Goal: Task Accomplishment & Management: Use online tool/utility

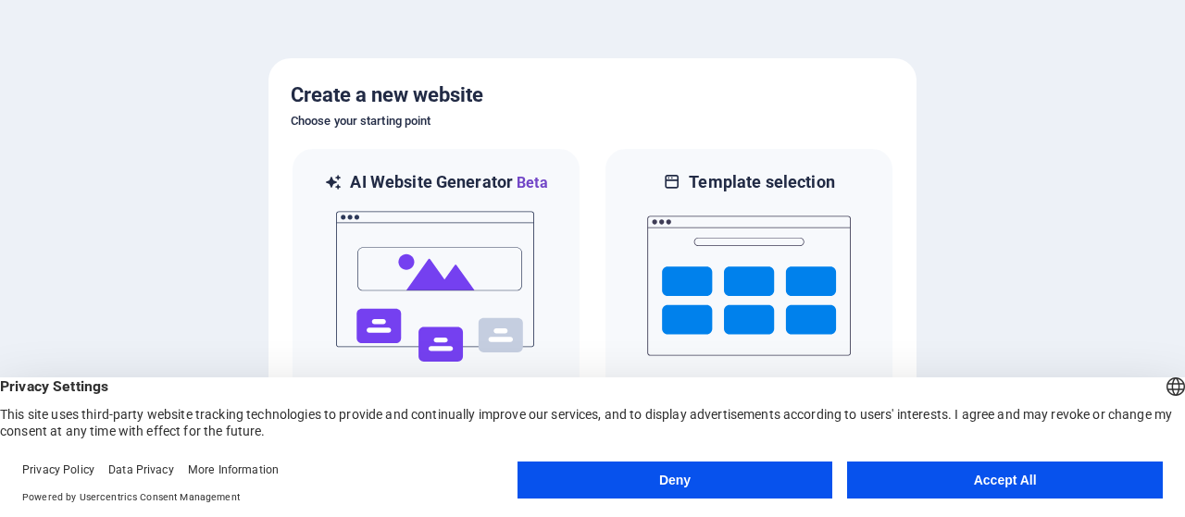
click at [985, 488] on button "Accept All" at bounding box center [1005, 480] width 316 height 37
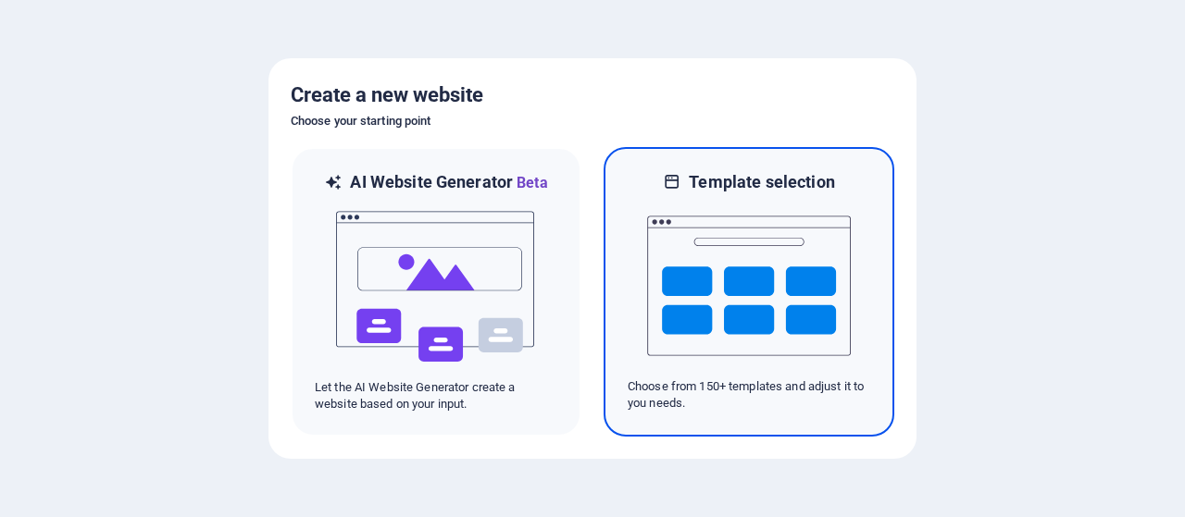
click at [714, 330] on img at bounding box center [749, 285] width 204 height 185
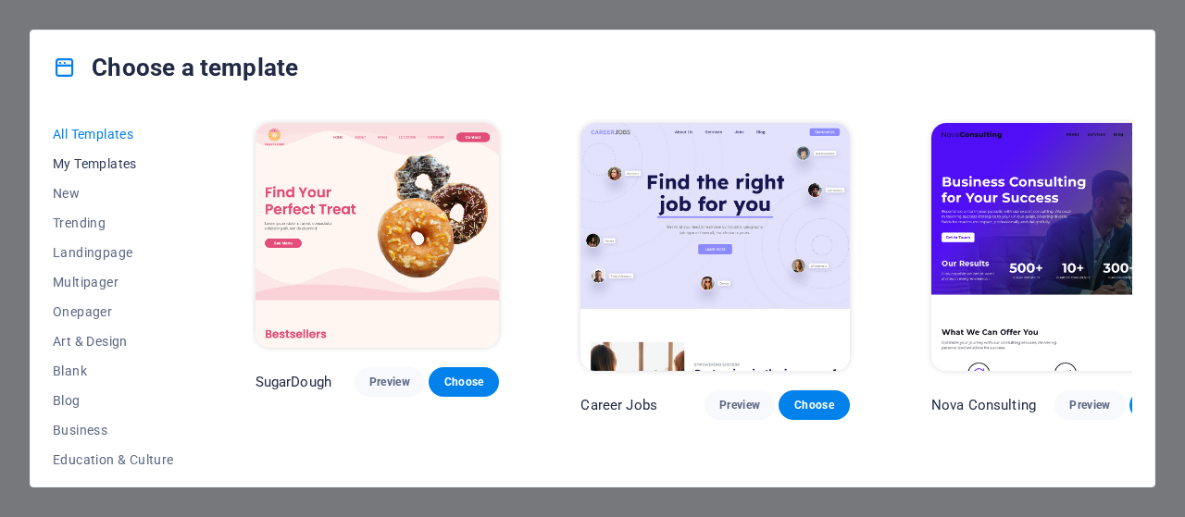
click at [112, 172] on button "My Templates" at bounding box center [113, 164] width 121 height 30
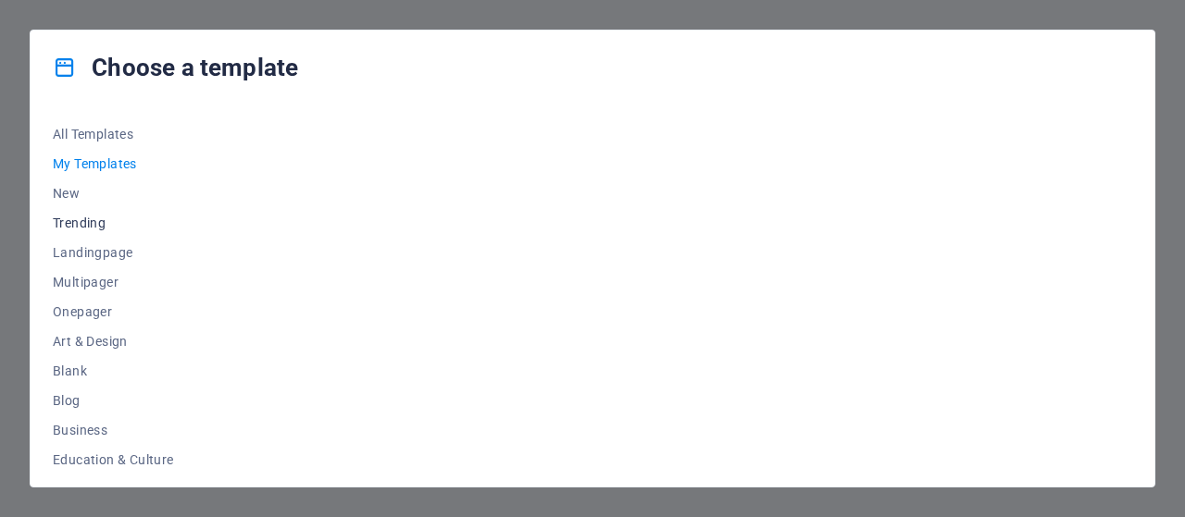
click at [82, 228] on span "Trending" at bounding box center [113, 223] width 121 height 15
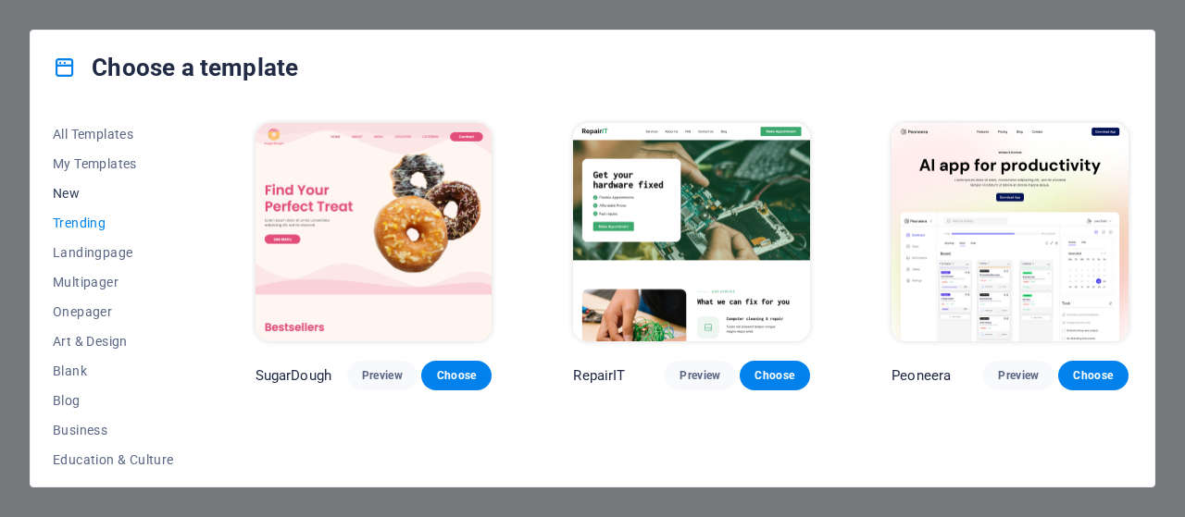
click at [61, 186] on span "New" at bounding box center [113, 193] width 121 height 15
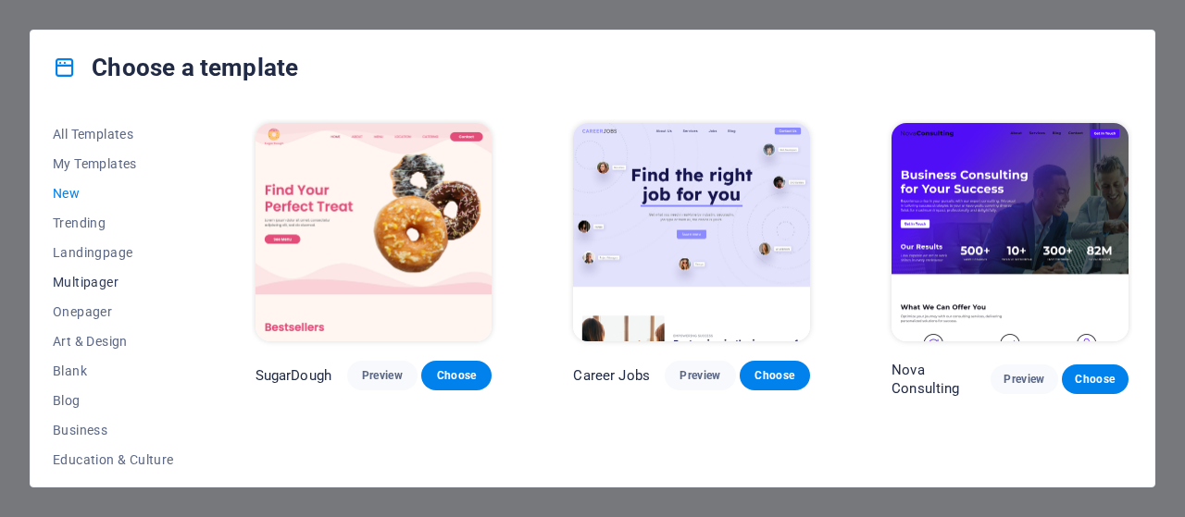
click at [78, 283] on span "Multipager" at bounding box center [113, 282] width 121 height 15
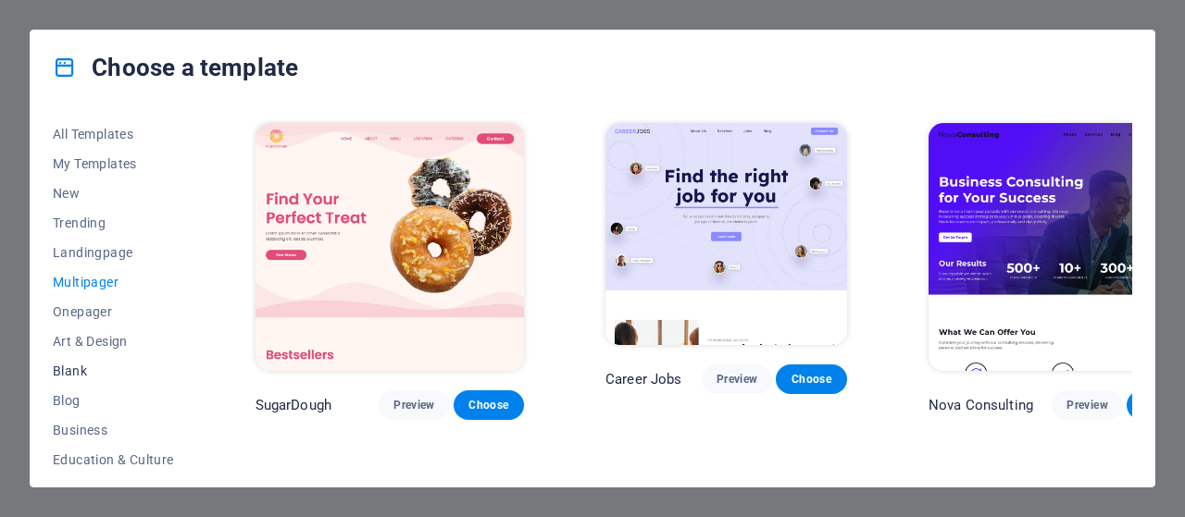
click at [68, 372] on span "Blank" at bounding box center [113, 371] width 121 height 15
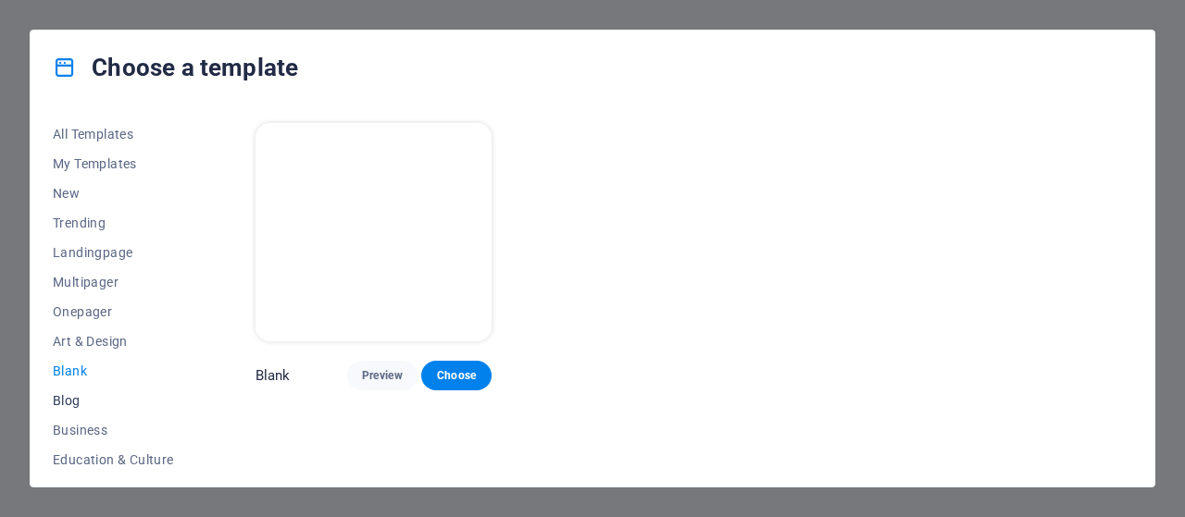
click at [67, 405] on span "Blog" at bounding box center [113, 400] width 121 height 15
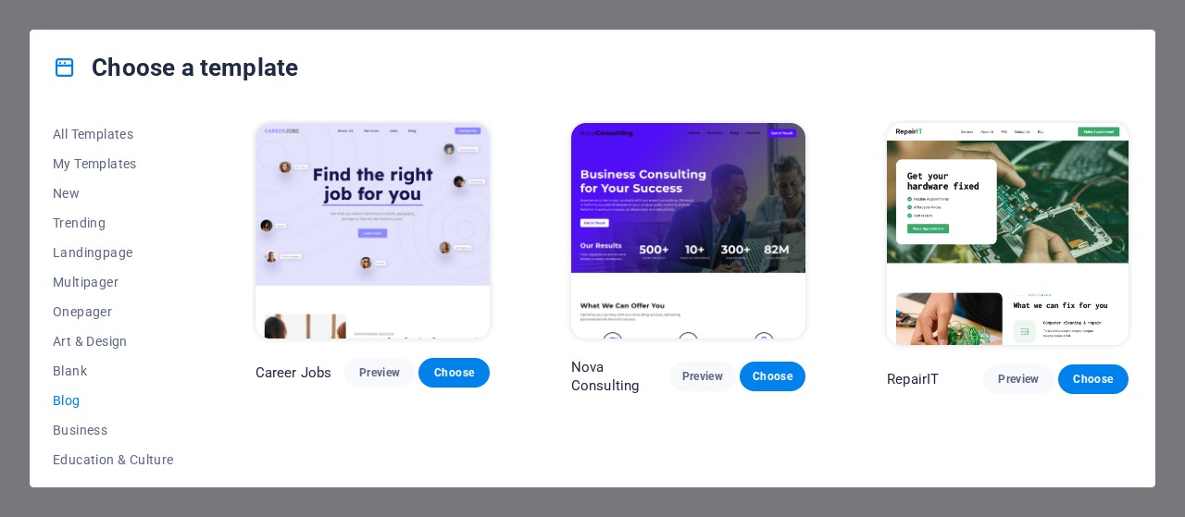
click at [67, 405] on span "Blog" at bounding box center [113, 400] width 121 height 15
drag, startPoint x: 192, startPoint y: 263, endPoint x: 194, endPoint y: 345, distance: 82.4
click at [194, 345] on div "All Templates My Templates New Trending Landingpage Multipager Onepager Art & D…" at bounding box center [124, 291] width 143 height 345
click at [194, 342] on div "All Templates My Templates New Trending Landingpage Multipager Onepager Art & D…" at bounding box center [124, 291] width 143 height 345
drag, startPoint x: 198, startPoint y: 342, endPoint x: 137, endPoint y: 464, distance: 135.8
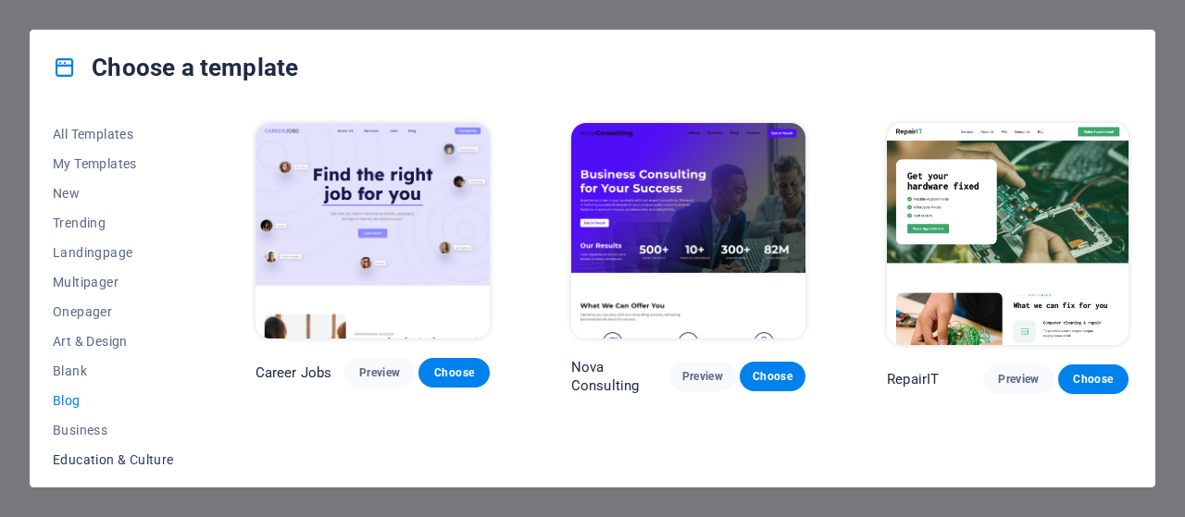
click at [137, 464] on div "All Templates My Templates New Trending Landingpage Multipager Onepager Art & D…" at bounding box center [593, 296] width 1124 height 382
click at [137, 464] on span "Education & Culture" at bounding box center [113, 460] width 121 height 15
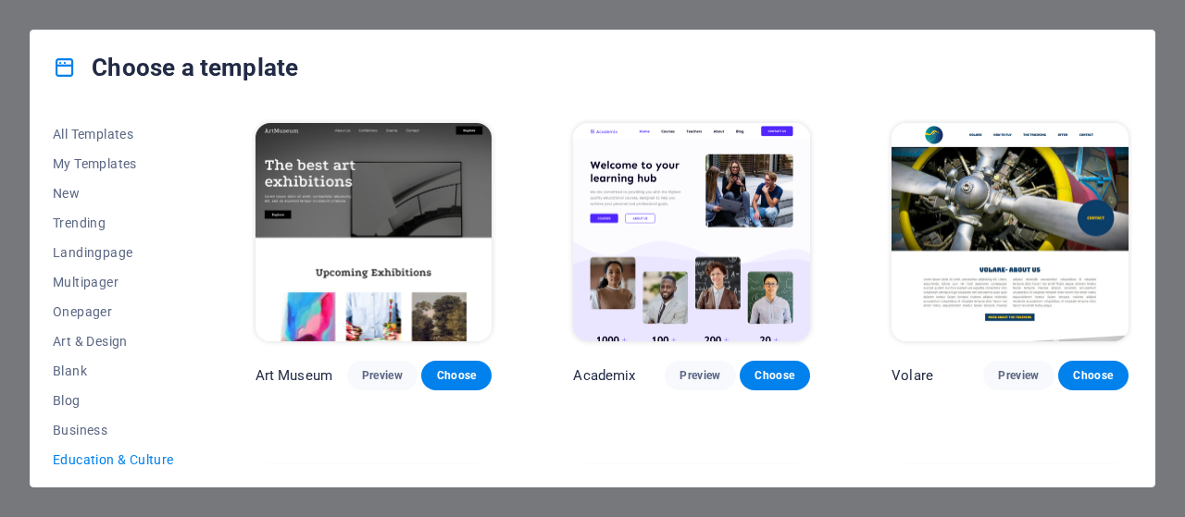
click at [137, 464] on span "Education & Culture" at bounding box center [113, 460] width 121 height 15
click at [87, 427] on span "Business" at bounding box center [113, 430] width 121 height 15
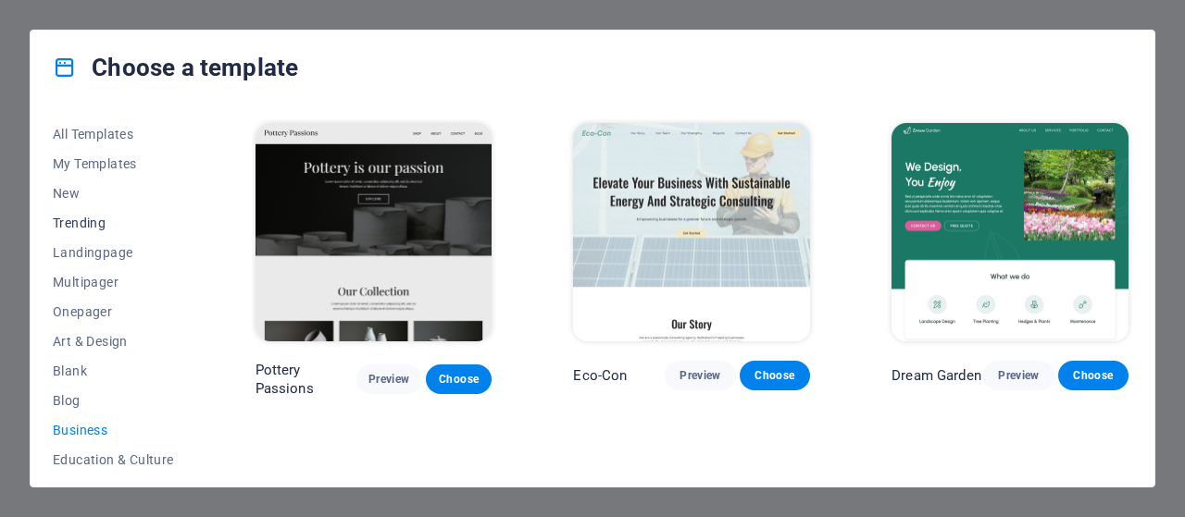
click at [107, 216] on span "Trending" at bounding box center [113, 223] width 121 height 15
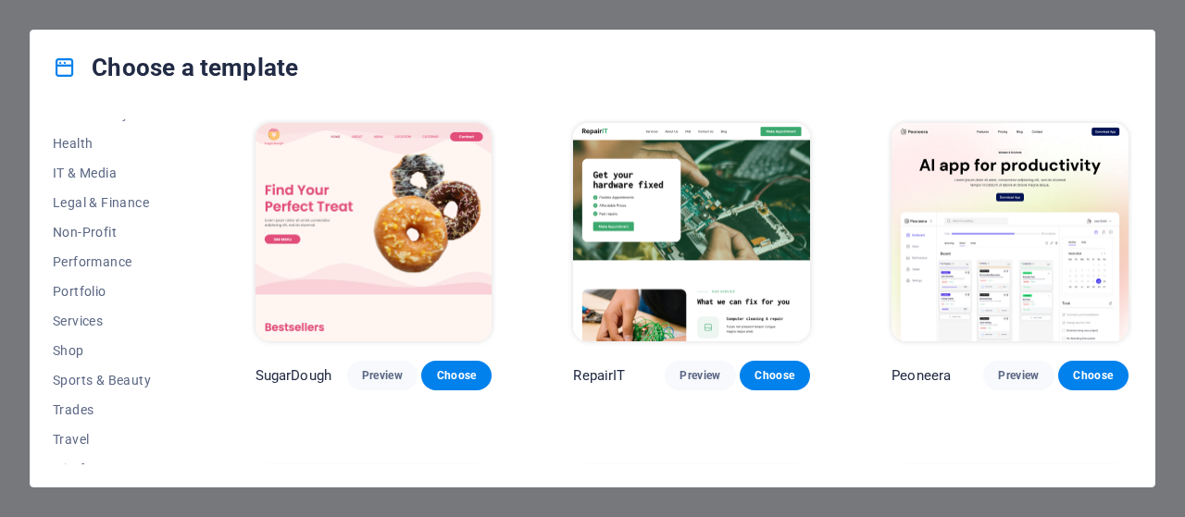
scroll to position [424, 0]
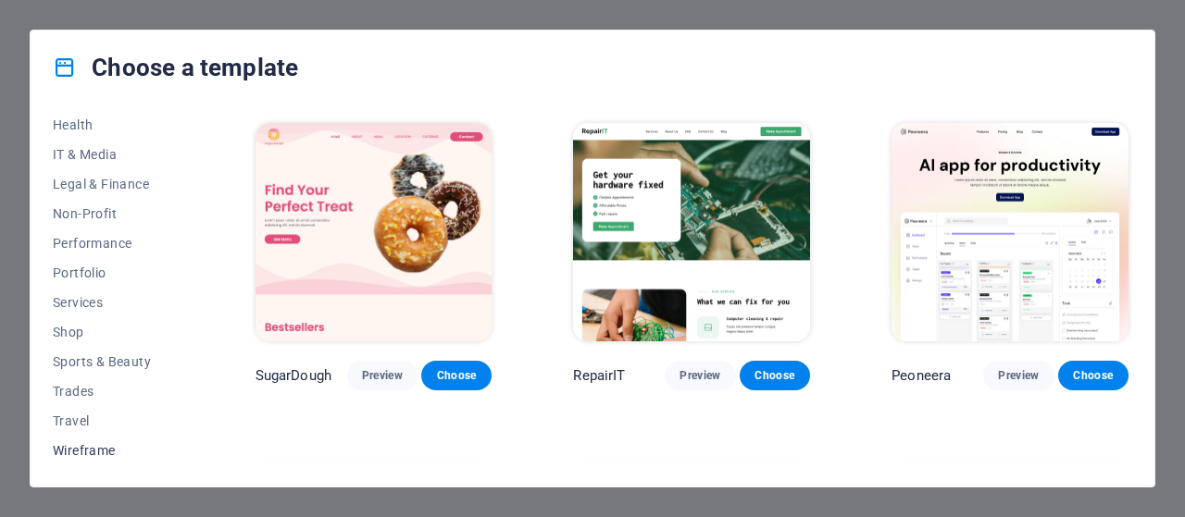
click at [92, 454] on span "Wireframe" at bounding box center [113, 450] width 121 height 15
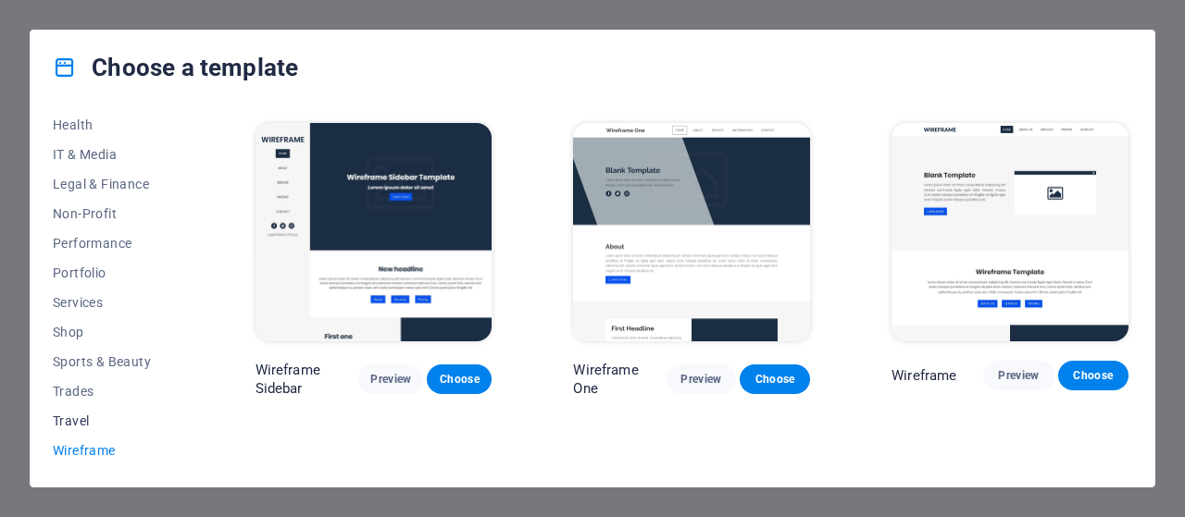
click at [80, 414] on span "Travel" at bounding box center [113, 421] width 121 height 15
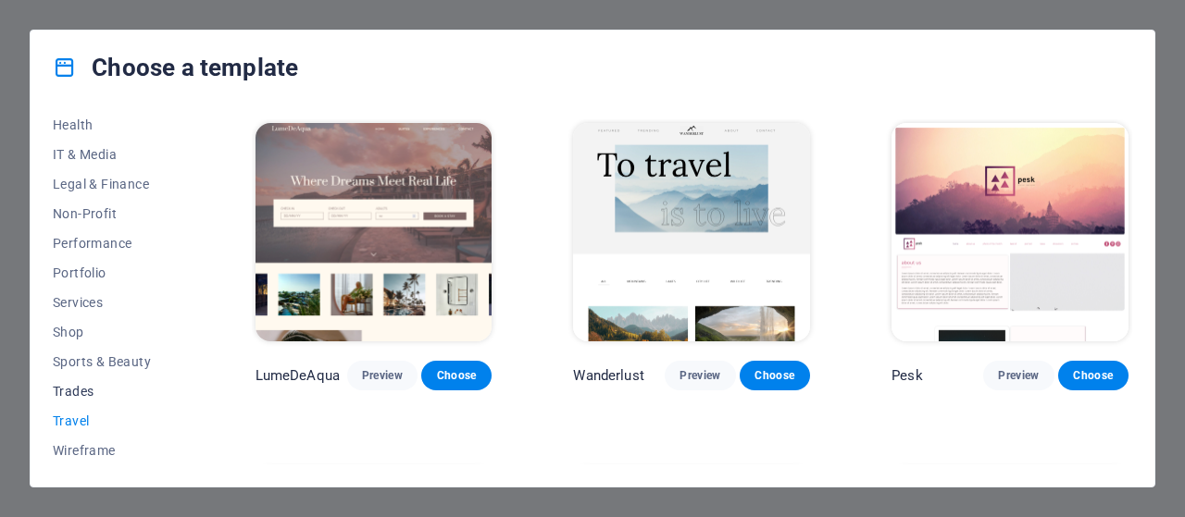
click at [72, 380] on button "Trades" at bounding box center [113, 392] width 121 height 30
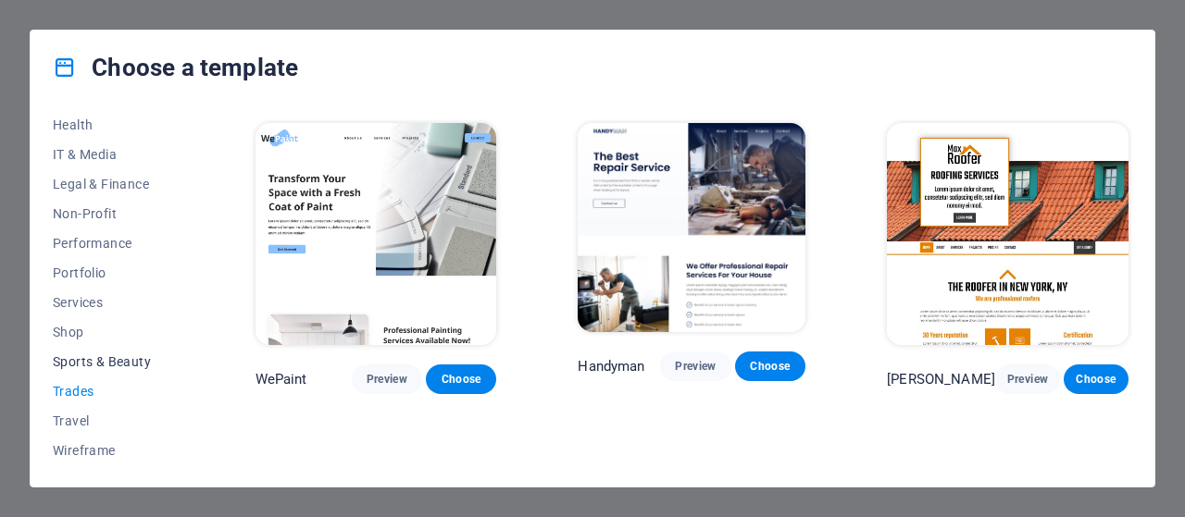
click at [72, 362] on span "Sports & Beauty" at bounding box center [113, 362] width 121 height 15
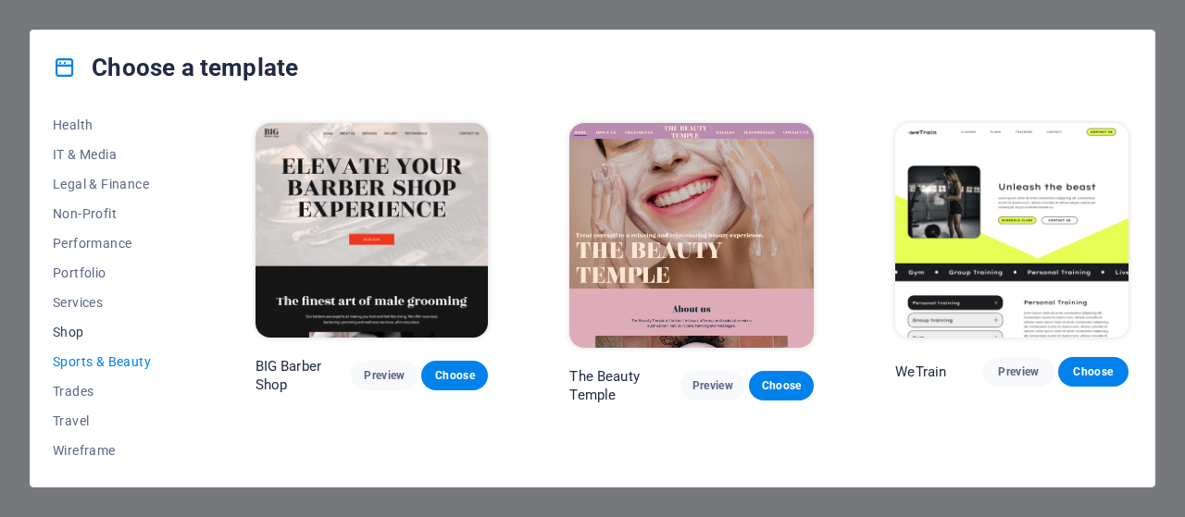
click at [70, 326] on span "Shop" at bounding box center [113, 332] width 121 height 15
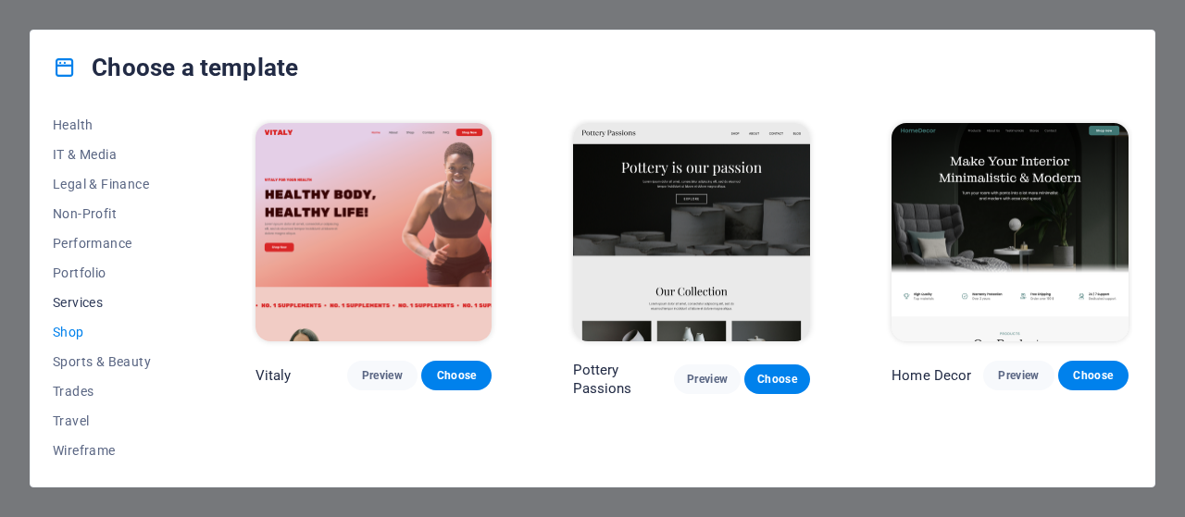
click at [72, 308] on span "Services" at bounding box center [113, 302] width 121 height 15
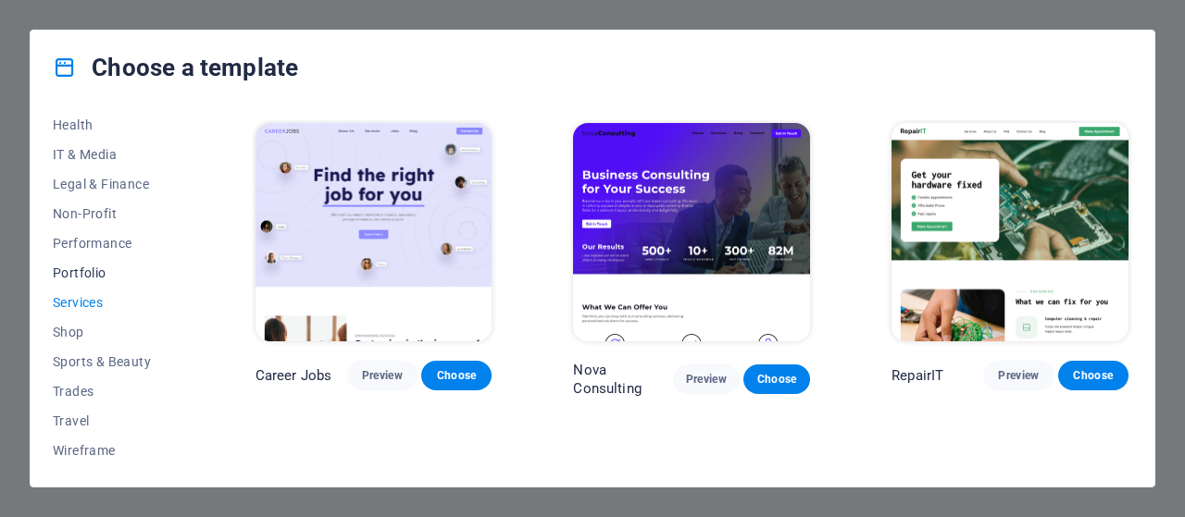
click at [80, 277] on span "Portfolio" at bounding box center [113, 273] width 121 height 15
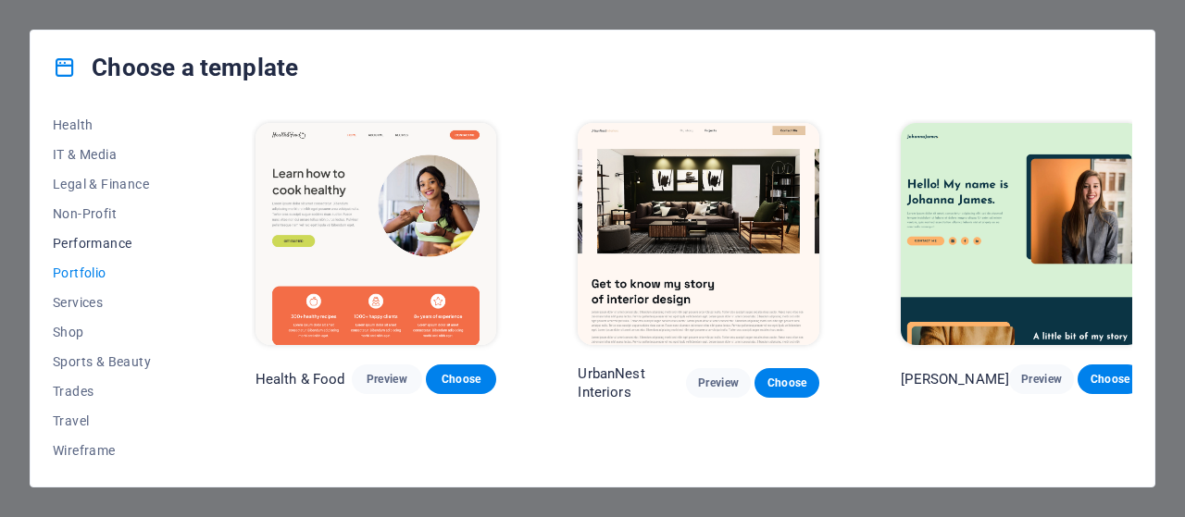
click at [81, 242] on span "Performance" at bounding box center [113, 243] width 121 height 15
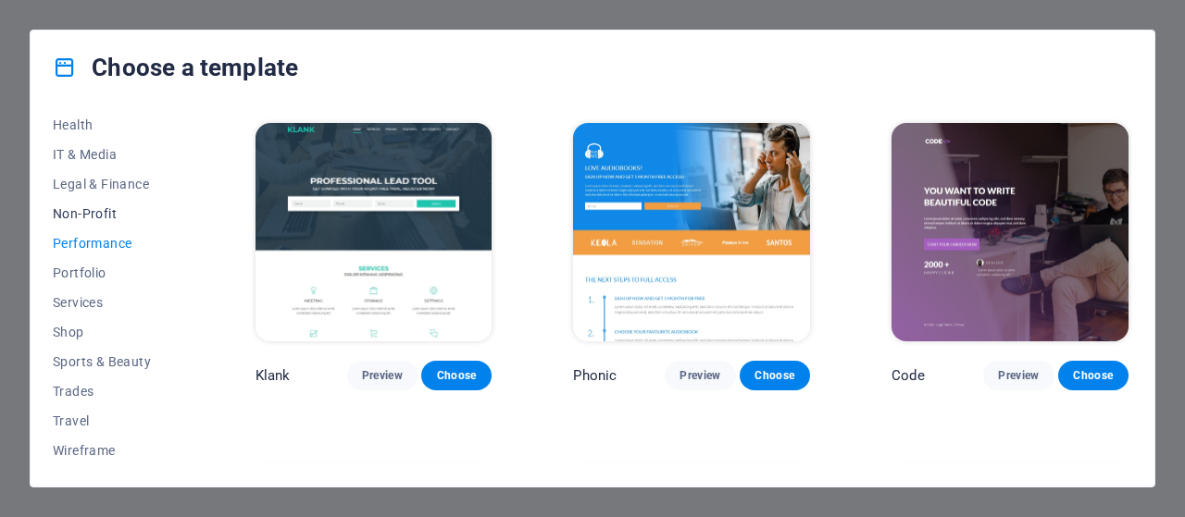
click at [94, 208] on span "Non-Profit" at bounding box center [113, 213] width 121 height 15
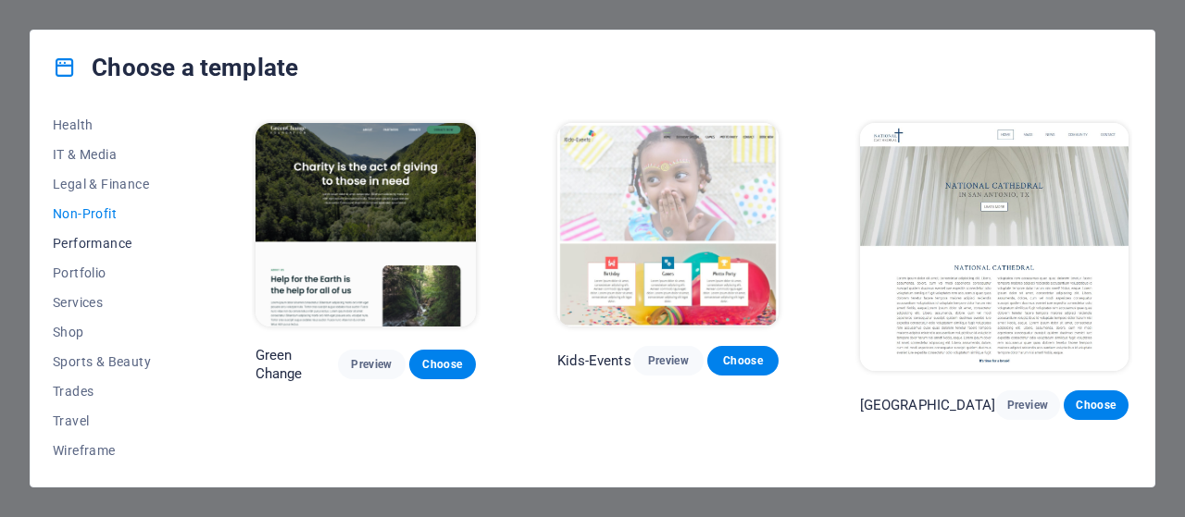
click at [89, 236] on span "Performance" at bounding box center [113, 243] width 121 height 15
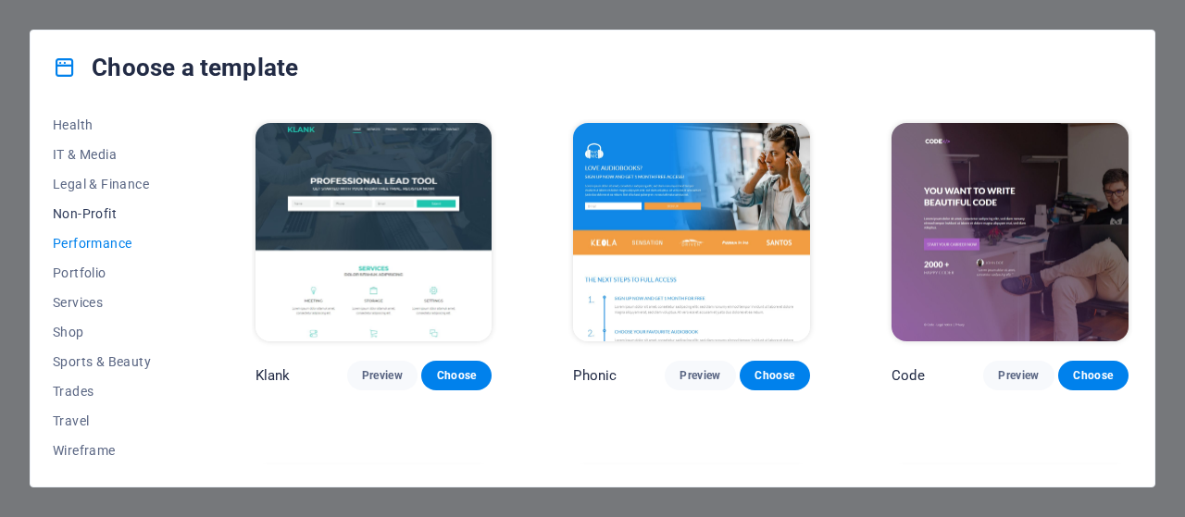
click at [94, 218] on span "Non-Profit" at bounding box center [113, 213] width 121 height 15
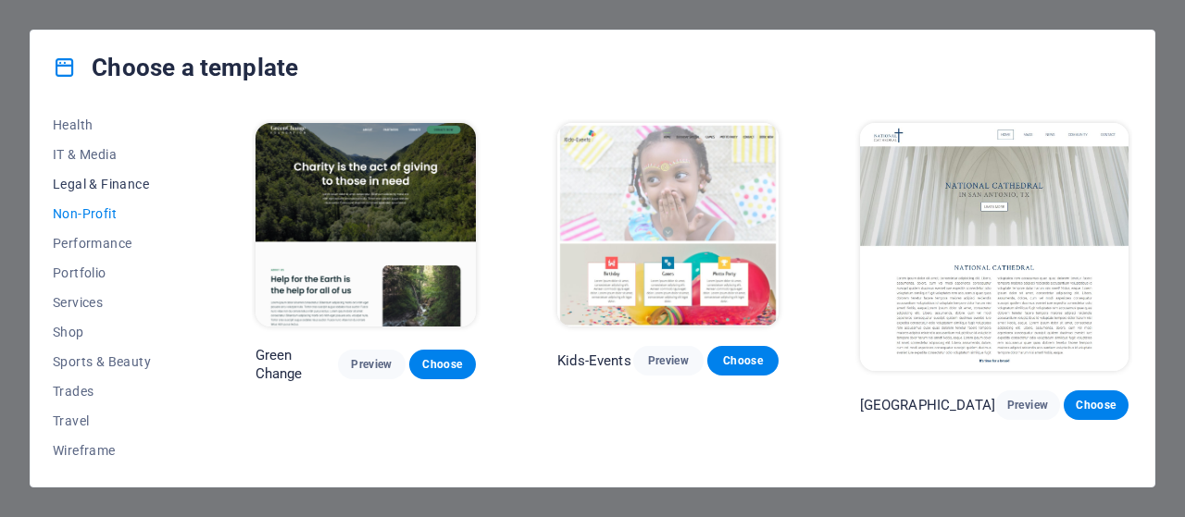
click at [94, 188] on span "Legal & Finance" at bounding box center [113, 184] width 121 height 15
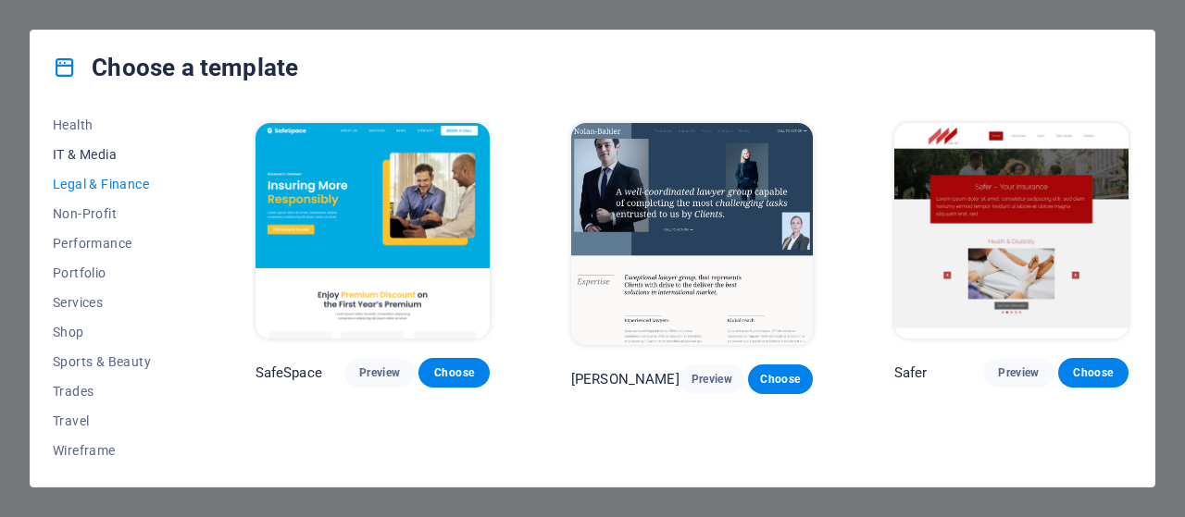
click at [82, 147] on span "IT & Media" at bounding box center [113, 154] width 121 height 15
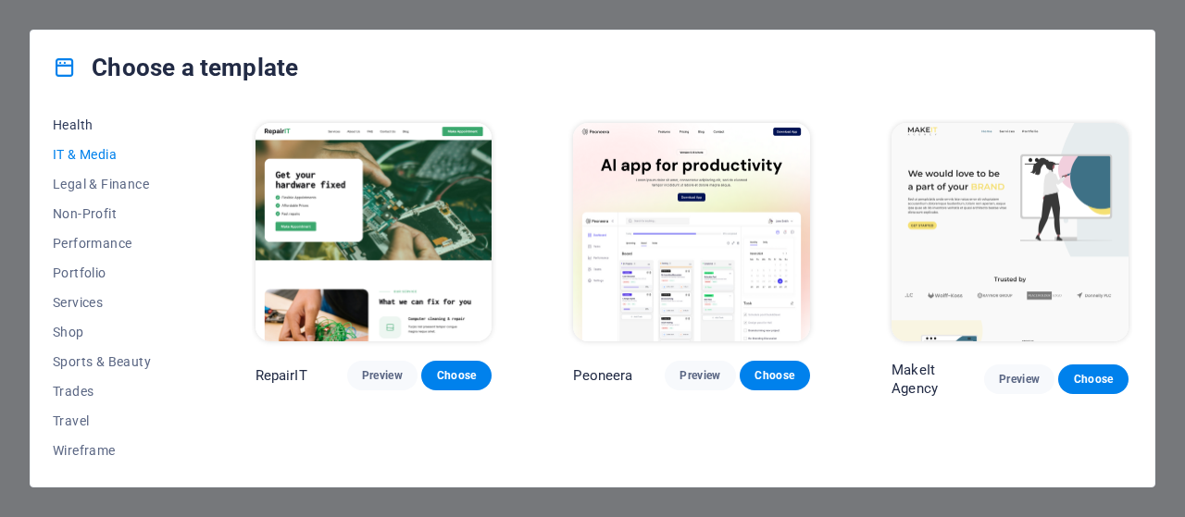
click at [80, 121] on span "Health" at bounding box center [113, 125] width 121 height 15
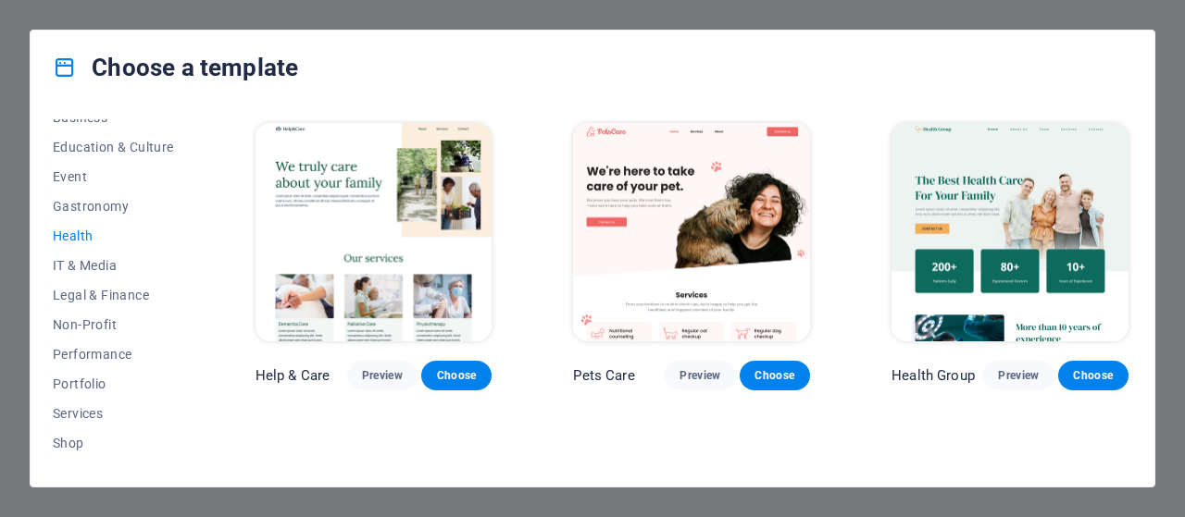
scroll to position [276, 0]
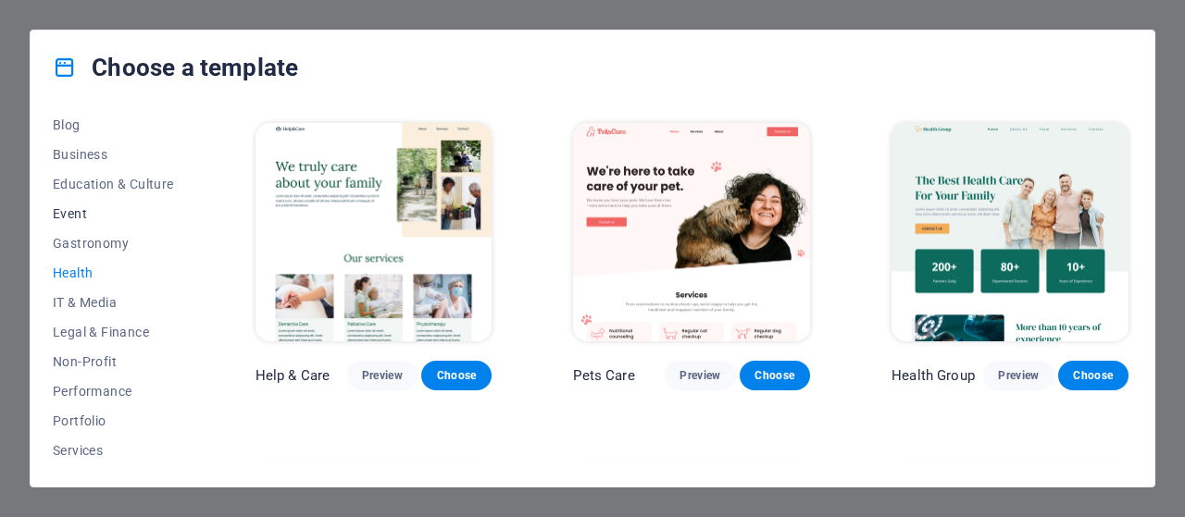
click at [141, 214] on span "Event" at bounding box center [113, 213] width 121 height 15
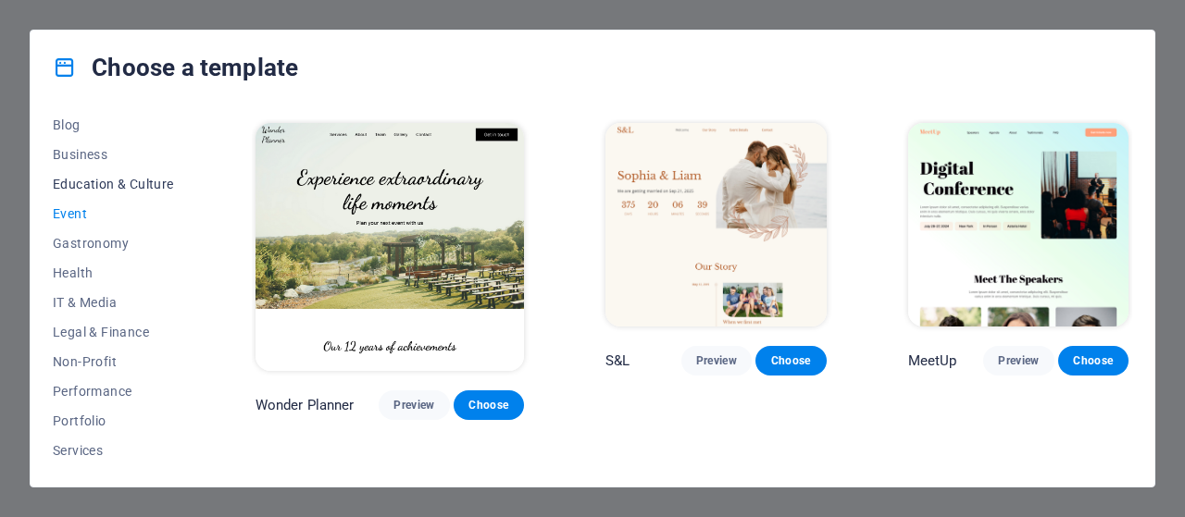
click at [132, 186] on span "Education & Culture" at bounding box center [113, 184] width 121 height 15
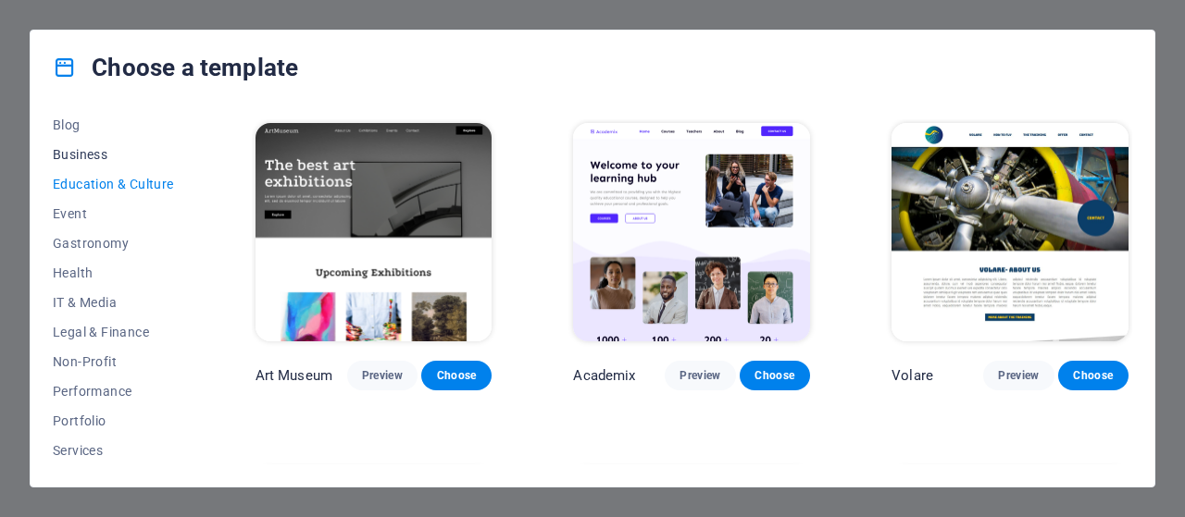
click at [123, 145] on button "Business" at bounding box center [113, 155] width 121 height 30
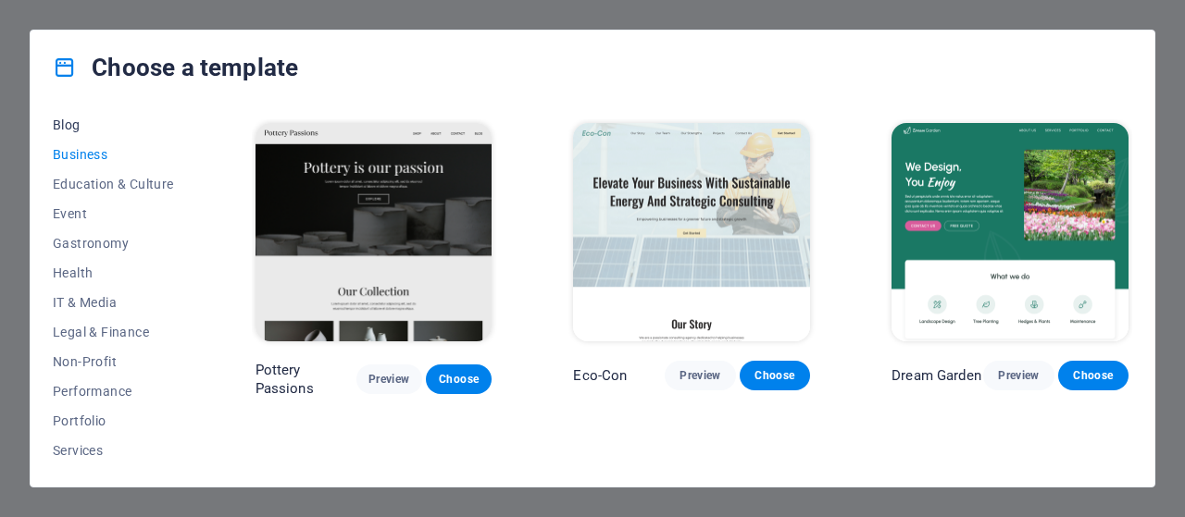
click at [95, 129] on span "Blog" at bounding box center [113, 125] width 121 height 15
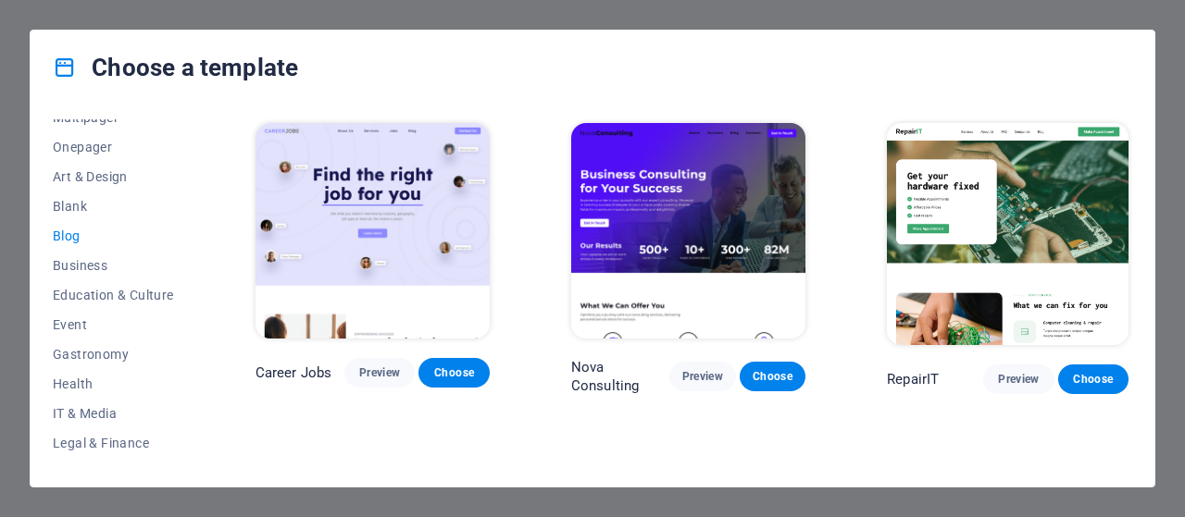
scroll to position [128, 0]
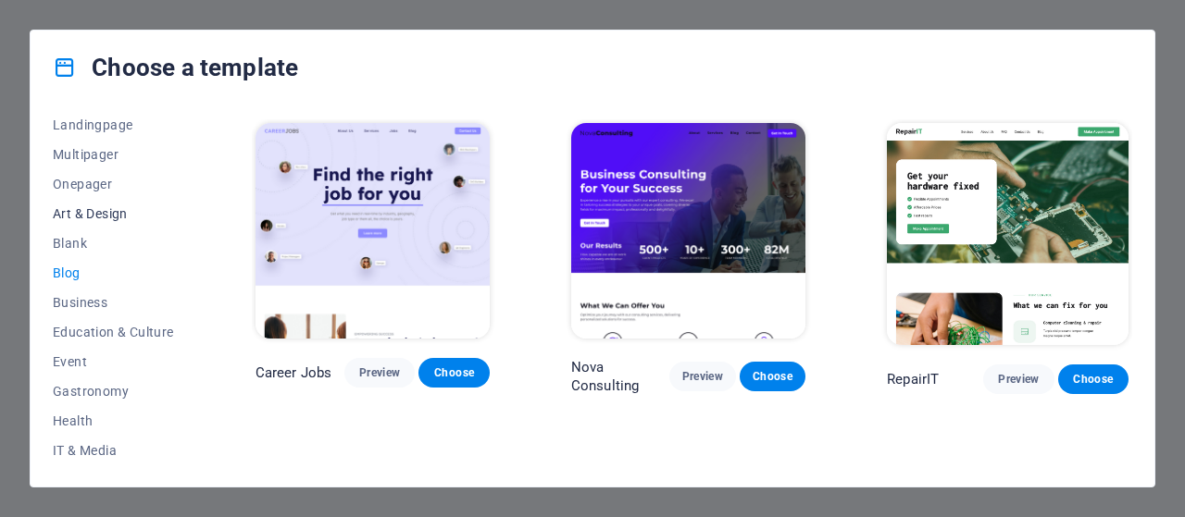
click at [117, 210] on span "Art & Design" at bounding box center [113, 213] width 121 height 15
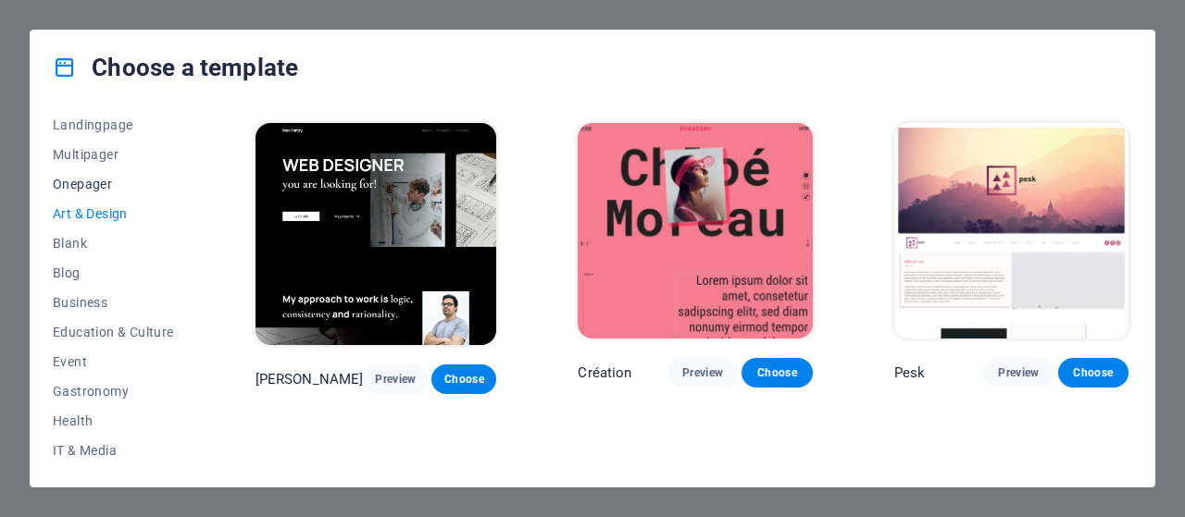
click at [94, 183] on span "Onepager" at bounding box center [113, 184] width 121 height 15
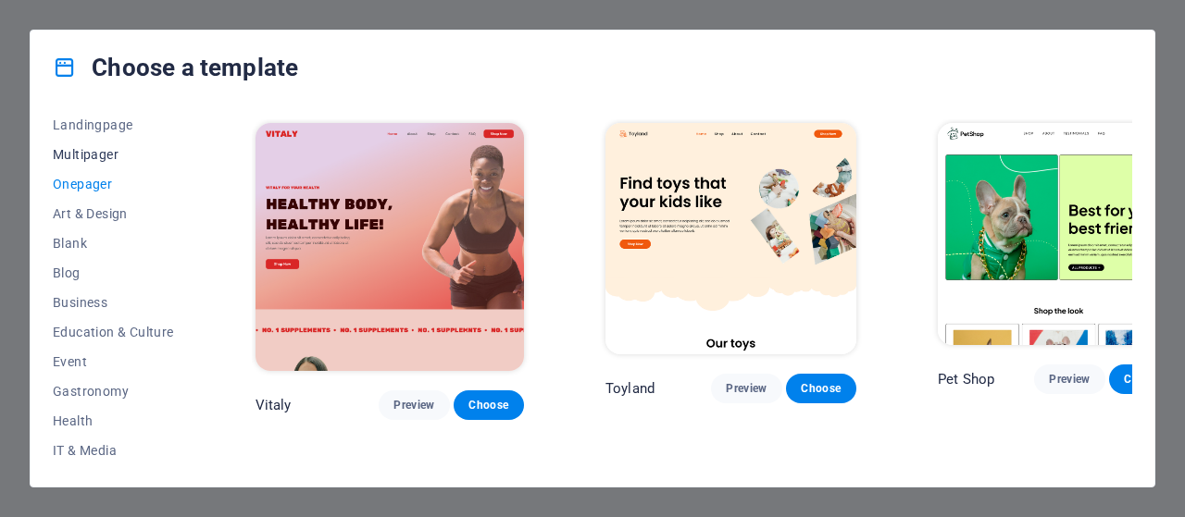
click at [94, 152] on span "Multipager" at bounding box center [113, 154] width 121 height 15
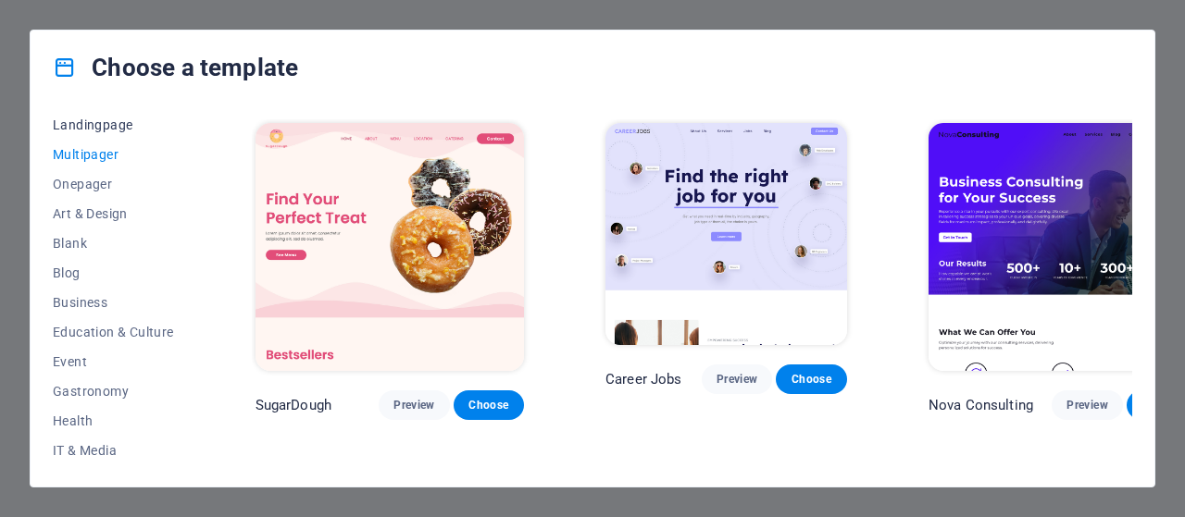
click at [100, 135] on button "Landingpage" at bounding box center [113, 125] width 121 height 30
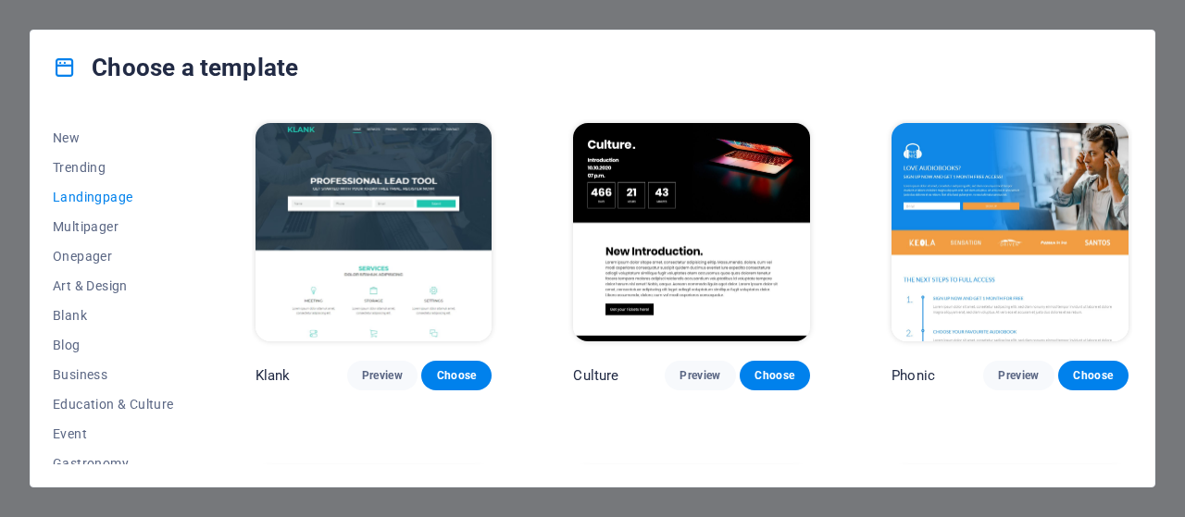
scroll to position [54, 0]
click at [115, 164] on span "Trending" at bounding box center [113, 169] width 121 height 15
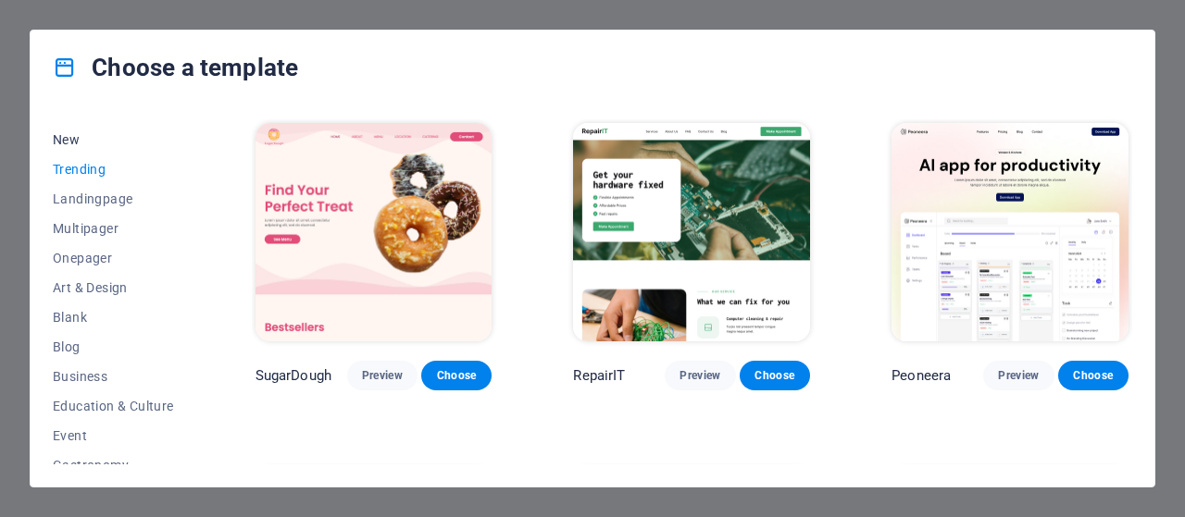
click at [77, 136] on span "New" at bounding box center [113, 139] width 121 height 15
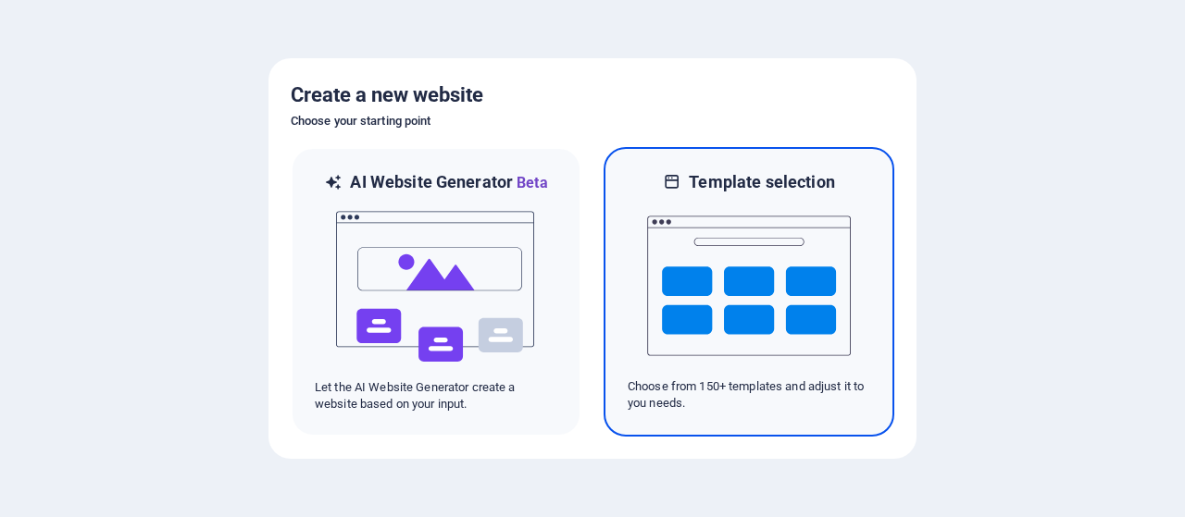
click at [789, 338] on img at bounding box center [749, 285] width 204 height 185
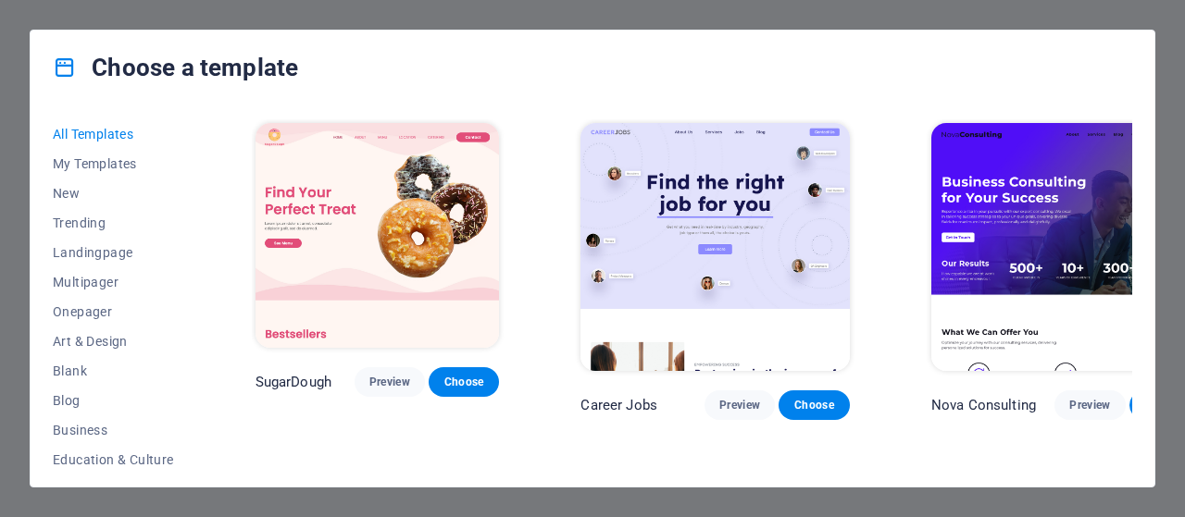
click at [789, 357] on link at bounding box center [714, 366] width 268 height 18
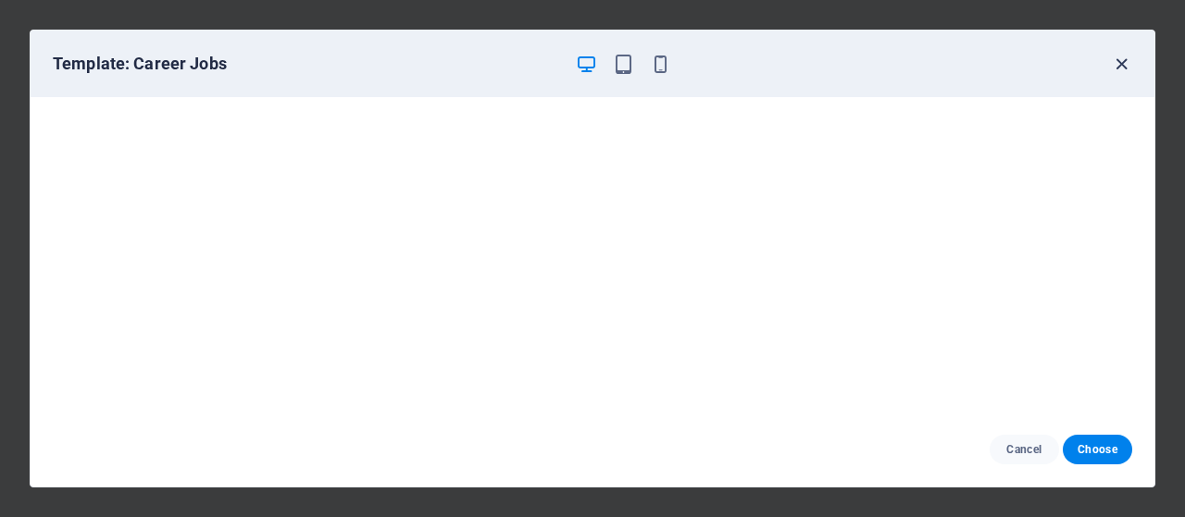
click at [1124, 64] on icon "button" at bounding box center [1121, 64] width 21 height 21
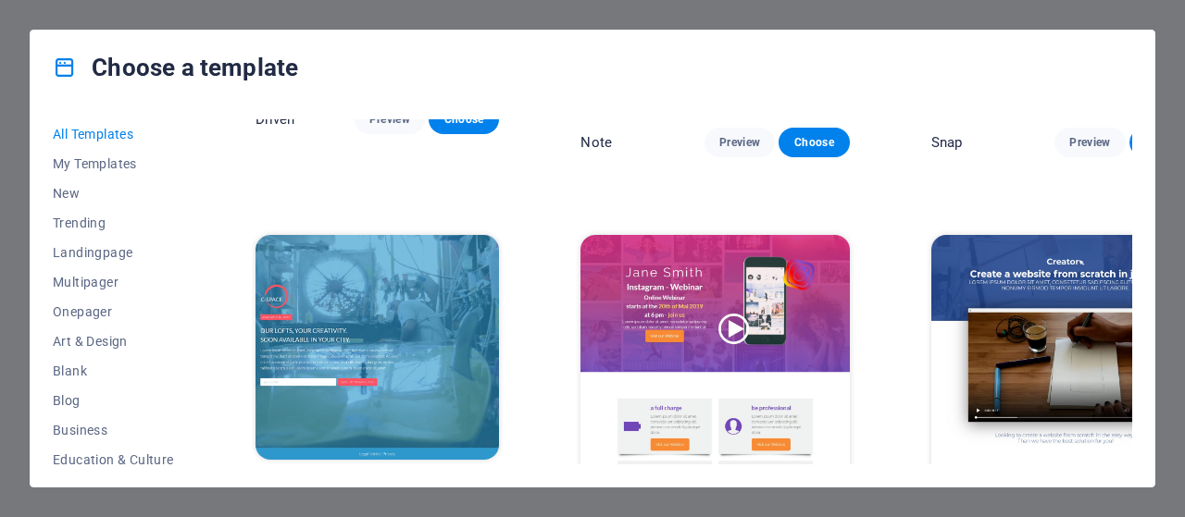
scroll to position [20344, 0]
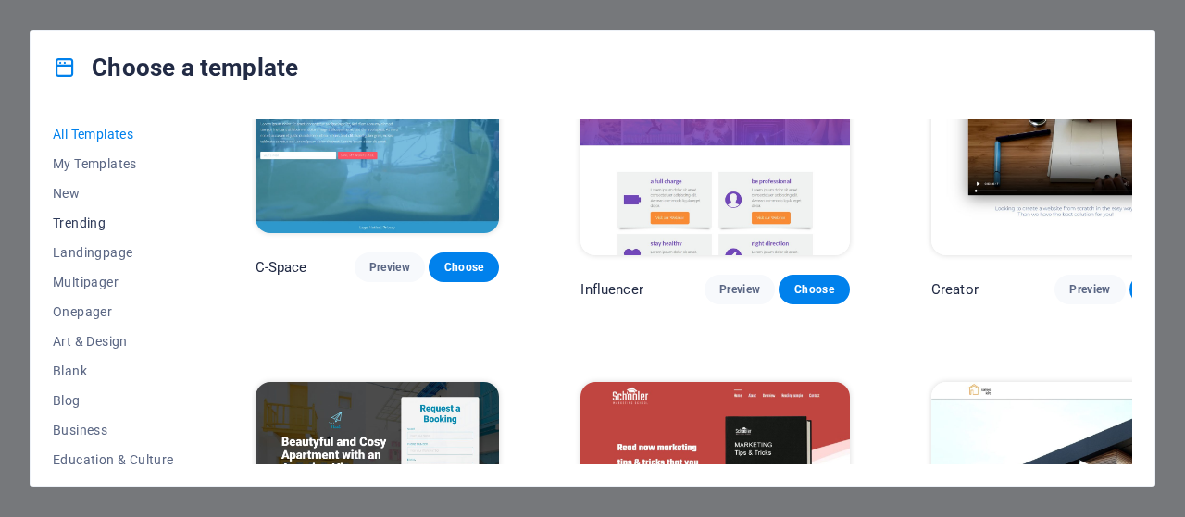
click at [88, 223] on span "Trending" at bounding box center [113, 223] width 121 height 15
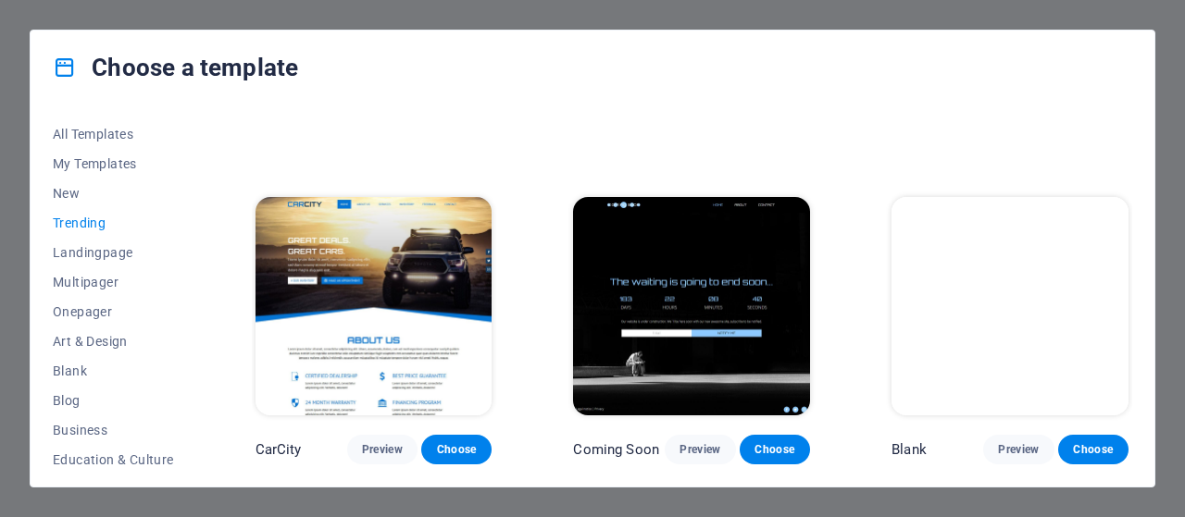
scroll to position [1659, 0]
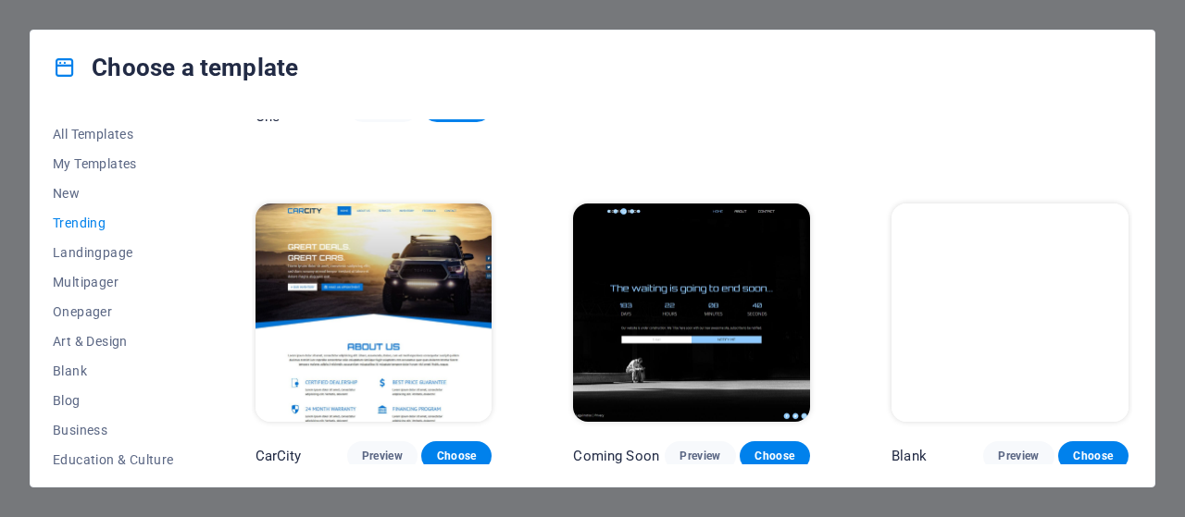
drag, startPoint x: 1132, startPoint y: 414, endPoint x: 1127, endPoint y: 389, distance: 25.4
click at [1127, 389] on div "All Templates My Templates New Trending Landingpage Multipager Onepager Art & D…" at bounding box center [593, 296] width 1124 height 382
drag, startPoint x: 1132, startPoint y: 418, endPoint x: 1132, endPoint y: 405, distance: 13.0
click at [1132, 405] on div "All Templates My Templates New Trending Landingpage Multipager Onepager Art & D…" at bounding box center [593, 296] width 1124 height 382
drag, startPoint x: 1127, startPoint y: 417, endPoint x: 1114, endPoint y: 303, distance: 115.6
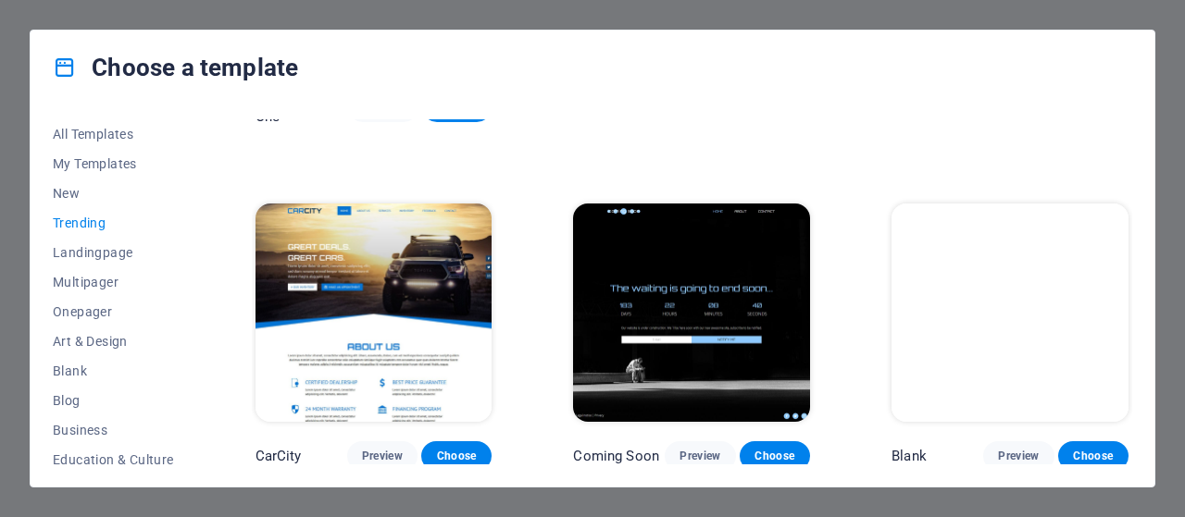
click at [1114, 303] on div "Blank Preview Choose" at bounding box center [1010, 335] width 244 height 271
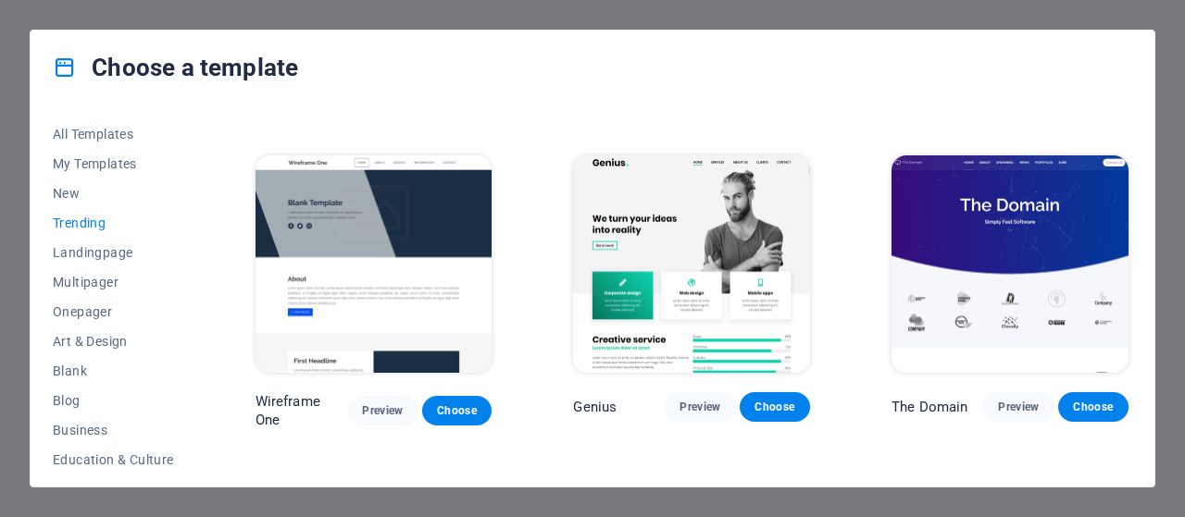
scroll to position [1052, 0]
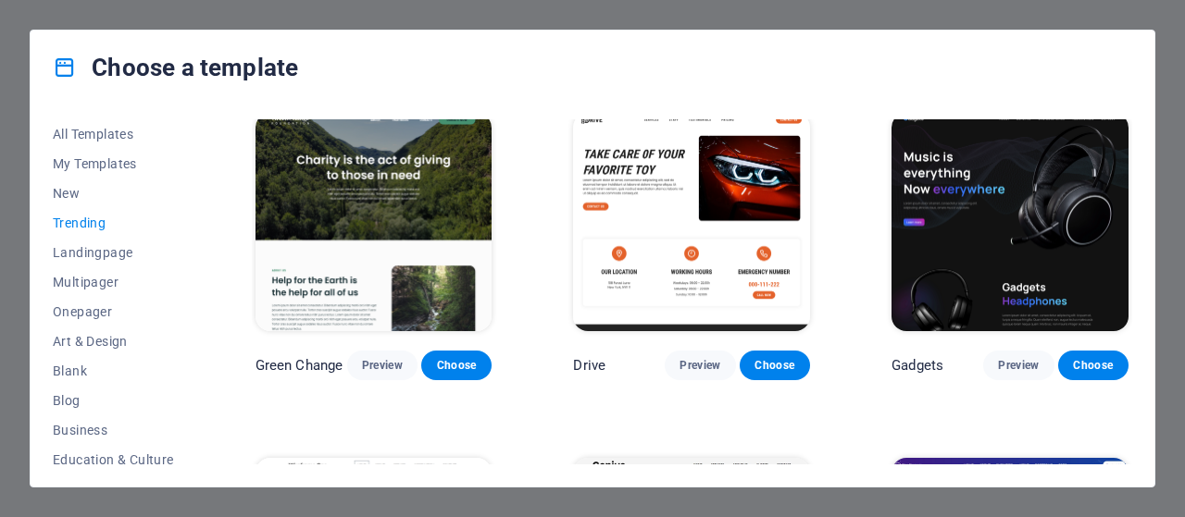
click at [1126, 290] on div "Gadgets Preview Choose" at bounding box center [1010, 244] width 244 height 271
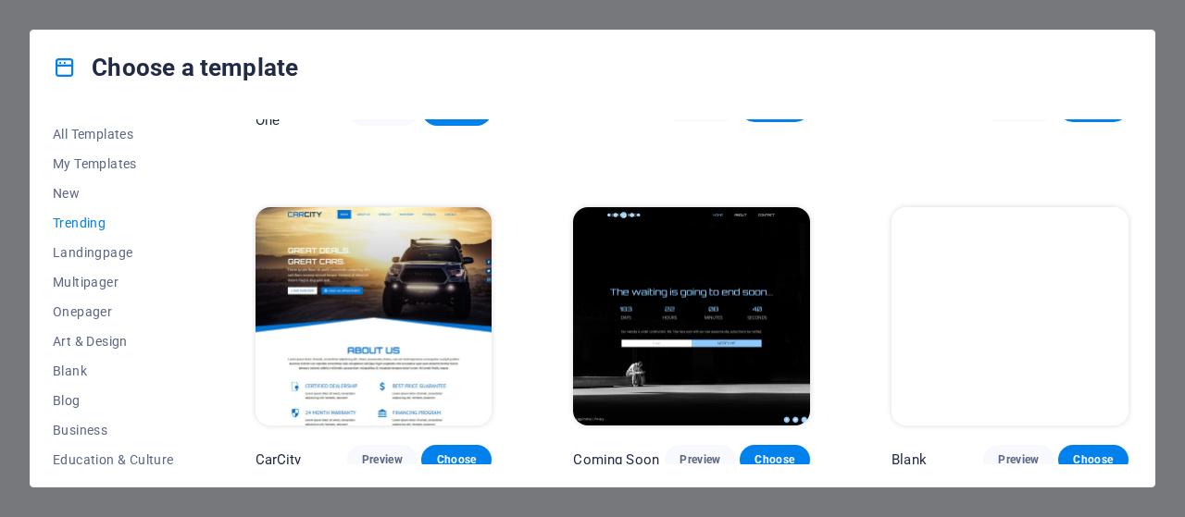
scroll to position [1659, 0]
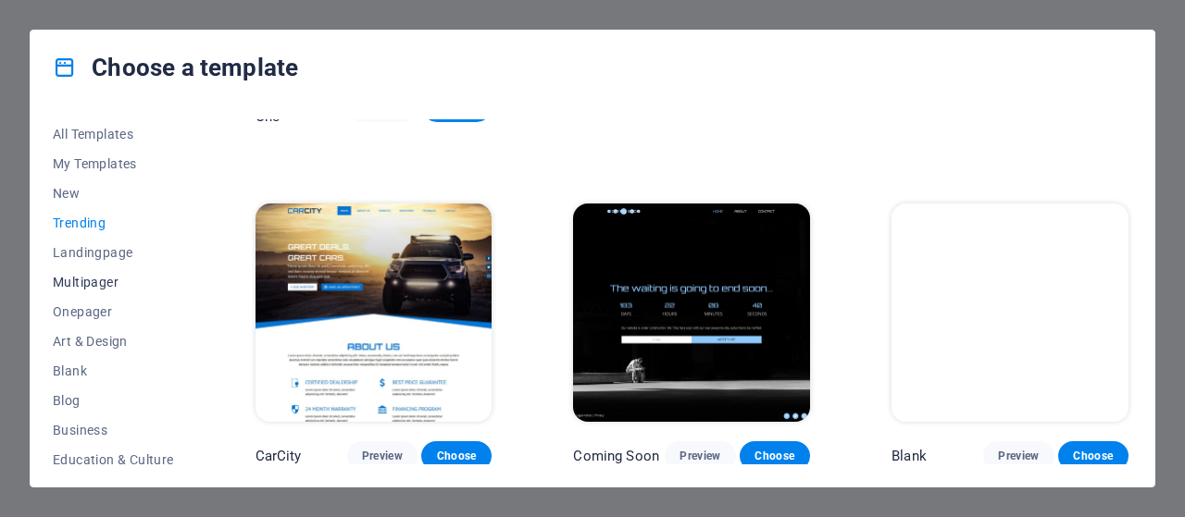
click at [114, 282] on span "Multipager" at bounding box center [113, 282] width 121 height 15
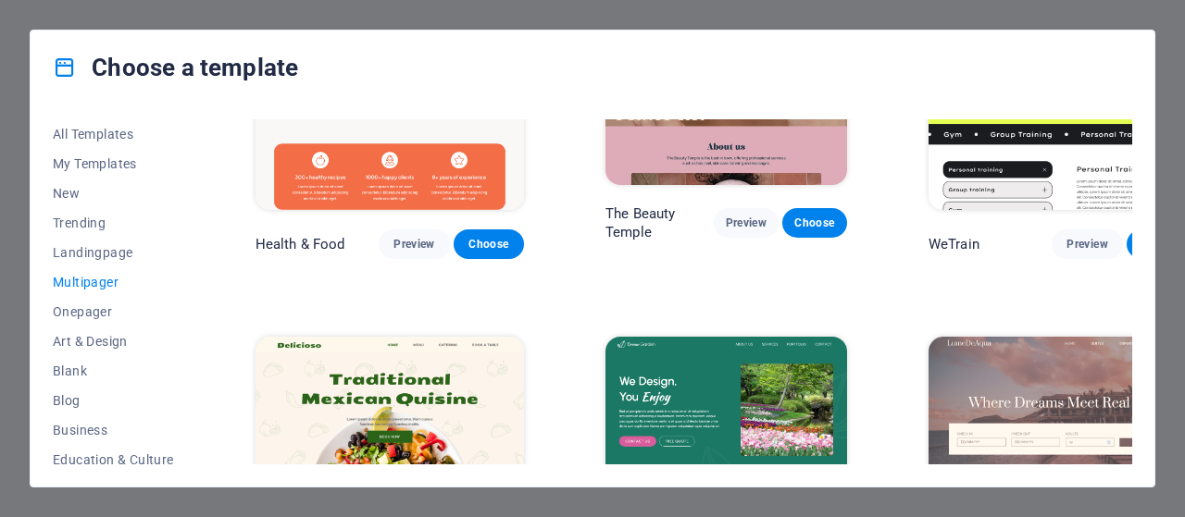
scroll to position [5547, 0]
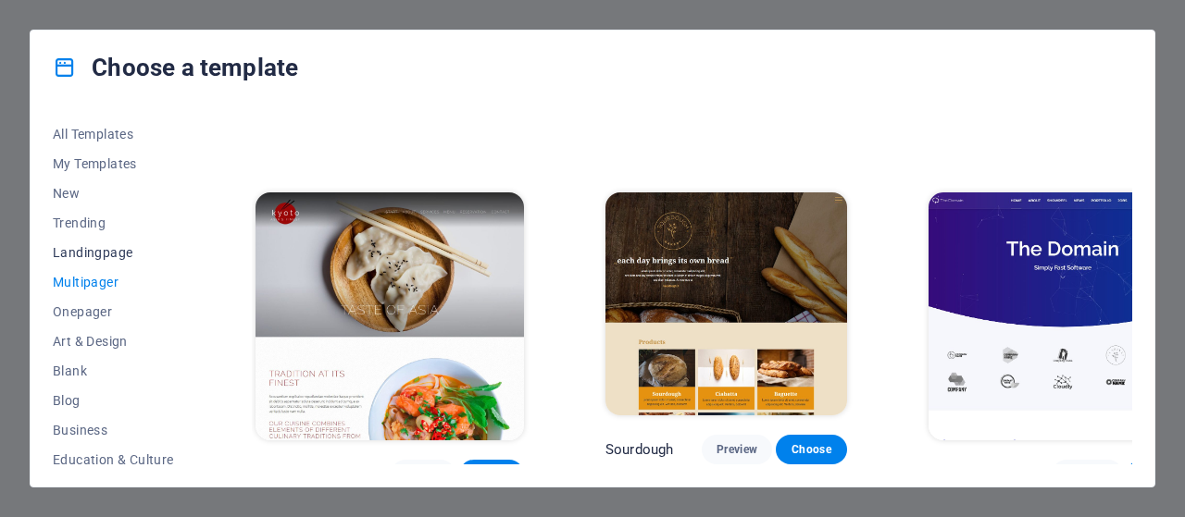
click at [93, 265] on button "Landingpage" at bounding box center [113, 253] width 121 height 30
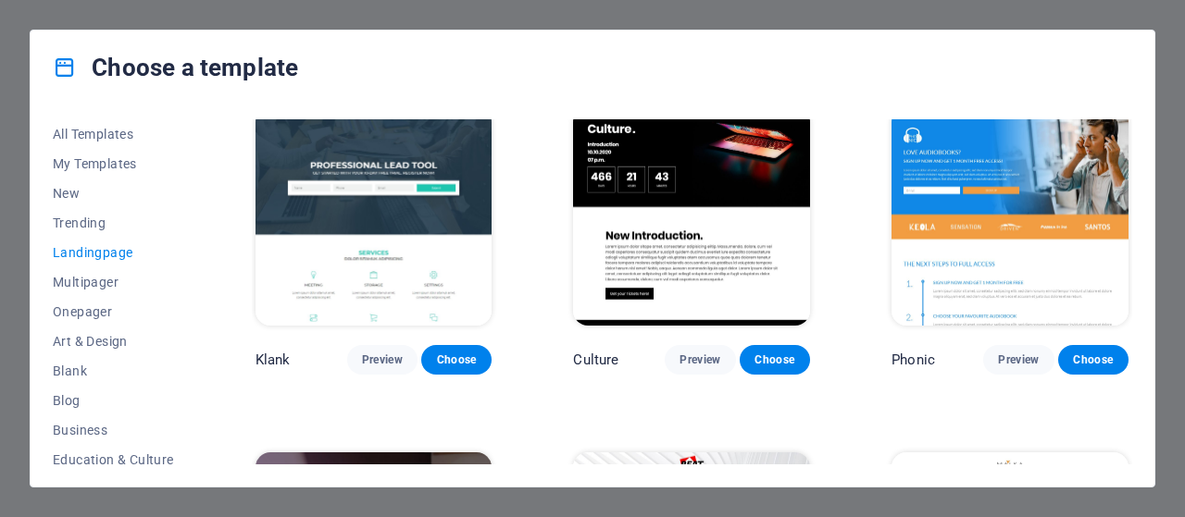
scroll to position [0, 0]
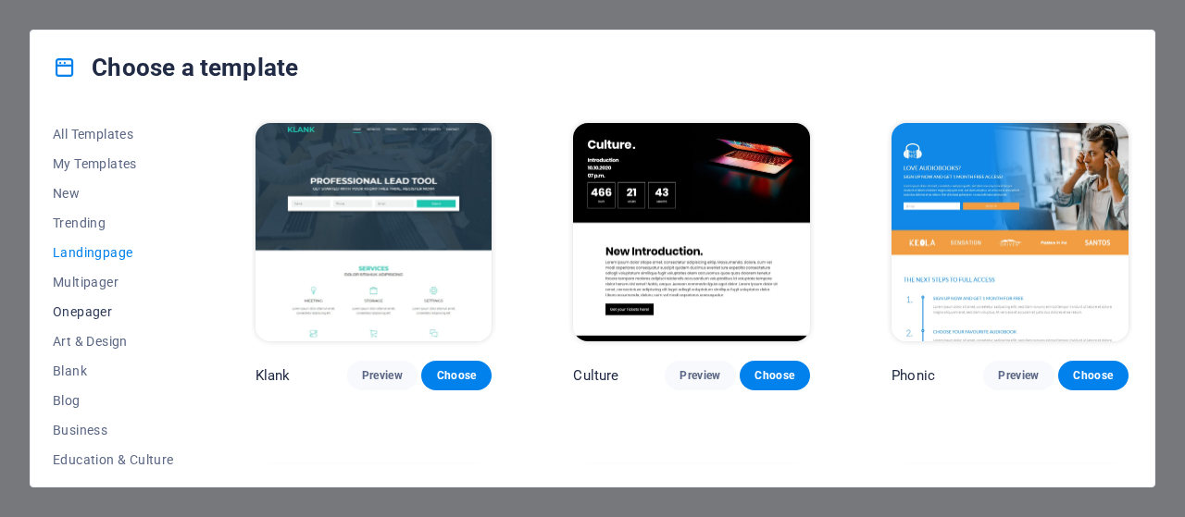
click at [104, 305] on span "Onepager" at bounding box center [113, 312] width 121 height 15
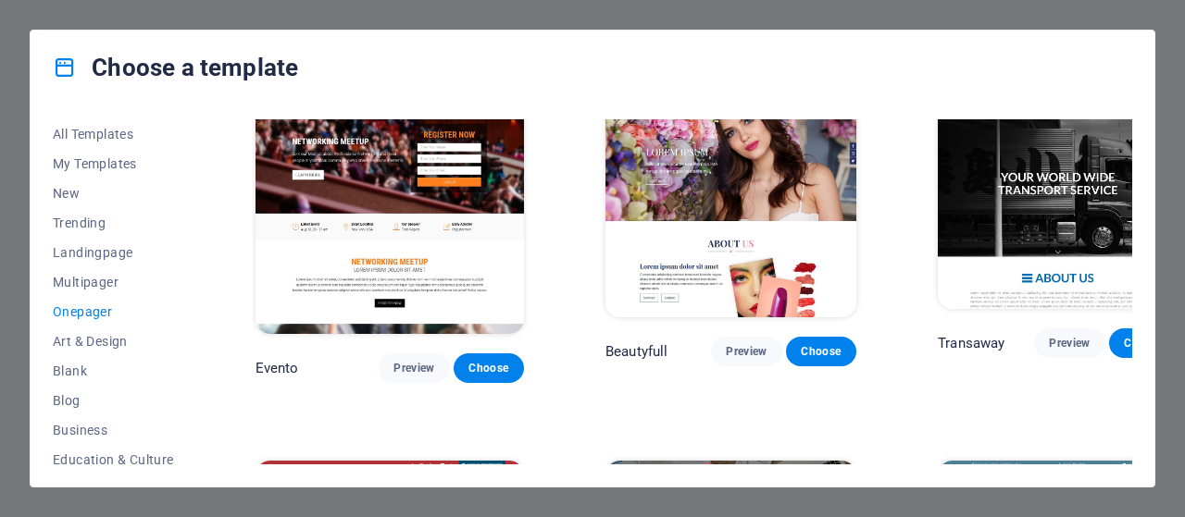
scroll to position [7940, 0]
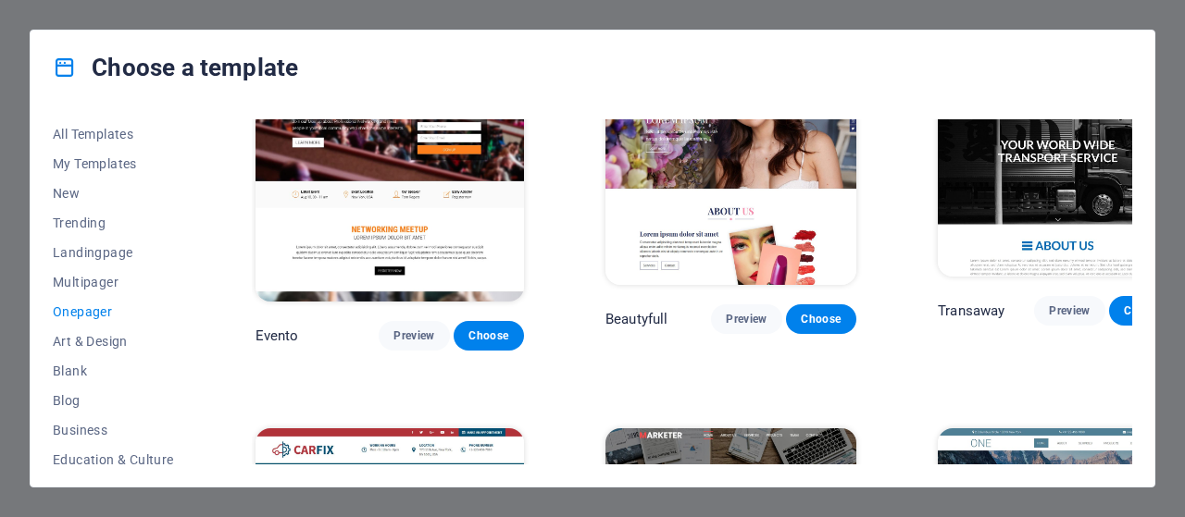
click at [198, 260] on div "All Templates My Templates New Trending Landingpage Multipager Onepager Art & D…" at bounding box center [593, 296] width 1124 height 382
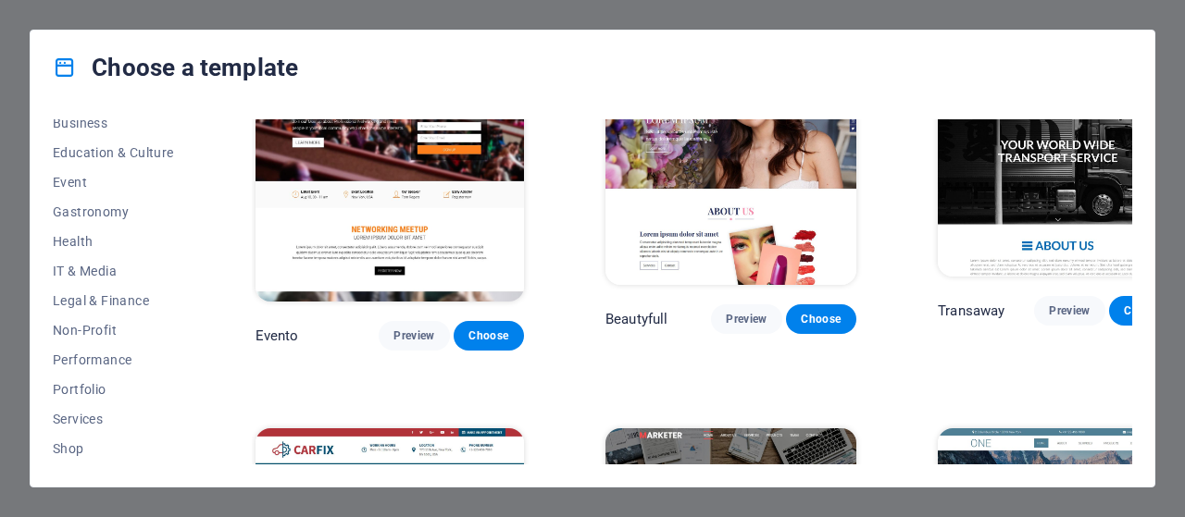
scroll to position [310, 0]
click at [100, 323] on span "Non-Profit" at bounding box center [113, 327] width 121 height 15
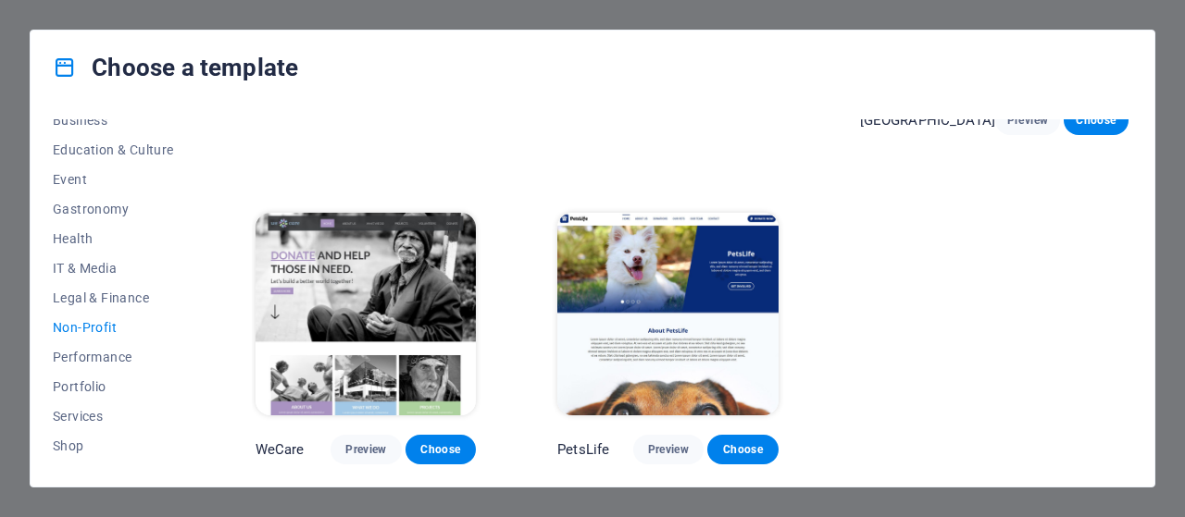
scroll to position [272, 0]
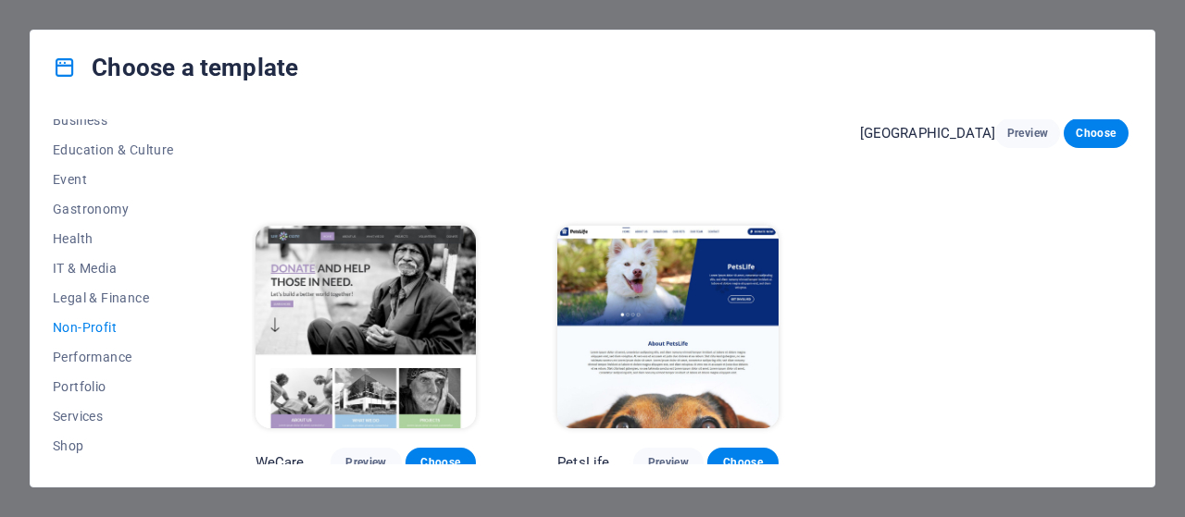
drag, startPoint x: 1127, startPoint y: 303, endPoint x: 1118, endPoint y: 199, distance: 104.1
click at [1118, 199] on div "Green Change Preview Choose Kids-Events Preview Choose National Cathedral Previ…" at bounding box center [692, 162] width 880 height 630
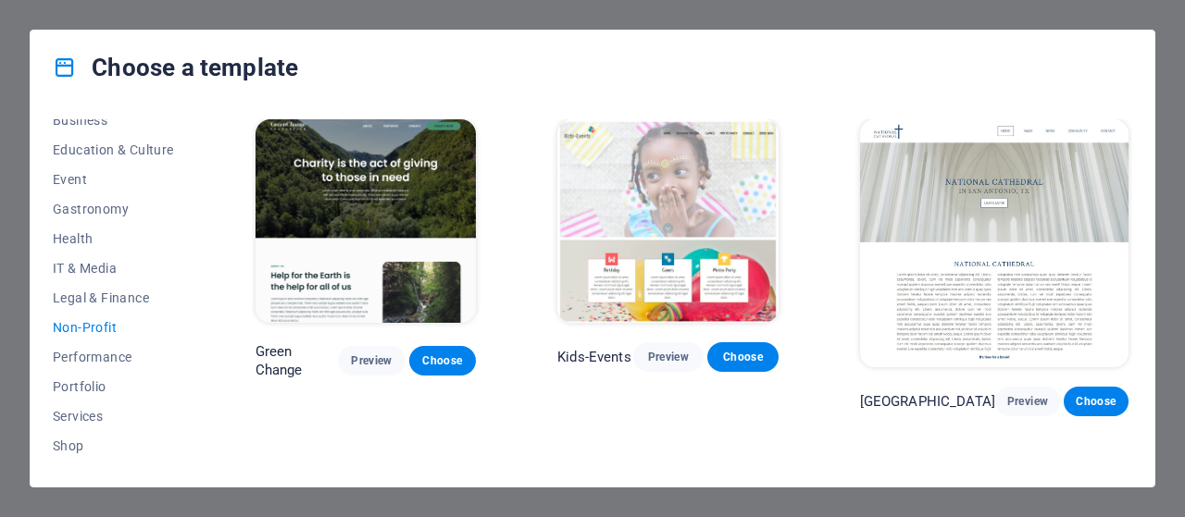
scroll to position [0, 0]
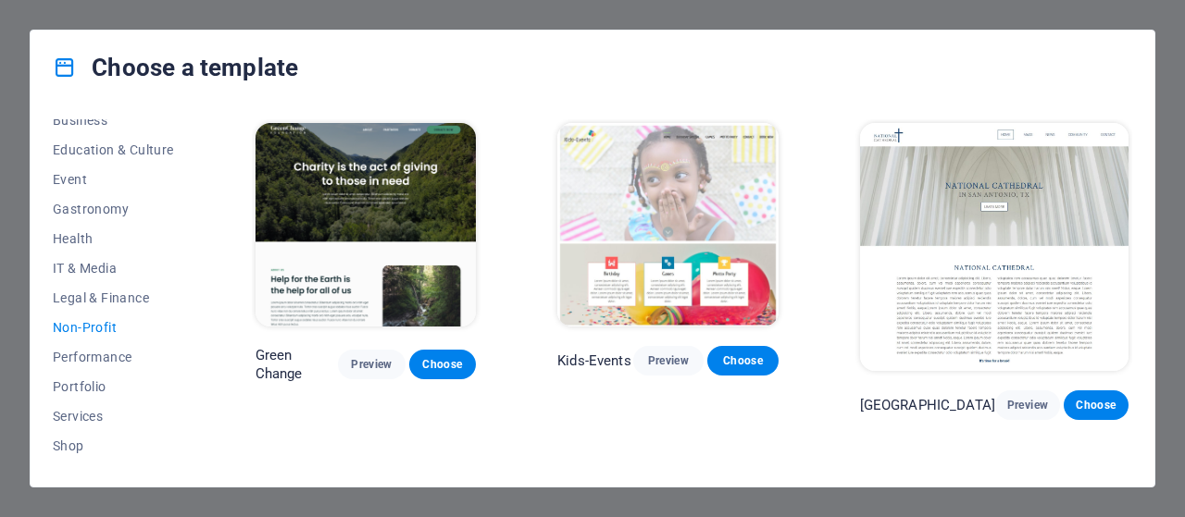
click at [709, 192] on img at bounding box center [667, 225] width 221 height 204
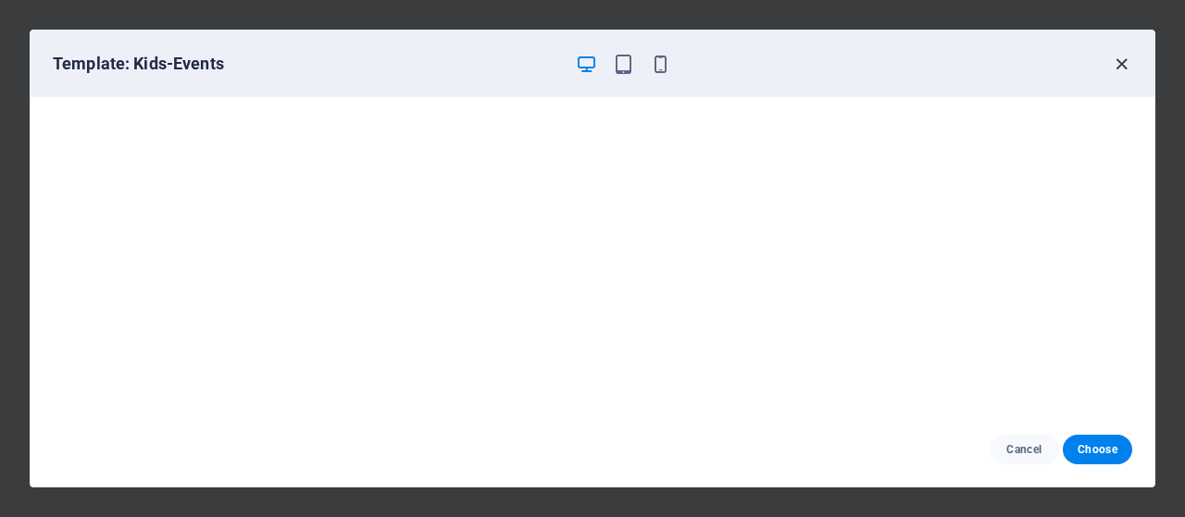
click at [1118, 59] on icon "button" at bounding box center [1121, 64] width 21 height 21
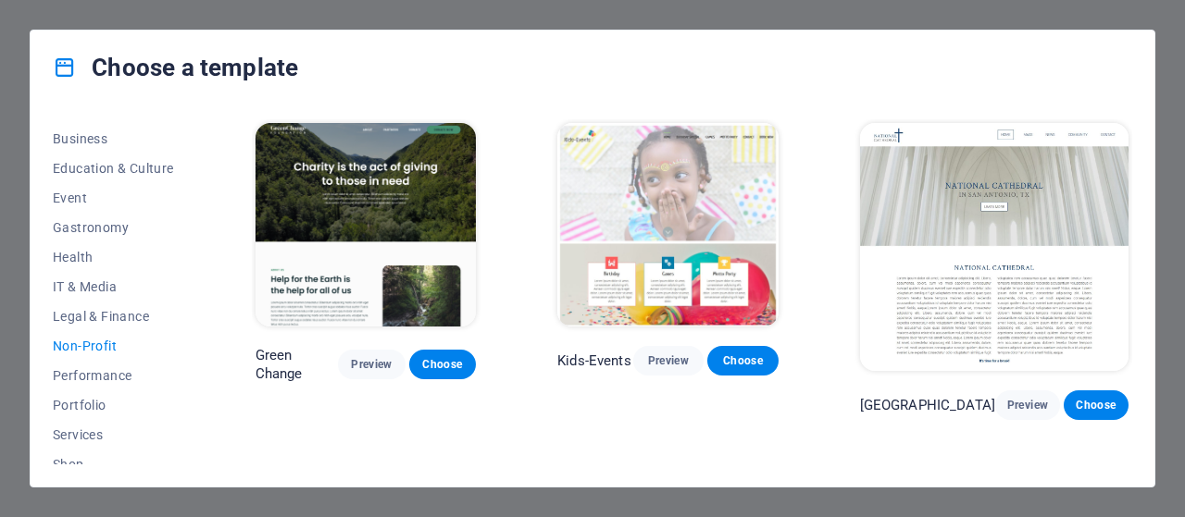
scroll to position [289, 0]
click at [76, 190] on button "Event" at bounding box center [113, 201] width 121 height 30
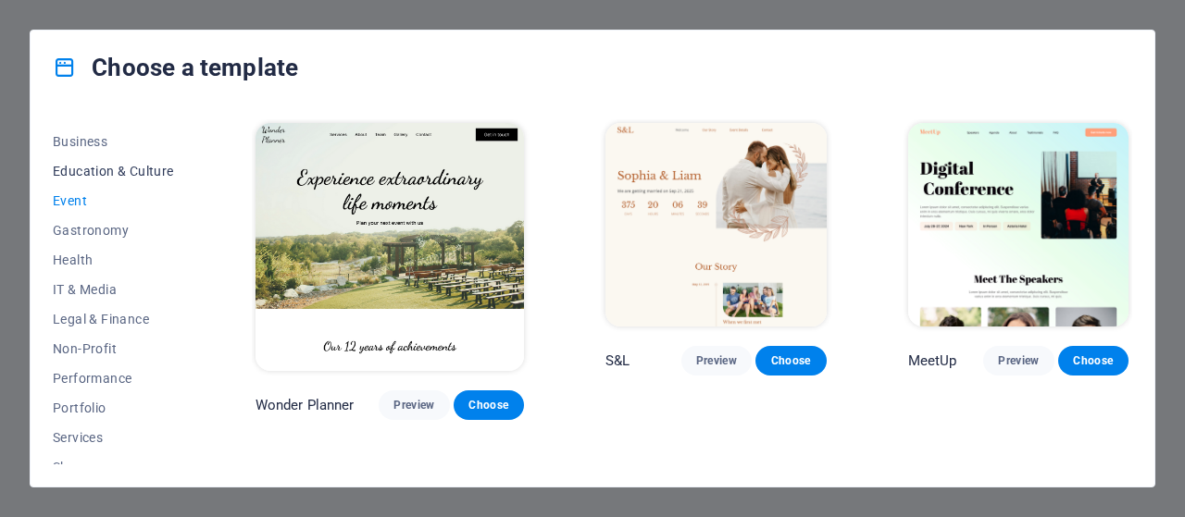
click at [119, 164] on span "Education & Culture" at bounding box center [113, 171] width 121 height 15
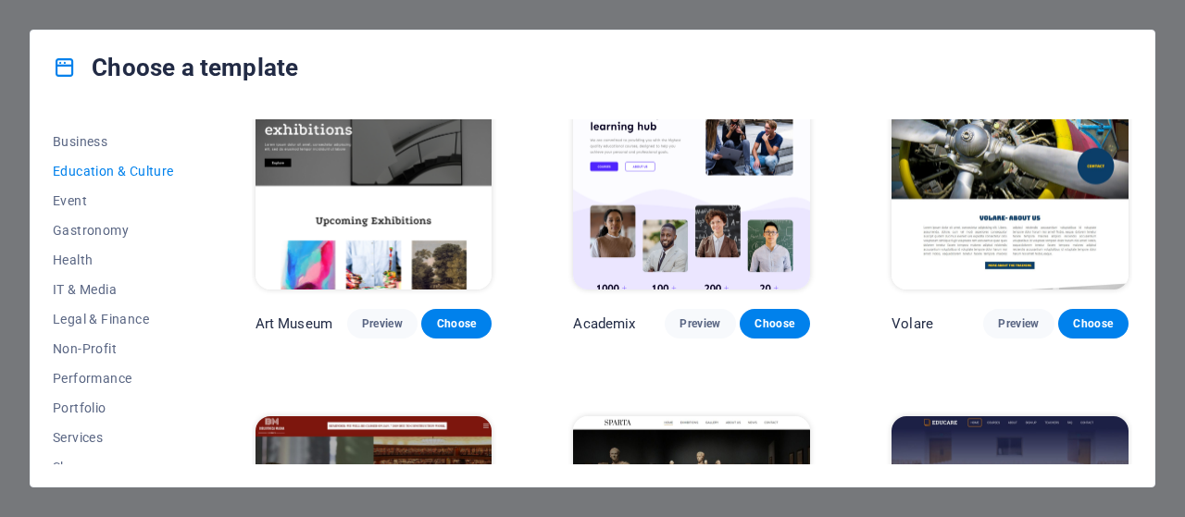
scroll to position [0, 0]
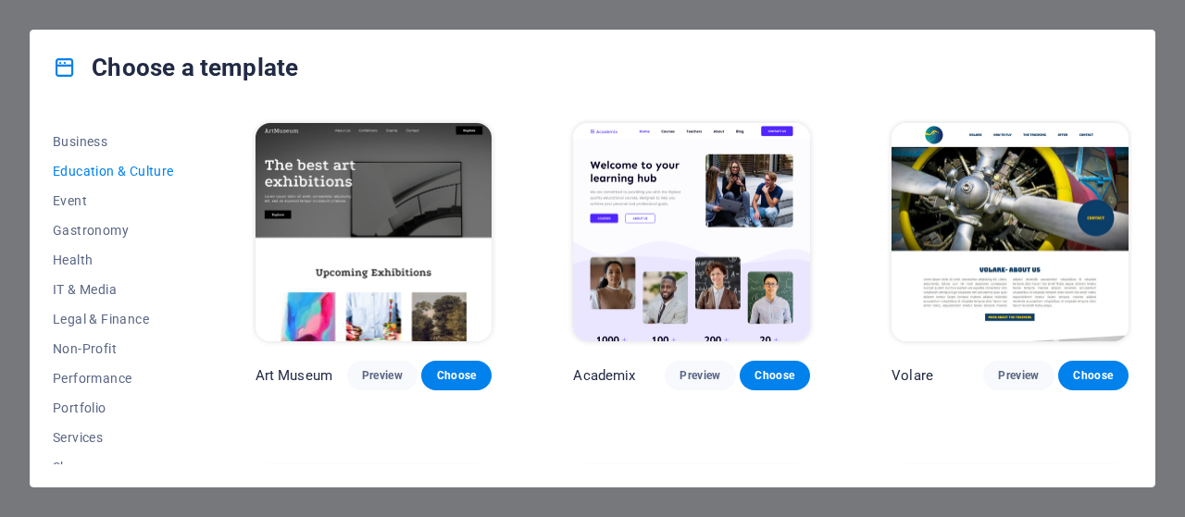
click at [198, 228] on div "All Templates My Templates New Trending Landingpage Multipager Onepager Art & D…" at bounding box center [593, 296] width 1124 height 382
drag, startPoint x: 198, startPoint y: 264, endPoint x: 193, endPoint y: 132, distance: 131.6
click at [193, 132] on div "All Templates My Templates New Trending Landingpage Multipager Onepager Art & D…" at bounding box center [593, 296] width 1124 height 382
click at [198, 176] on div "All Templates My Templates New Trending Landingpage Multipager Onepager Art & D…" at bounding box center [593, 296] width 1124 height 382
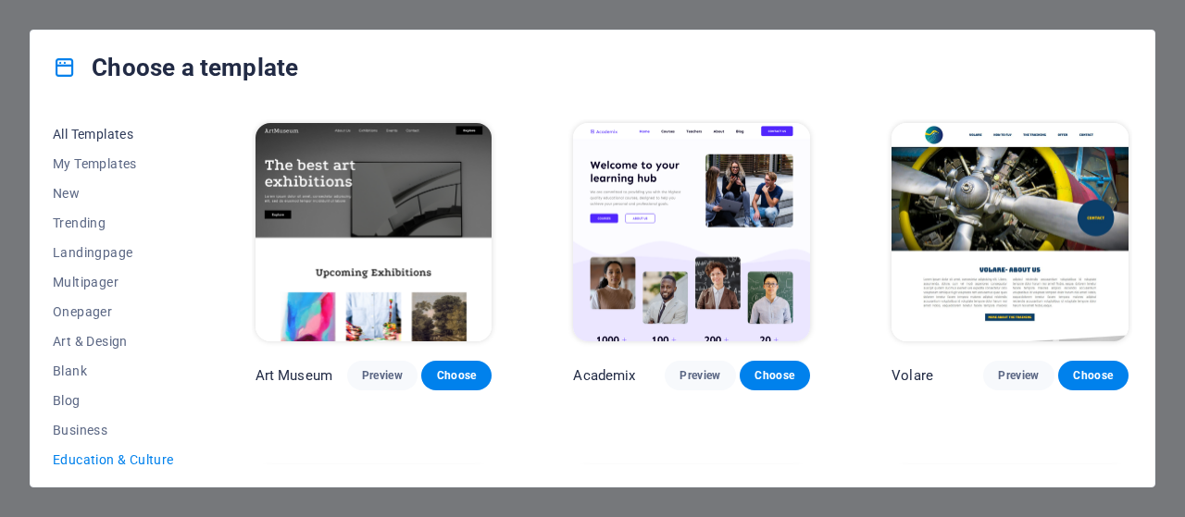
click at [102, 128] on span "All Templates" at bounding box center [113, 134] width 121 height 15
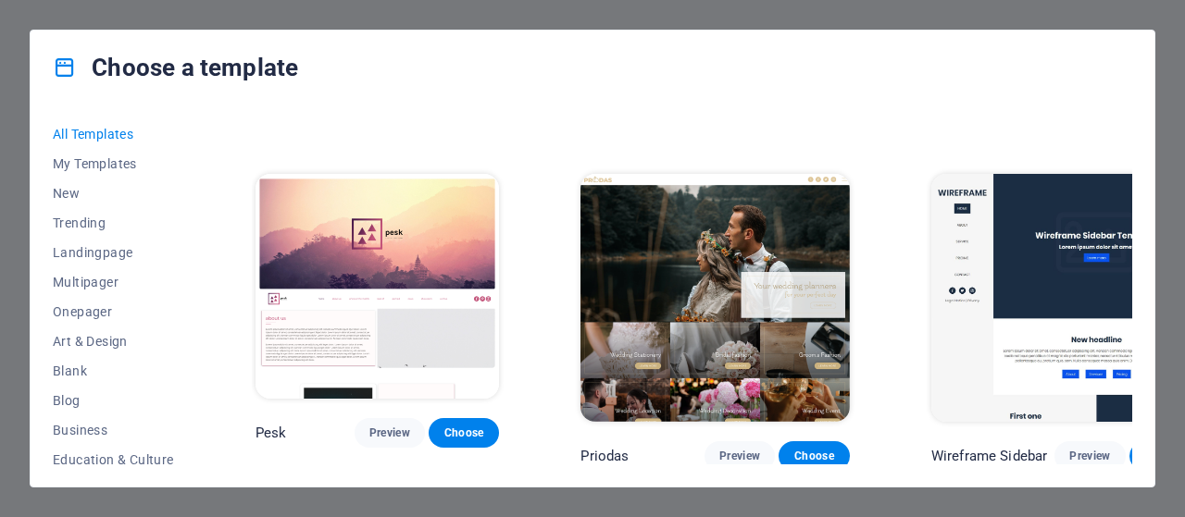
scroll to position [7109, 0]
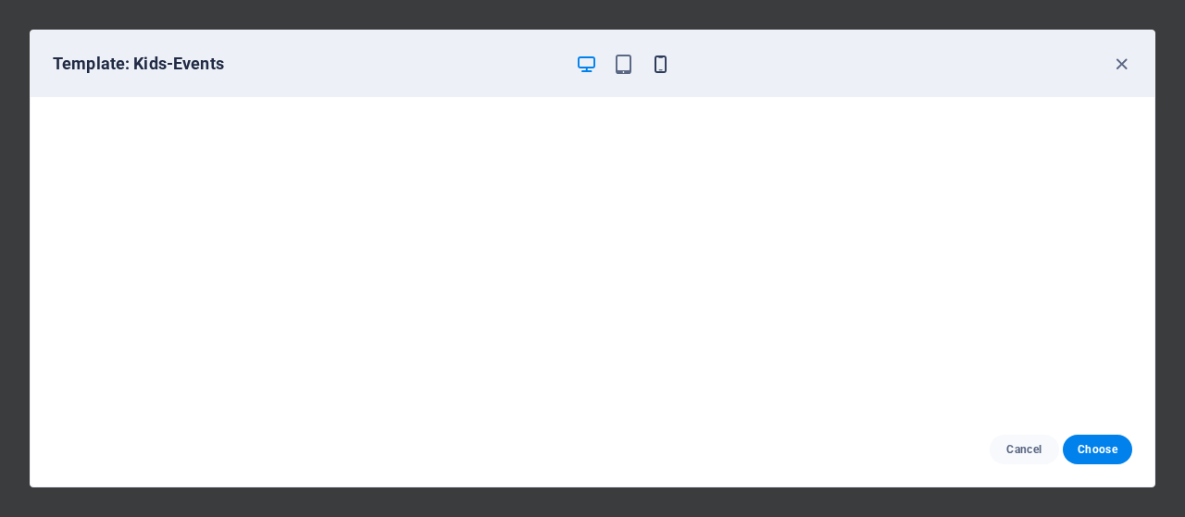
click at [662, 69] on icon "button" at bounding box center [660, 64] width 21 height 21
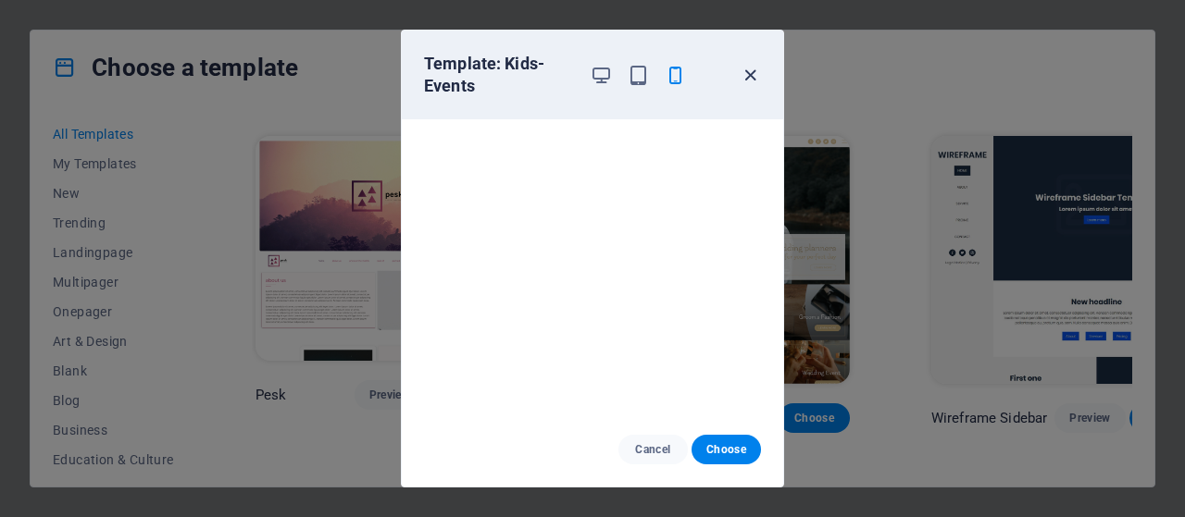
click at [753, 73] on icon "button" at bounding box center [750, 75] width 21 height 21
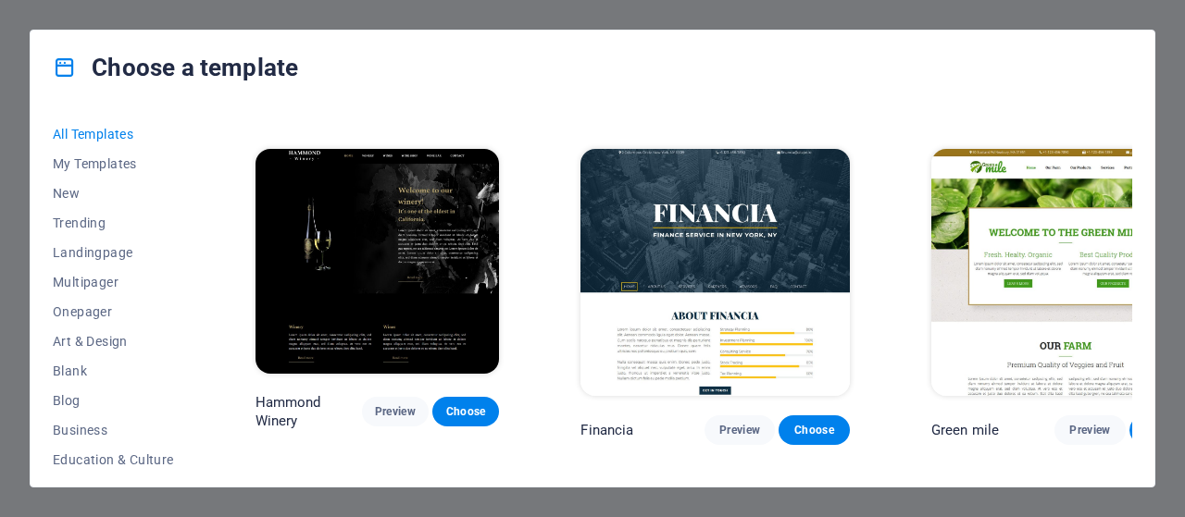
scroll to position [11959, 0]
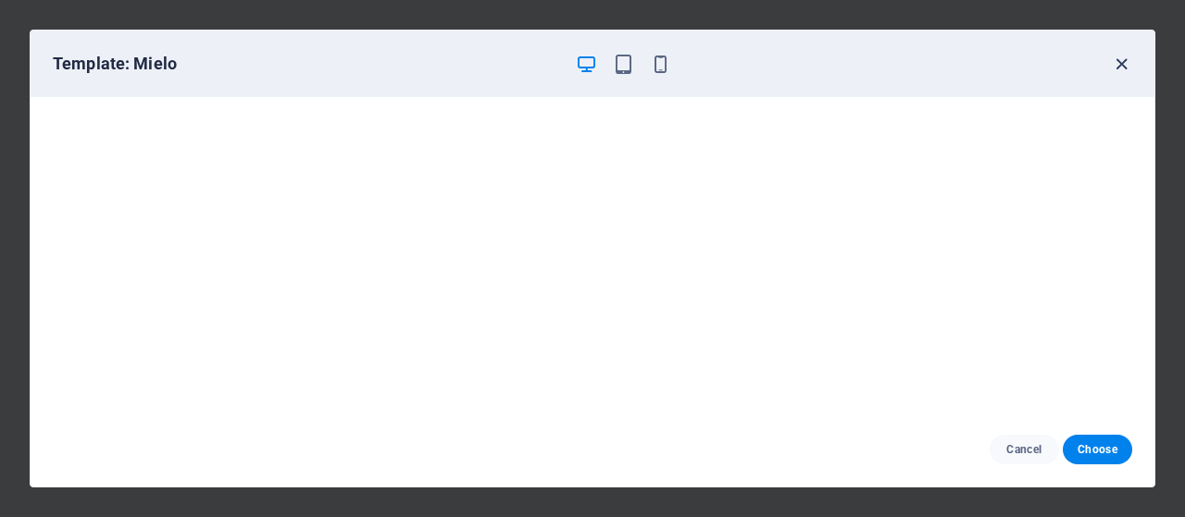
click at [1119, 54] on icon "button" at bounding box center [1121, 64] width 21 height 21
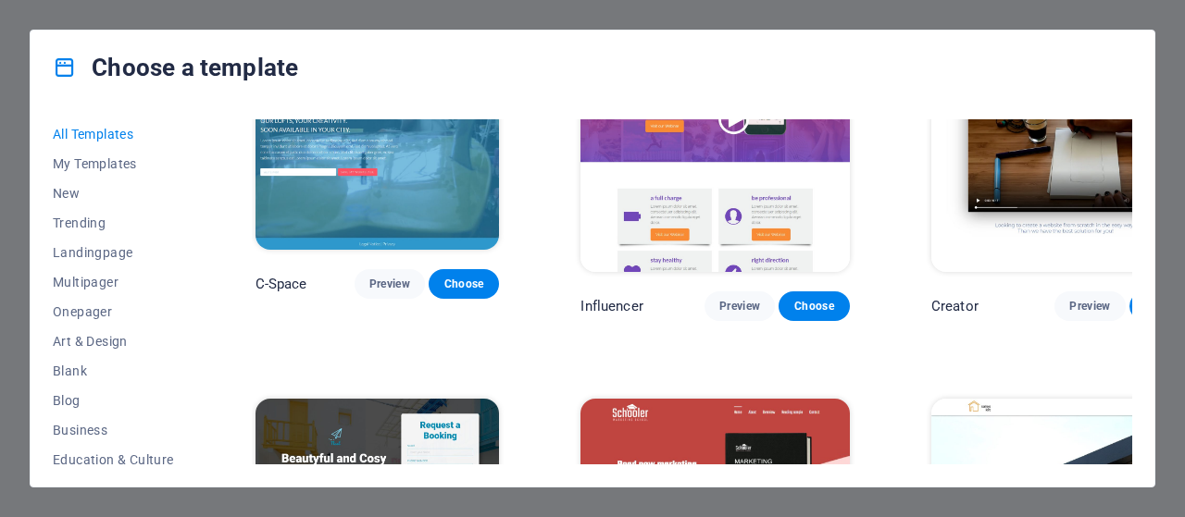
scroll to position [20344, 0]
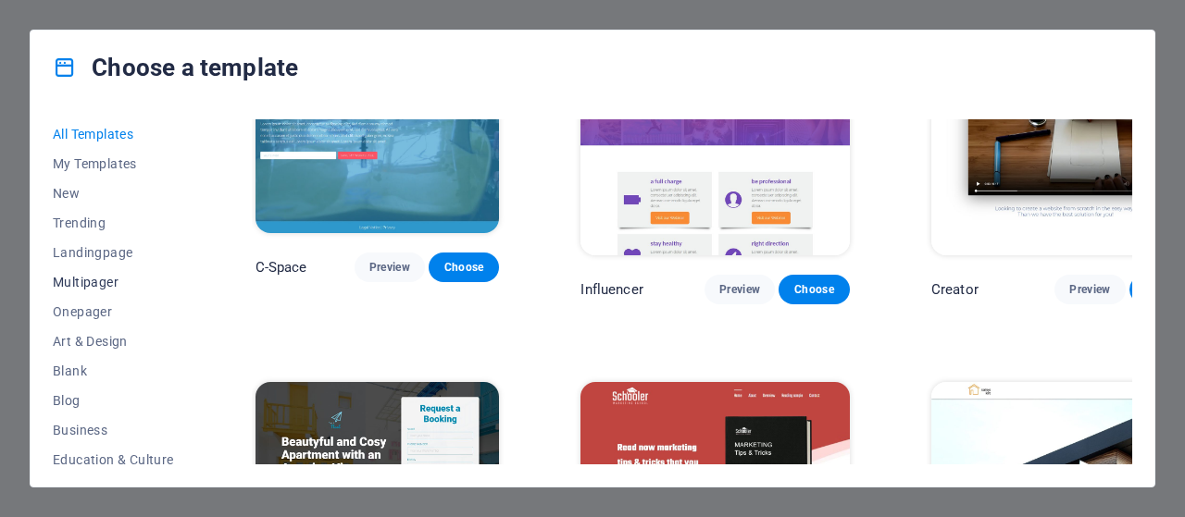
click at [109, 284] on span "Multipager" at bounding box center [113, 282] width 121 height 15
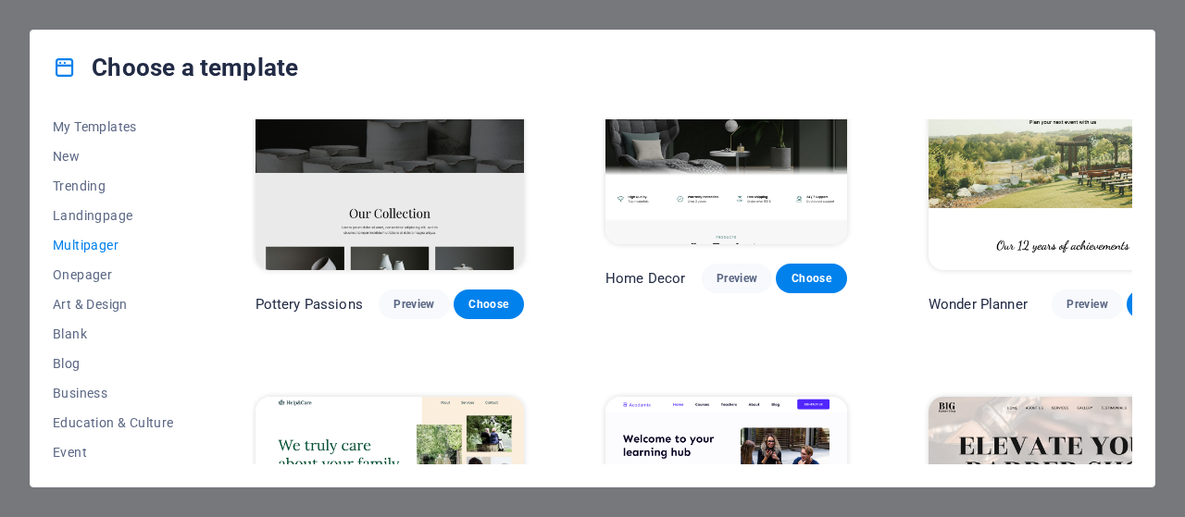
scroll to position [0, 0]
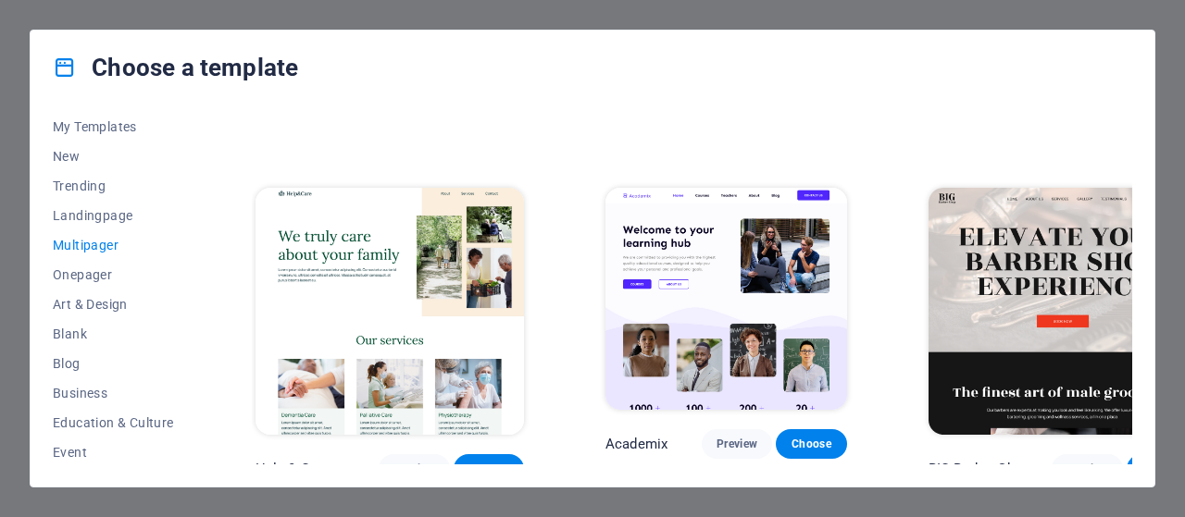
scroll to position [970, 0]
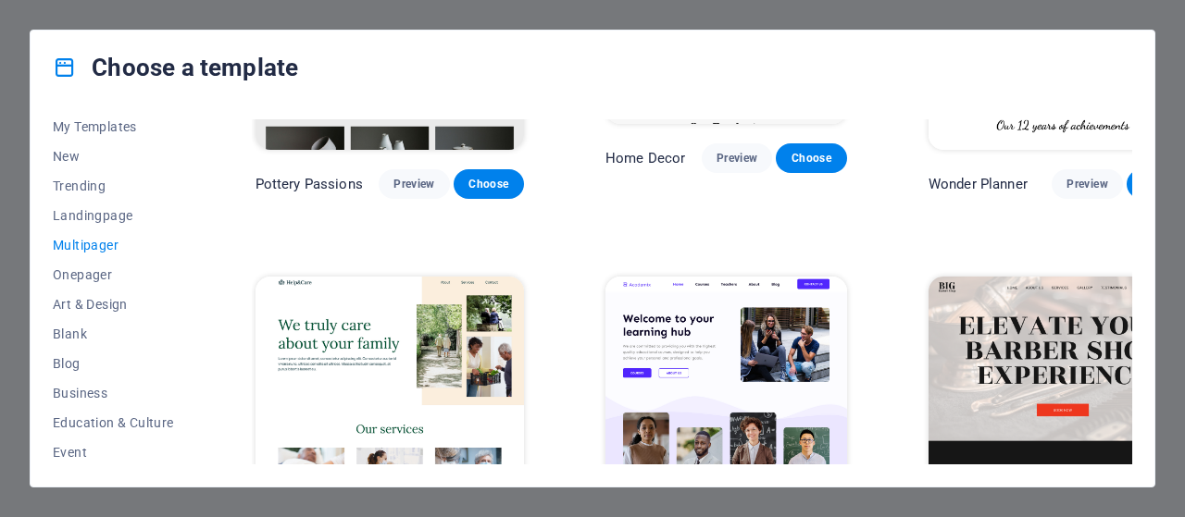
click at [1024, 277] on img at bounding box center [1062, 401] width 268 height 248
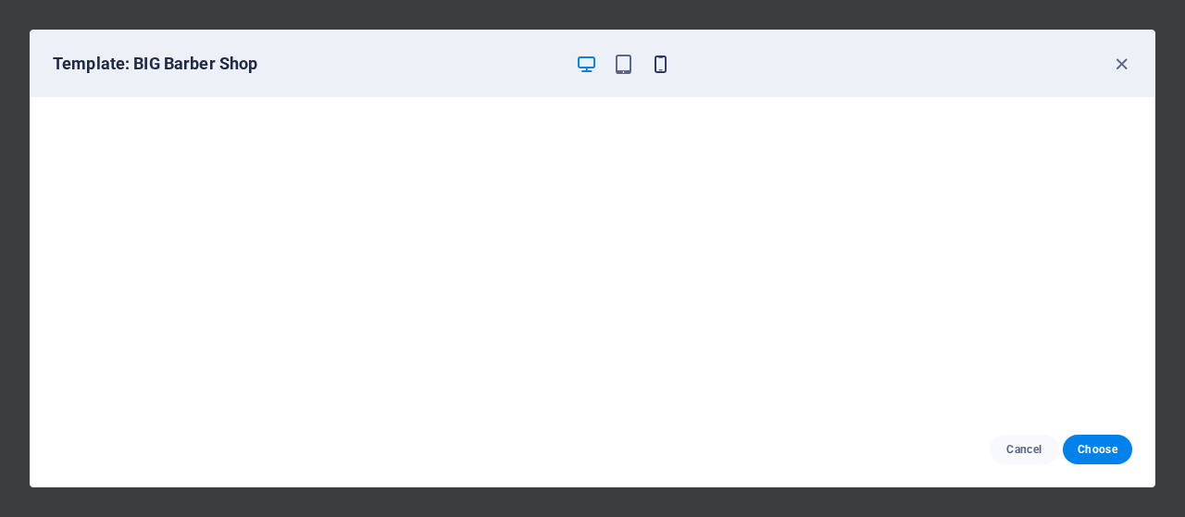
click at [665, 65] on icon "button" at bounding box center [660, 64] width 21 height 21
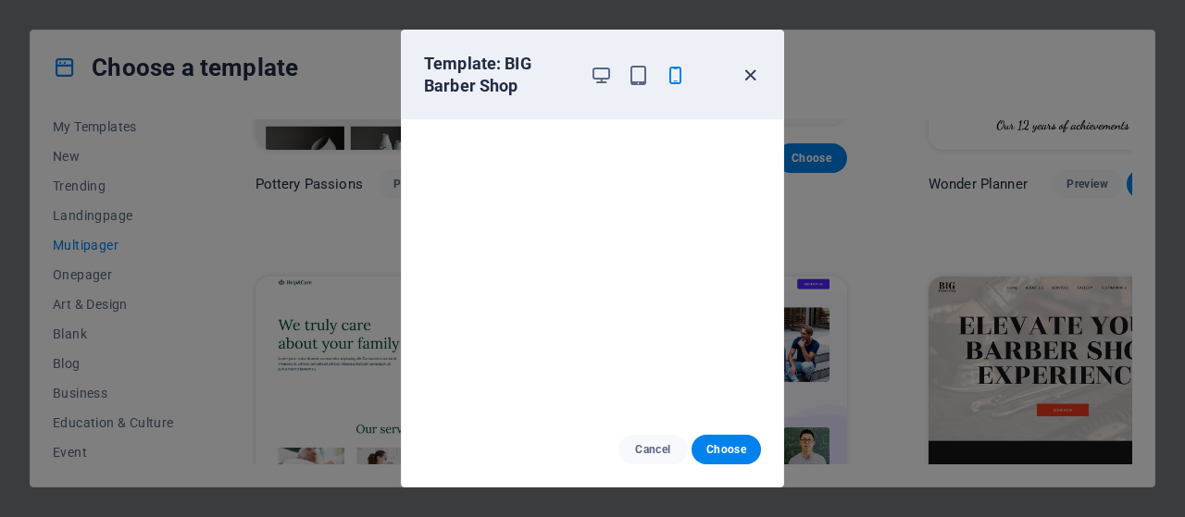
click at [747, 71] on icon "button" at bounding box center [750, 75] width 21 height 21
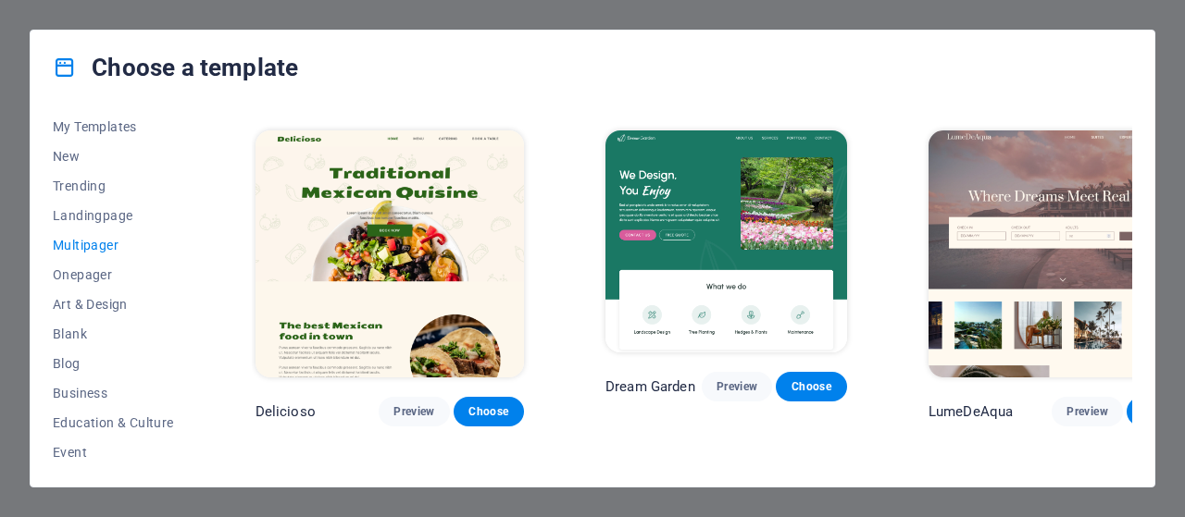
scroll to position [1881, 0]
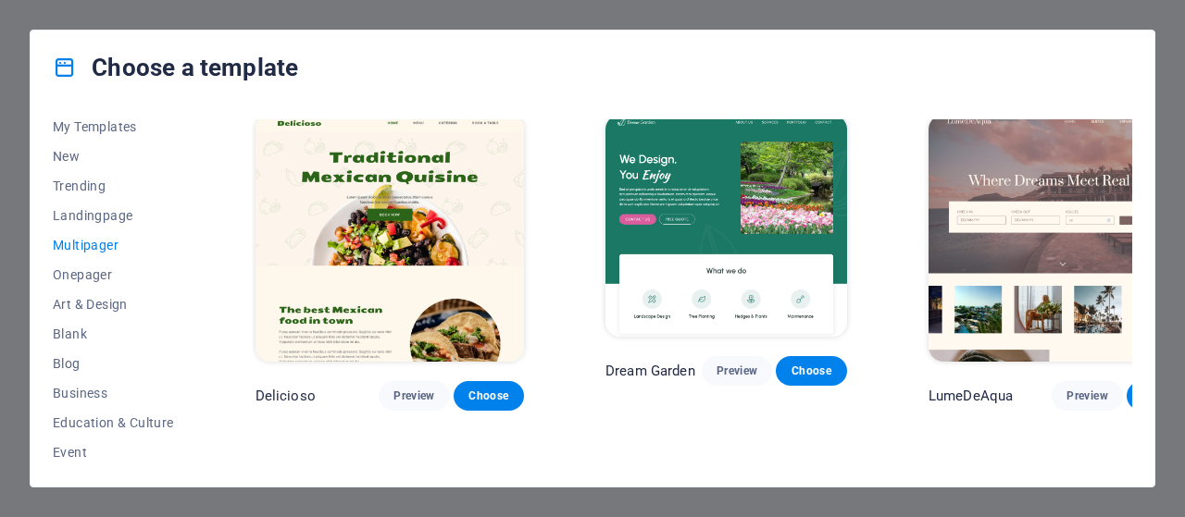
click at [1126, 192] on div "LumeDeAqua Preview Choose" at bounding box center [1063, 261] width 276 height 301
click at [134, 212] on span "Landingpage" at bounding box center [113, 215] width 121 height 15
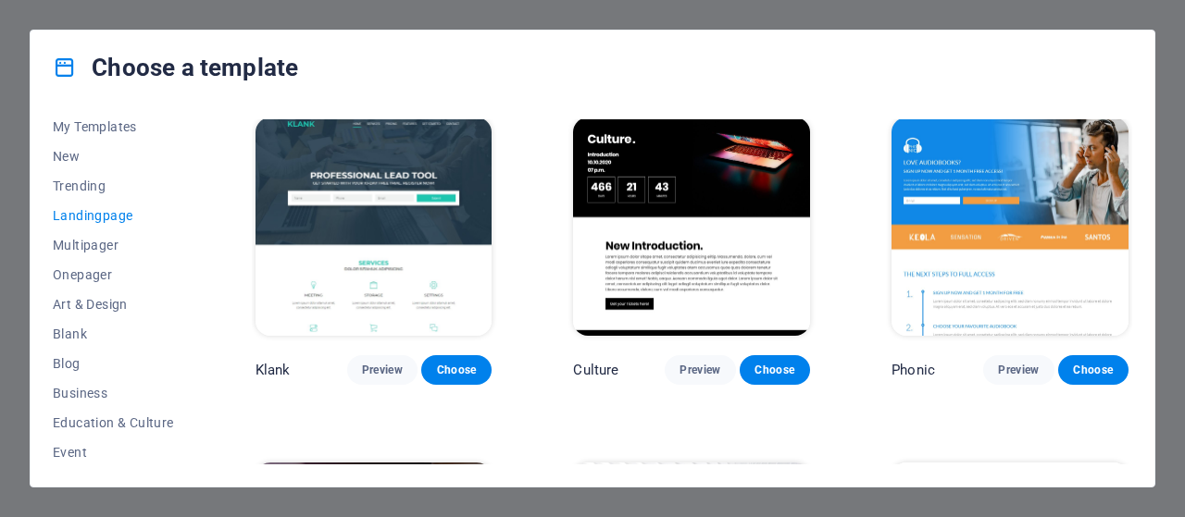
scroll to position [0, 0]
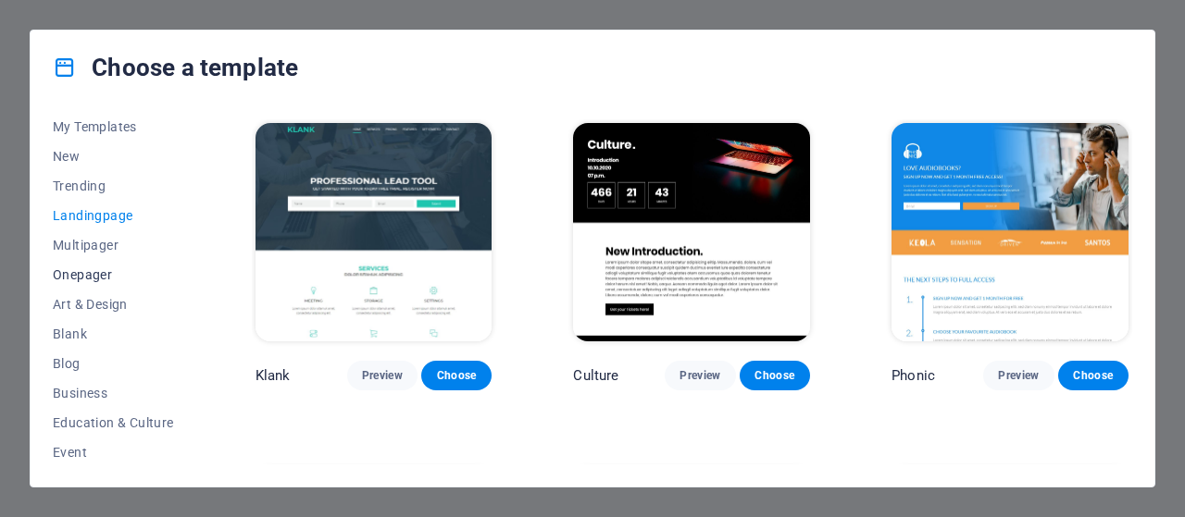
click at [102, 273] on span "Onepager" at bounding box center [113, 275] width 121 height 15
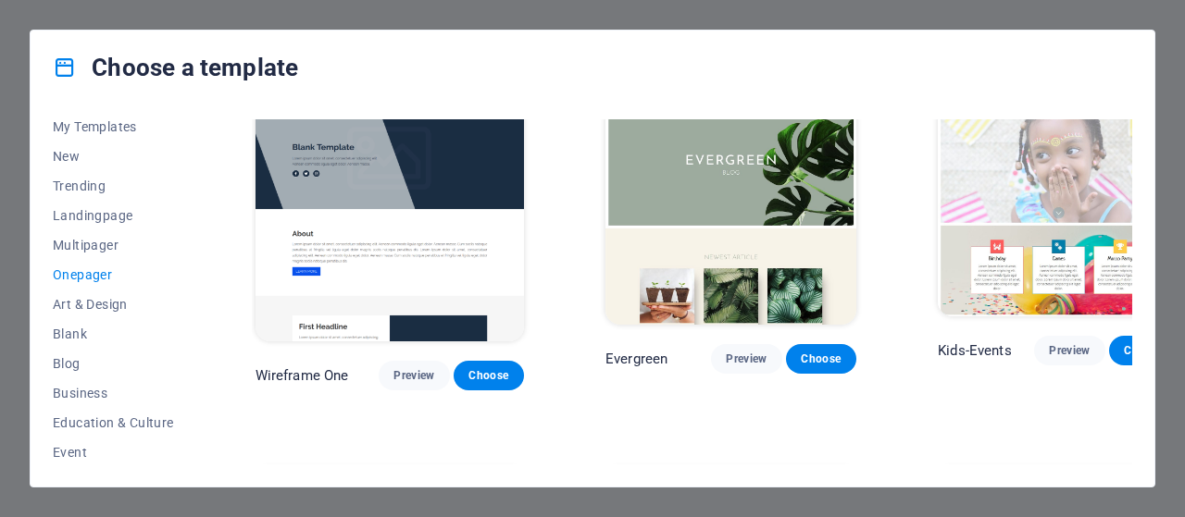
scroll to position [3064, 0]
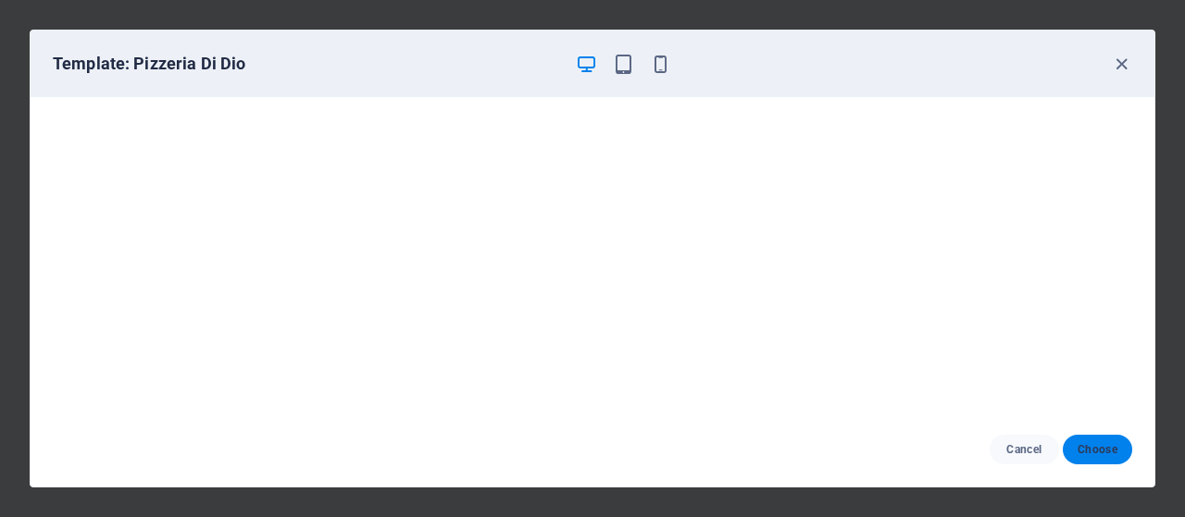
click at [1091, 450] on span "Choose" at bounding box center [1097, 449] width 40 height 15
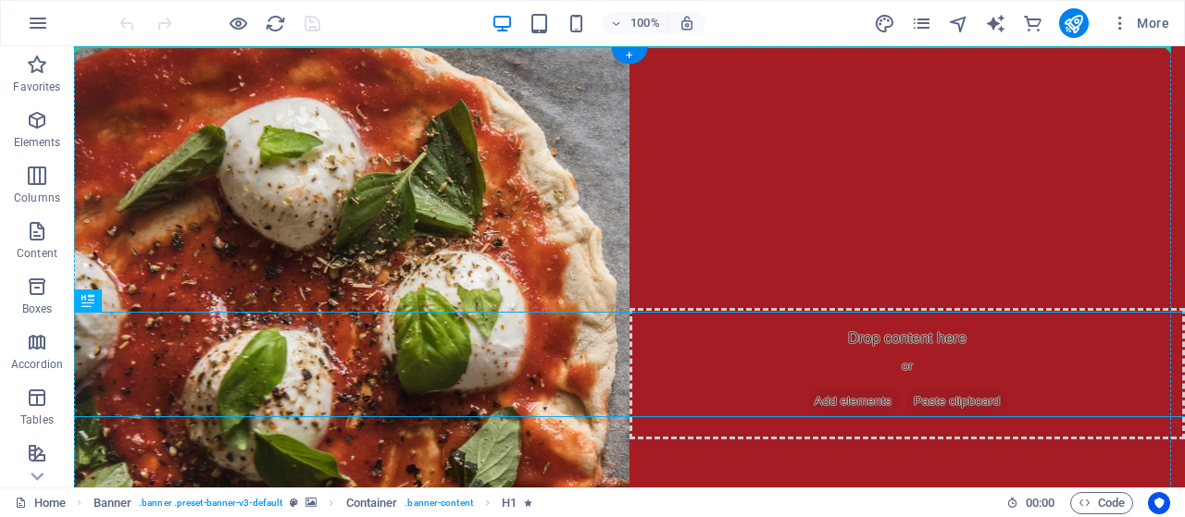
drag, startPoint x: 728, startPoint y: 372, endPoint x: 741, endPoint y: 169, distance: 203.2
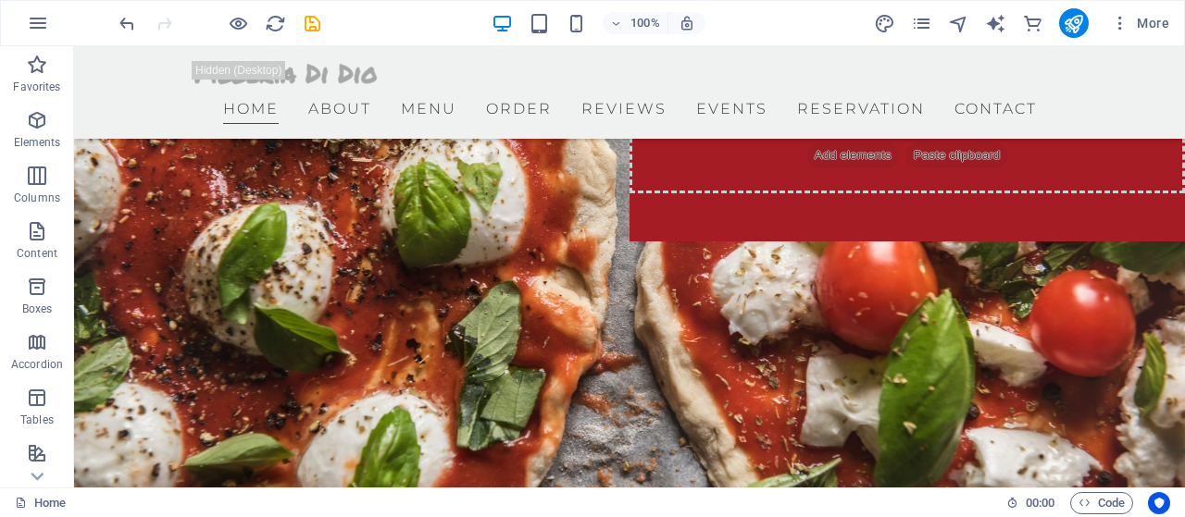
scroll to position [257, 0]
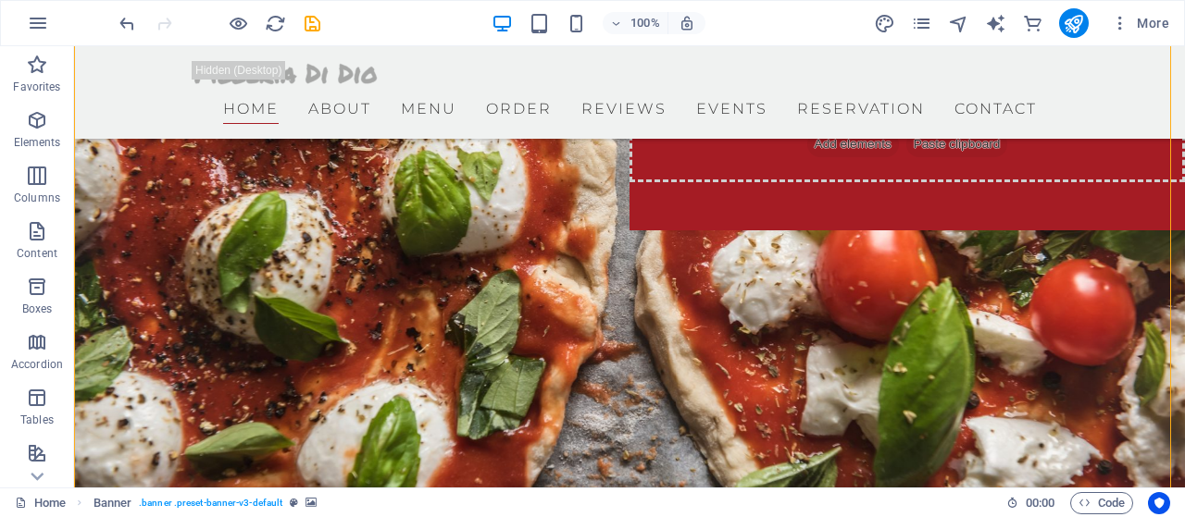
drag, startPoint x: 631, startPoint y: 260, endPoint x: 633, endPoint y: 205, distance: 55.6
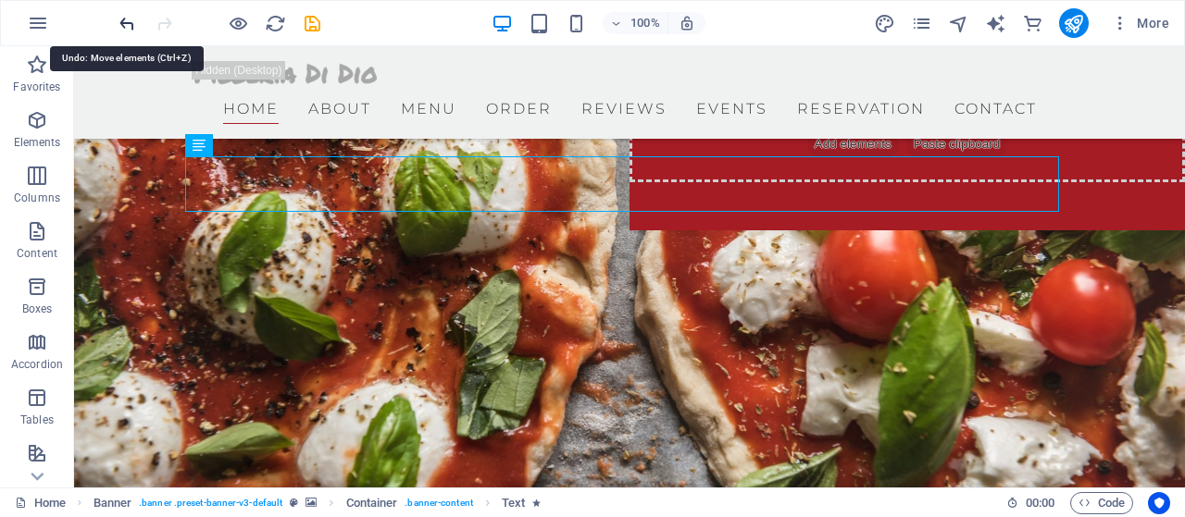
click at [125, 16] on icon "undo" at bounding box center [127, 23] width 21 height 21
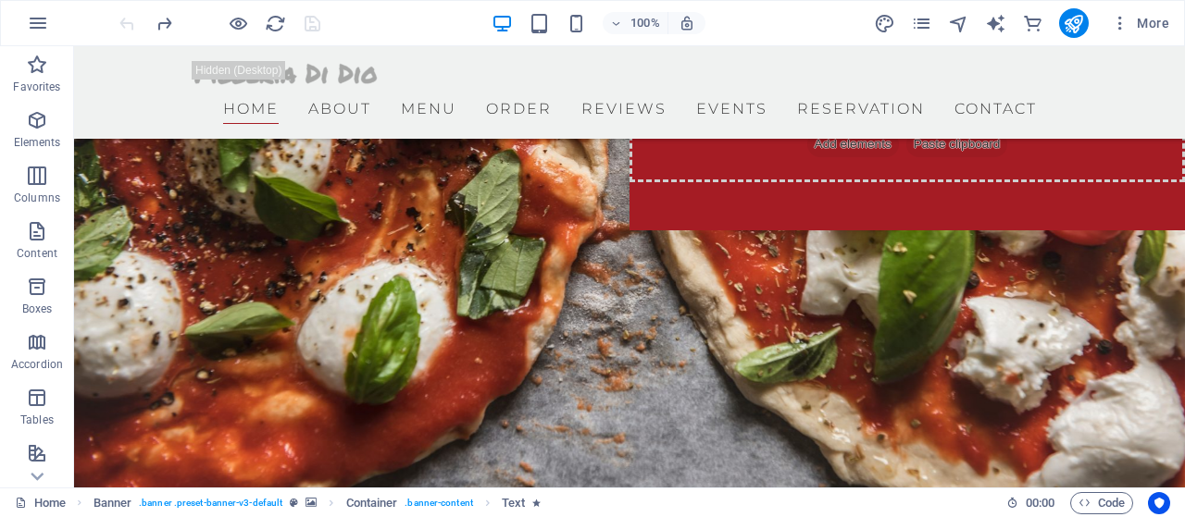
click at [125, 16] on div at bounding box center [219, 23] width 207 height 30
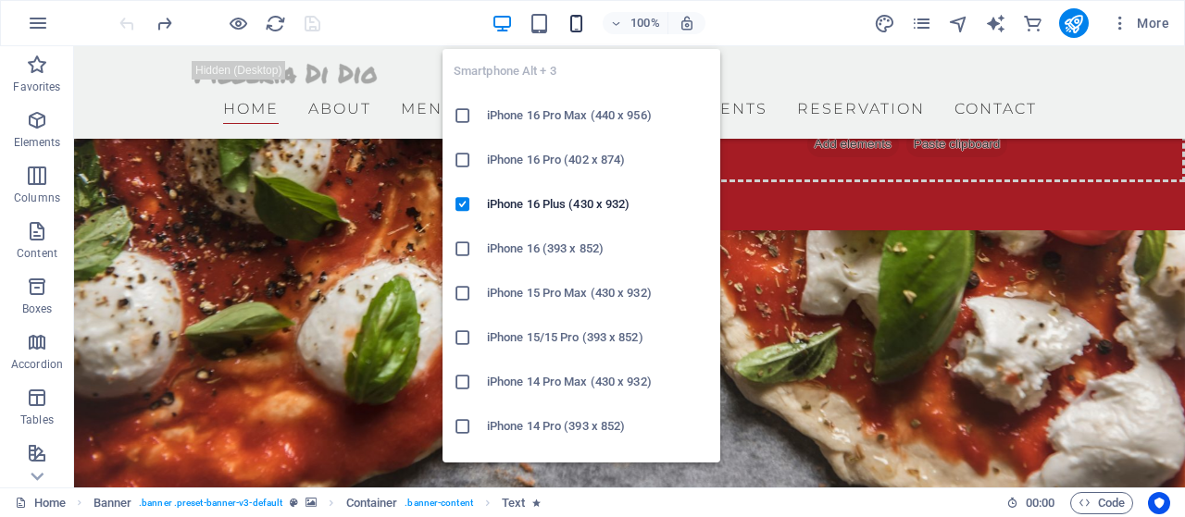
click at [579, 31] on icon "button" at bounding box center [576, 23] width 21 height 21
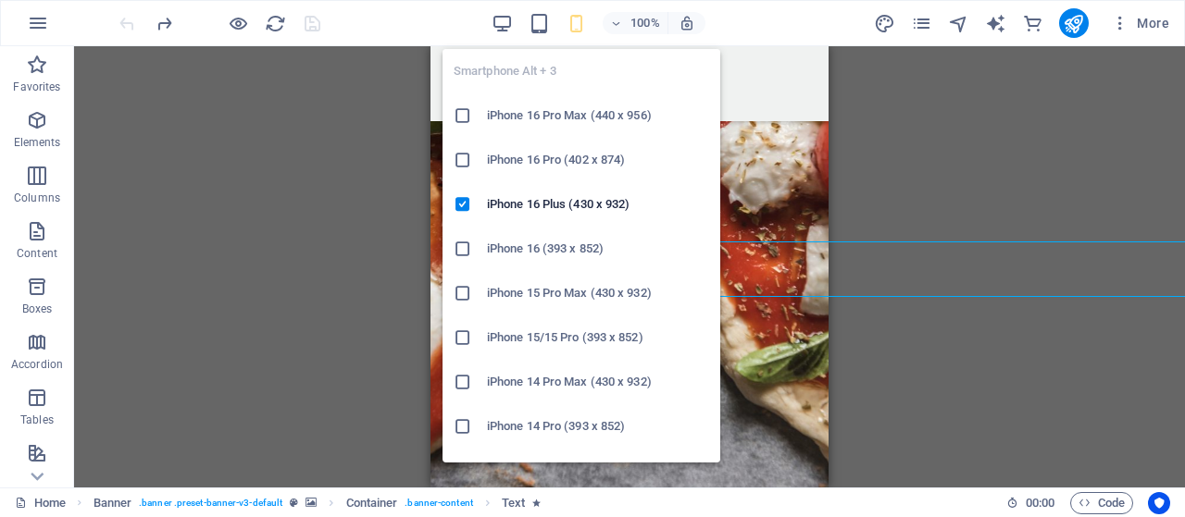
scroll to position [0, 0]
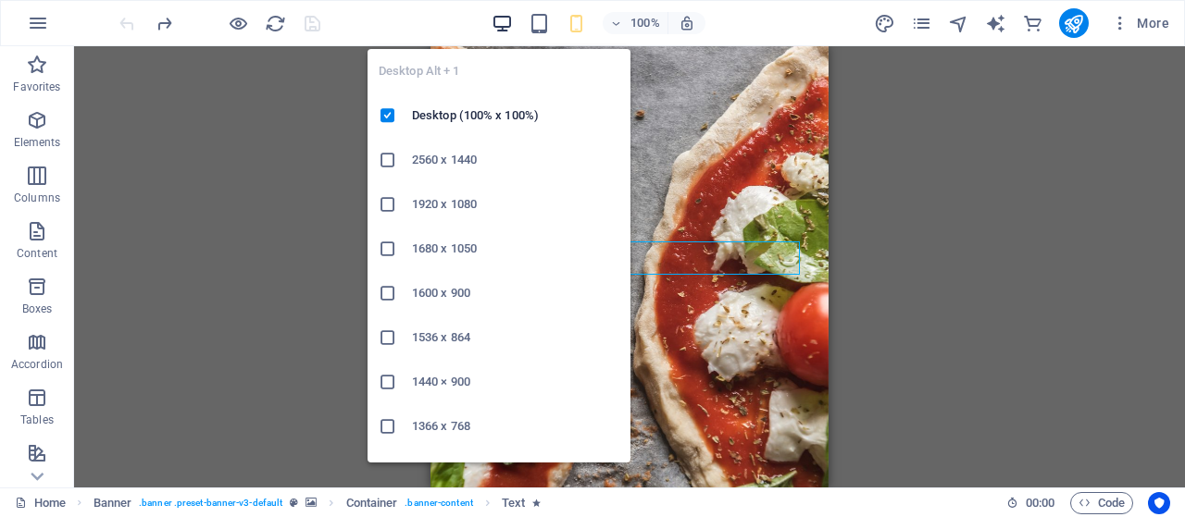
click at [506, 24] on icon "button" at bounding box center [502, 23] width 21 height 21
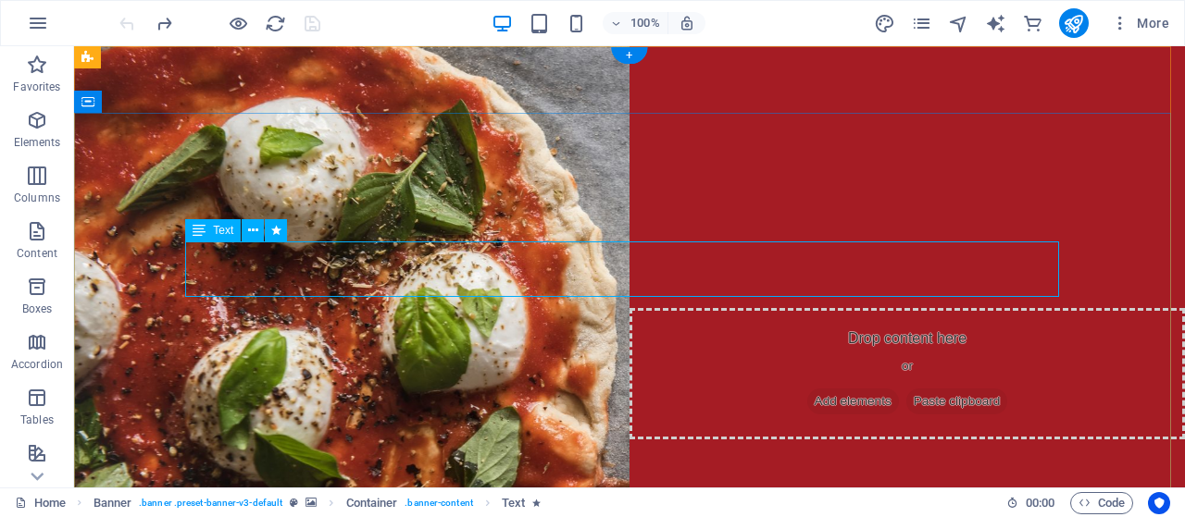
click at [226, 229] on span "Text" at bounding box center [223, 230] width 20 height 11
click at [233, 230] on div "Text" at bounding box center [213, 230] width 56 height 22
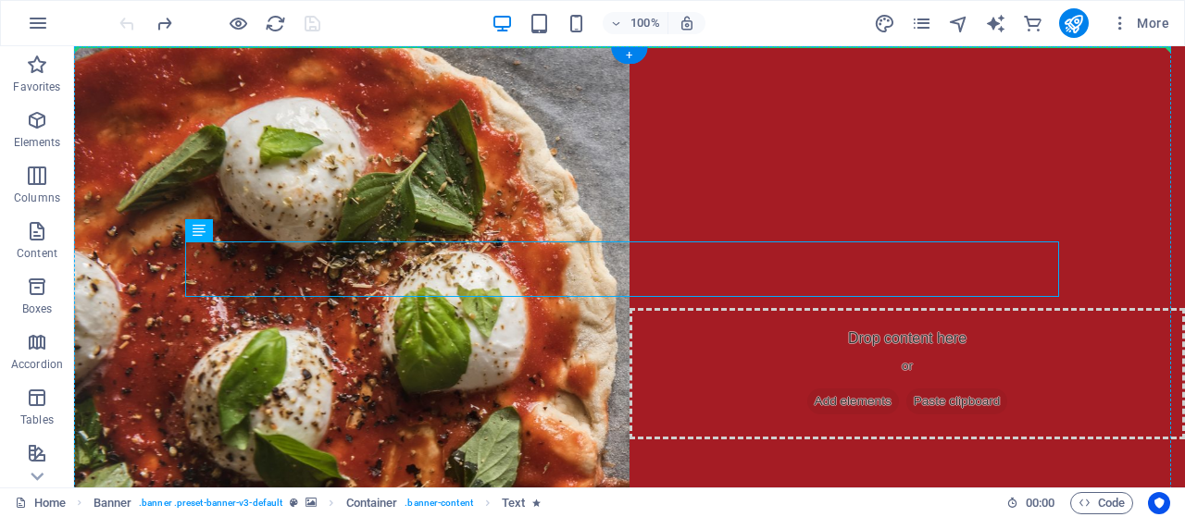
drag, startPoint x: 306, startPoint y: 271, endPoint x: 230, endPoint y: 181, distance: 117.6
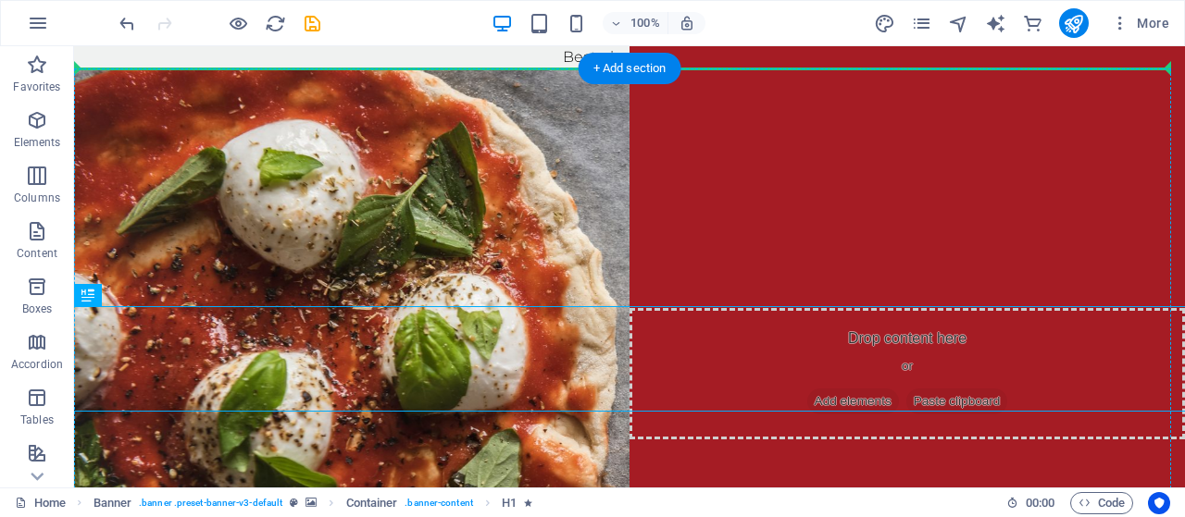
drag, startPoint x: 421, startPoint y: 329, endPoint x: 428, endPoint y: 189, distance: 139.9
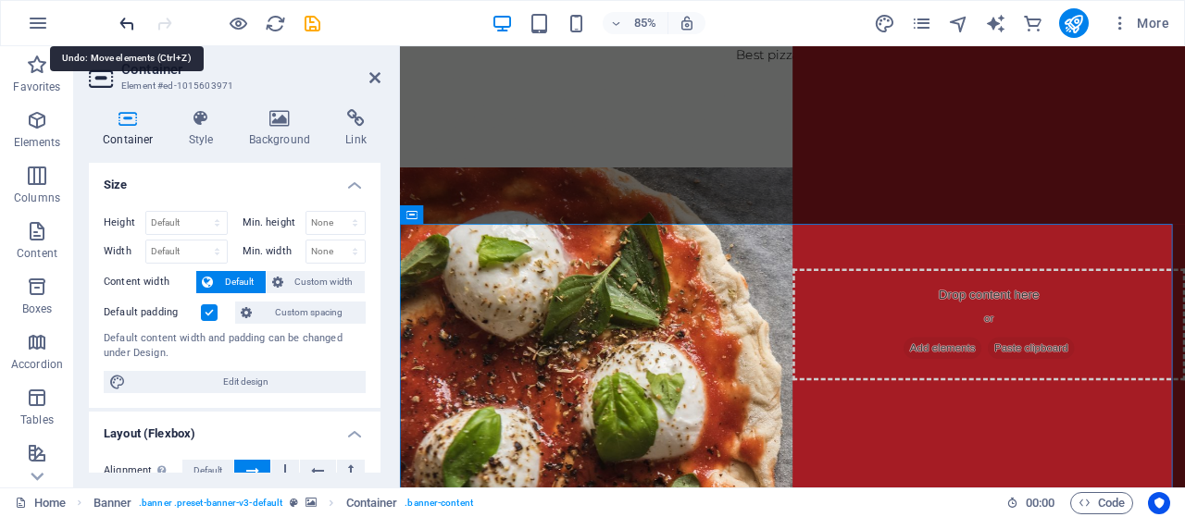
click at [118, 29] on icon "undo" at bounding box center [127, 23] width 21 height 21
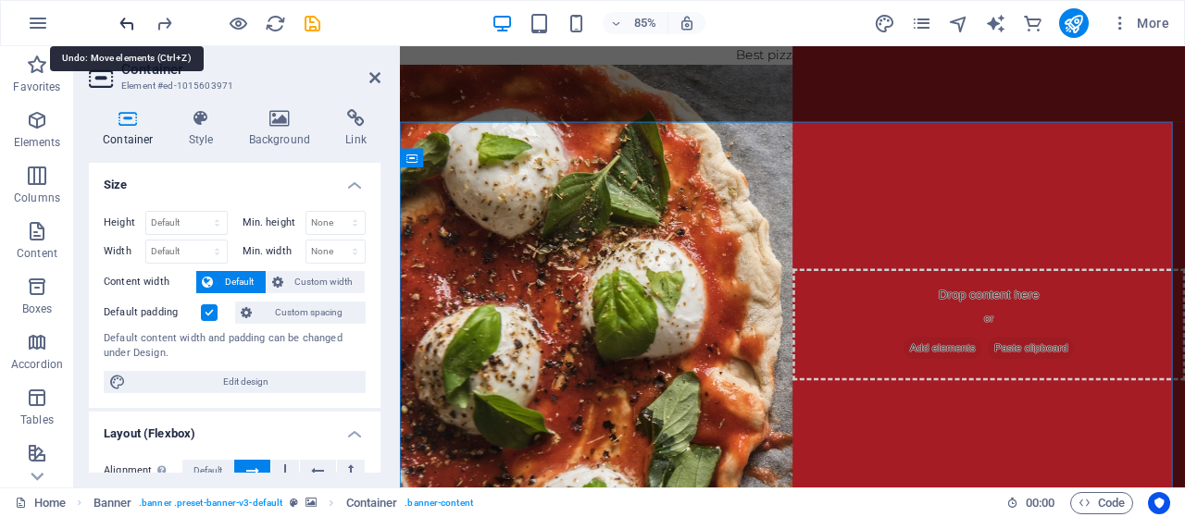
click at [118, 29] on icon "undo" at bounding box center [127, 23] width 21 height 21
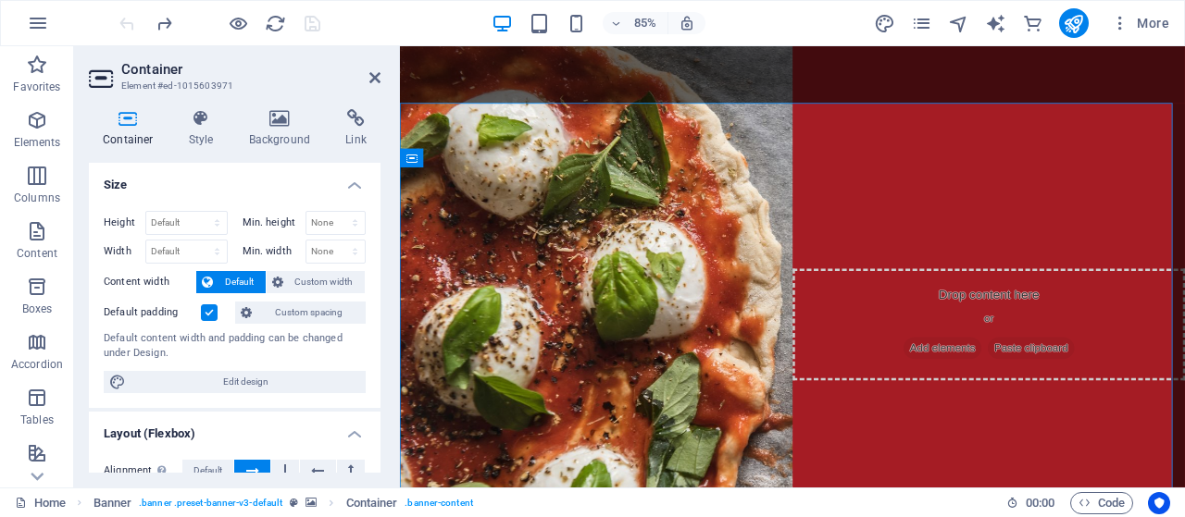
click at [118, 29] on div at bounding box center [219, 23] width 207 height 30
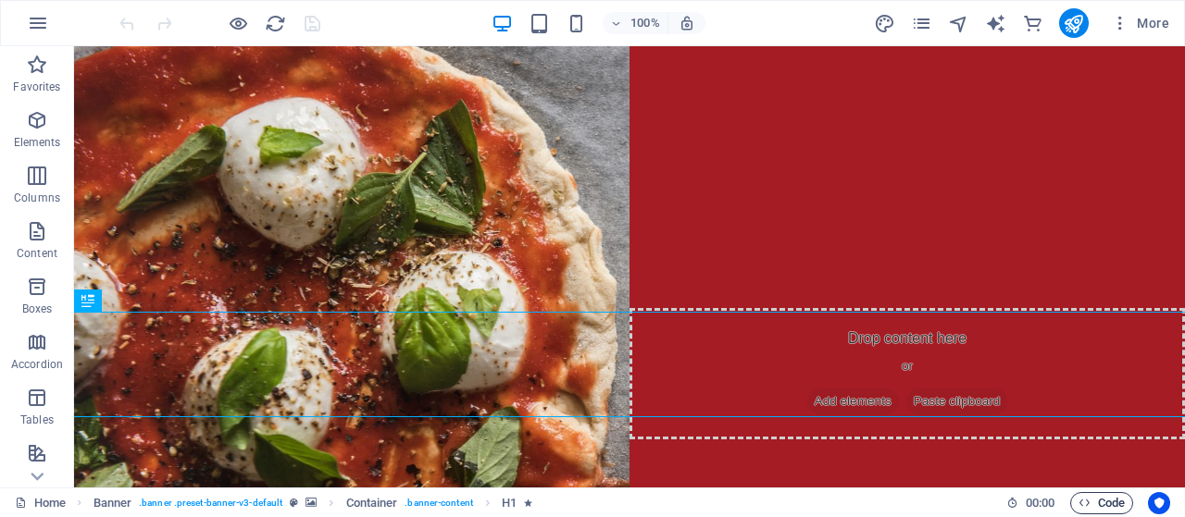
click at [1109, 492] on div "Home Banner . banner .preset-banner-v3-default Container . banner-content H1 00…" at bounding box center [592, 503] width 1185 height 30
click at [1121, 23] on icon "button" at bounding box center [1120, 23] width 19 height 19
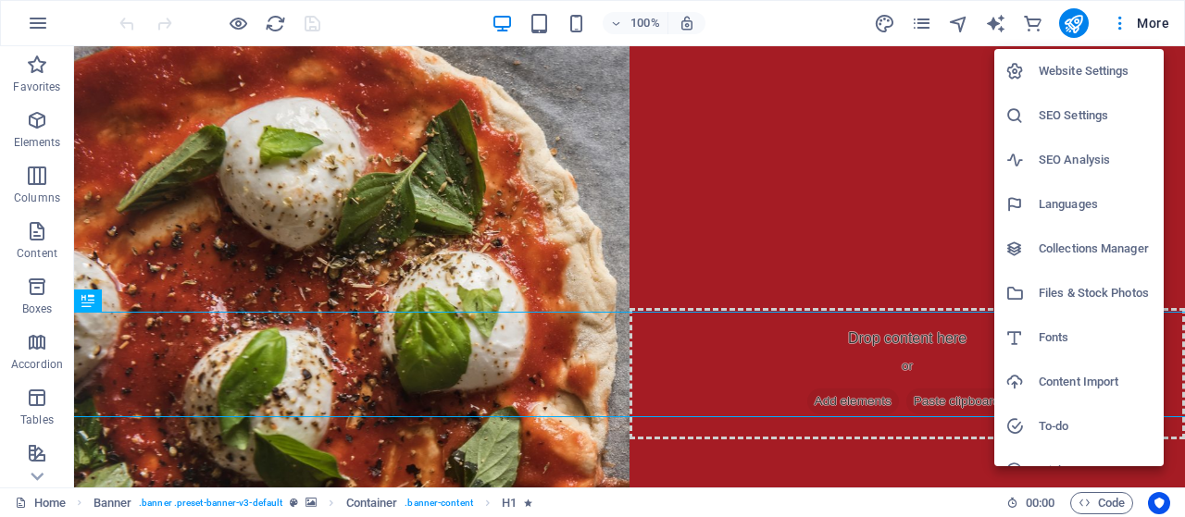
click at [89, 302] on div at bounding box center [592, 258] width 1185 height 517
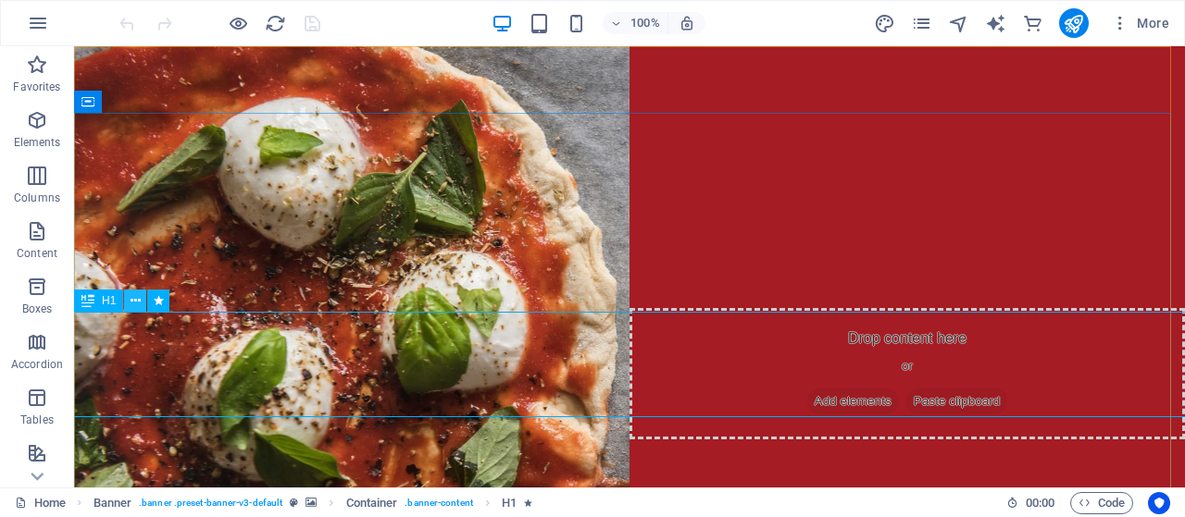
click at [133, 302] on icon at bounding box center [136, 301] width 10 height 19
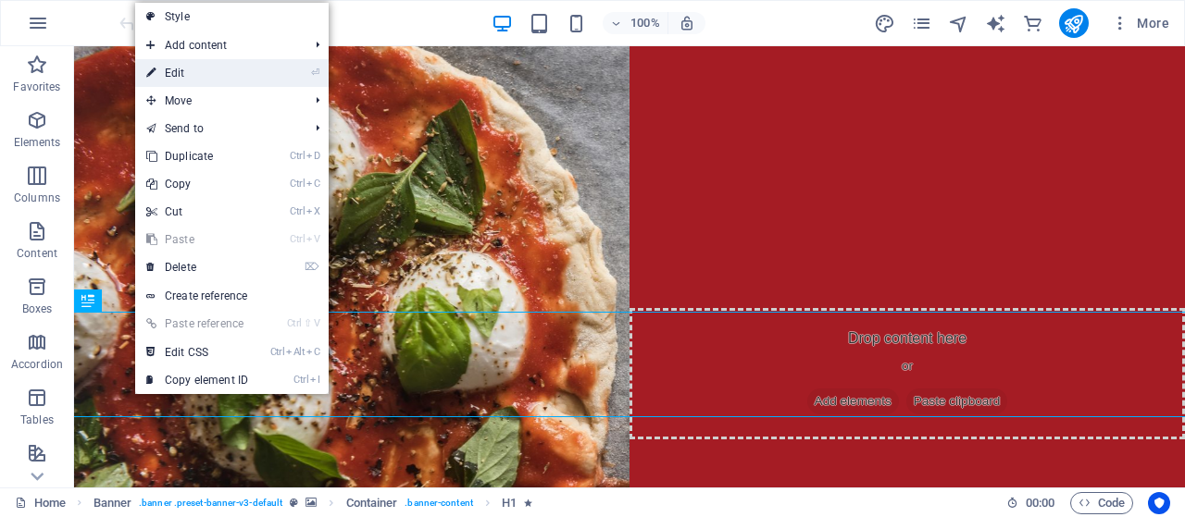
click at [290, 68] on li "⏎ Edit" at bounding box center [231, 73] width 193 height 28
click at [156, 73] on icon at bounding box center [150, 73] width 9 height 28
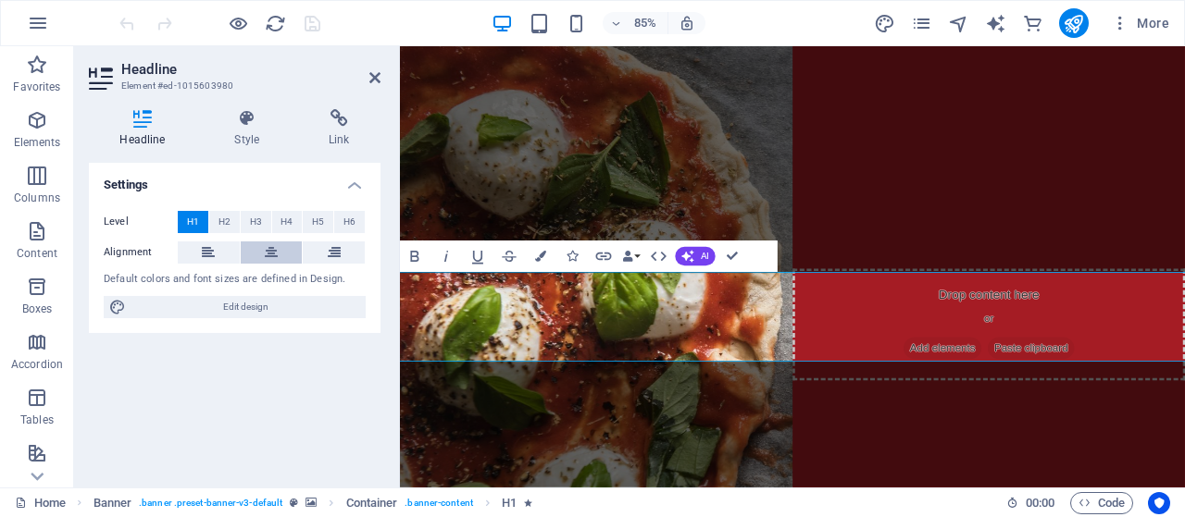
click at [265, 254] on icon at bounding box center [271, 253] width 13 height 22
click at [228, 223] on span "H2" at bounding box center [224, 222] width 12 height 22
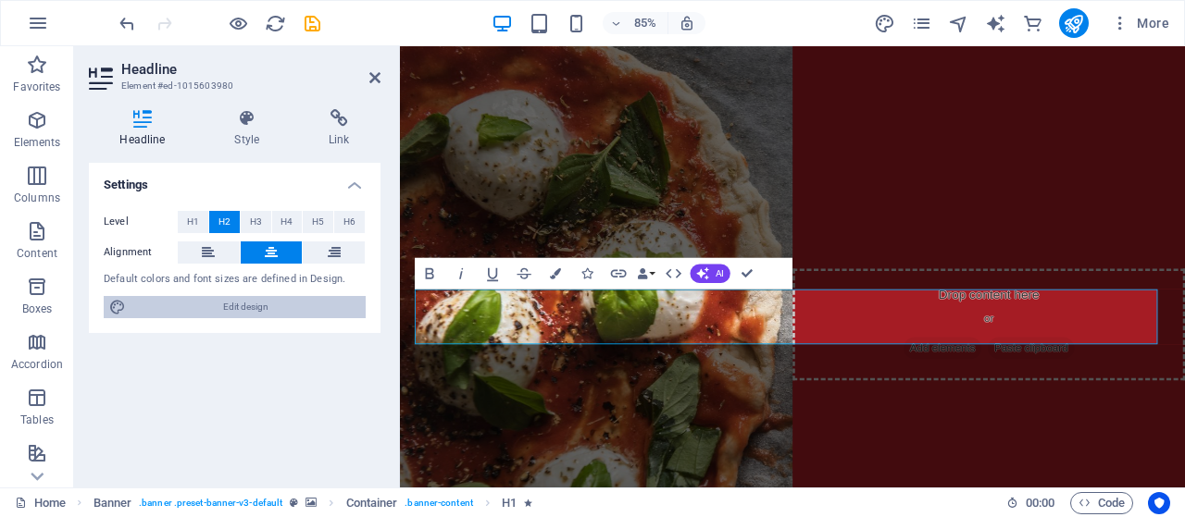
click at [234, 301] on span "Edit design" at bounding box center [245, 307] width 229 height 22
select select "px"
select select "300"
select select "px"
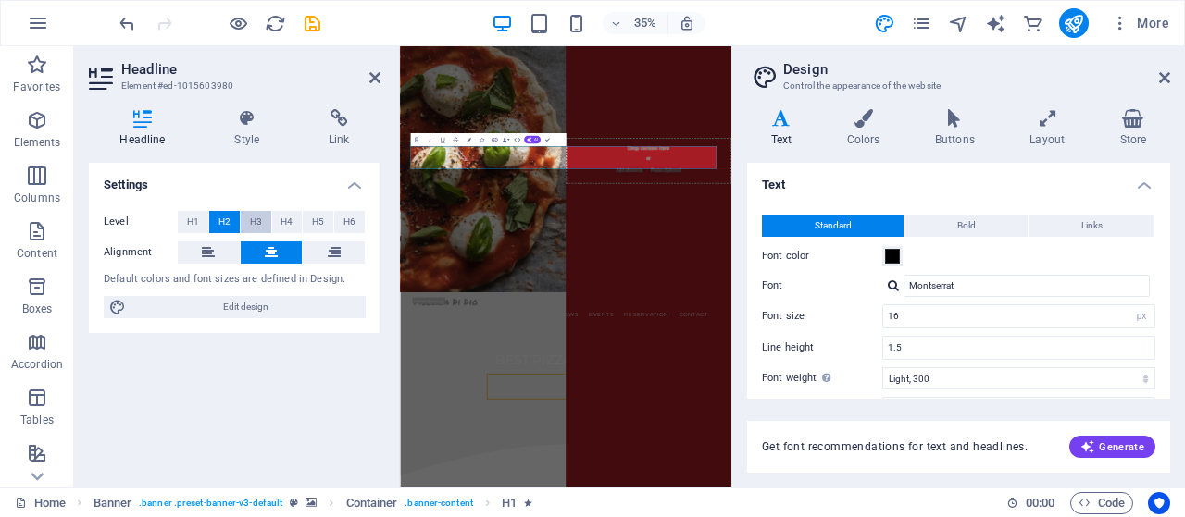
click at [258, 221] on span "H3" at bounding box center [256, 222] width 12 height 22
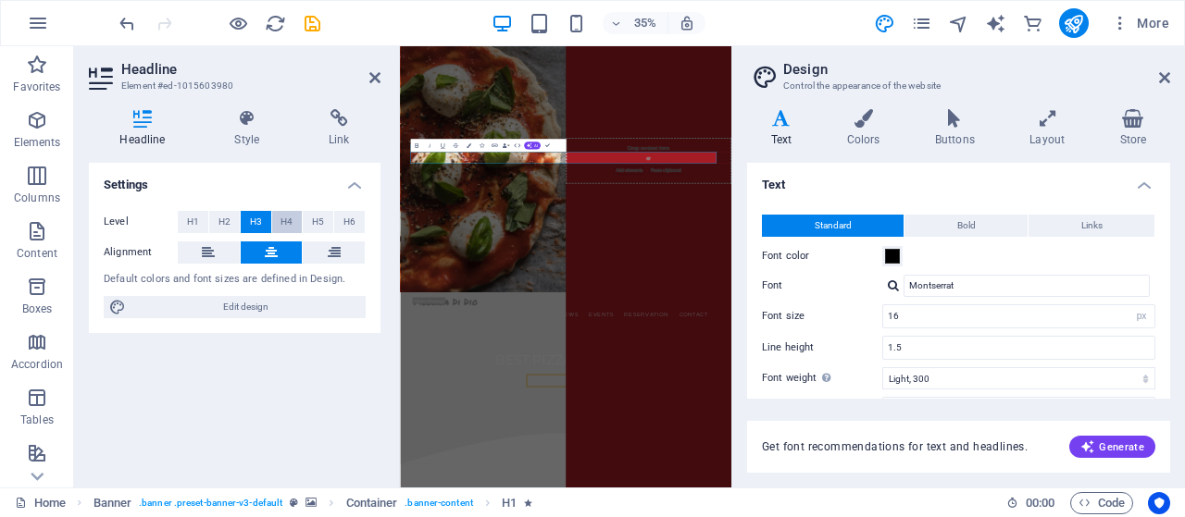
click at [300, 220] on button "H4" at bounding box center [287, 222] width 31 height 22
click at [322, 221] on span "H5" at bounding box center [318, 222] width 12 height 22
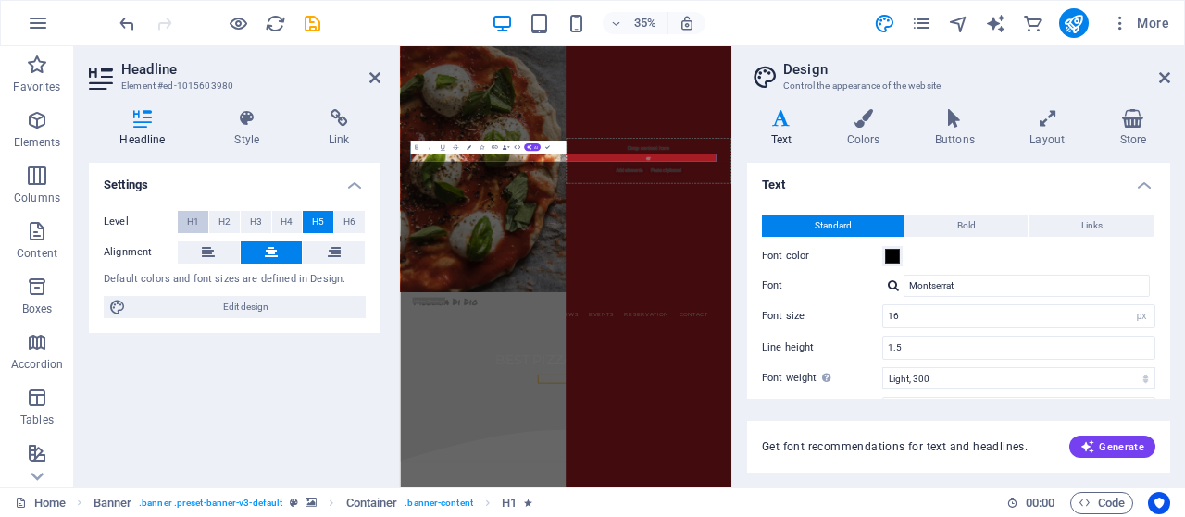
click at [191, 215] on span "H1" at bounding box center [193, 222] width 12 height 22
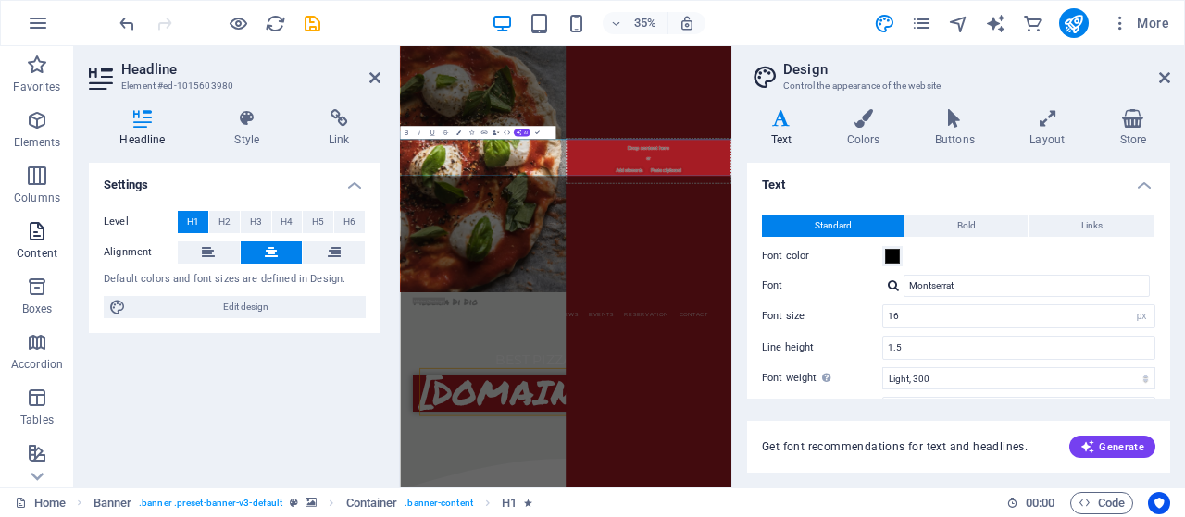
click at [39, 240] on icon "button" at bounding box center [37, 231] width 22 height 22
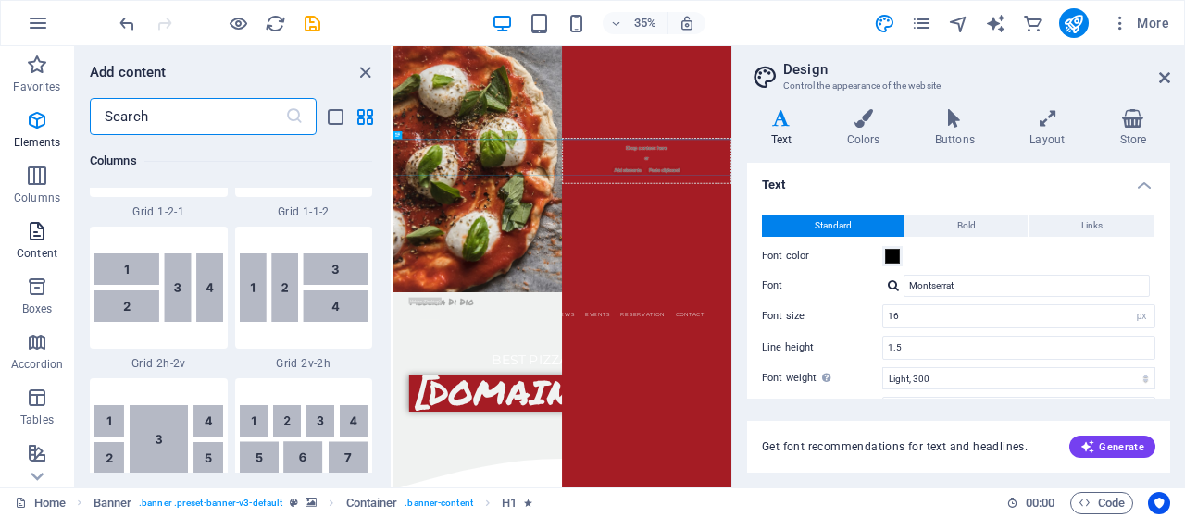
scroll to position [3239, 0]
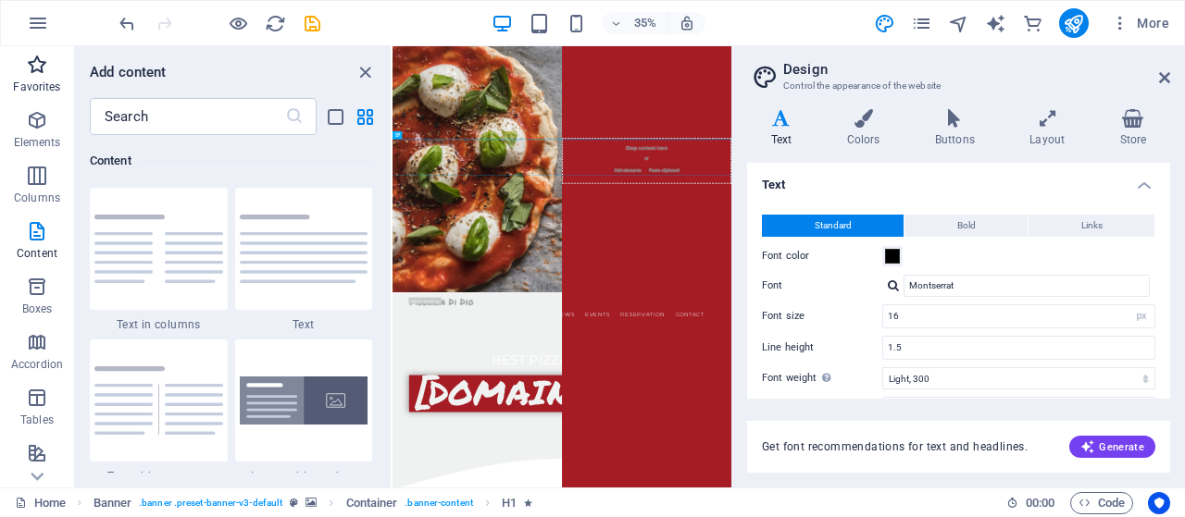
click at [42, 87] on p "Favorites" at bounding box center [36, 87] width 47 height 15
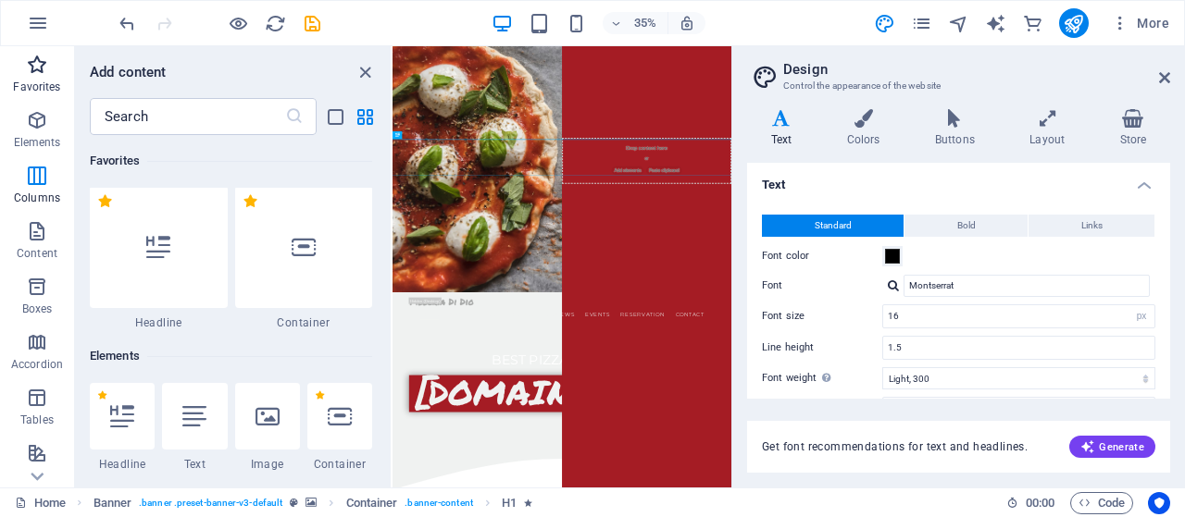
scroll to position [0, 0]
click at [37, 115] on icon "button" at bounding box center [37, 120] width 22 height 22
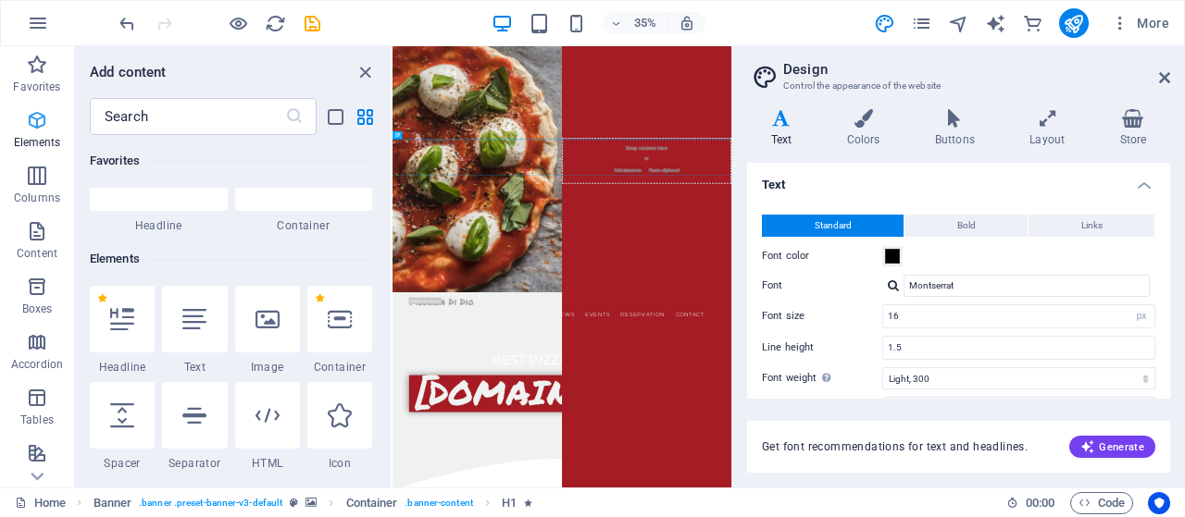
scroll to position [197, 0]
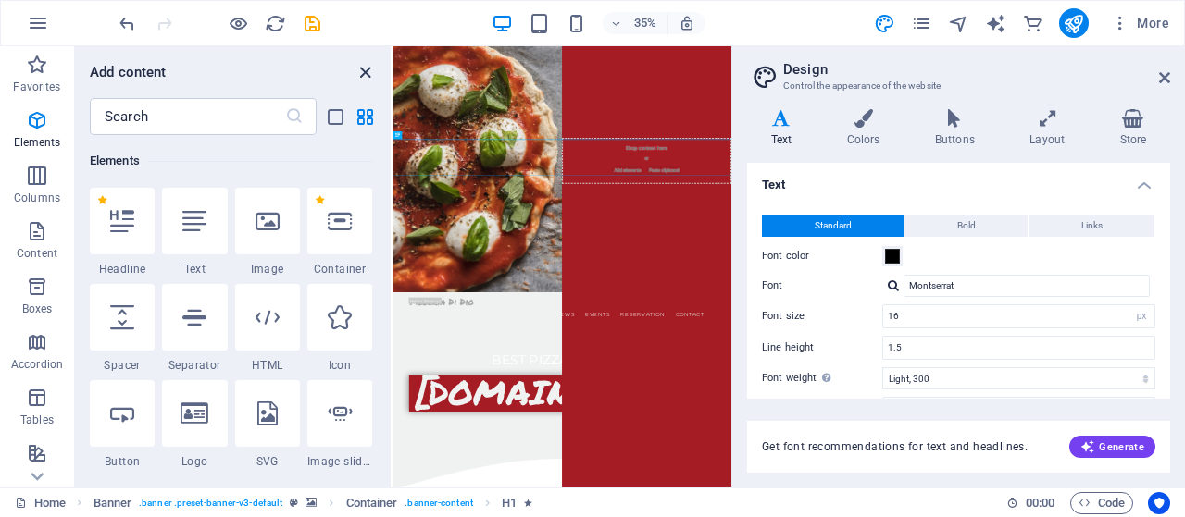
click at [367, 68] on icon "close panel" at bounding box center [365, 72] width 21 height 21
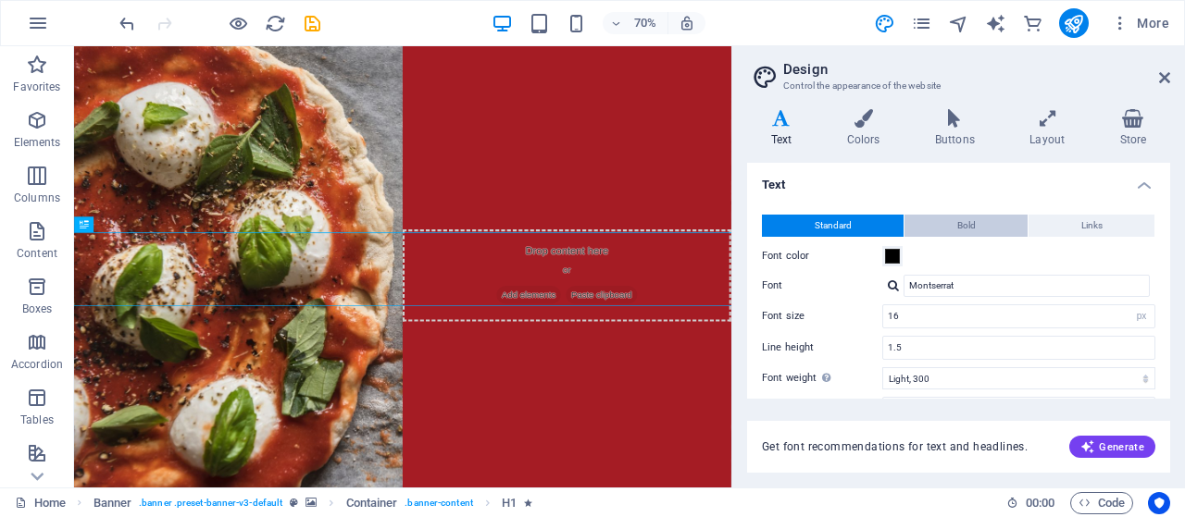
click at [986, 215] on button "Bold" at bounding box center [965, 226] width 123 height 22
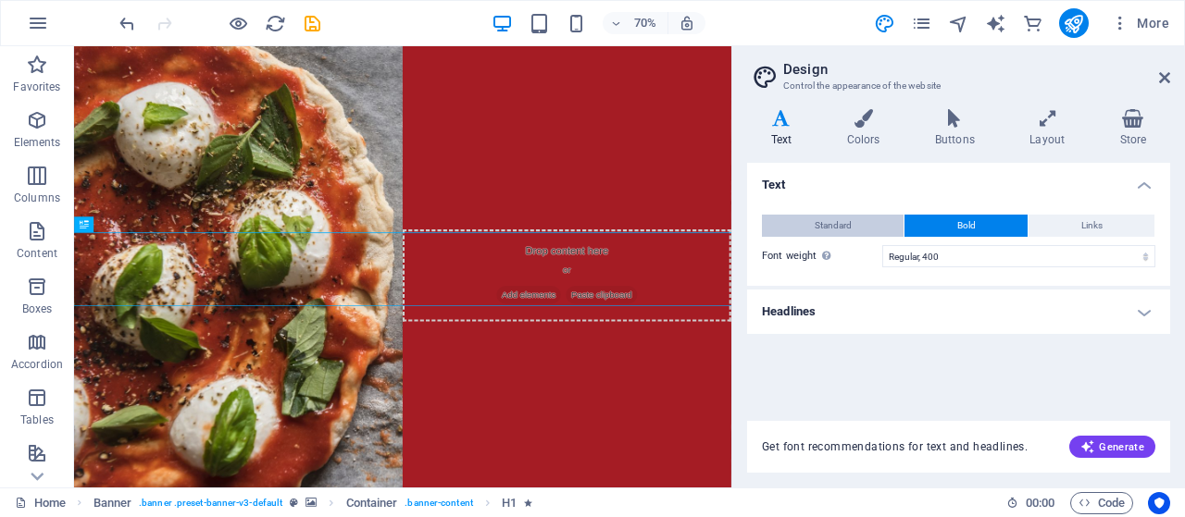
click at [858, 215] on button "Standard" at bounding box center [833, 226] width 142 height 22
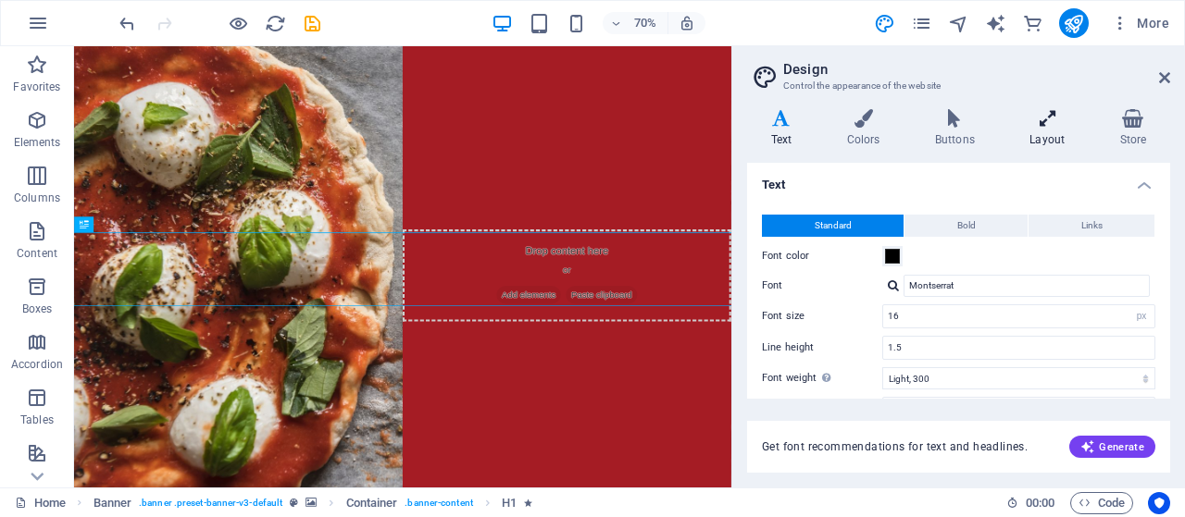
click at [1046, 129] on h4 "Layout" at bounding box center [1051, 128] width 90 height 39
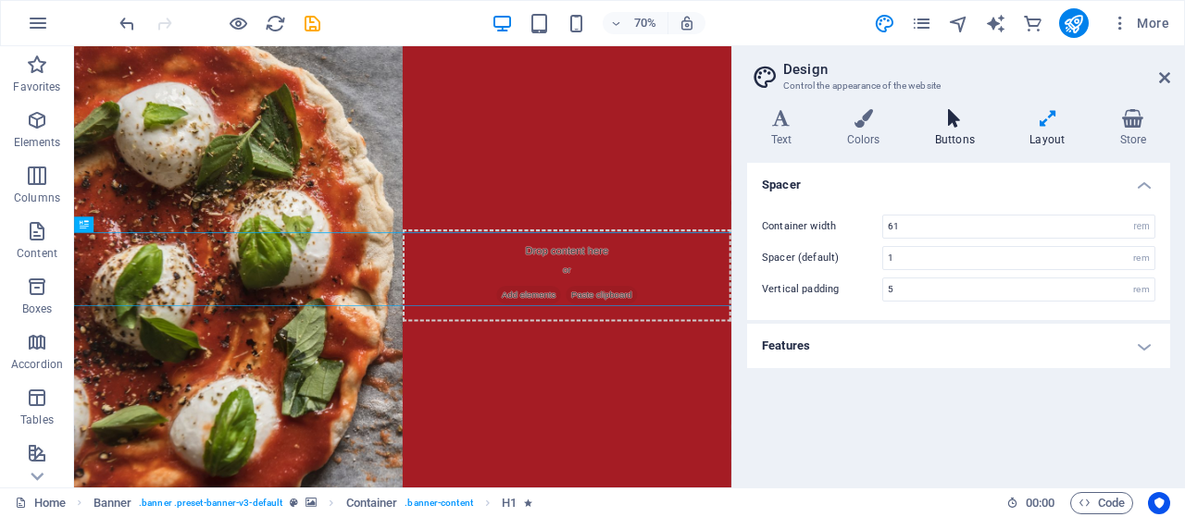
click at [958, 125] on icon at bounding box center [954, 118] width 87 height 19
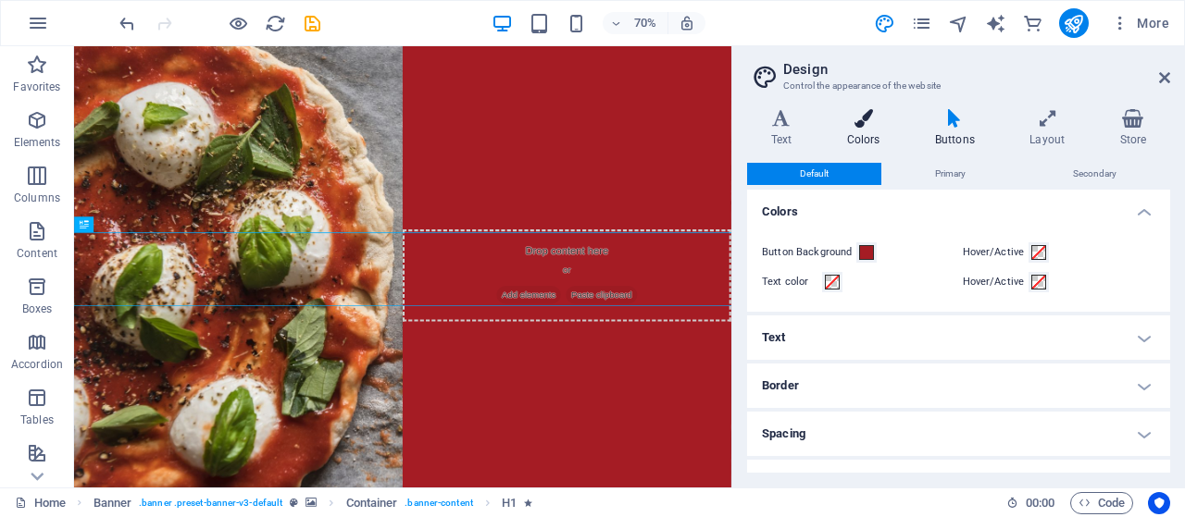
click at [870, 119] on icon at bounding box center [863, 118] width 81 height 19
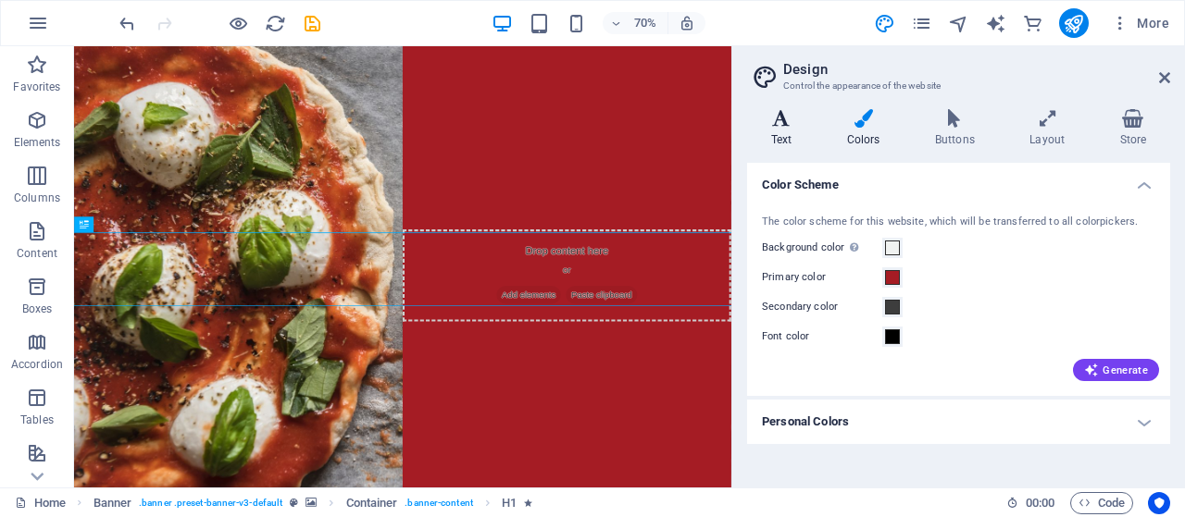
click at [784, 119] on icon at bounding box center [781, 118] width 68 height 19
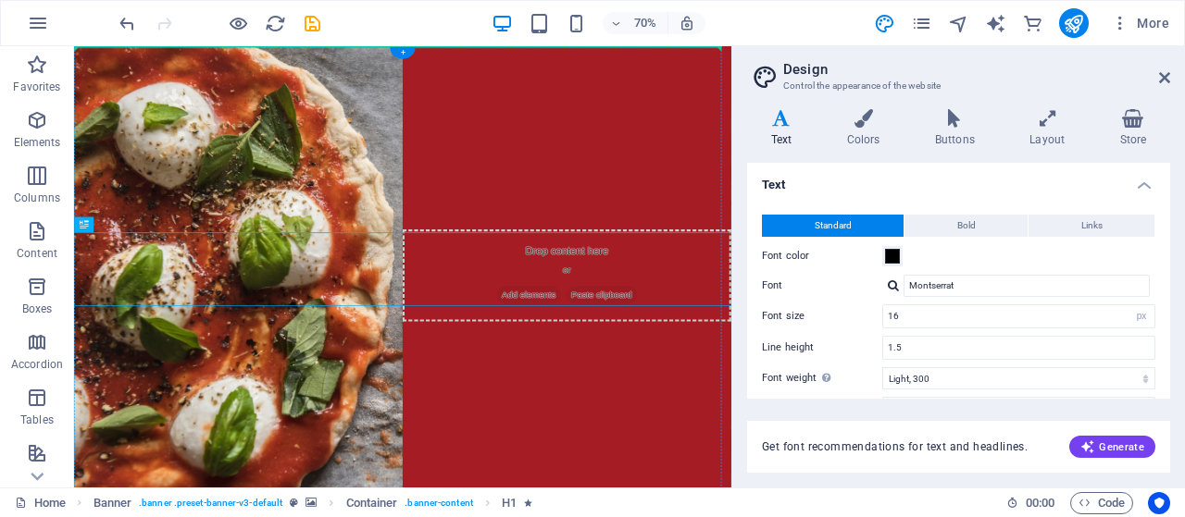
drag, startPoint x: 169, startPoint y: 269, endPoint x: 130, endPoint y: 173, distance: 104.2
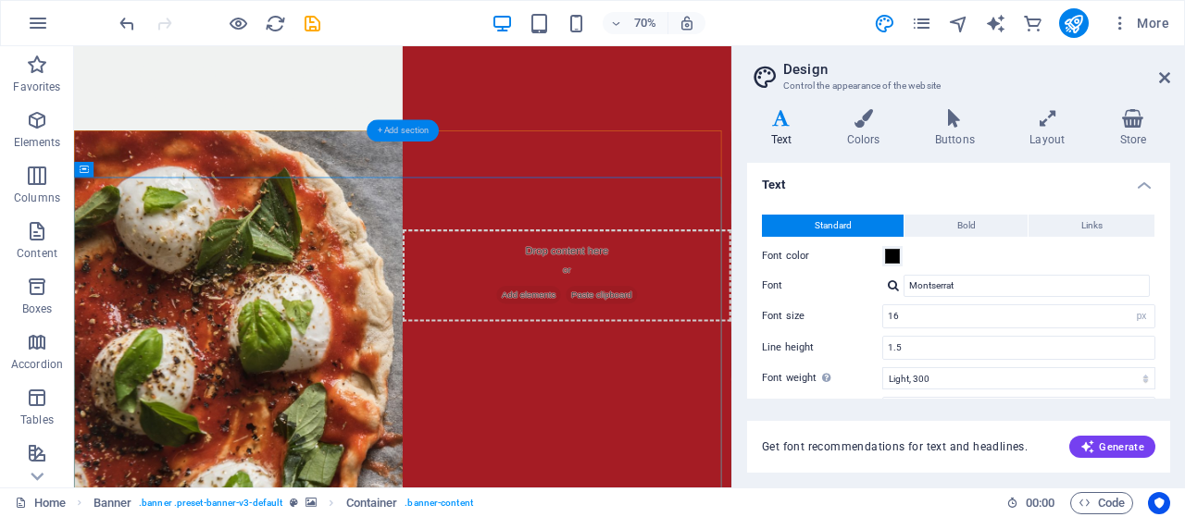
click at [401, 134] on div "+ Add section" at bounding box center [403, 130] width 72 height 22
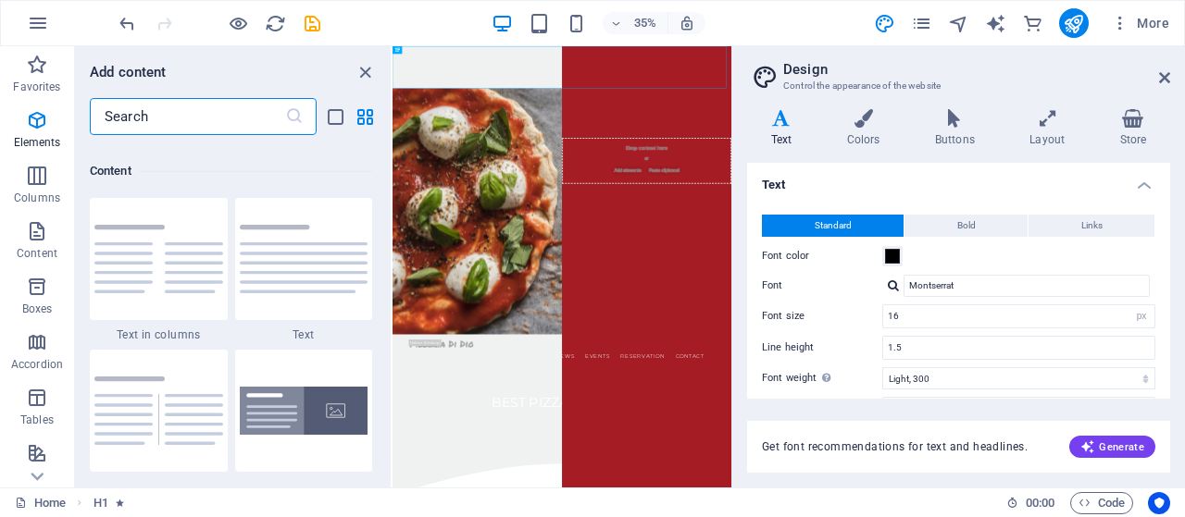
scroll to position [3239, 0]
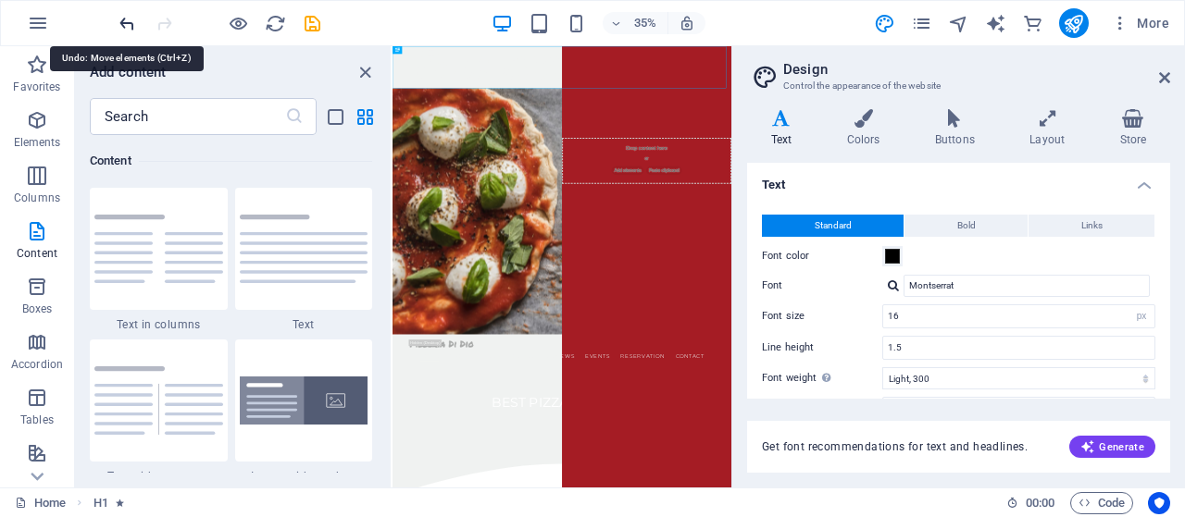
click at [120, 18] on icon "undo" at bounding box center [127, 23] width 21 height 21
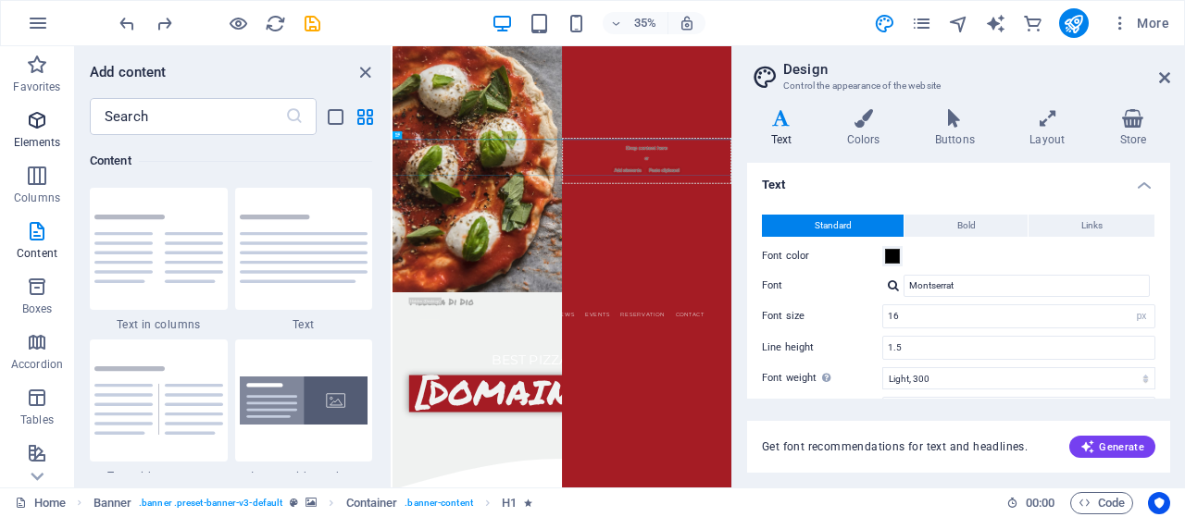
click at [47, 131] on icon "button" at bounding box center [37, 120] width 22 height 22
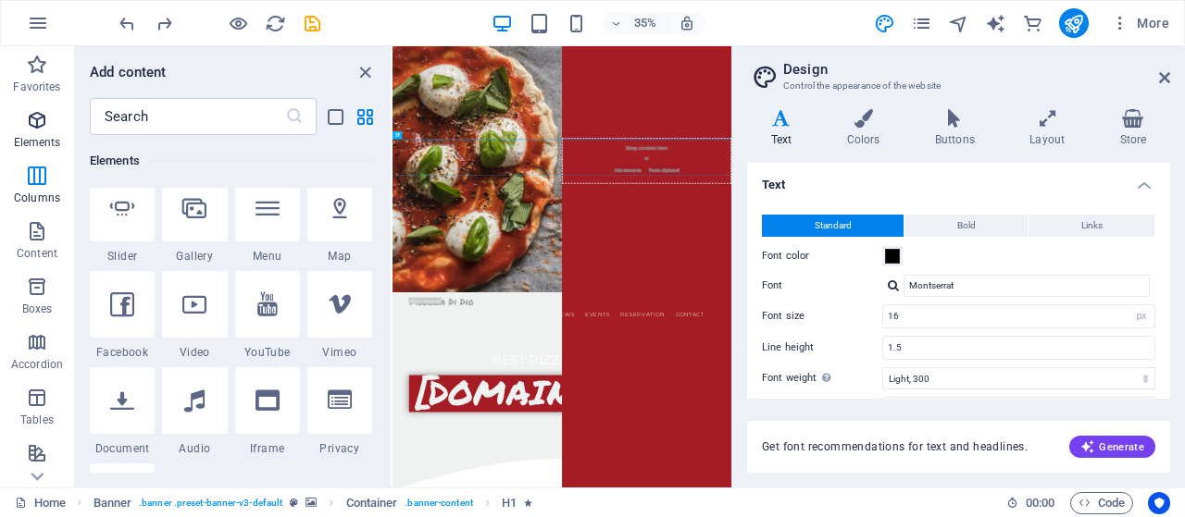
scroll to position [197, 0]
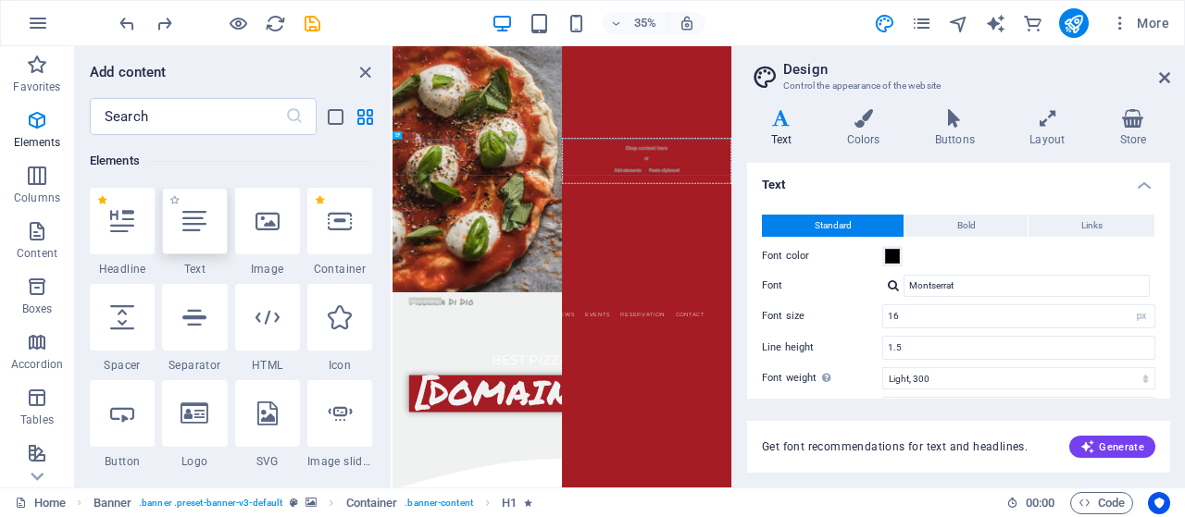
click at [182, 218] on icon at bounding box center [194, 221] width 24 height 24
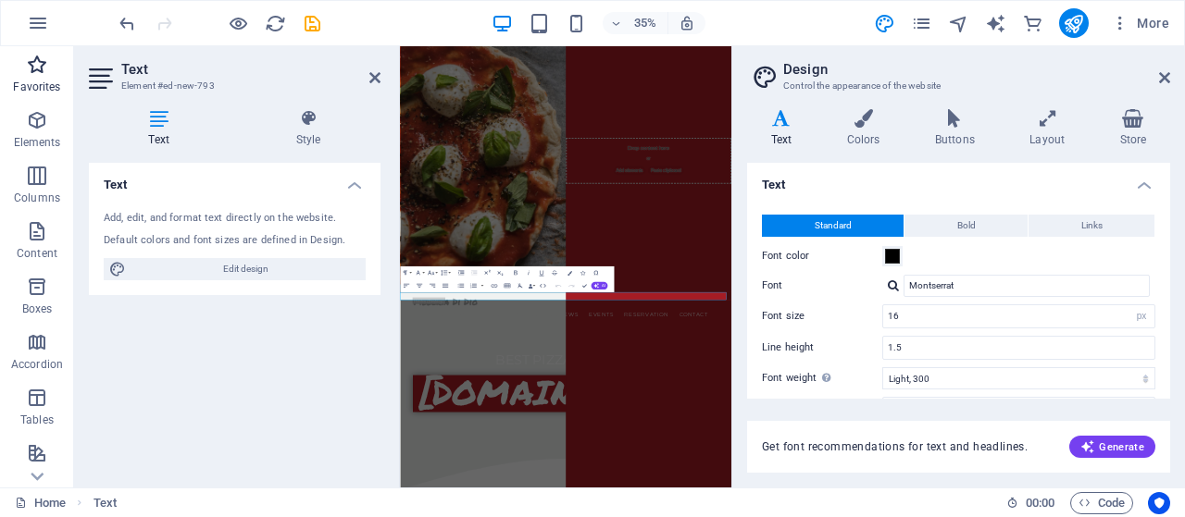
click at [44, 65] on icon "button" at bounding box center [37, 65] width 22 height 22
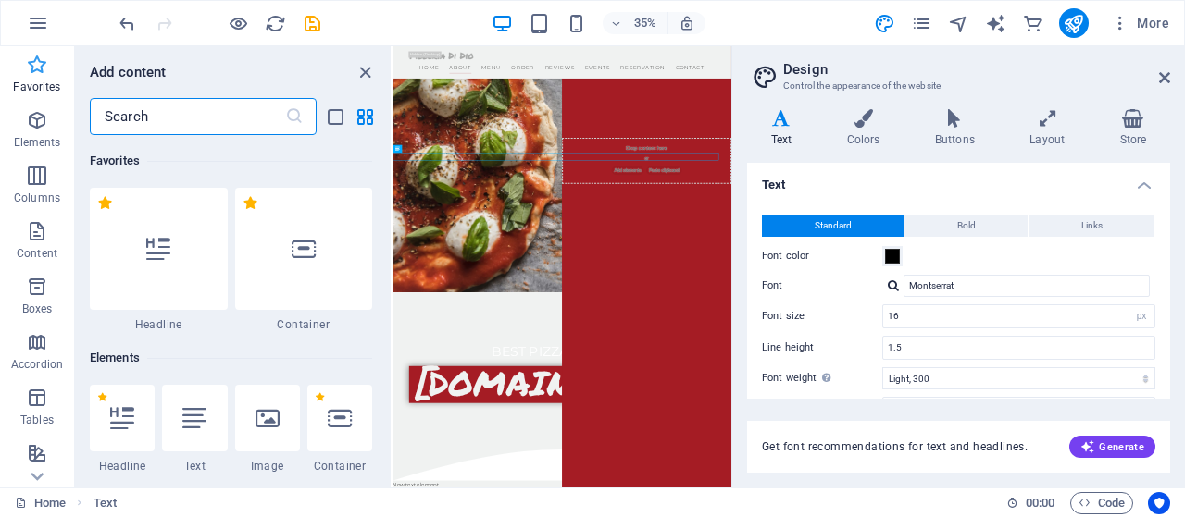
scroll to position [399, 0]
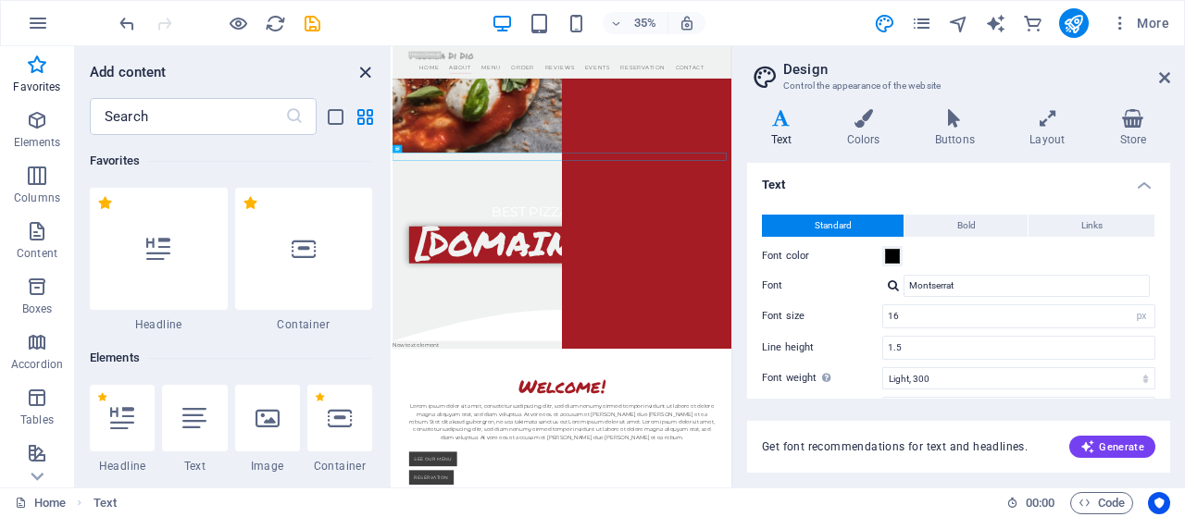
click at [368, 66] on icon "close panel" at bounding box center [365, 72] width 21 height 21
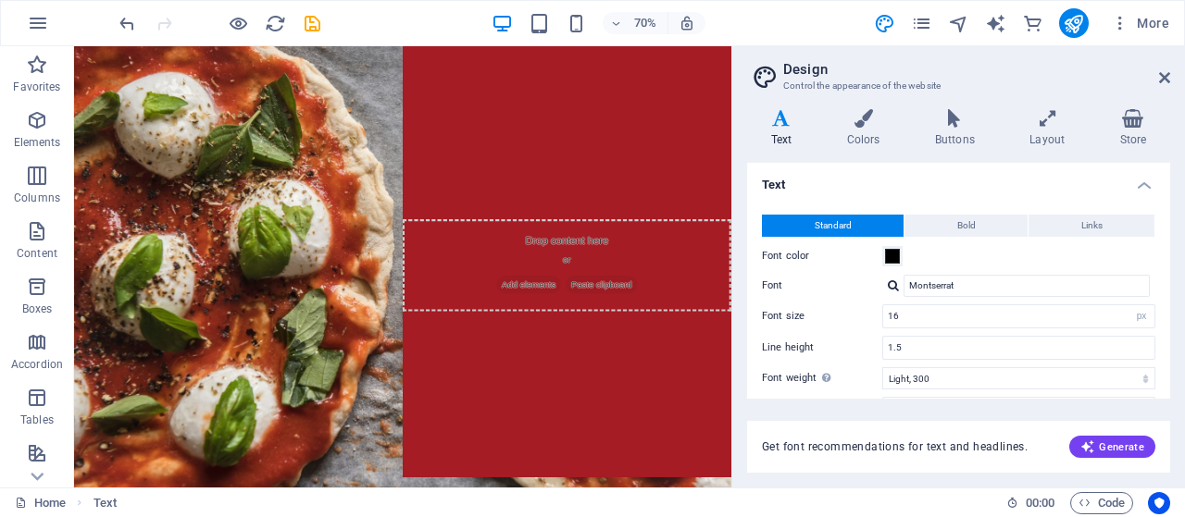
scroll to position [0, 0]
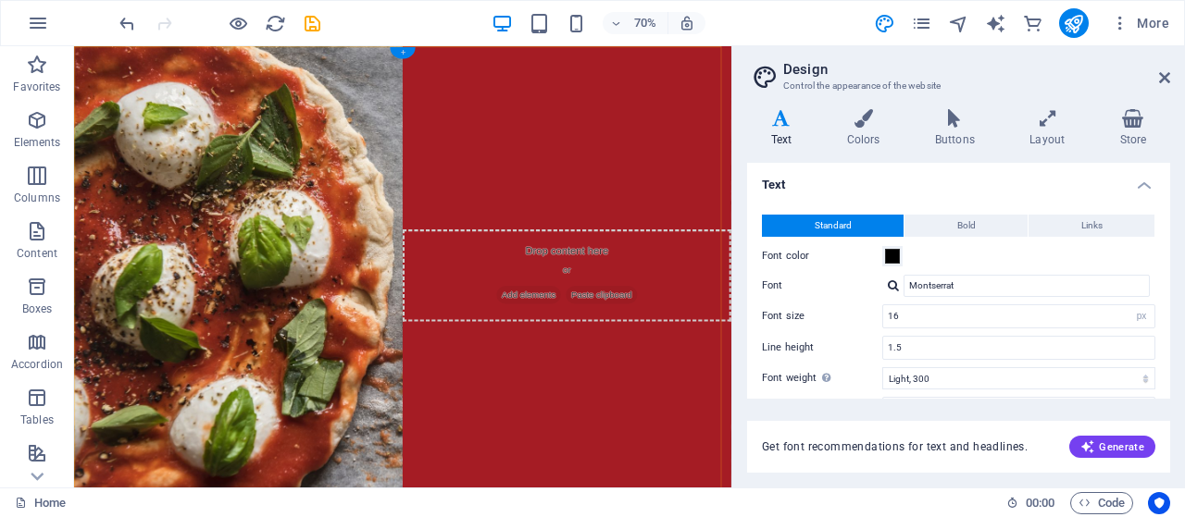
click at [405, 53] on div "+" at bounding box center [402, 53] width 25 height 12
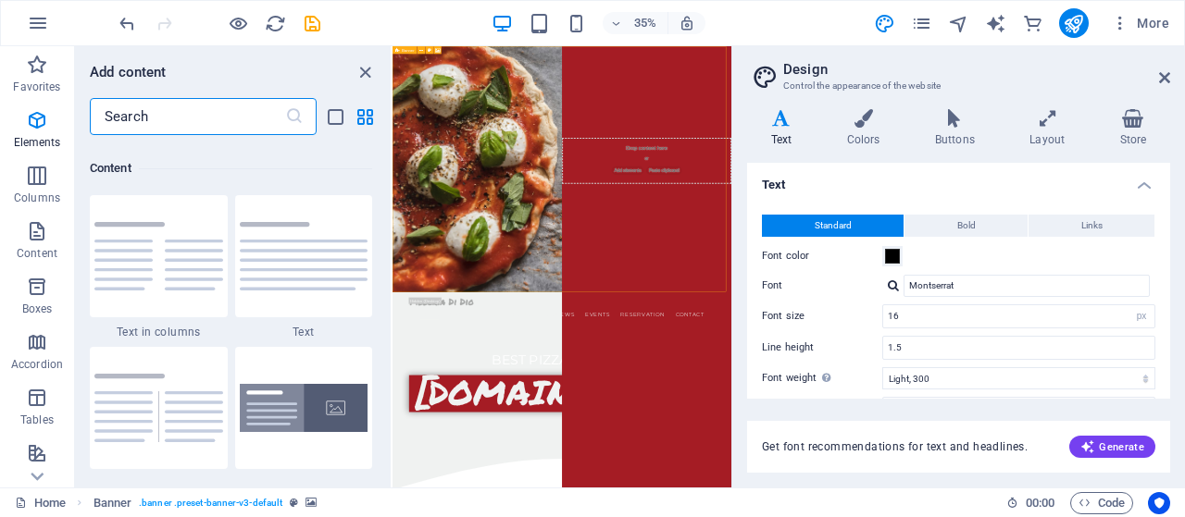
scroll to position [3239, 0]
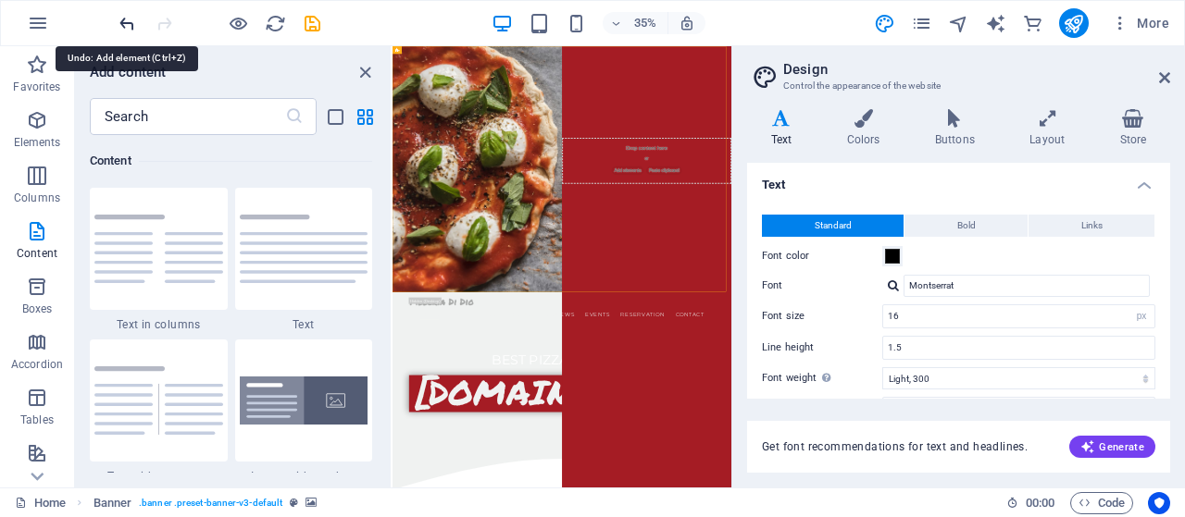
click at [135, 18] on icon "undo" at bounding box center [127, 23] width 21 height 21
click at [117, 19] on icon "undo" at bounding box center [127, 23] width 21 height 21
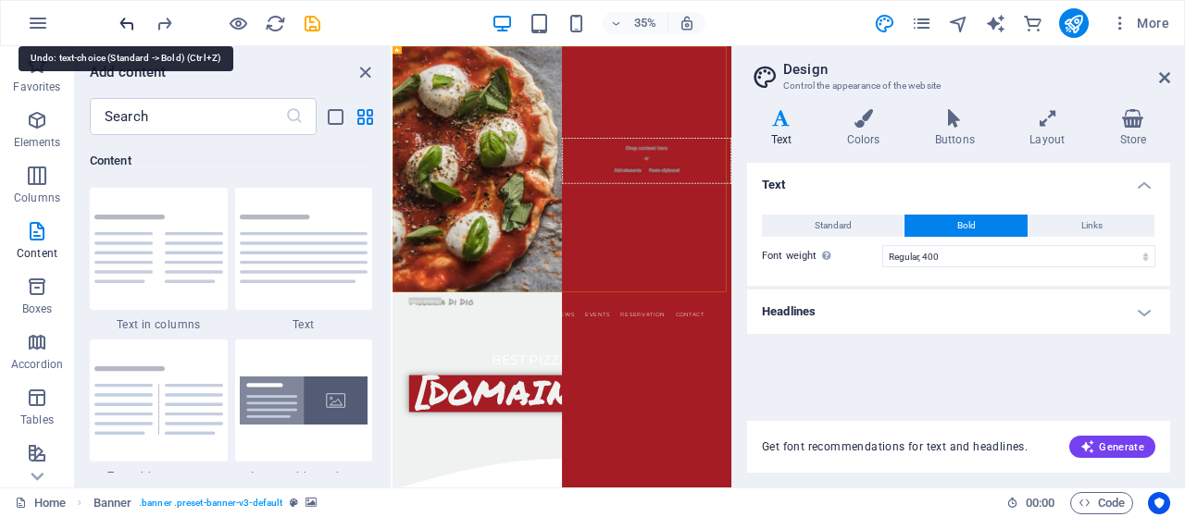
click at [117, 19] on icon "undo" at bounding box center [127, 23] width 21 height 21
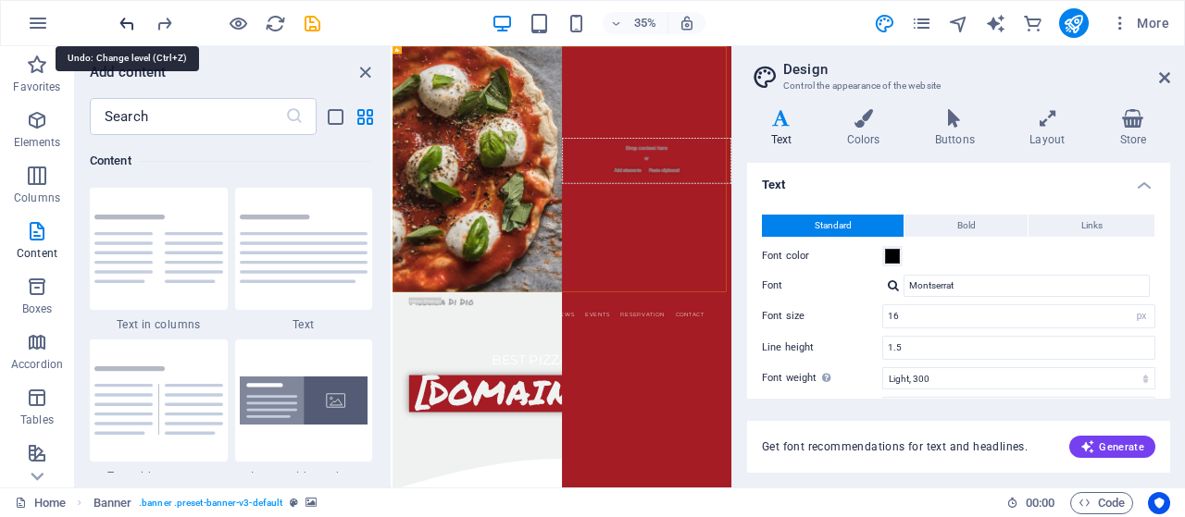
click at [117, 19] on icon "undo" at bounding box center [127, 23] width 21 height 21
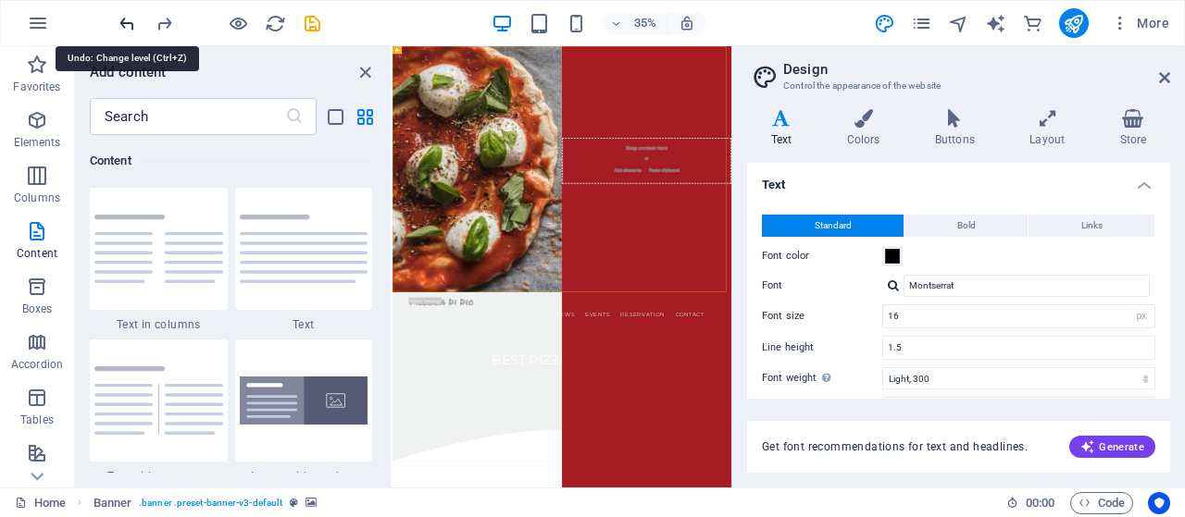
click at [117, 19] on icon "undo" at bounding box center [127, 23] width 21 height 21
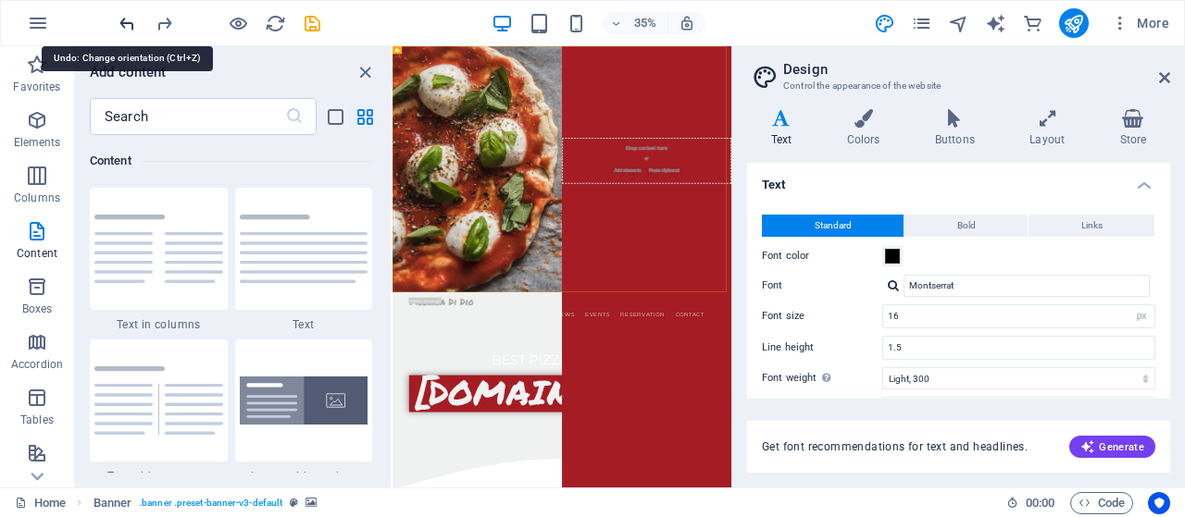
click at [117, 19] on icon "undo" at bounding box center [127, 23] width 21 height 21
click at [117, 19] on div at bounding box center [219, 23] width 207 height 30
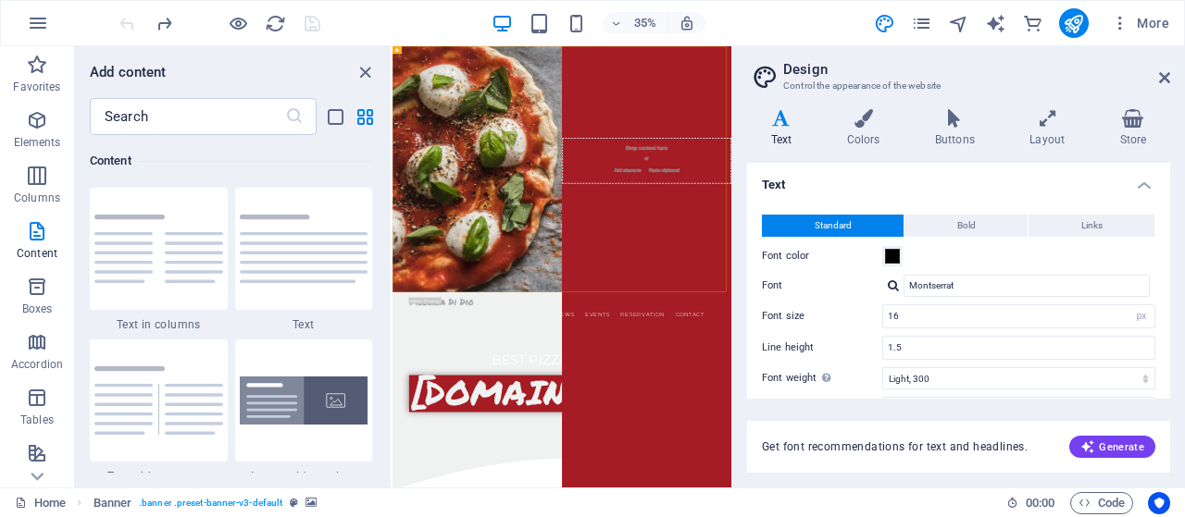
click at [117, 19] on div at bounding box center [219, 23] width 207 height 30
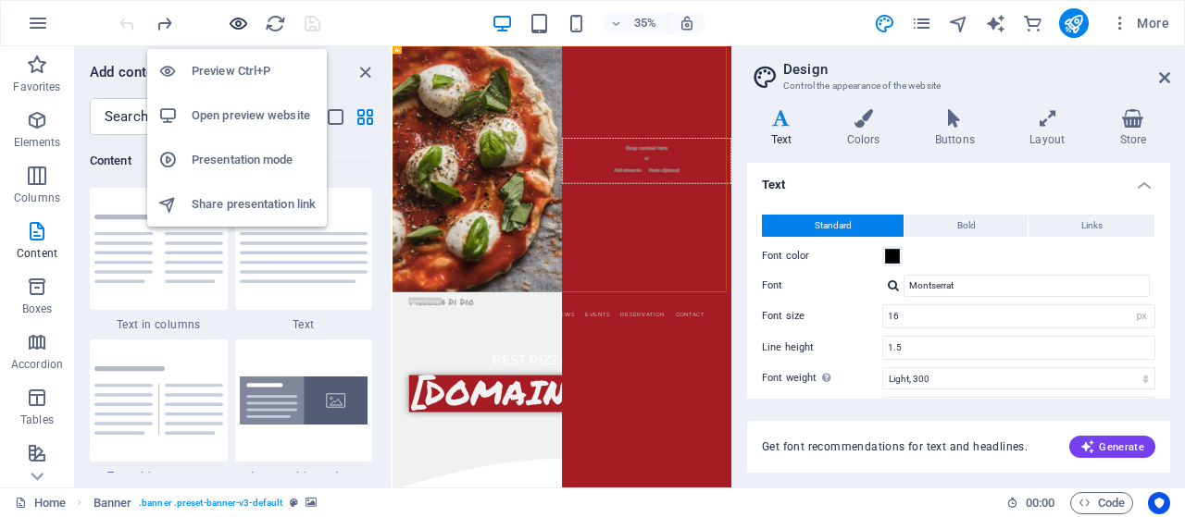
click at [243, 27] on icon "button" at bounding box center [238, 23] width 21 height 21
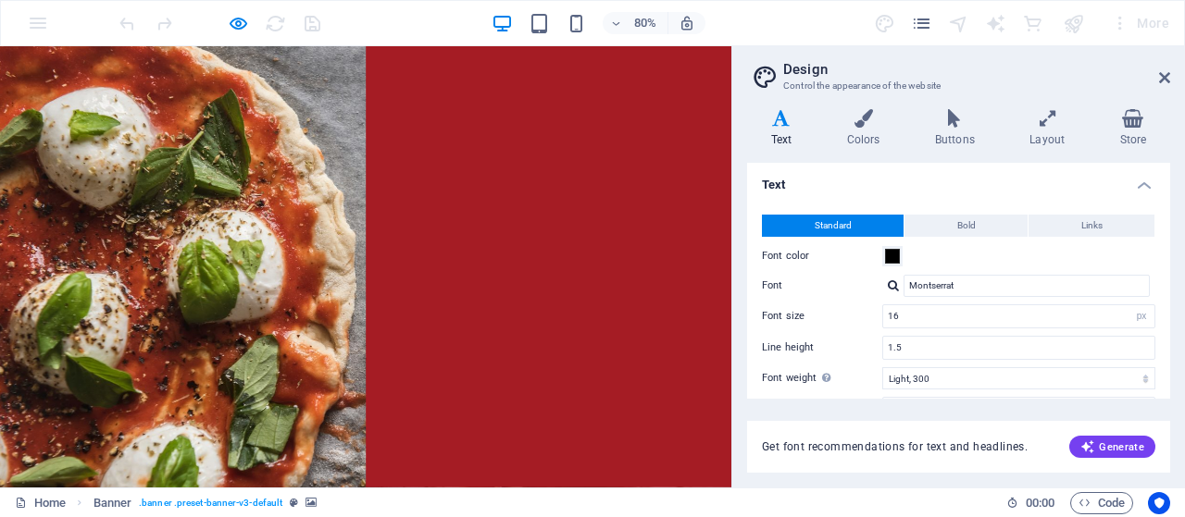
drag, startPoint x: 1171, startPoint y: 292, endPoint x: 1170, endPoint y: 338, distance: 46.3
click at [1170, 338] on div "Variants Text Colors Buttons Layout Store Text Standard Bold Links Font color F…" at bounding box center [958, 290] width 453 height 393
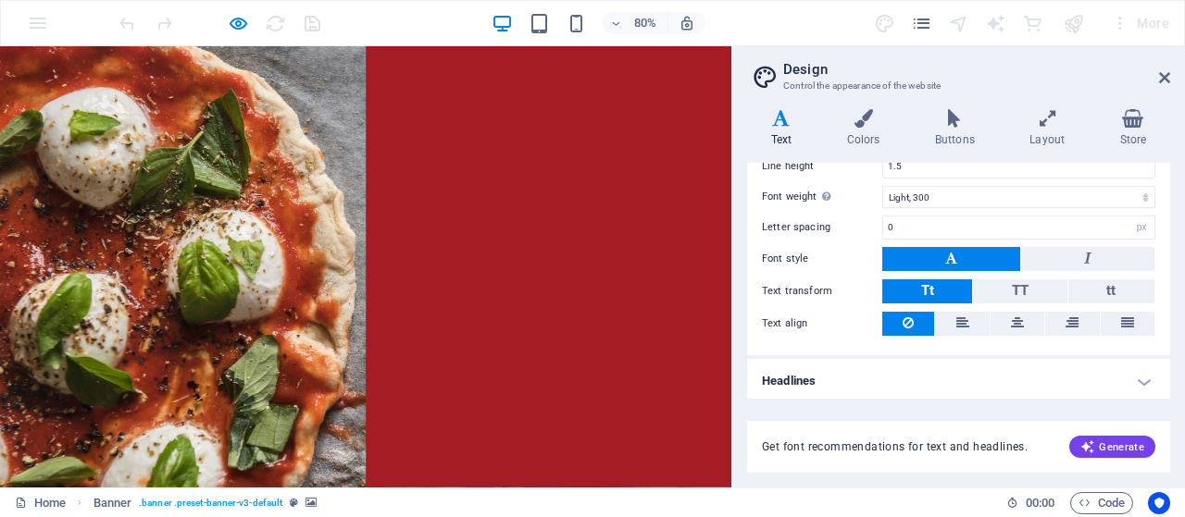
click at [1146, 377] on h4 "Headlines" at bounding box center [958, 381] width 423 height 44
click at [1134, 379] on h4 "Headlines" at bounding box center [958, 375] width 423 height 33
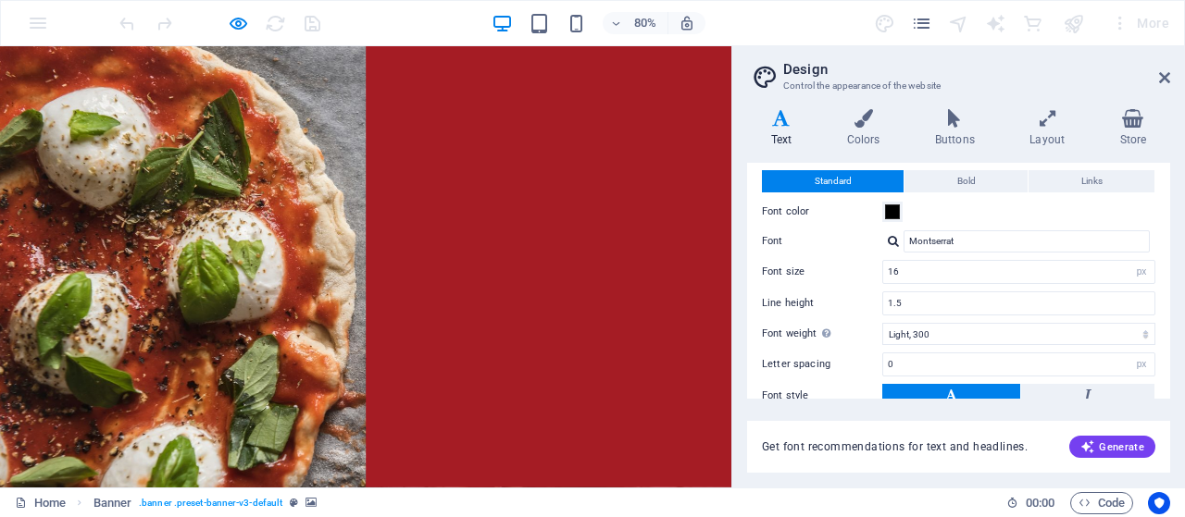
scroll to position [24, 0]
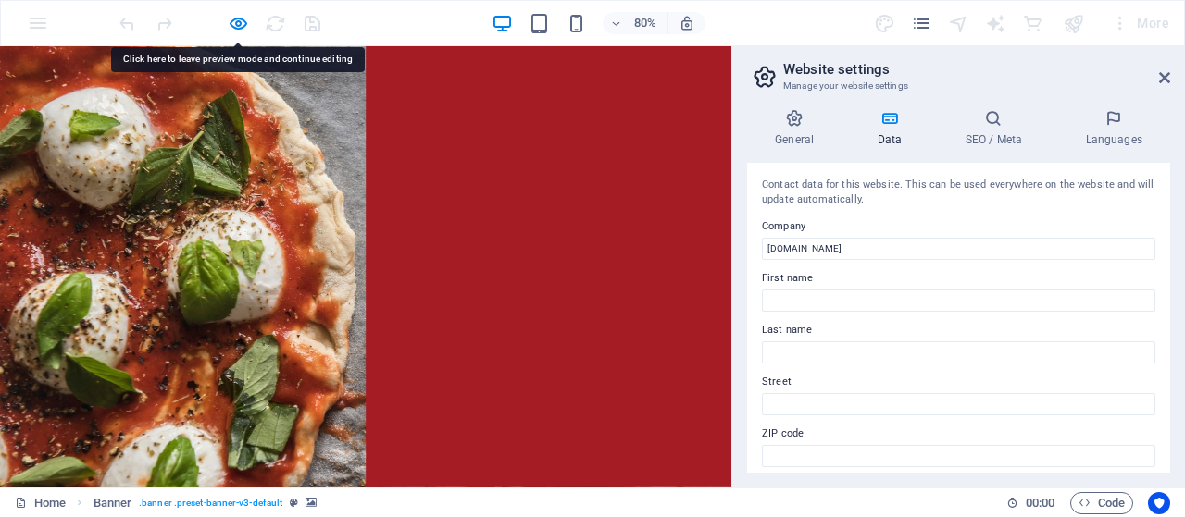
click at [944, 234] on label "Company" at bounding box center [958, 227] width 393 height 22
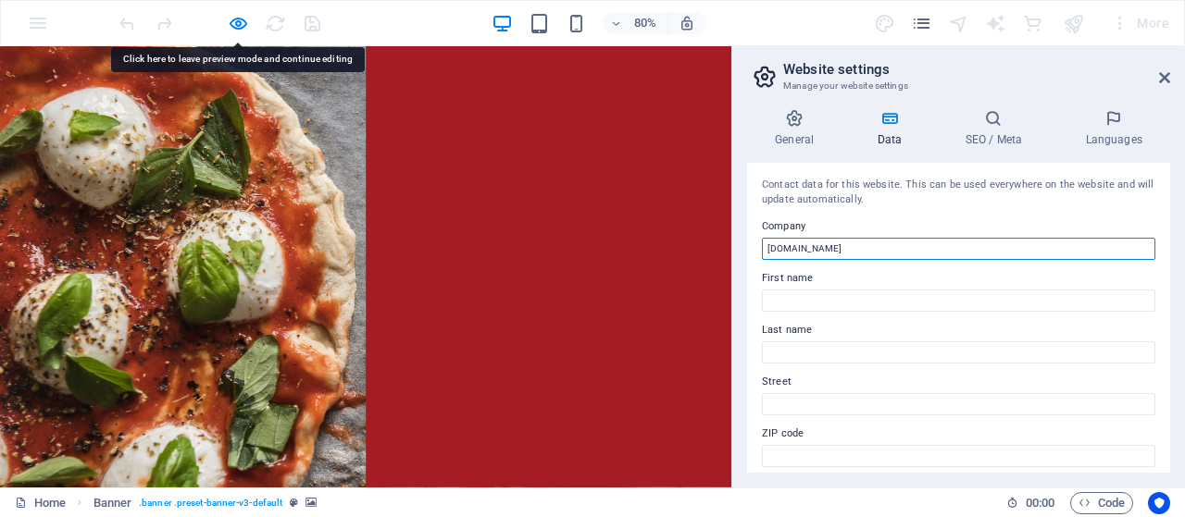
click at [944, 238] on input "[DOMAIN_NAME]" at bounding box center [958, 249] width 393 height 22
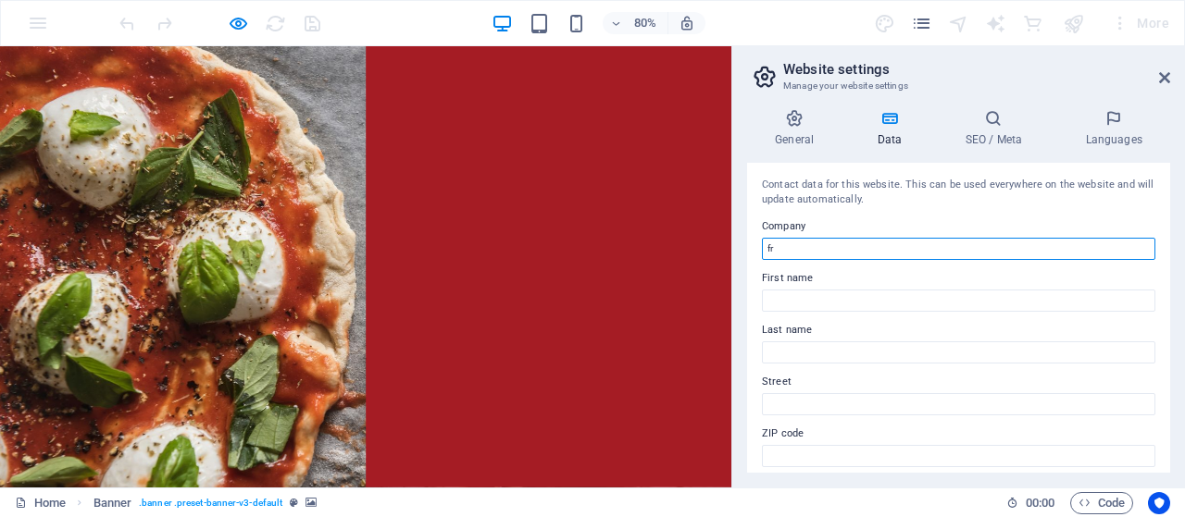
type input "f"
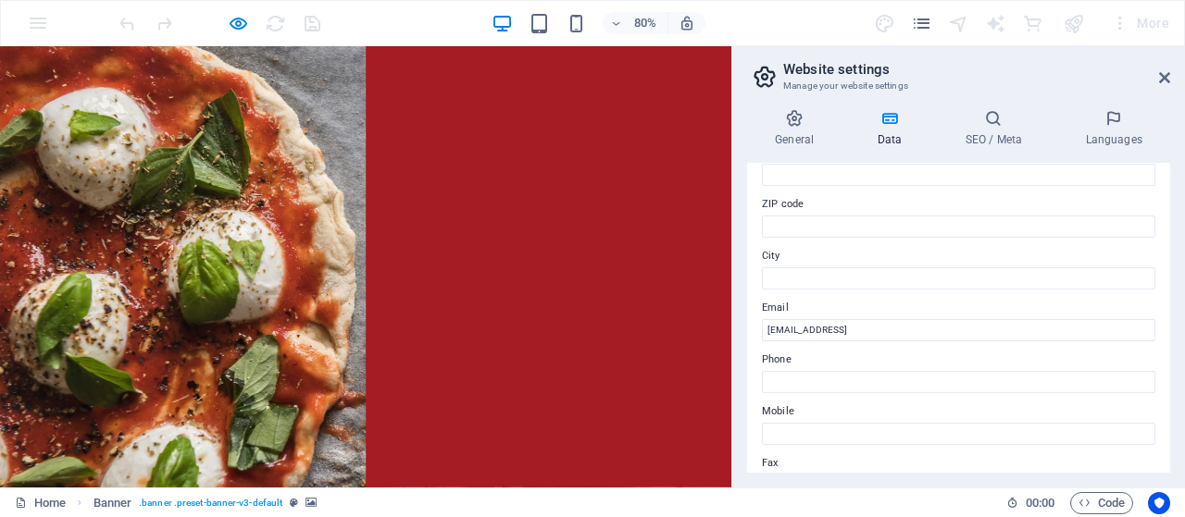
scroll to position [0, 0]
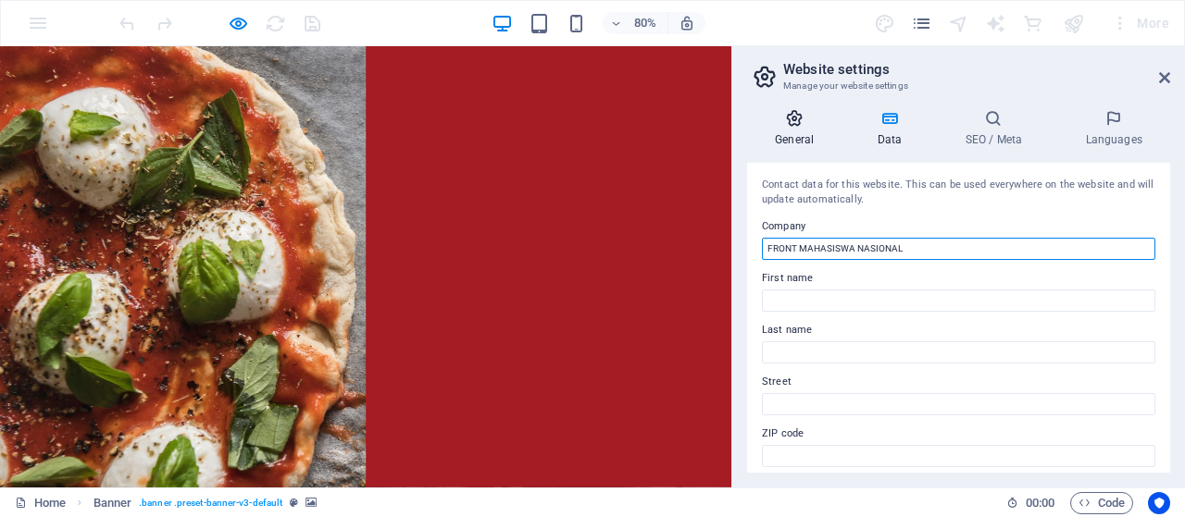
type input "FRONT MAHASISWA NASIONAL"
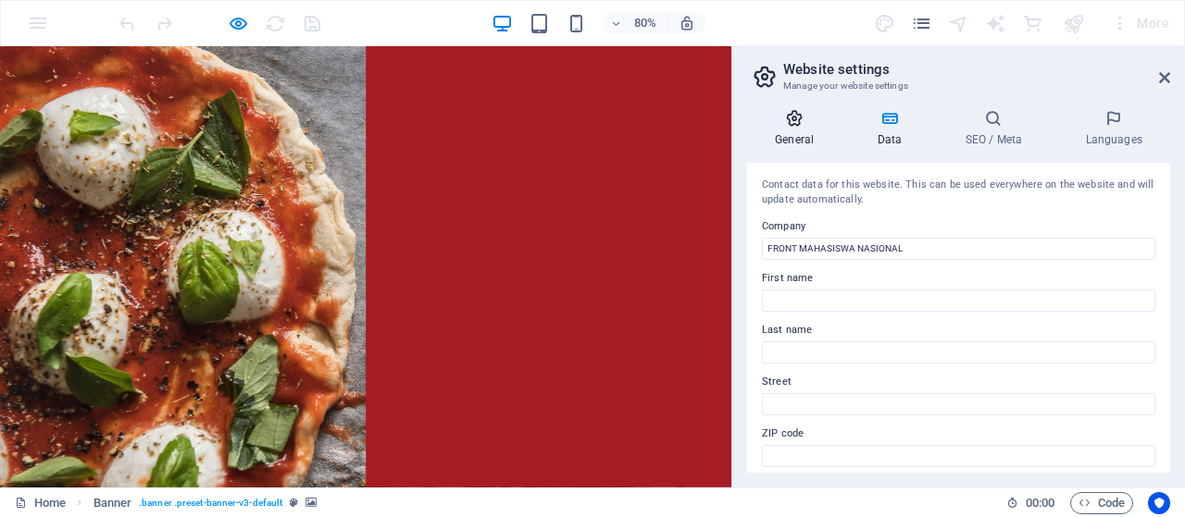
click at [800, 125] on icon at bounding box center [794, 118] width 94 height 19
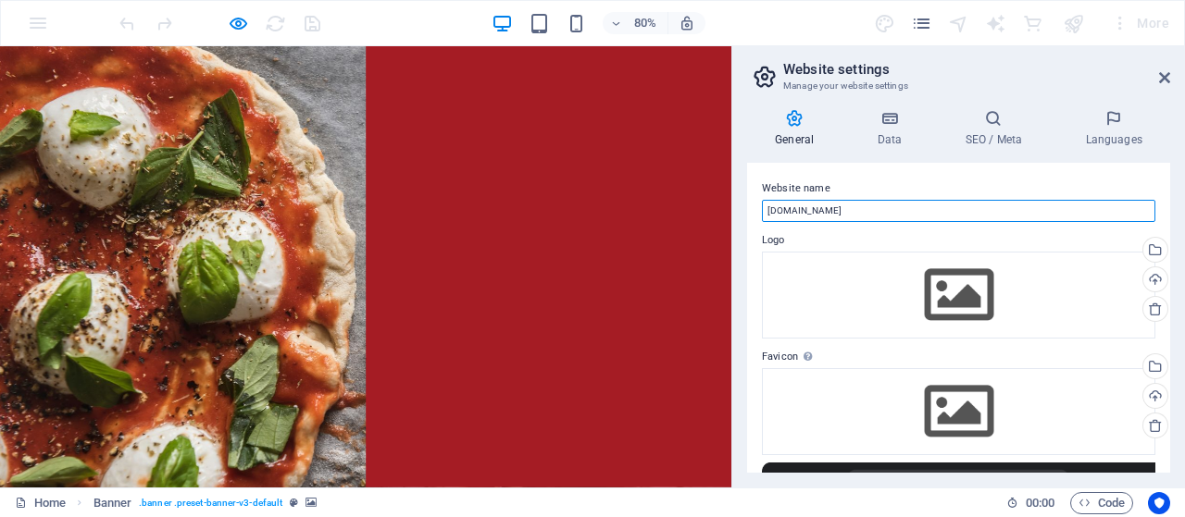
click at [910, 205] on input "[DOMAIN_NAME]" at bounding box center [958, 211] width 393 height 22
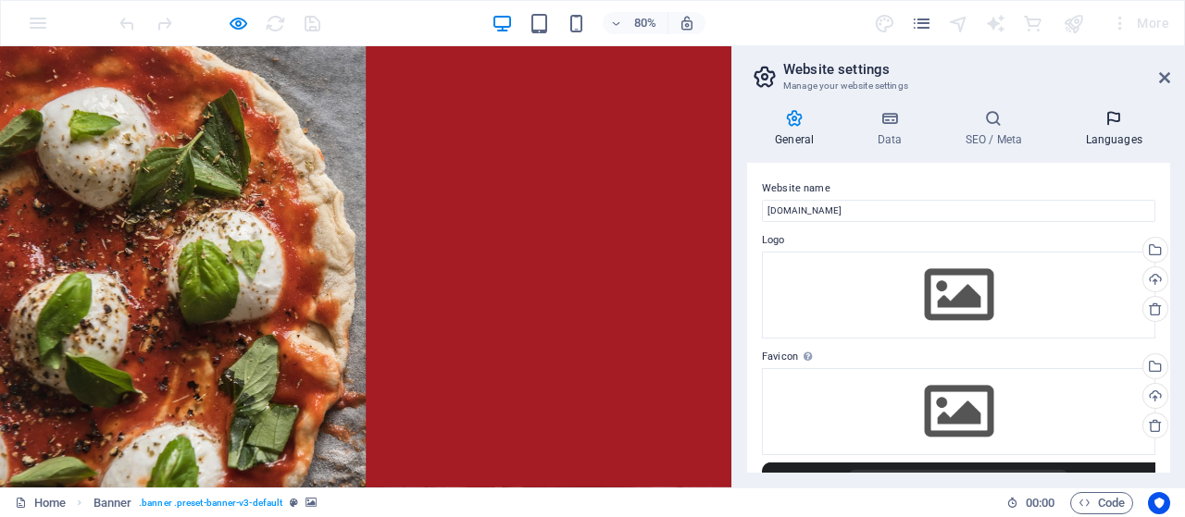
click at [1109, 137] on h4 "Languages" at bounding box center [1113, 128] width 113 height 39
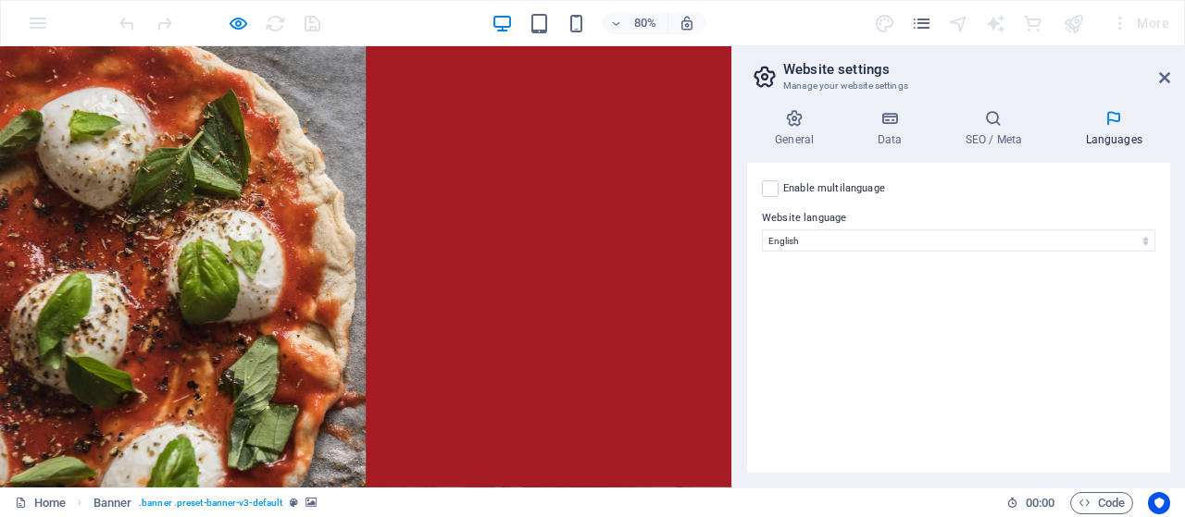
click at [847, 188] on label "Enable multilanguage To disable multilanguage delete all languages until only o…" at bounding box center [834, 189] width 102 height 22
click at [0, 0] on input "Enable multilanguage To disable multilanguage delete all languages until only o…" at bounding box center [0, 0] width 0 height 0
select select
click at [1113, 255] on div "Language Abkhazian Afar Afrikaans Akan Albanian Amharic Arabic Aragonese Armeni…" at bounding box center [972, 244] width 336 height 44
click at [1136, 251] on icon at bounding box center [1131, 255] width 11 height 22
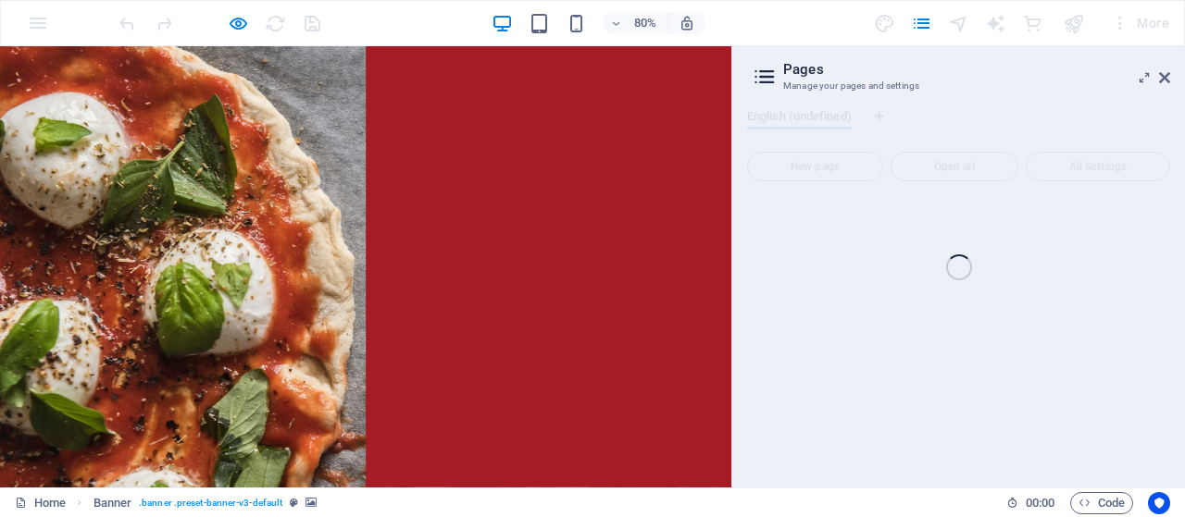
click at [1164, 75] on div "Home Favorites Elements Columns Content Boxes Accordion Tables Features Images …" at bounding box center [592, 267] width 1185 height 442
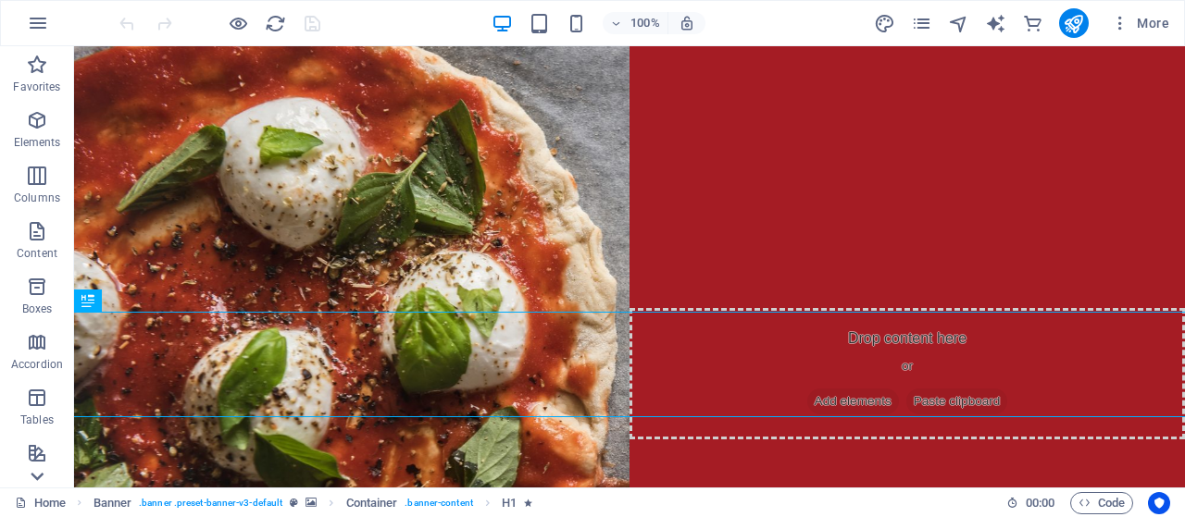
click at [36, 479] on icon at bounding box center [37, 477] width 13 height 8
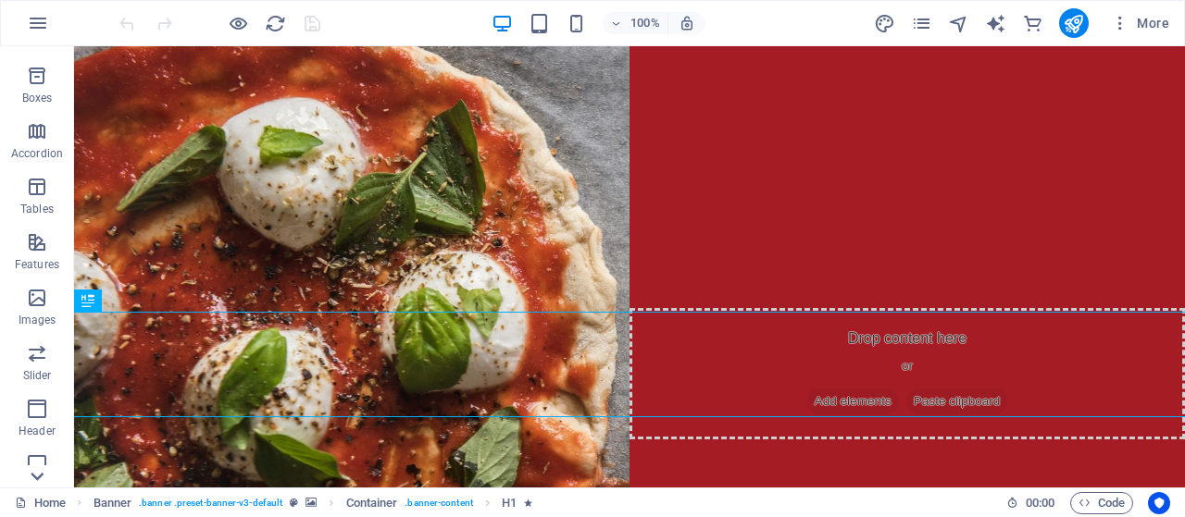
click at [36, 479] on icon at bounding box center [37, 477] width 13 height 8
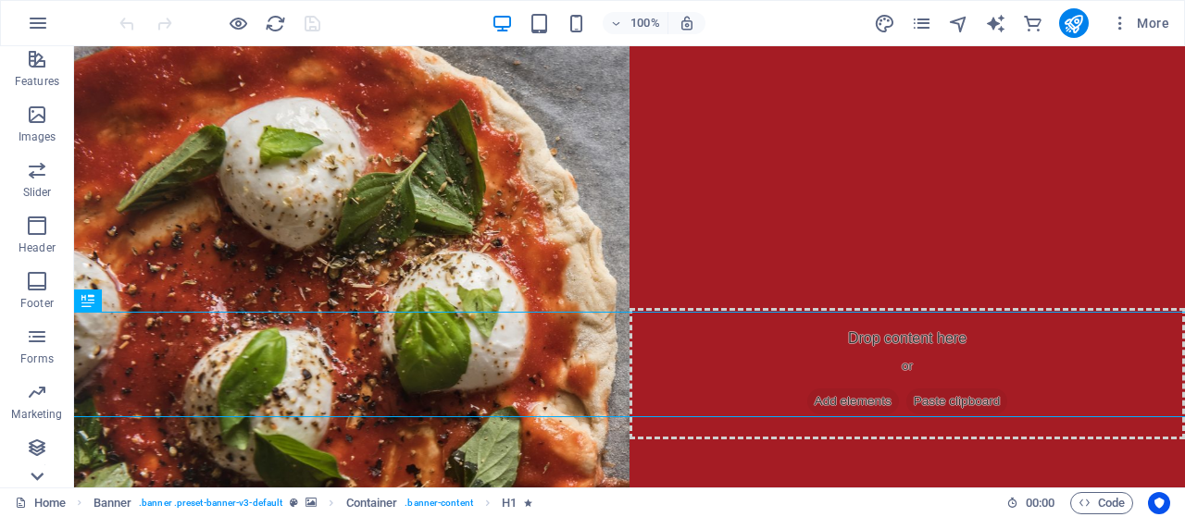
click at [36, 479] on icon at bounding box center [37, 477] width 13 height 8
click at [36, 479] on div "Favorites Elements Columns Content Boxes Accordion Tables Features Images Slide…" at bounding box center [37, 267] width 74 height 442
click at [36, 479] on p "Commerce" at bounding box center [37, 474] width 56 height 15
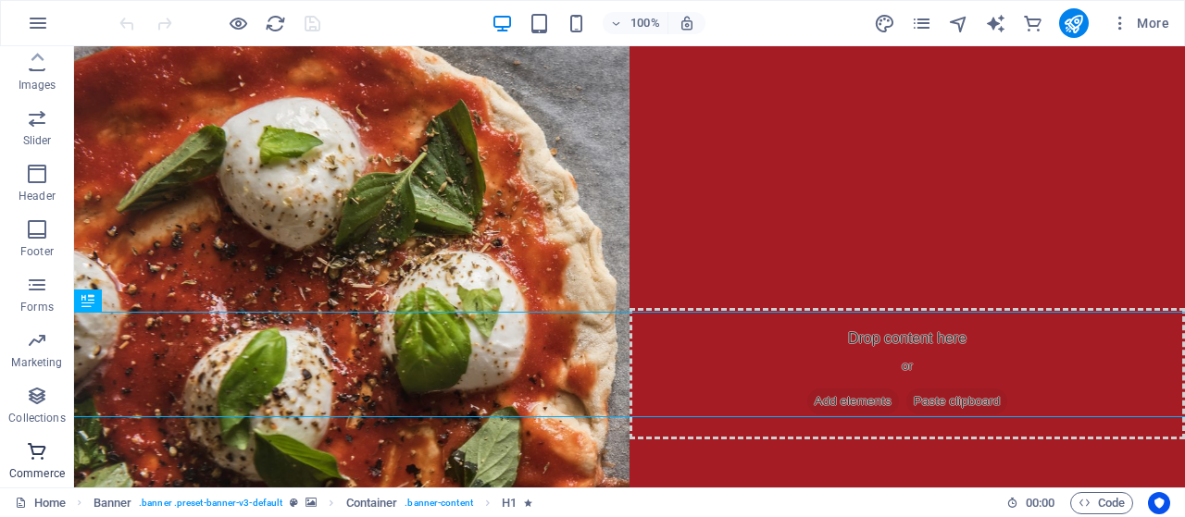
click at [36, 479] on p "Commerce" at bounding box center [37, 474] width 56 height 15
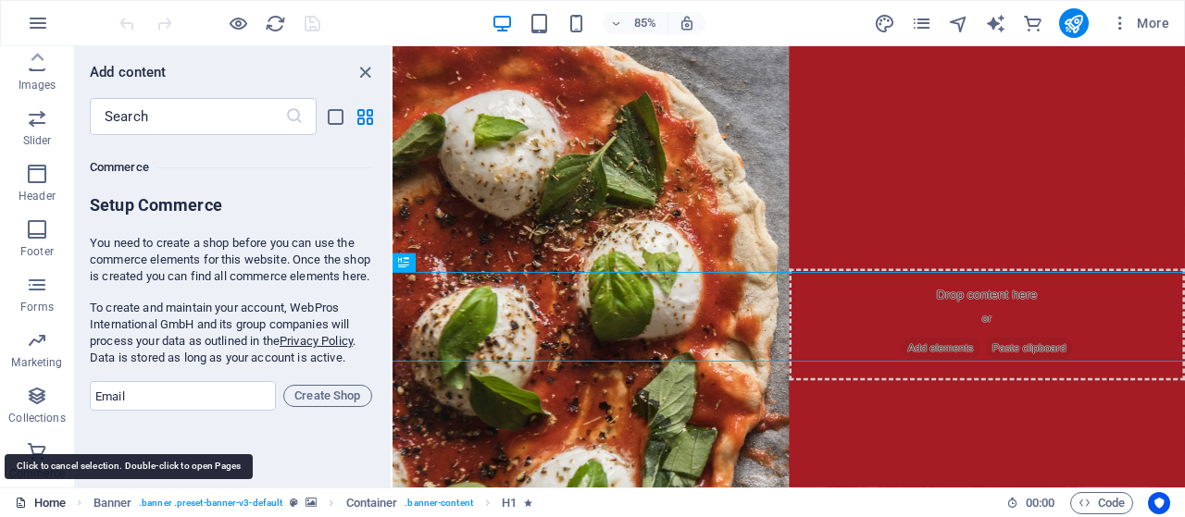
scroll to position [17838, 0]
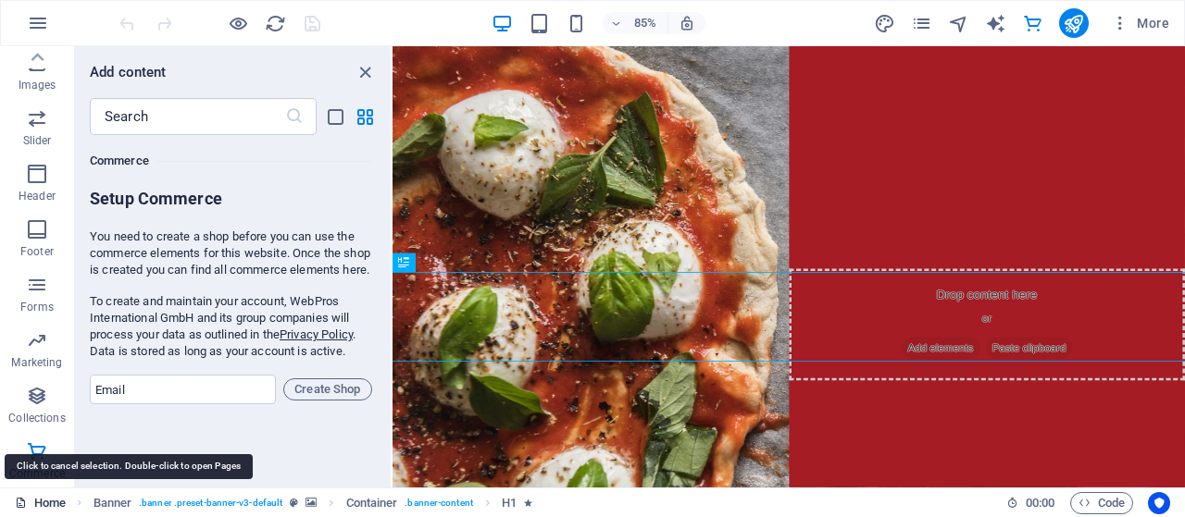
click at [40, 503] on link "Home" at bounding box center [40, 503] width 51 height 22
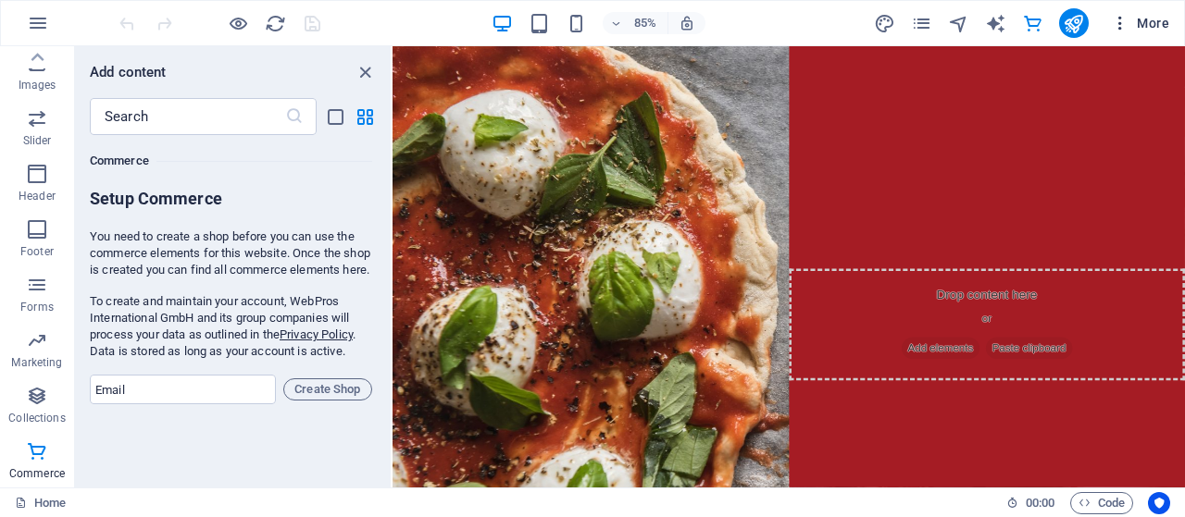
click at [1121, 25] on icon "button" at bounding box center [1120, 23] width 19 height 19
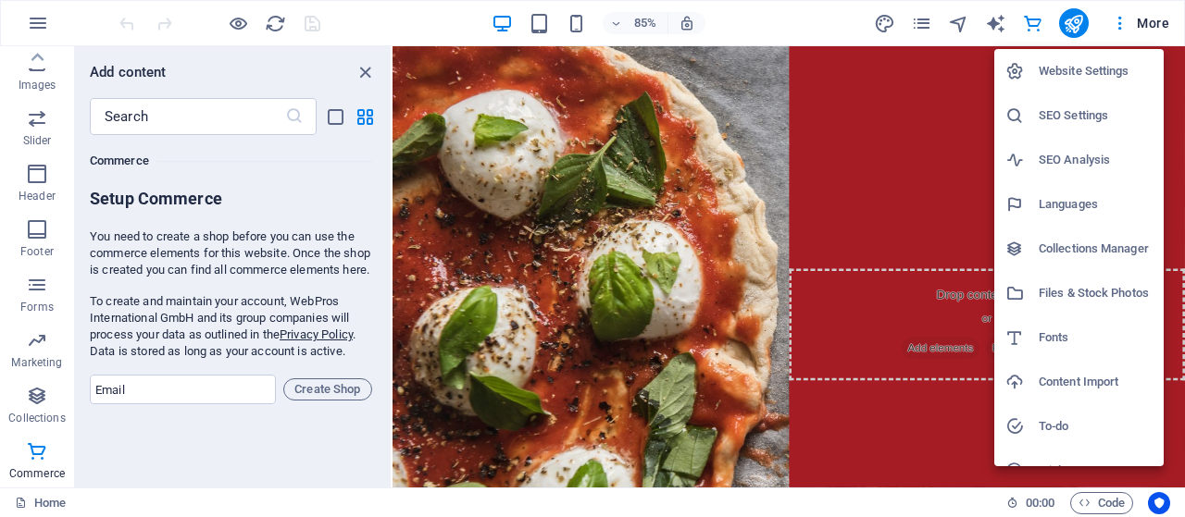
click at [363, 73] on div at bounding box center [592, 258] width 1185 height 517
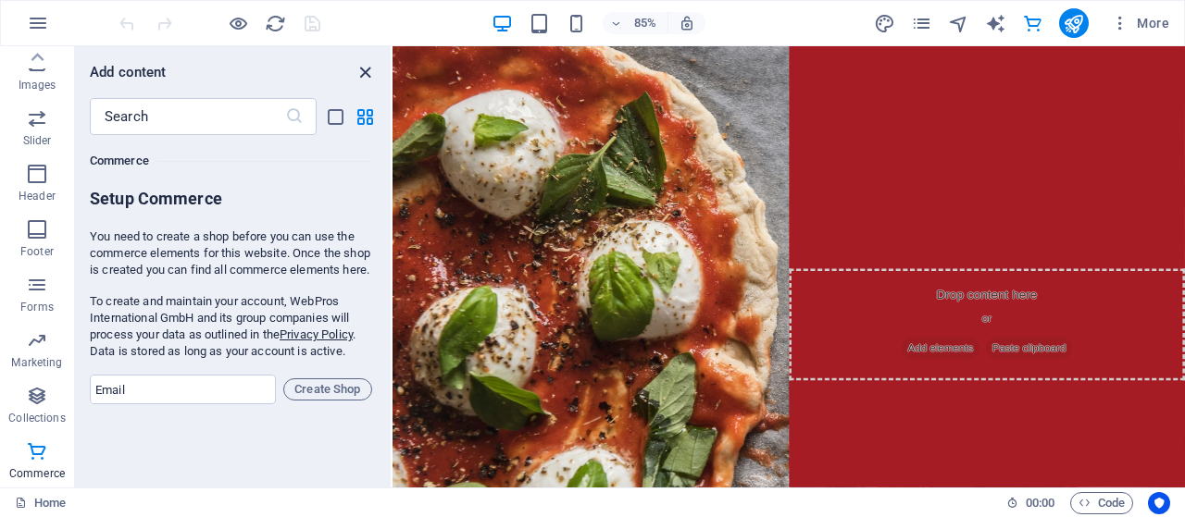
click at [366, 68] on icon "close panel" at bounding box center [365, 72] width 21 height 21
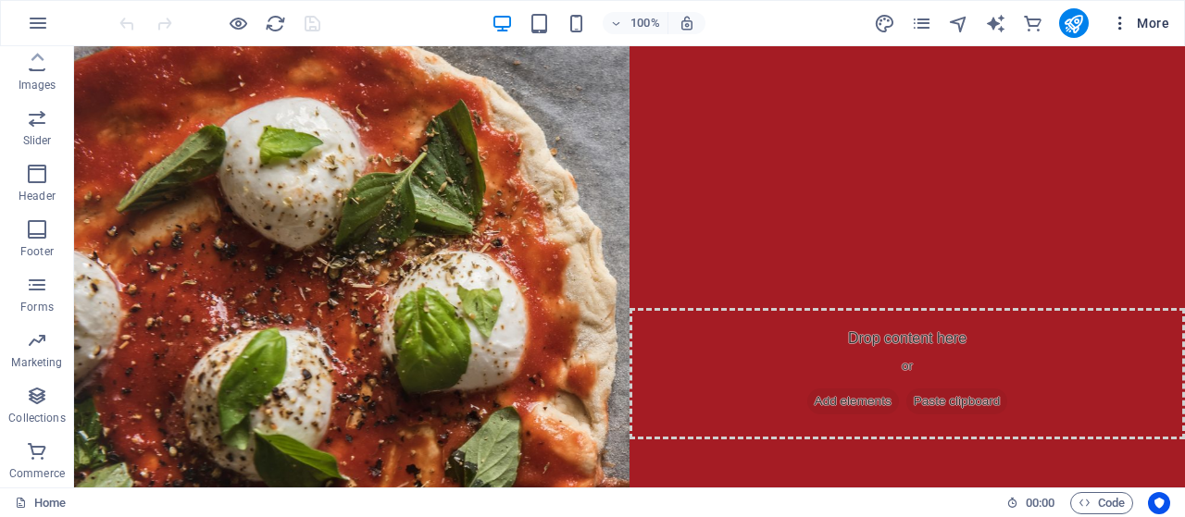
click at [1121, 18] on icon "button" at bounding box center [1120, 23] width 19 height 19
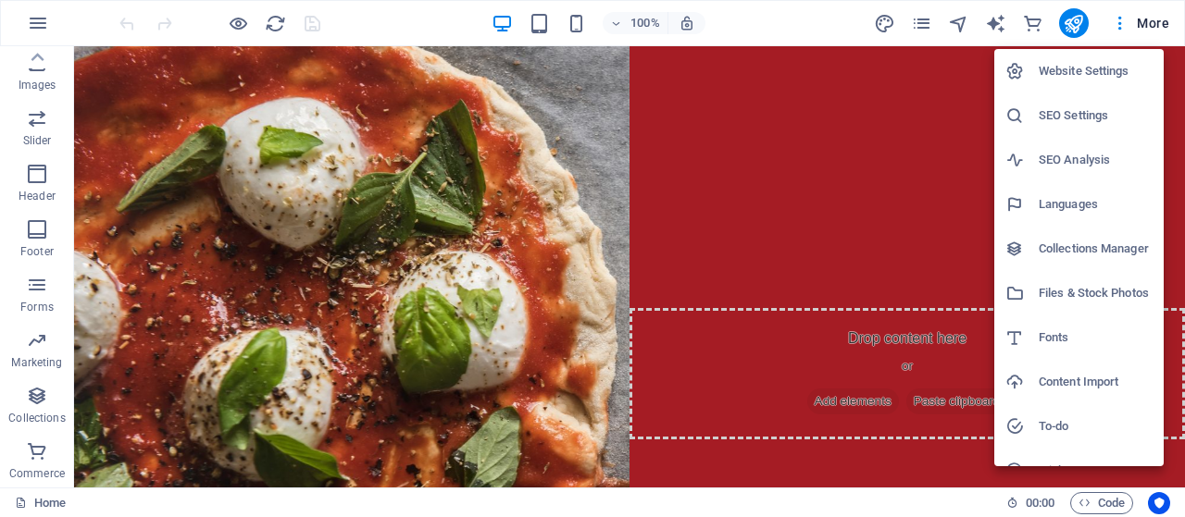
scroll to position [70, 0]
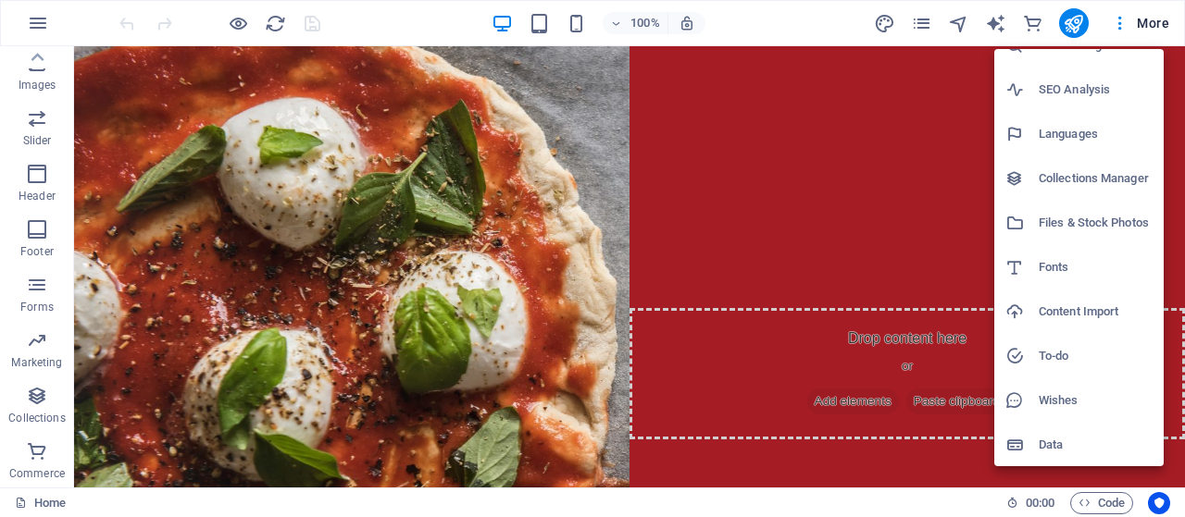
click at [1157, 18] on div at bounding box center [592, 258] width 1185 height 517
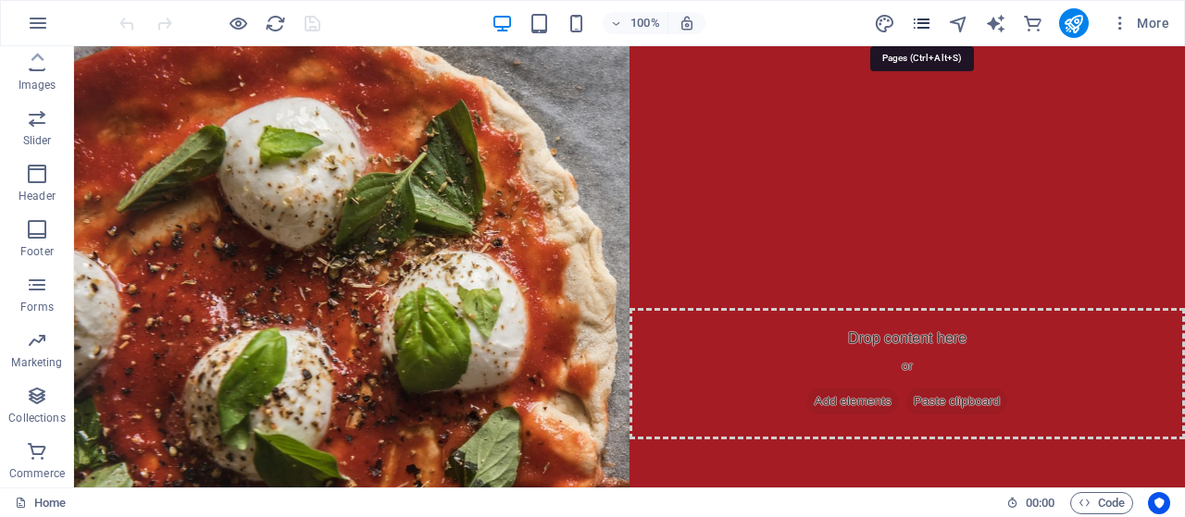
click at [926, 18] on icon "pages" at bounding box center [921, 23] width 21 height 21
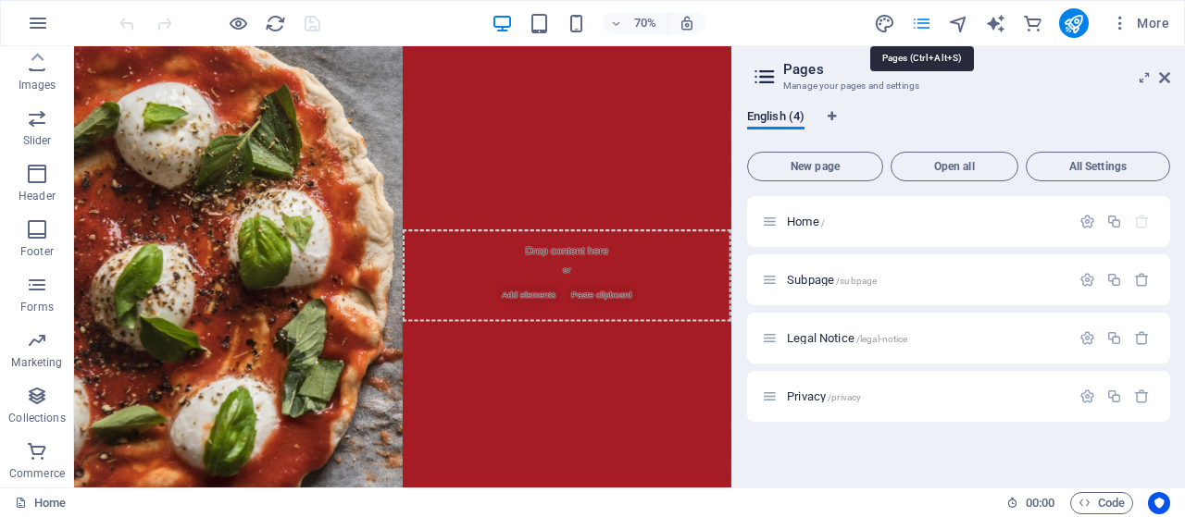
click at [926, 18] on icon "pages" at bounding box center [921, 23] width 21 height 21
click at [1161, 77] on icon at bounding box center [1164, 77] width 11 height 15
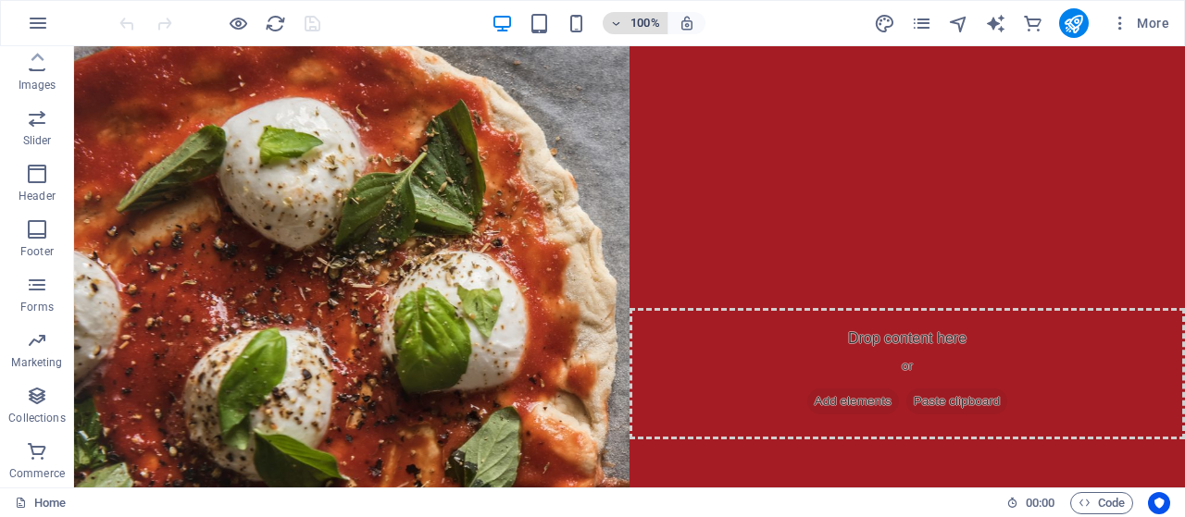
click at [622, 26] on icon "button" at bounding box center [616, 24] width 13 height 12
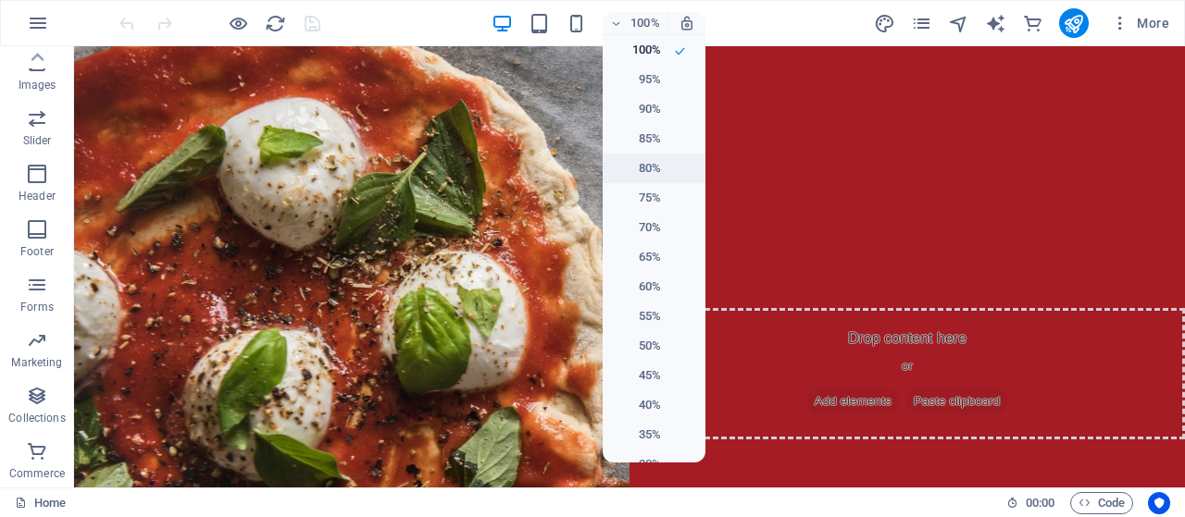
click at [643, 161] on h6 "80%" at bounding box center [637, 168] width 47 height 22
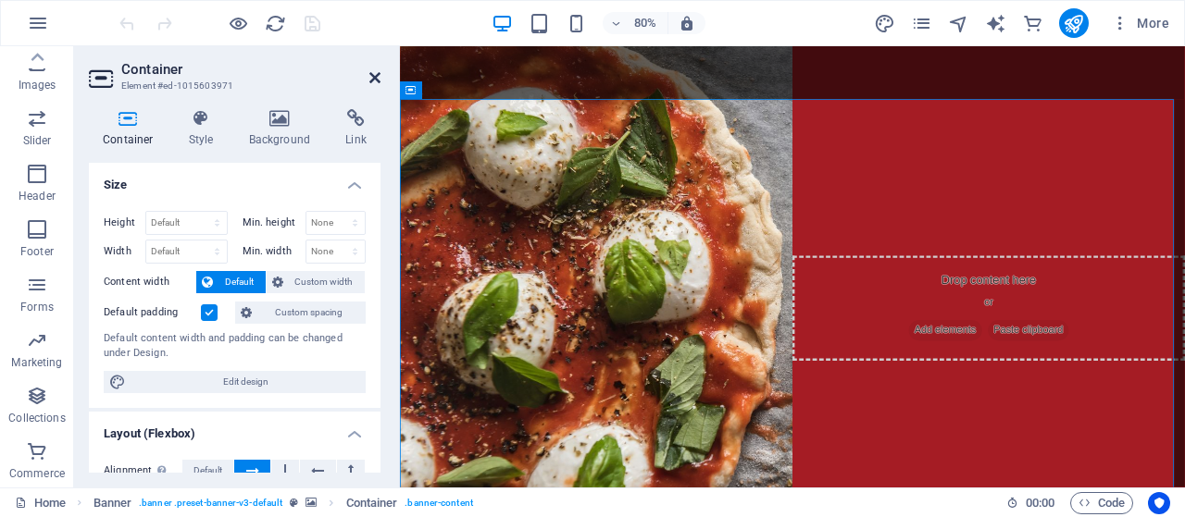
click at [372, 76] on icon at bounding box center [374, 77] width 11 height 15
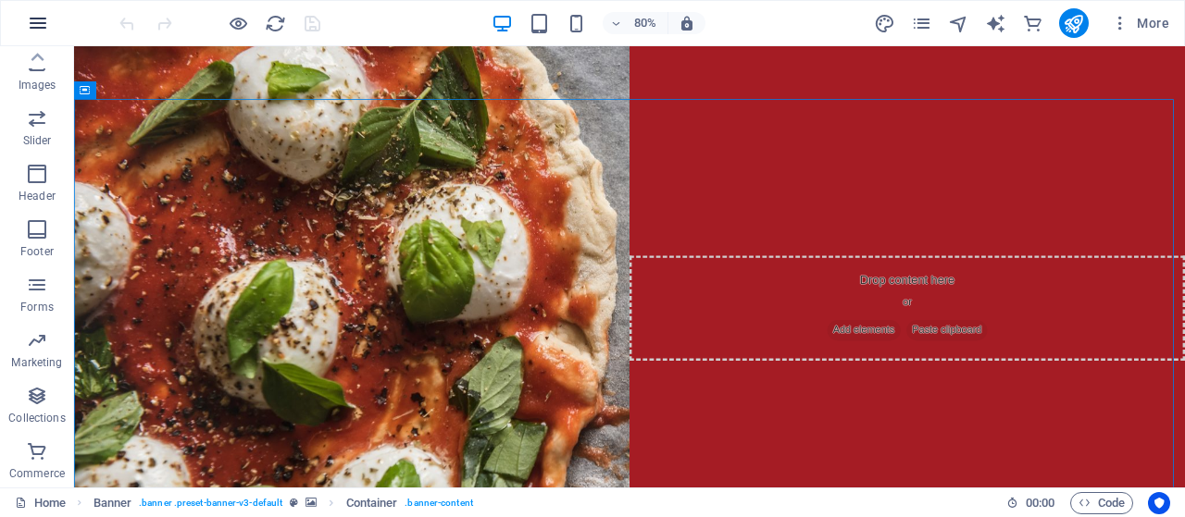
click at [36, 19] on icon "button" at bounding box center [38, 23] width 22 height 22
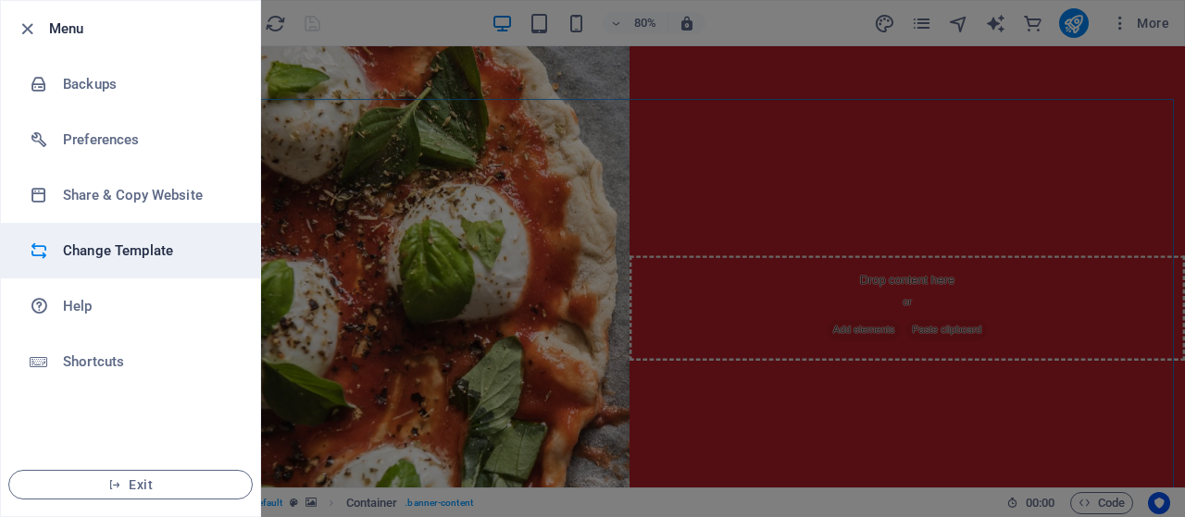
click at [118, 245] on h6 "Change Template" at bounding box center [148, 251] width 171 height 22
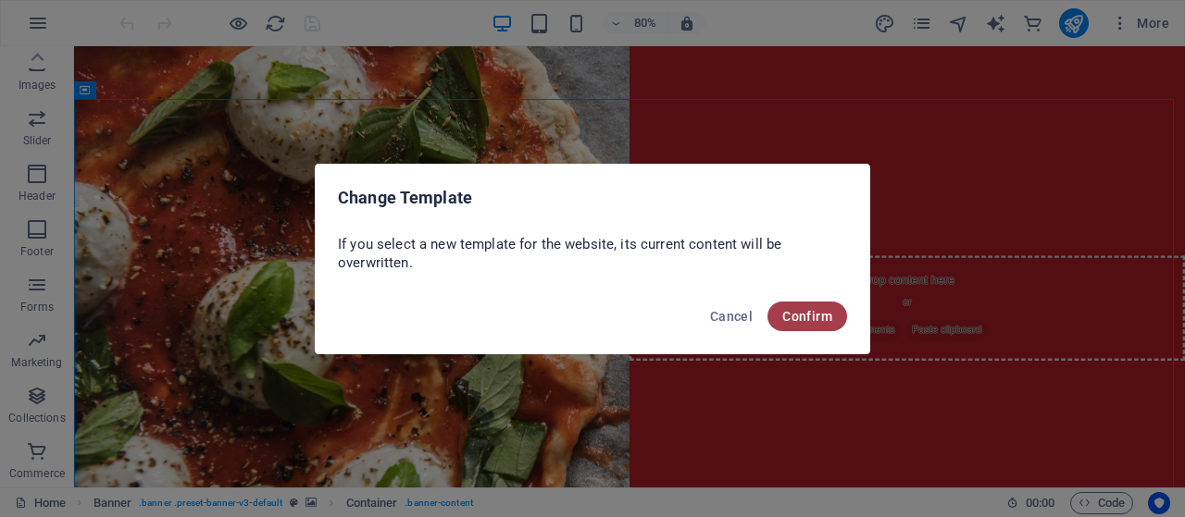
click at [811, 325] on button "Confirm" at bounding box center [807, 317] width 80 height 30
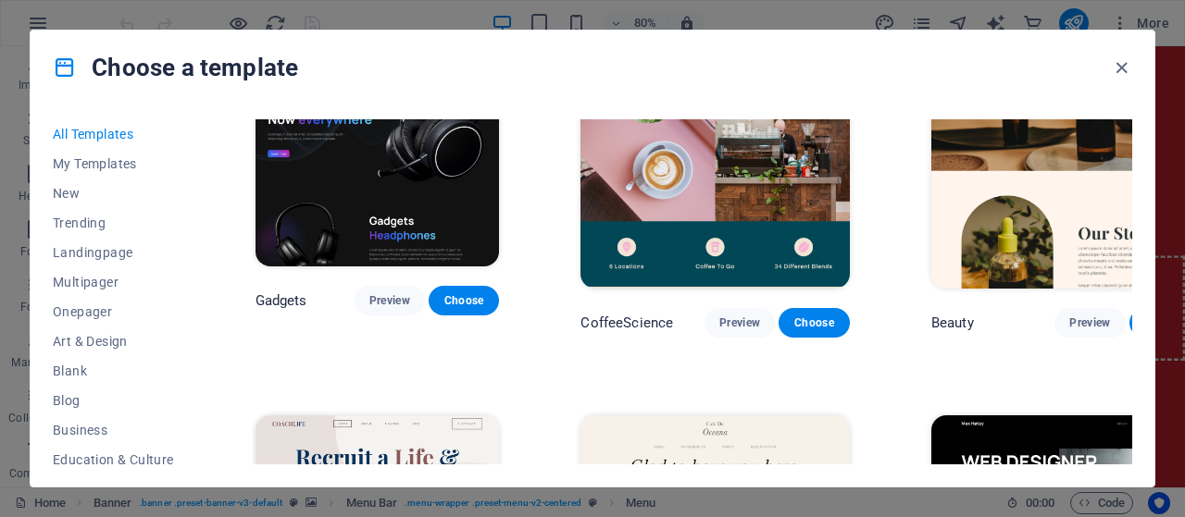
scroll to position [303, 0]
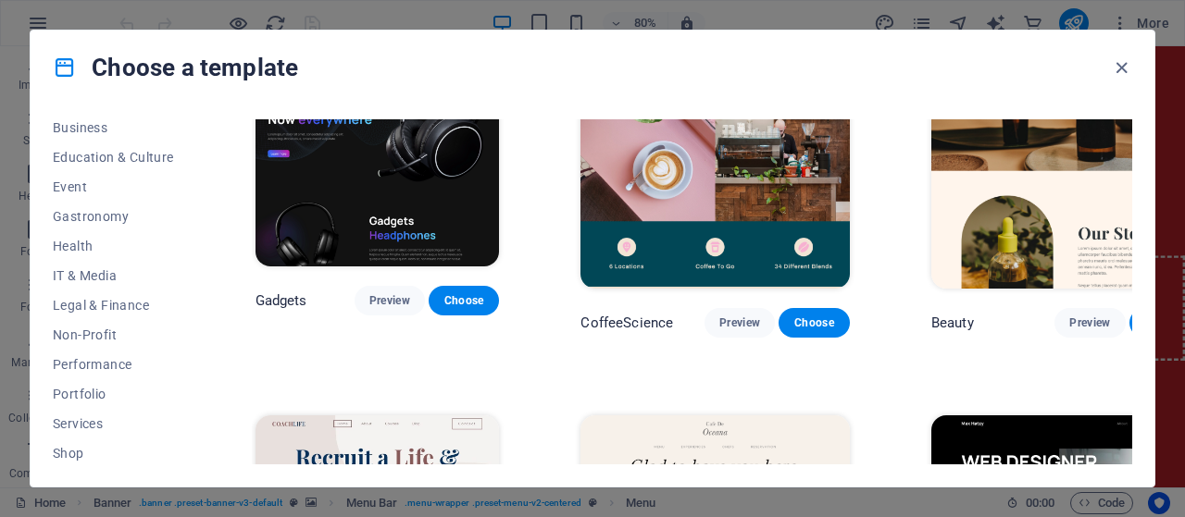
click at [201, 234] on div "All Templates My Templates New Trending Landingpage Multipager Onepager Art & D…" at bounding box center [593, 296] width 1124 height 382
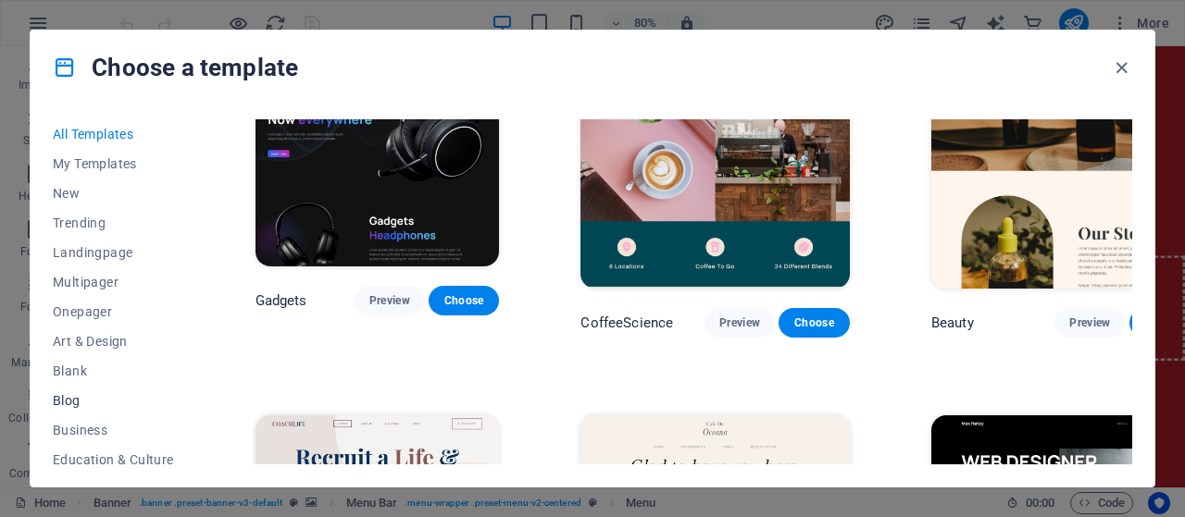
click at [87, 394] on span "Blog" at bounding box center [113, 400] width 121 height 15
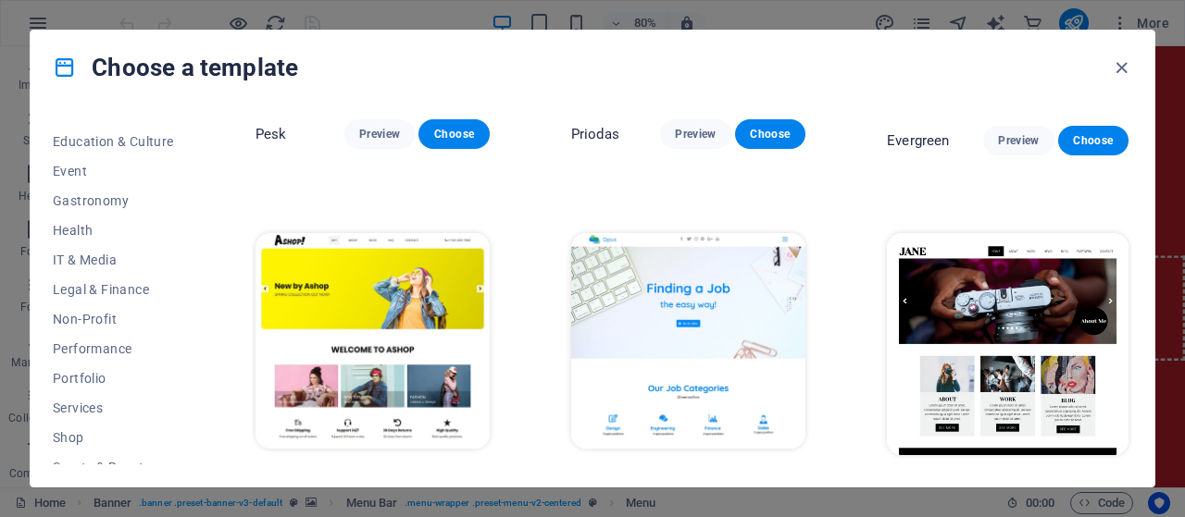
scroll to position [424, 0]
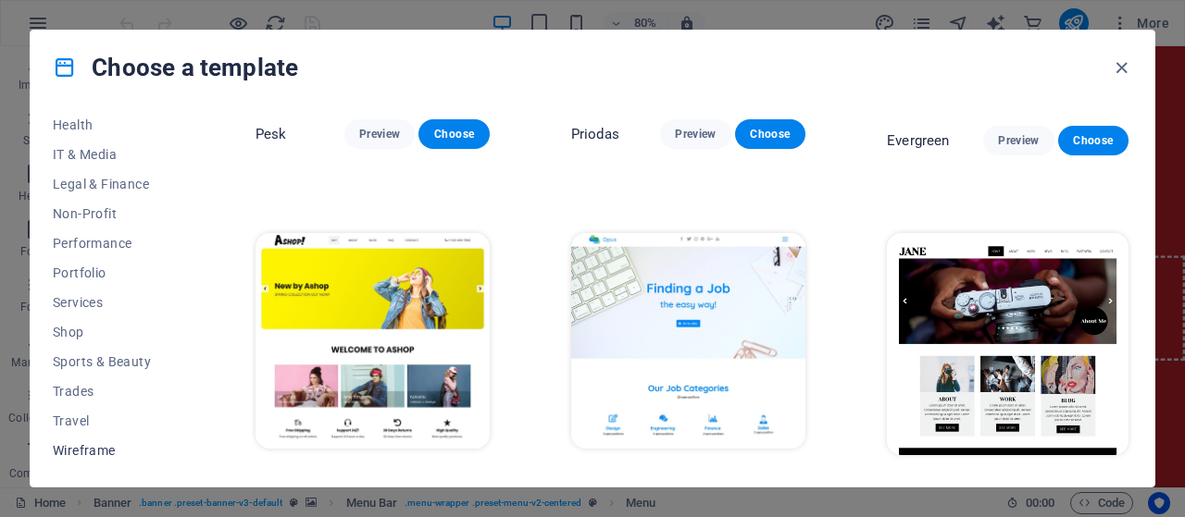
click at [104, 459] on button "Wireframe" at bounding box center [113, 451] width 121 height 30
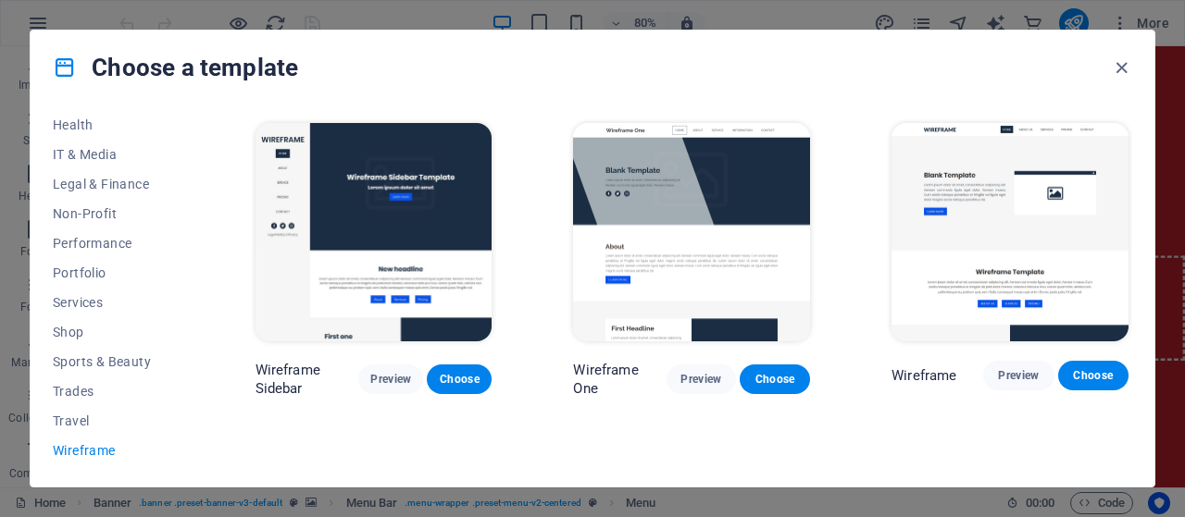
scroll to position [0, 0]
click at [80, 430] on button "Travel" at bounding box center [113, 421] width 121 height 30
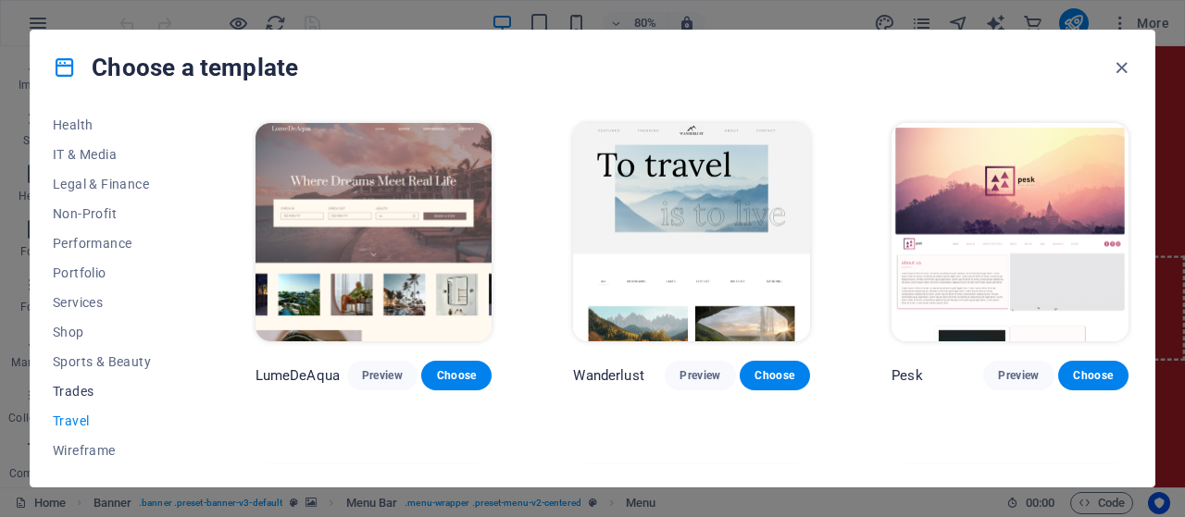
click at [77, 395] on span "Trades" at bounding box center [113, 391] width 121 height 15
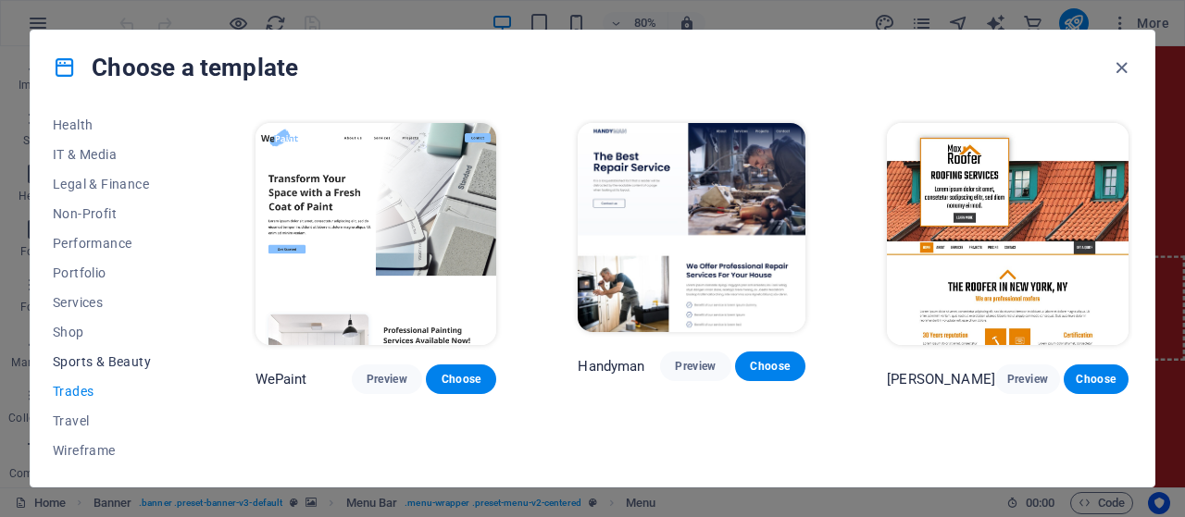
click at [93, 366] on span "Sports & Beauty" at bounding box center [113, 362] width 121 height 15
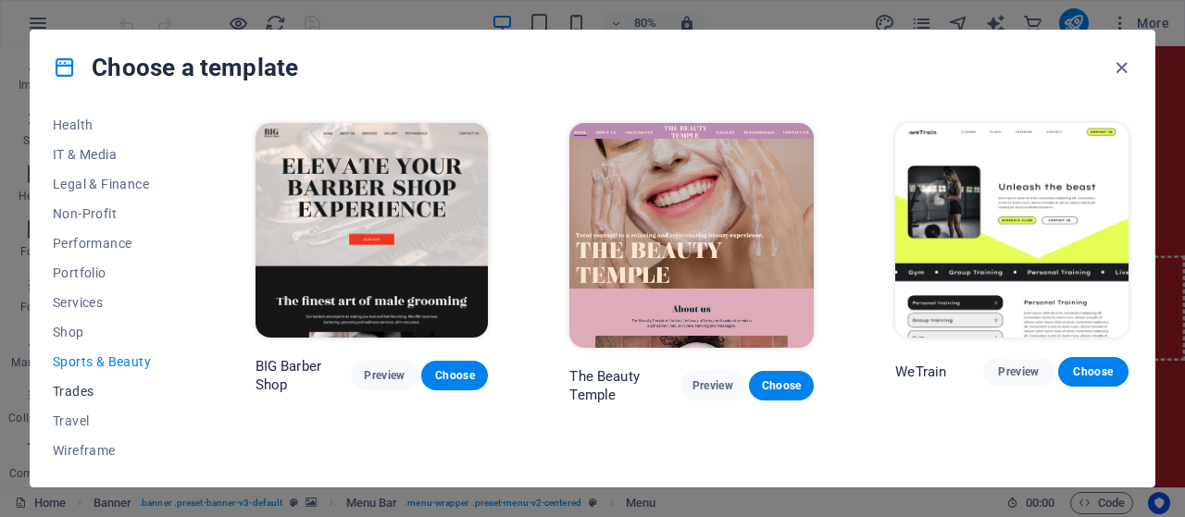
click at [85, 388] on span "Trades" at bounding box center [113, 391] width 121 height 15
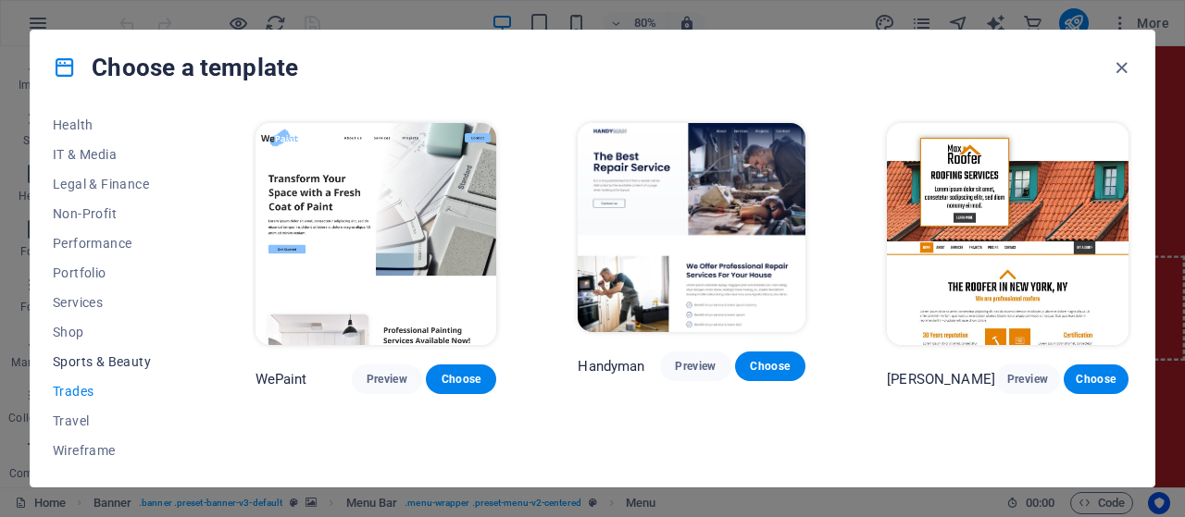
click at [88, 362] on span "Sports & Beauty" at bounding box center [113, 362] width 121 height 15
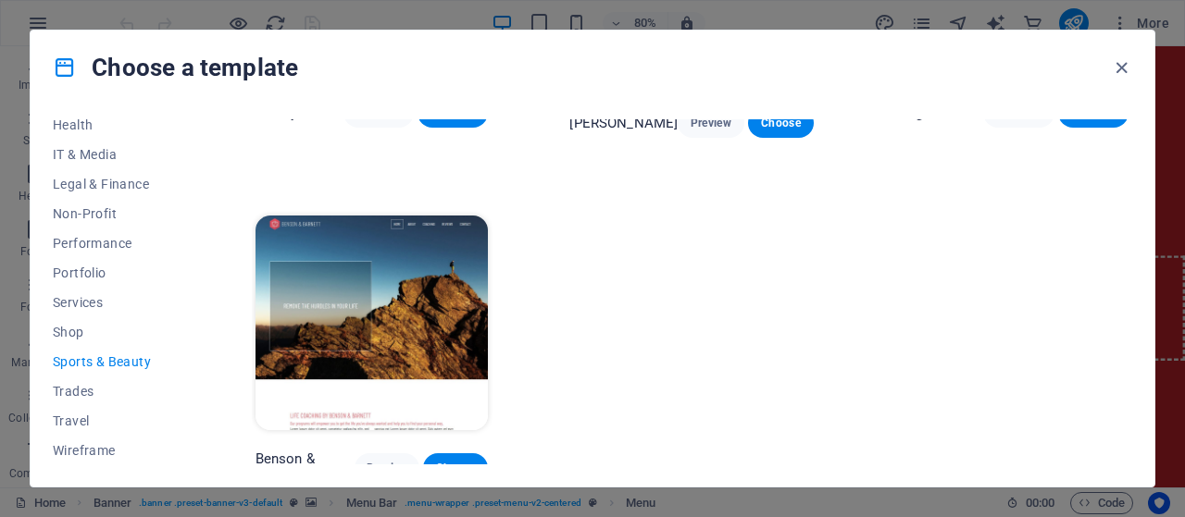
scroll to position [1696, 0]
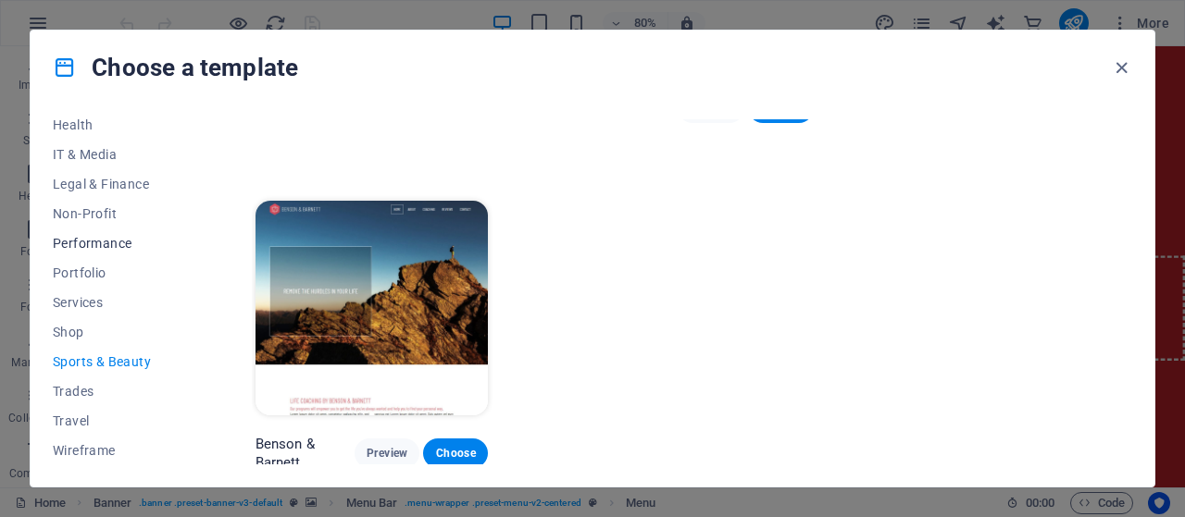
click at [91, 249] on span "Performance" at bounding box center [113, 243] width 121 height 15
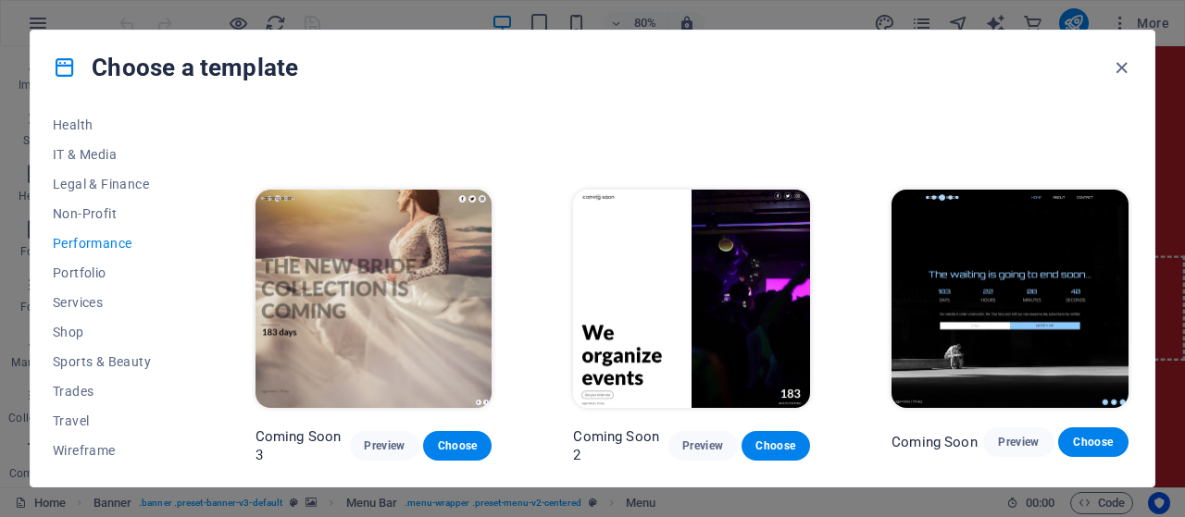
scroll to position [1651, 0]
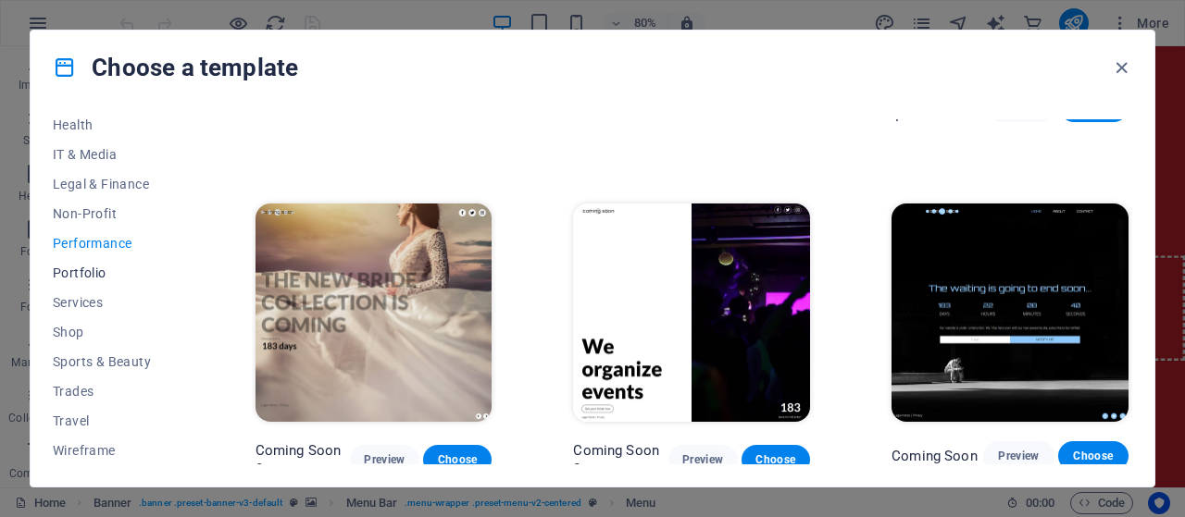
click at [90, 263] on button "Portfolio" at bounding box center [113, 273] width 121 height 30
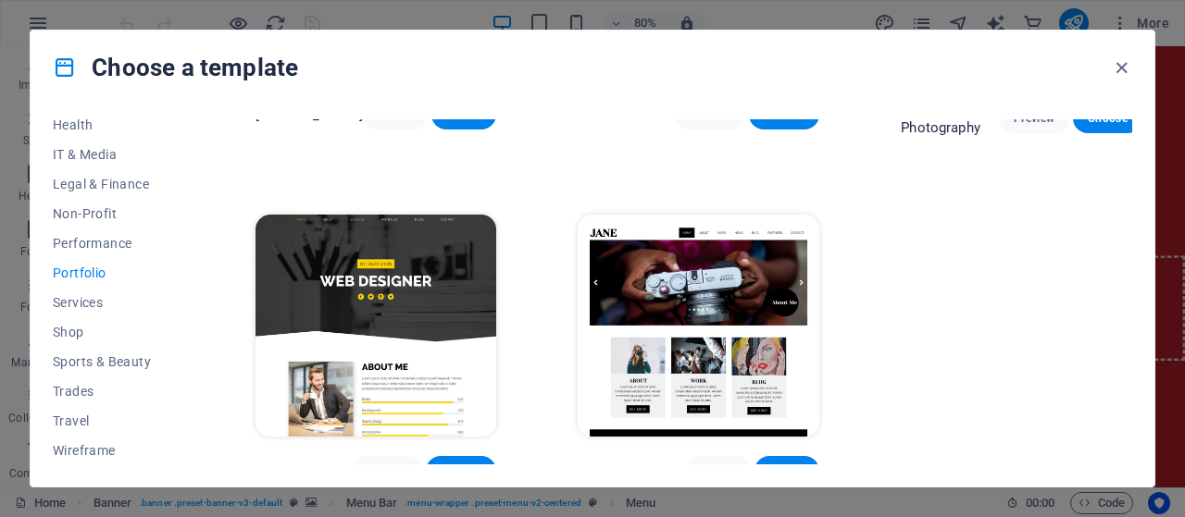
drag, startPoint x: 1127, startPoint y: 365, endPoint x: 1116, endPoint y: 280, distance: 85.0
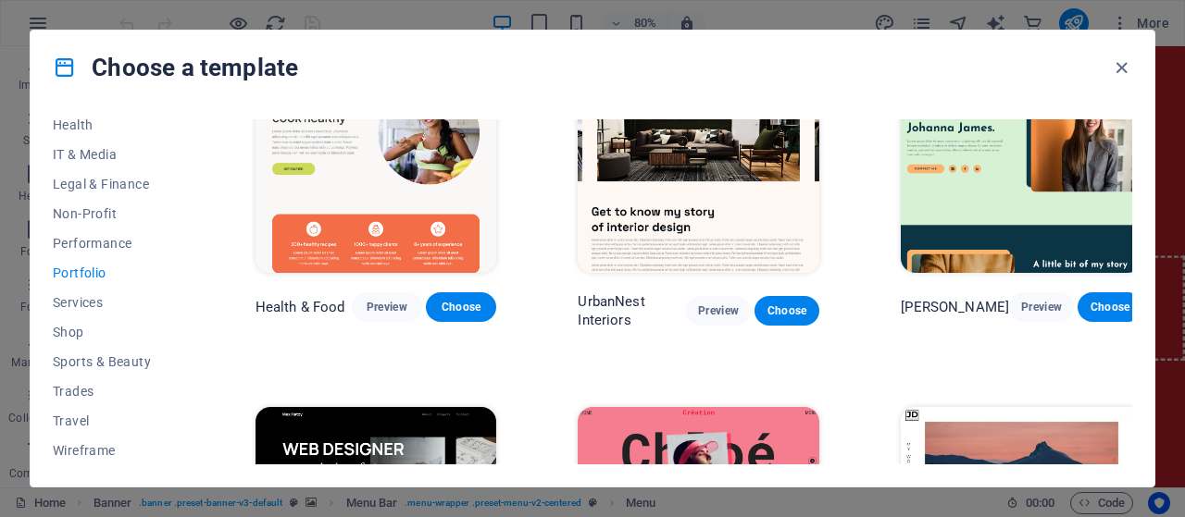
scroll to position [0, 0]
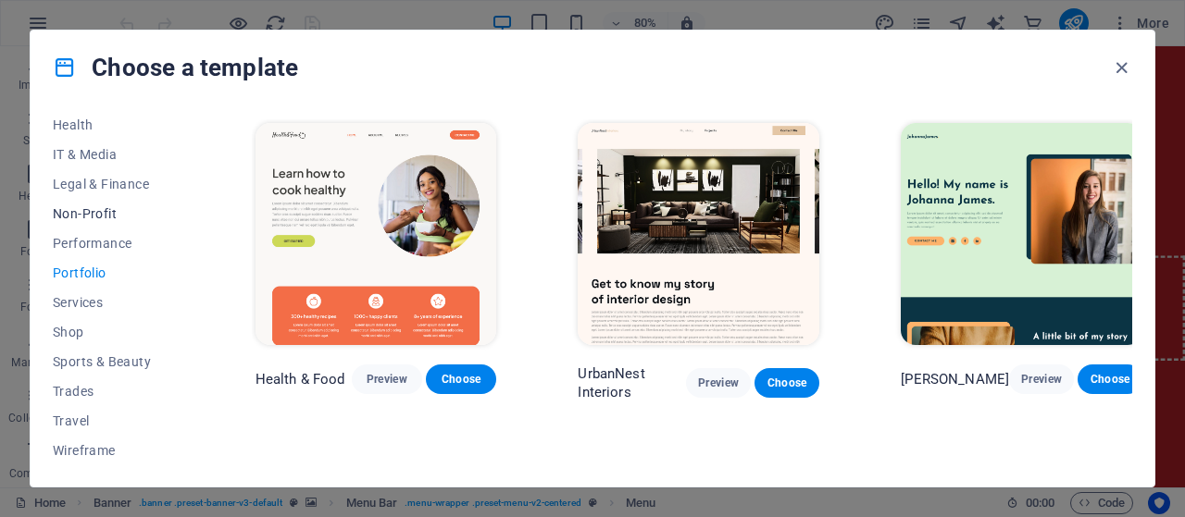
click at [82, 214] on span "Non-Profit" at bounding box center [113, 213] width 121 height 15
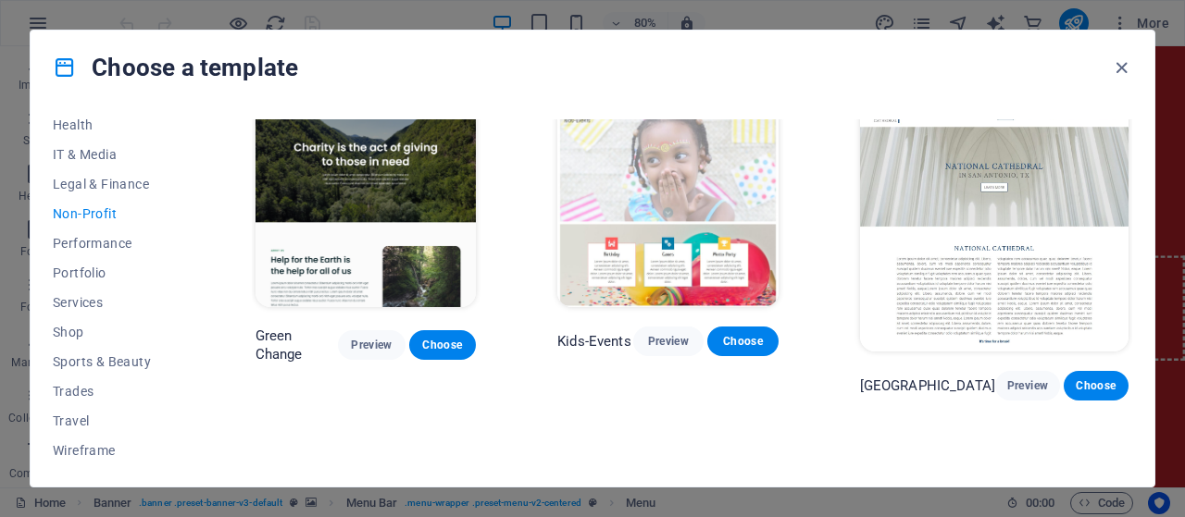
scroll to position [20, 0]
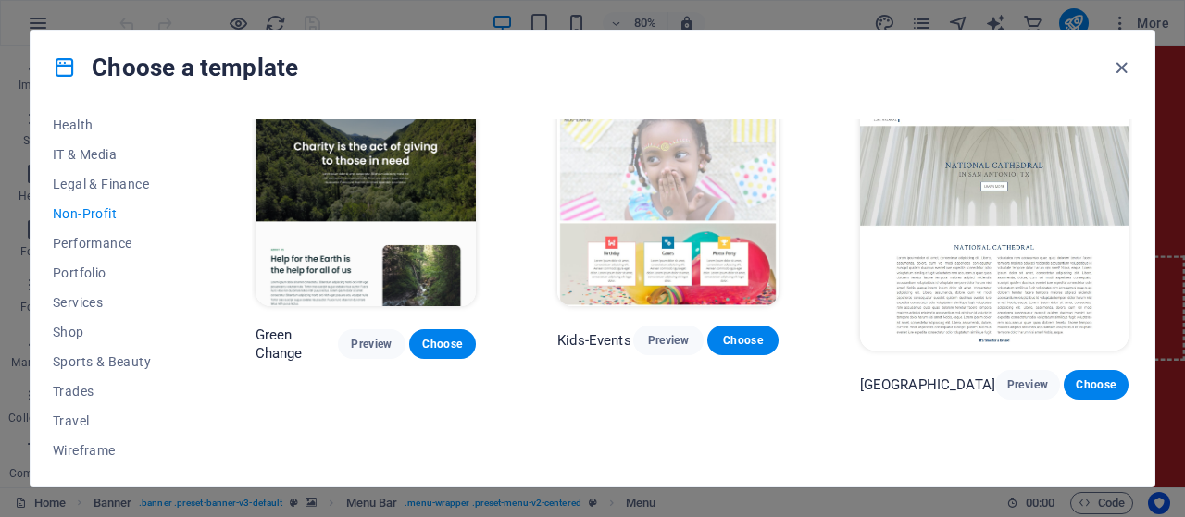
drag, startPoint x: 1125, startPoint y: 250, endPoint x: 1133, endPoint y: 376, distance: 126.2
click at [1133, 376] on div "All Templates My Templates New Trending Landingpage Multipager Onepager Art & D…" at bounding box center [593, 296] width 1124 height 382
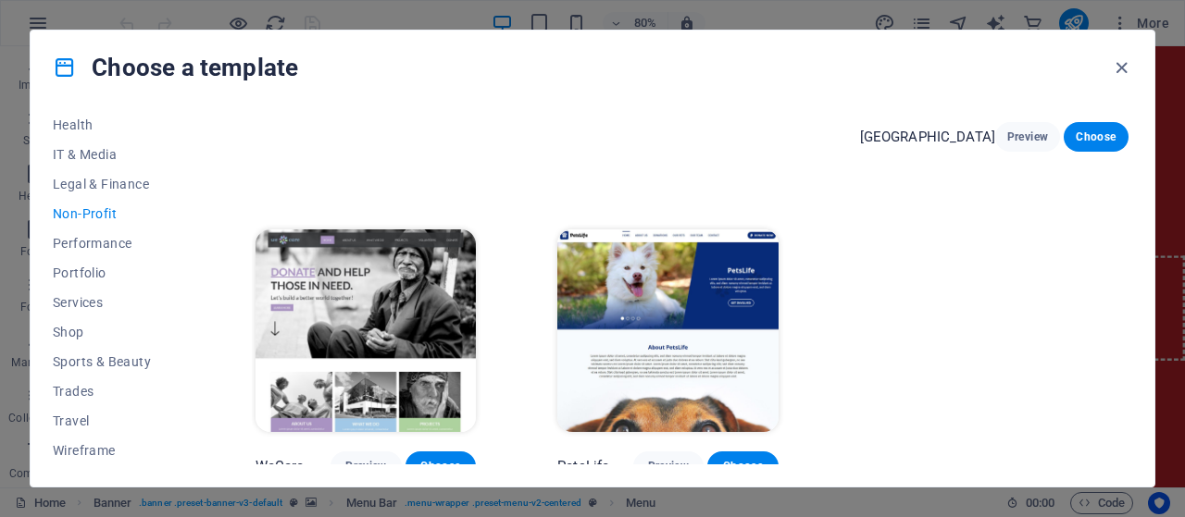
scroll to position [272, 0]
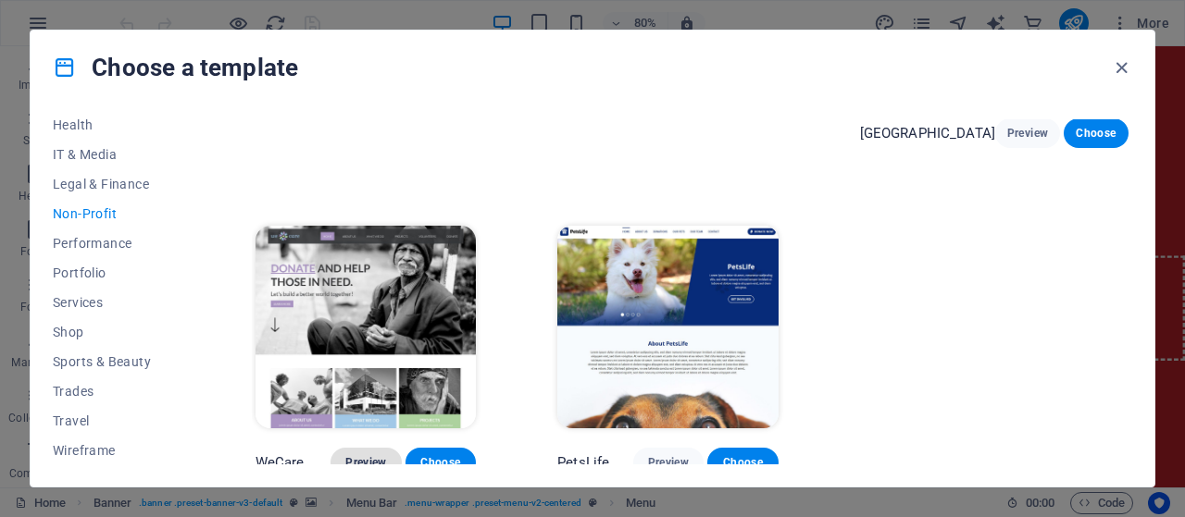
click at [385, 459] on button "Preview" at bounding box center [365, 463] width 70 height 30
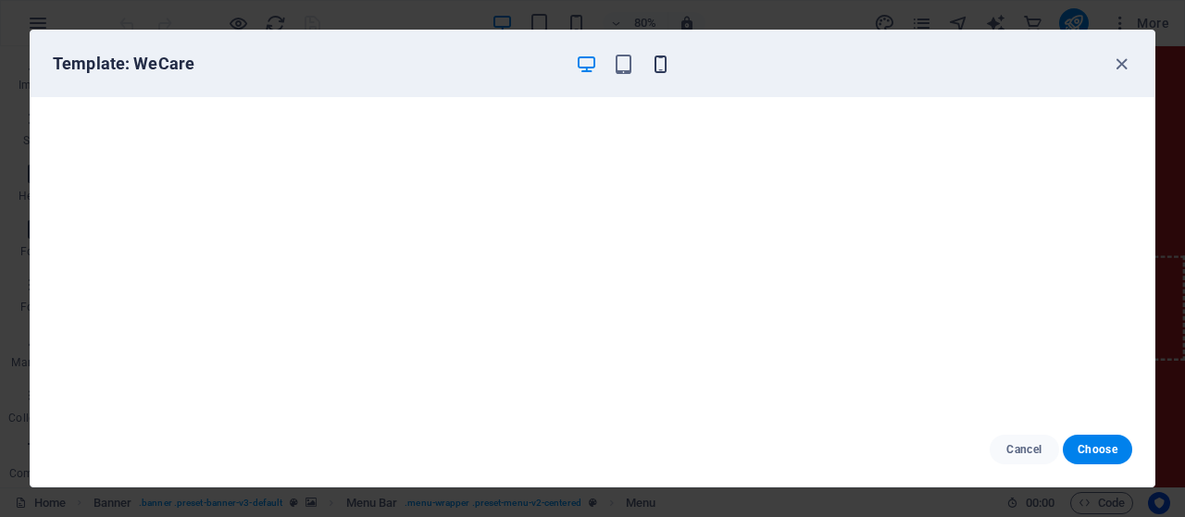
click at [666, 68] on icon "button" at bounding box center [660, 64] width 21 height 21
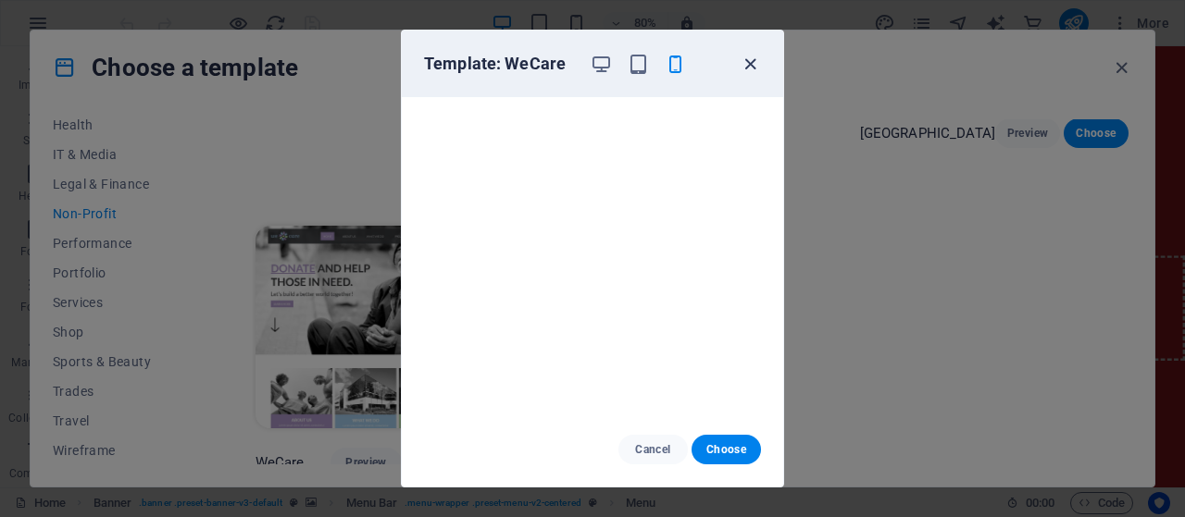
click at [752, 61] on icon "button" at bounding box center [750, 64] width 21 height 21
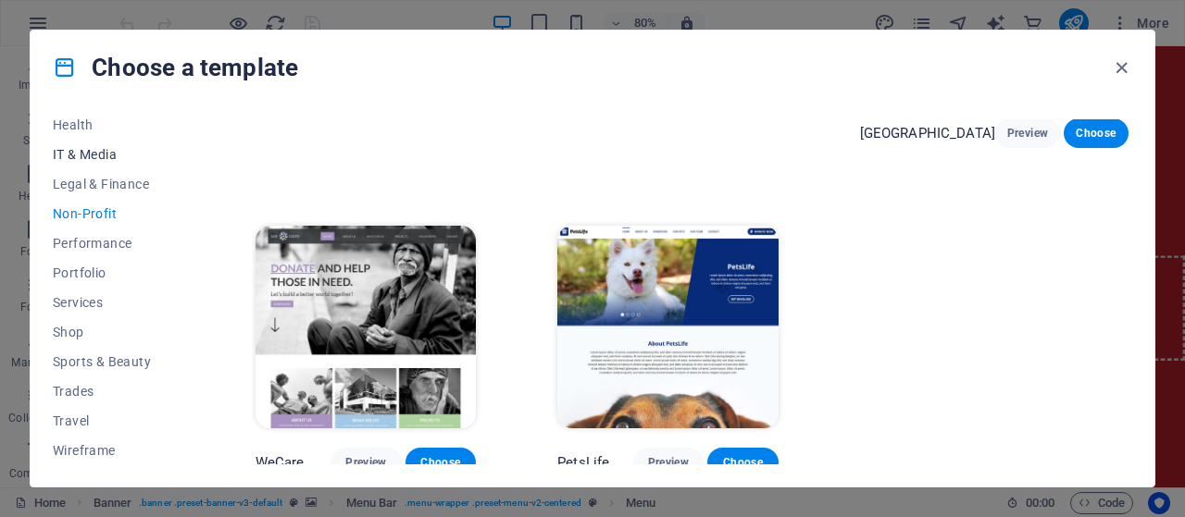
click at [113, 155] on span "IT & Media" at bounding box center [113, 154] width 121 height 15
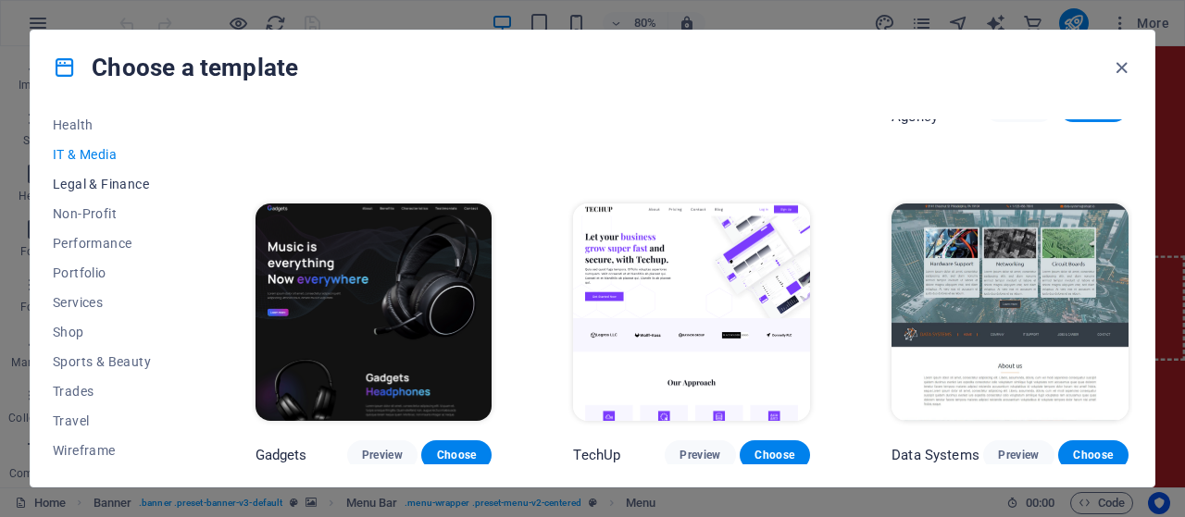
click at [102, 193] on button "Legal & Finance" at bounding box center [113, 184] width 121 height 30
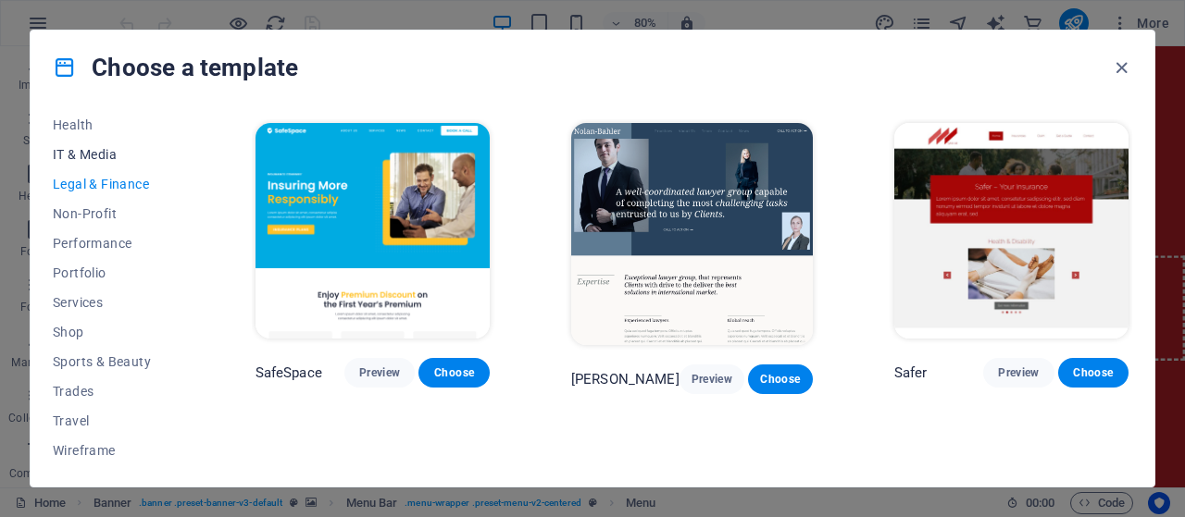
click at [112, 158] on span "IT & Media" at bounding box center [113, 154] width 121 height 15
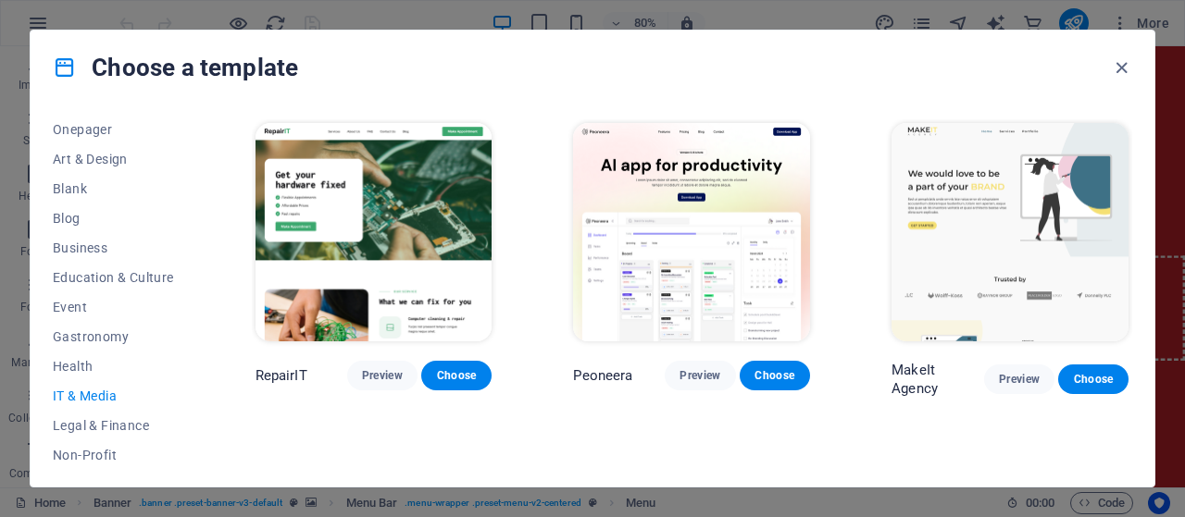
scroll to position [180, 0]
click at [73, 311] on span "Event" at bounding box center [113, 310] width 121 height 15
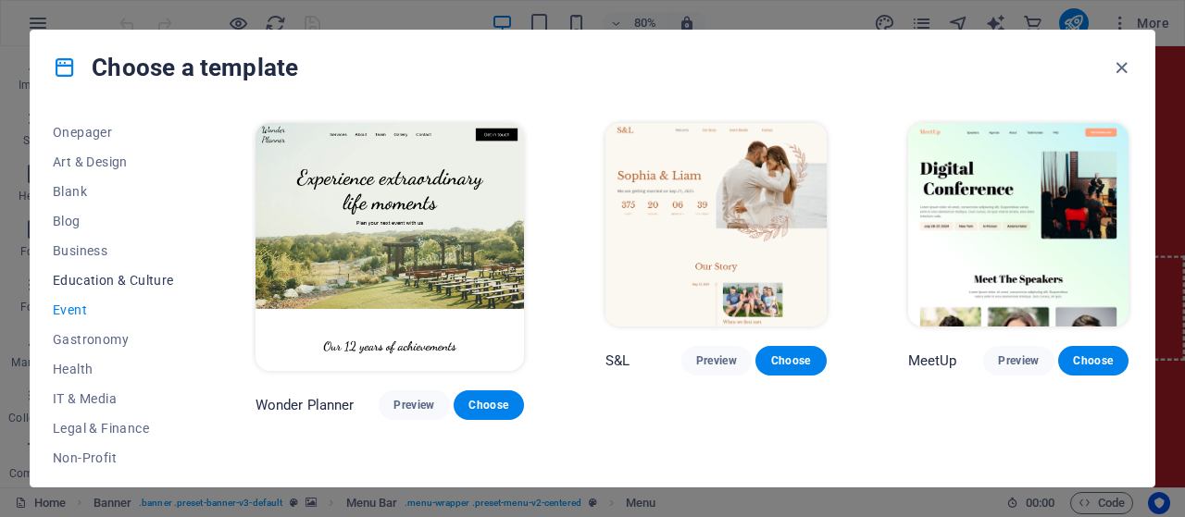
click at [81, 267] on button "Education & Culture" at bounding box center [113, 281] width 121 height 30
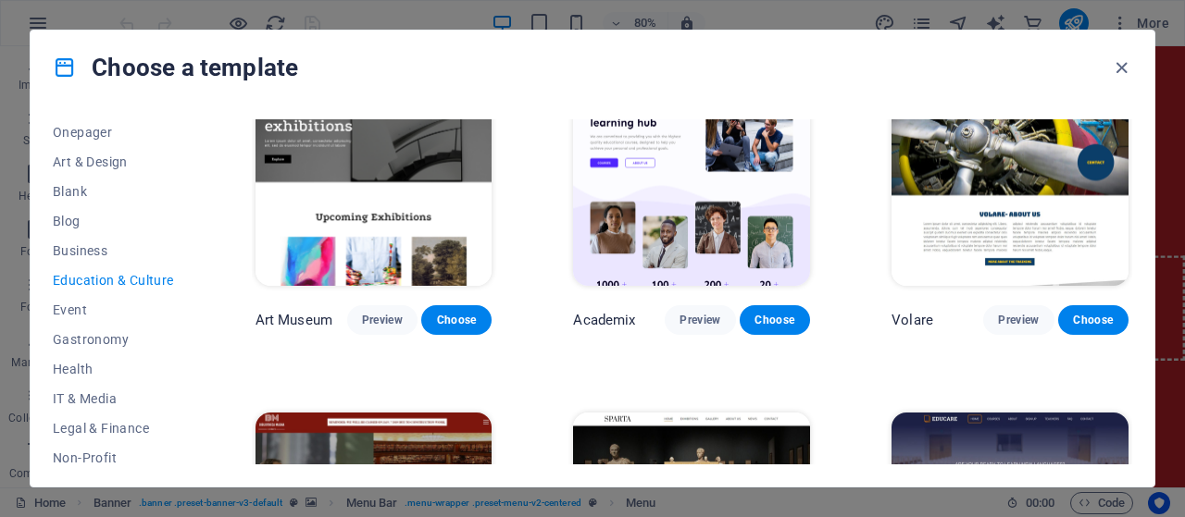
scroll to position [0, 0]
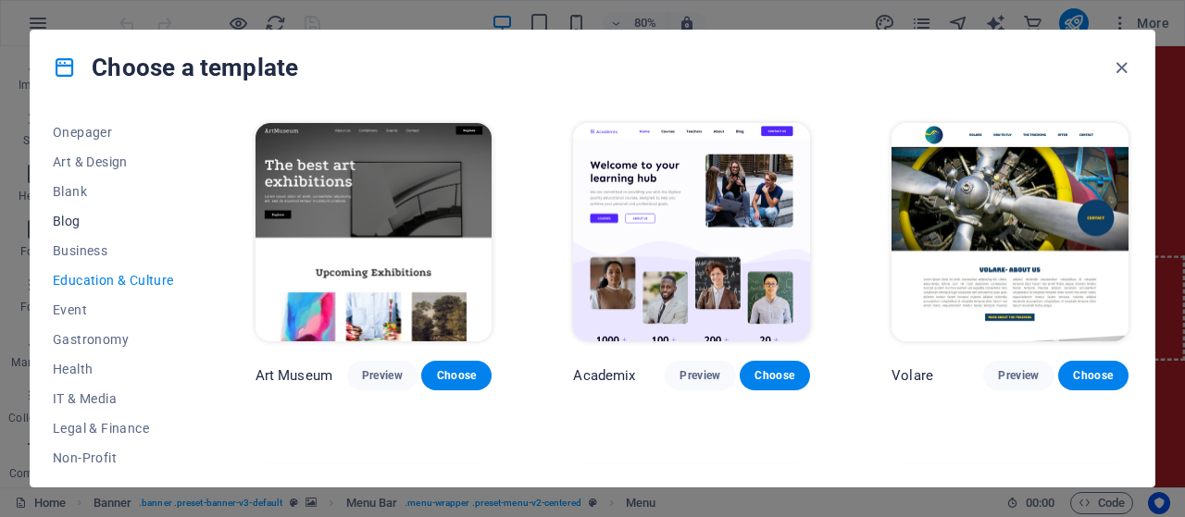
click at [75, 216] on span "Blog" at bounding box center [113, 221] width 121 height 15
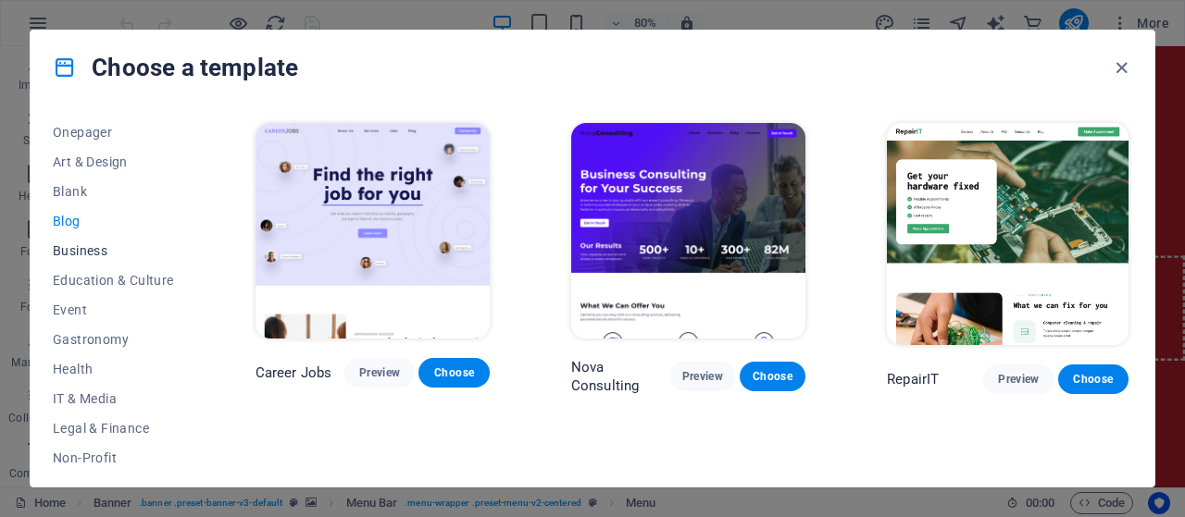
click at [78, 252] on span "Business" at bounding box center [113, 250] width 121 height 15
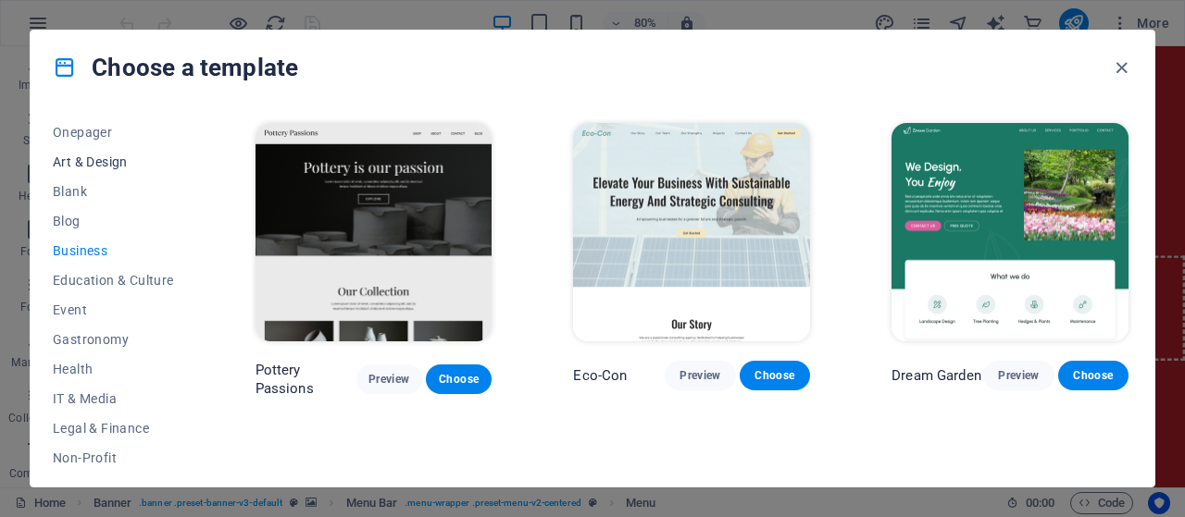
click at [63, 151] on button "Art & Design" at bounding box center [113, 162] width 121 height 30
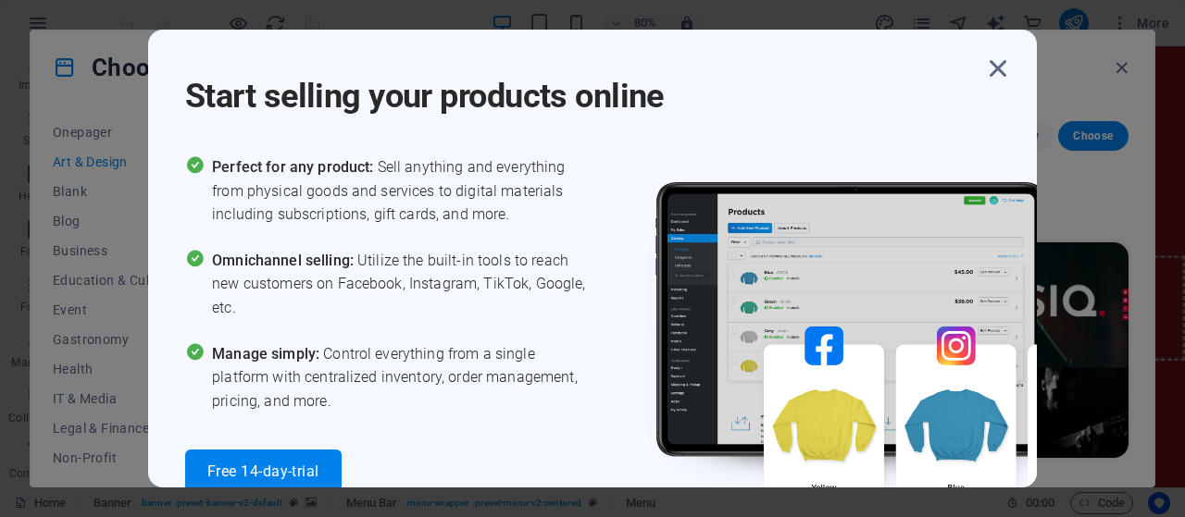
scroll to position [616, 0]
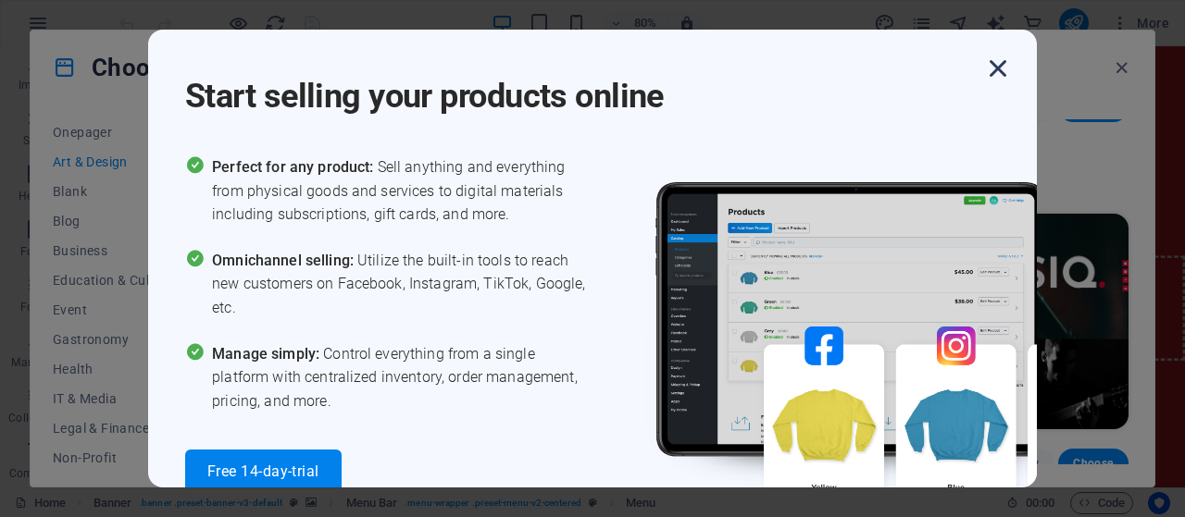
click at [993, 68] on icon "button" at bounding box center [997, 68] width 33 height 33
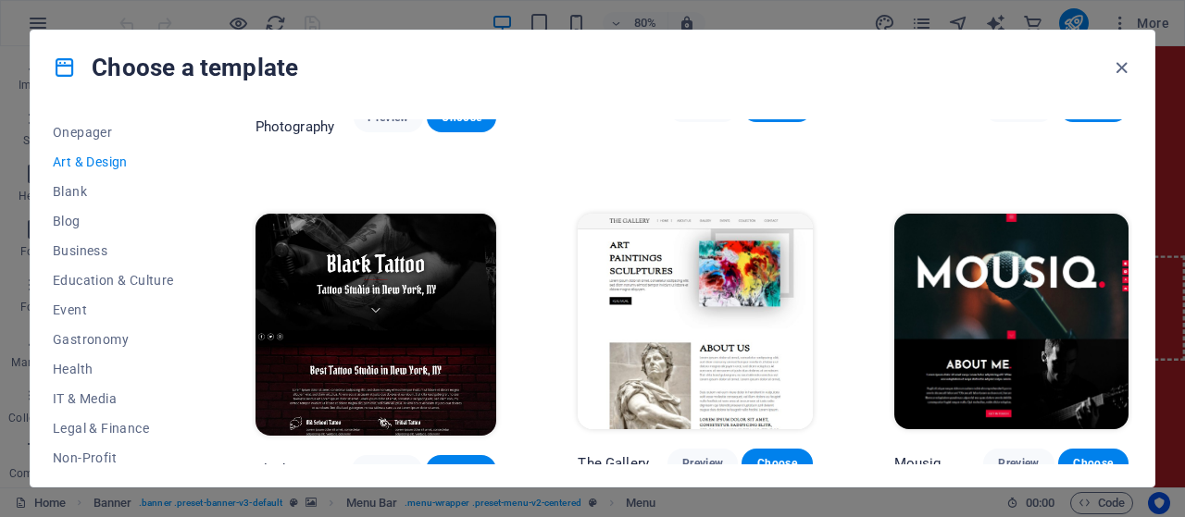
click at [1140, 356] on div "All Templates My Templates New Trending Landingpage Multipager Onepager Art & D…" at bounding box center [593, 296] width 1124 height 382
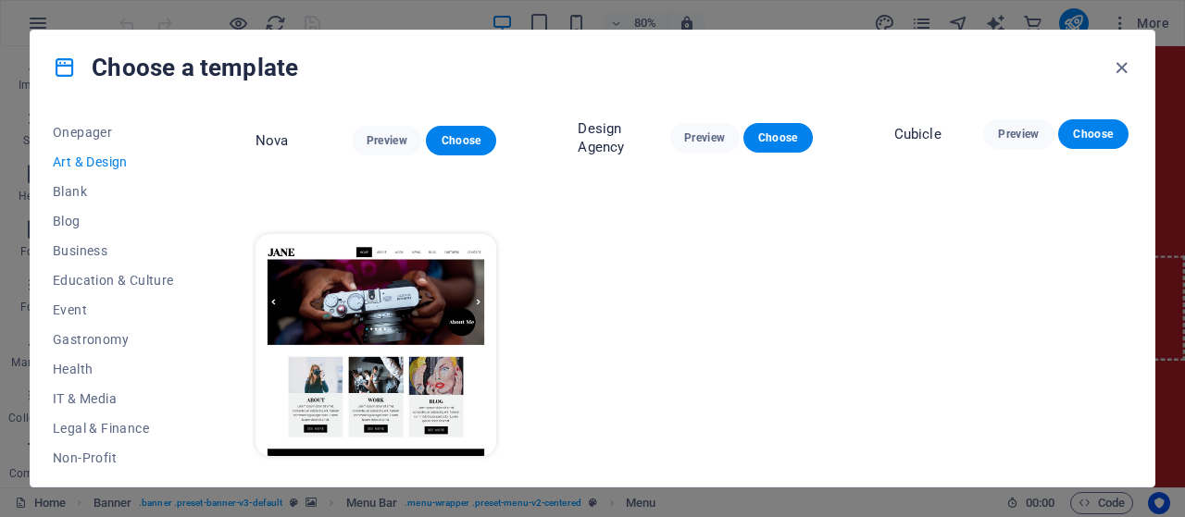
scroll to position [1651, 0]
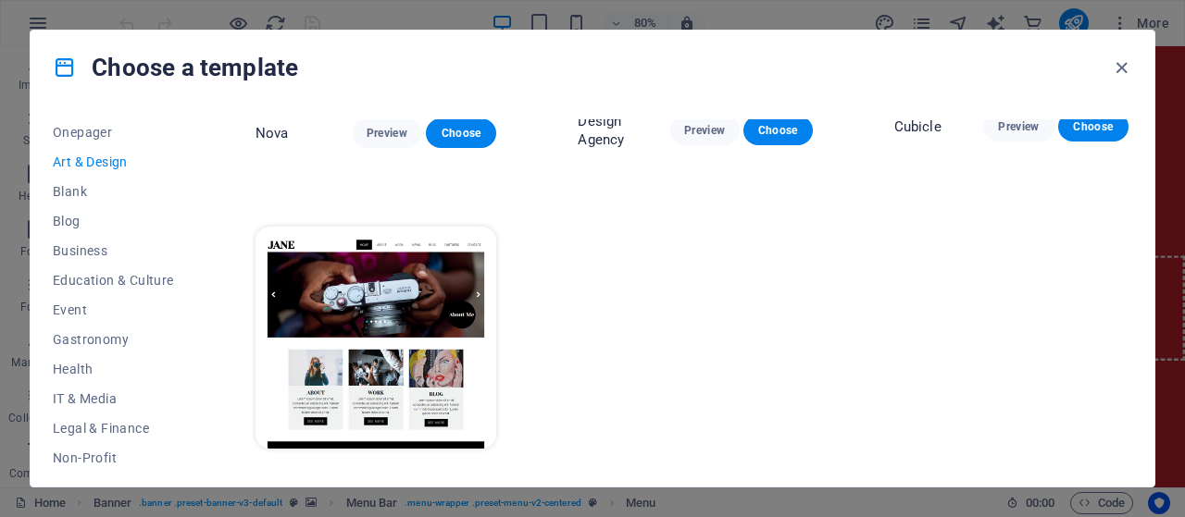
click at [363, 468] on button "Preview" at bounding box center [395, 483] width 65 height 30
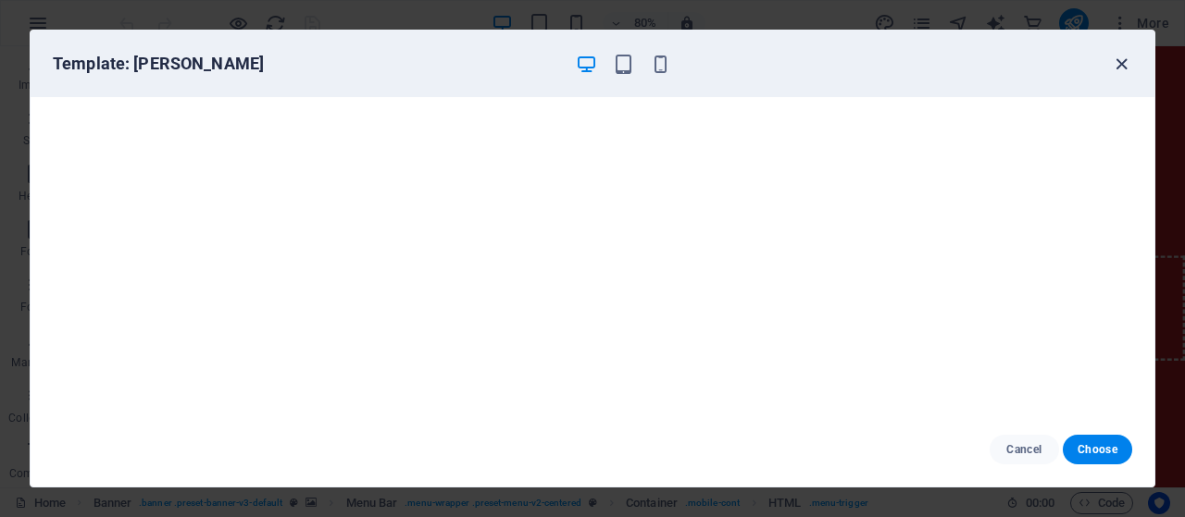
click at [1115, 55] on icon "button" at bounding box center [1121, 64] width 21 height 21
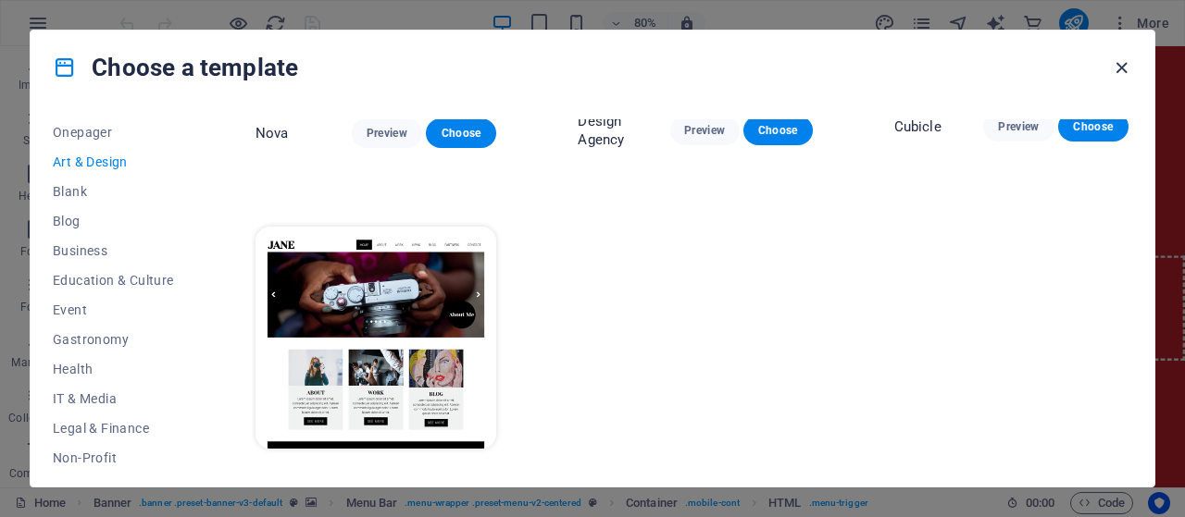
click at [1124, 66] on icon "button" at bounding box center [1121, 67] width 21 height 21
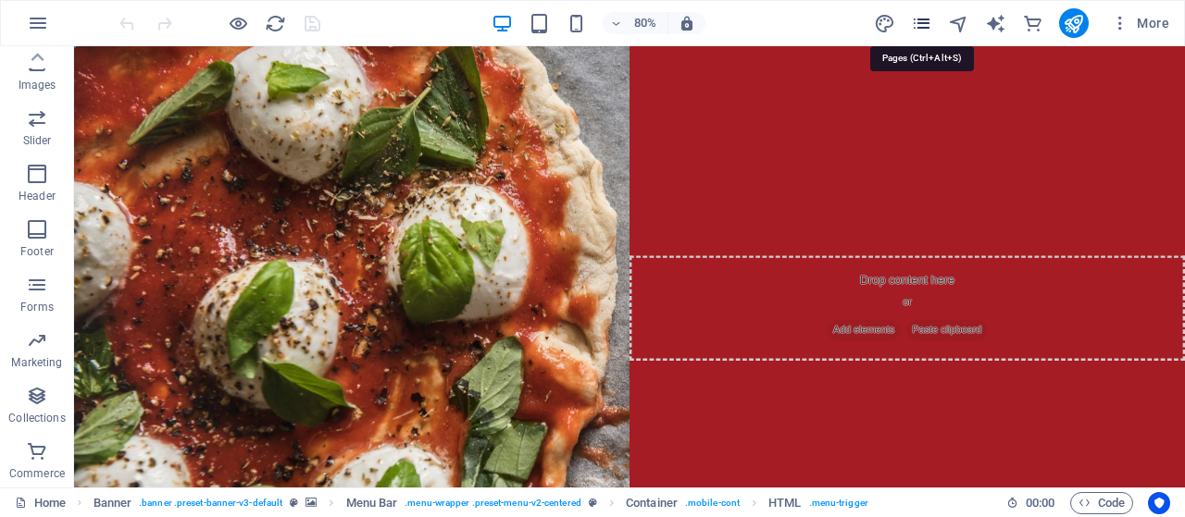
click at [916, 21] on icon "pages" at bounding box center [921, 23] width 21 height 21
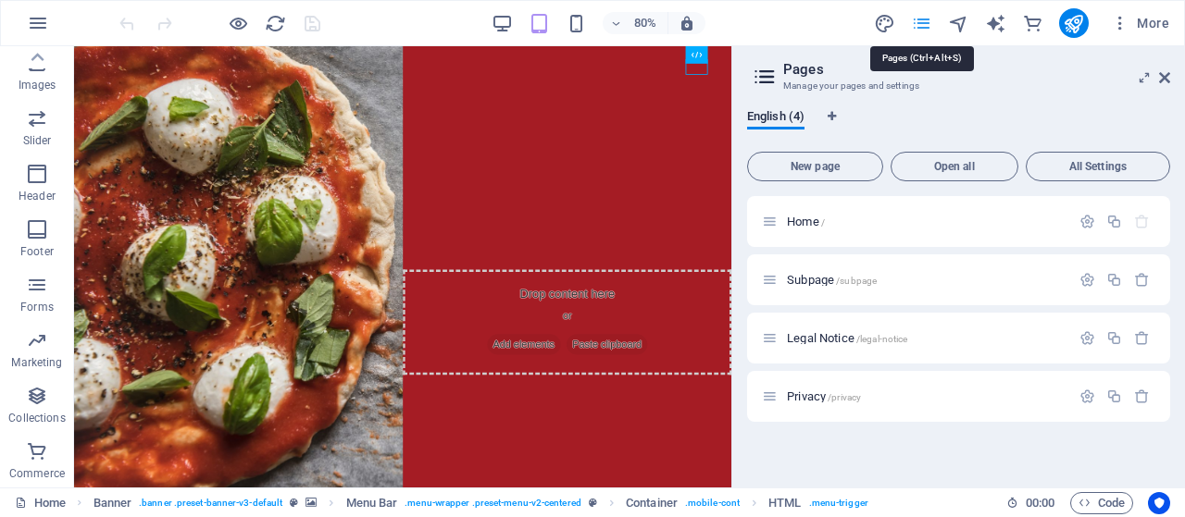
click at [916, 21] on icon "pages" at bounding box center [921, 23] width 21 height 21
click at [1167, 72] on icon at bounding box center [1164, 77] width 11 height 15
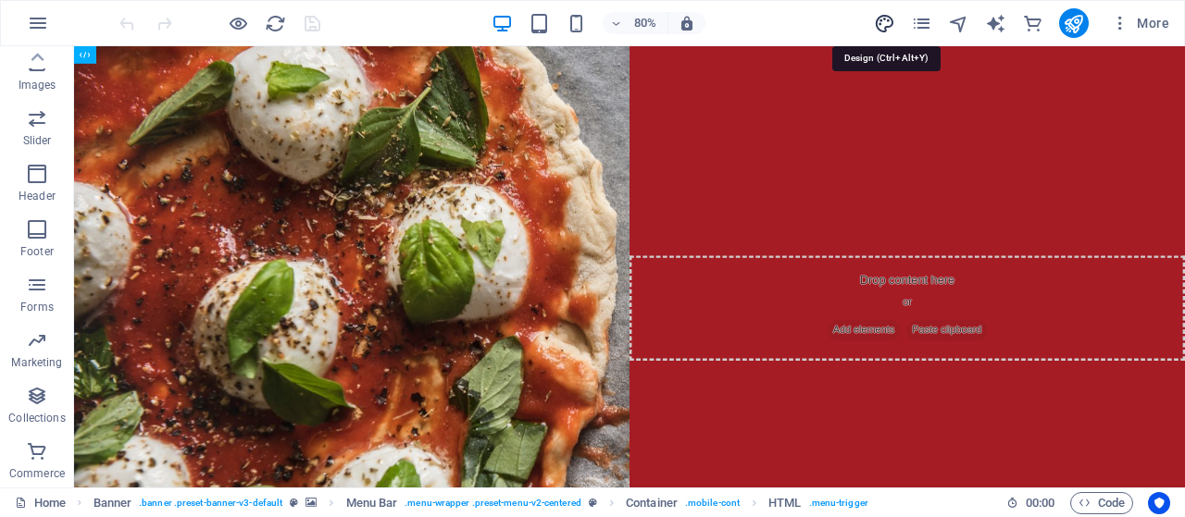
click at [890, 19] on icon "design" at bounding box center [884, 23] width 21 height 21
select select "px"
select select "300"
select select "px"
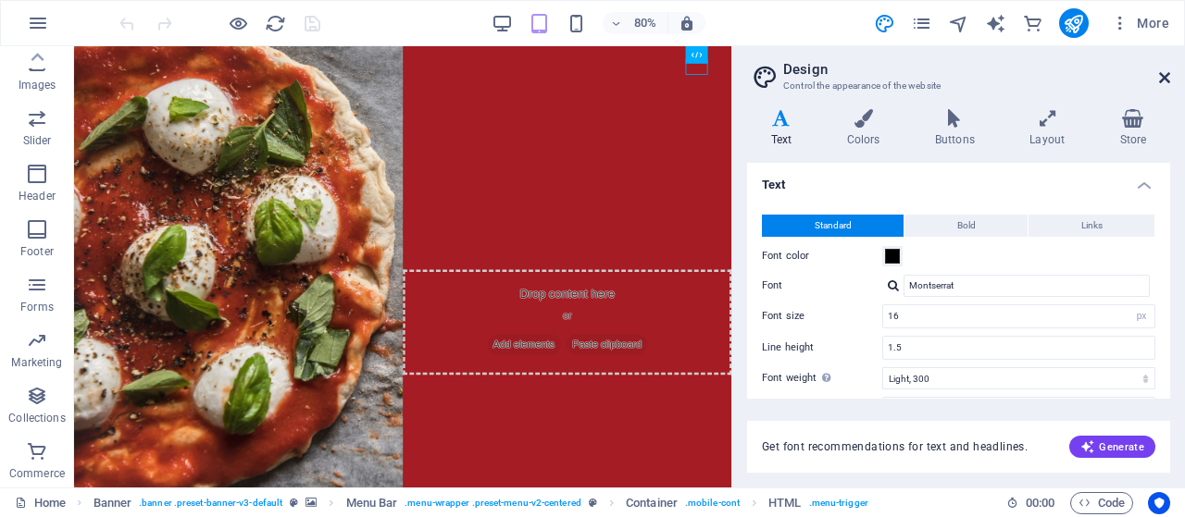
click at [1164, 75] on icon at bounding box center [1164, 77] width 11 height 15
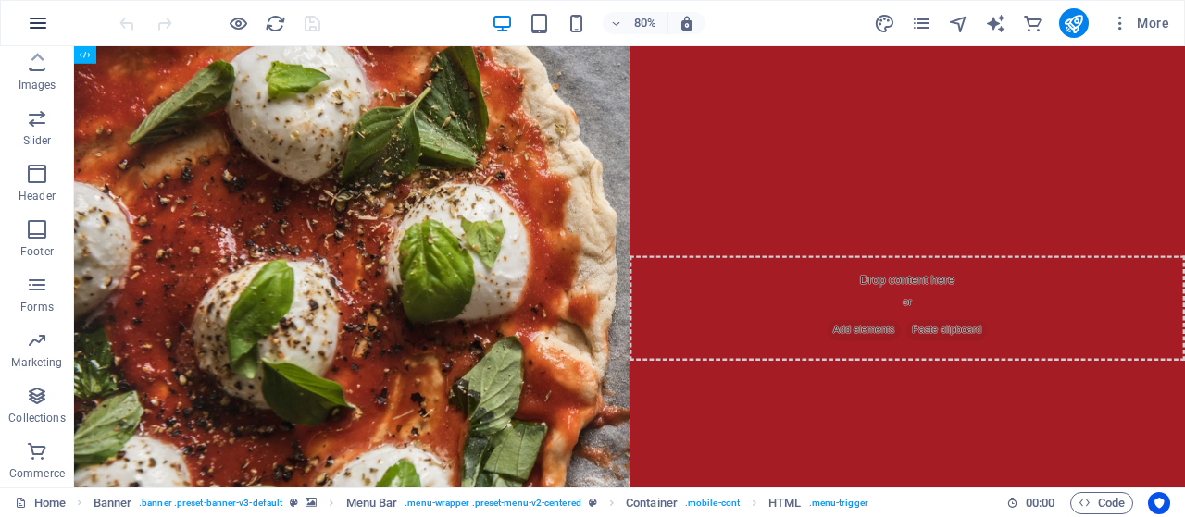
click at [44, 18] on icon "button" at bounding box center [38, 23] width 22 height 22
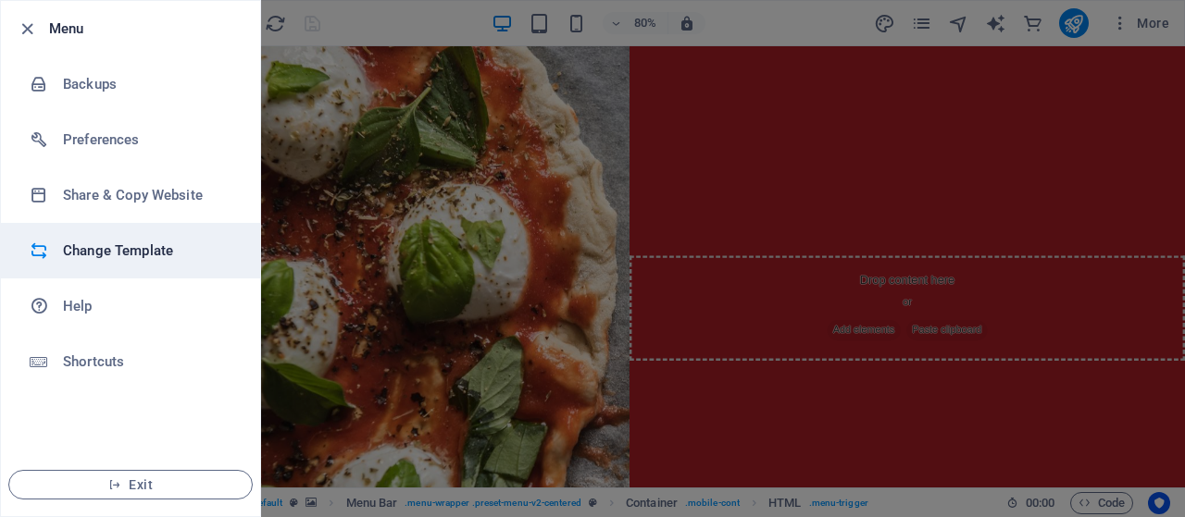
click at [93, 244] on h6 "Change Template" at bounding box center [148, 251] width 171 height 22
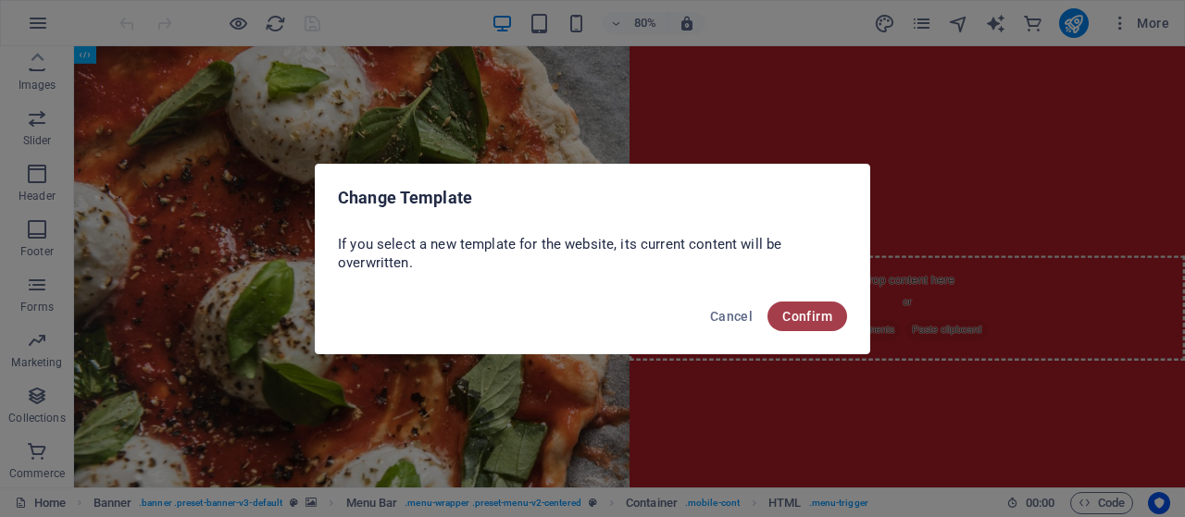
click at [798, 328] on button "Confirm" at bounding box center [807, 317] width 80 height 30
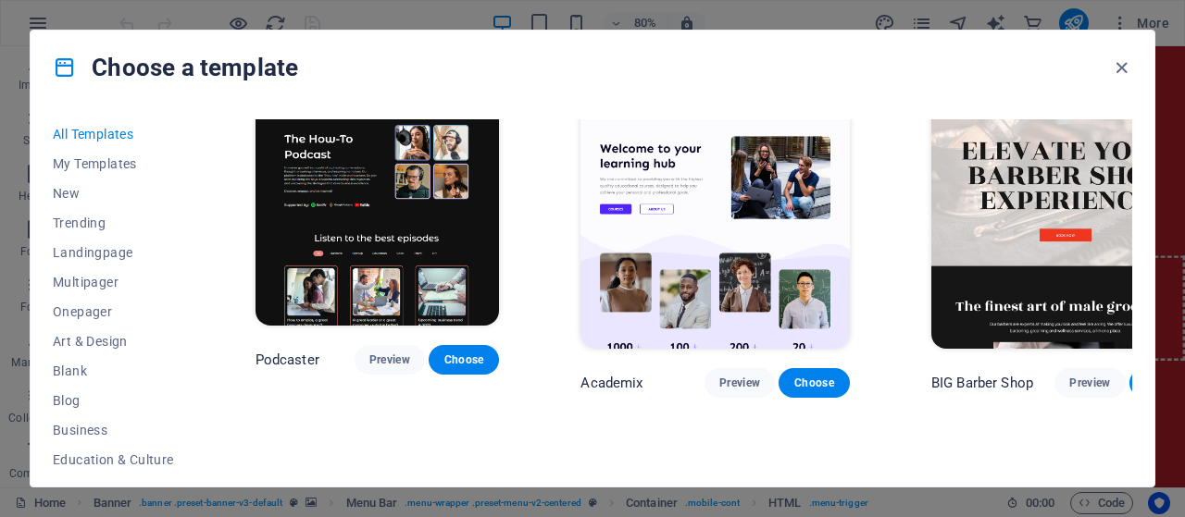
scroll to position [2307, 0]
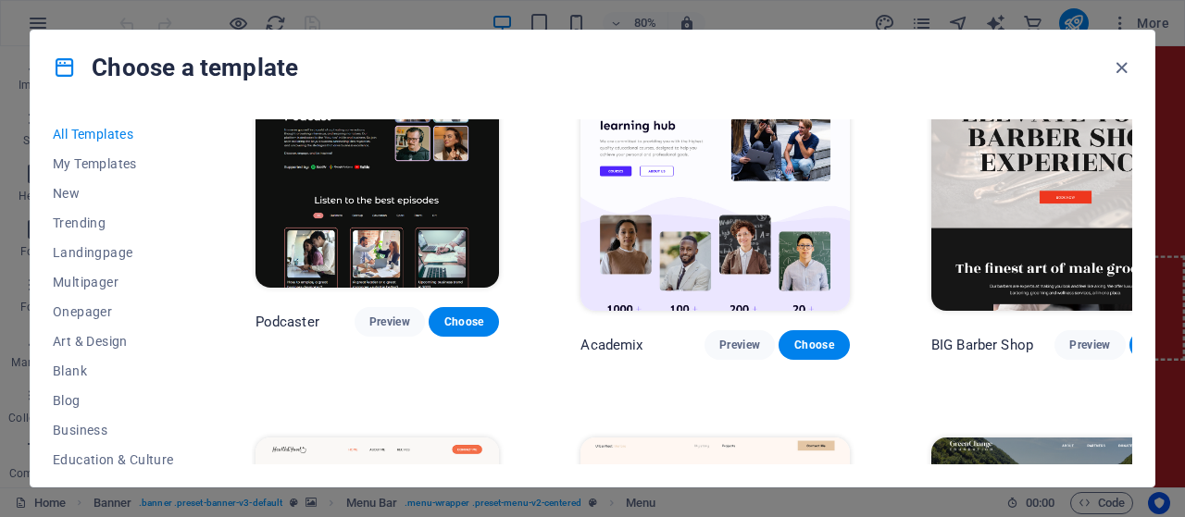
click at [1144, 228] on div "All Templates My Templates New Trending Landingpage Multipager Onepager Art & D…" at bounding box center [593, 296] width 1124 height 382
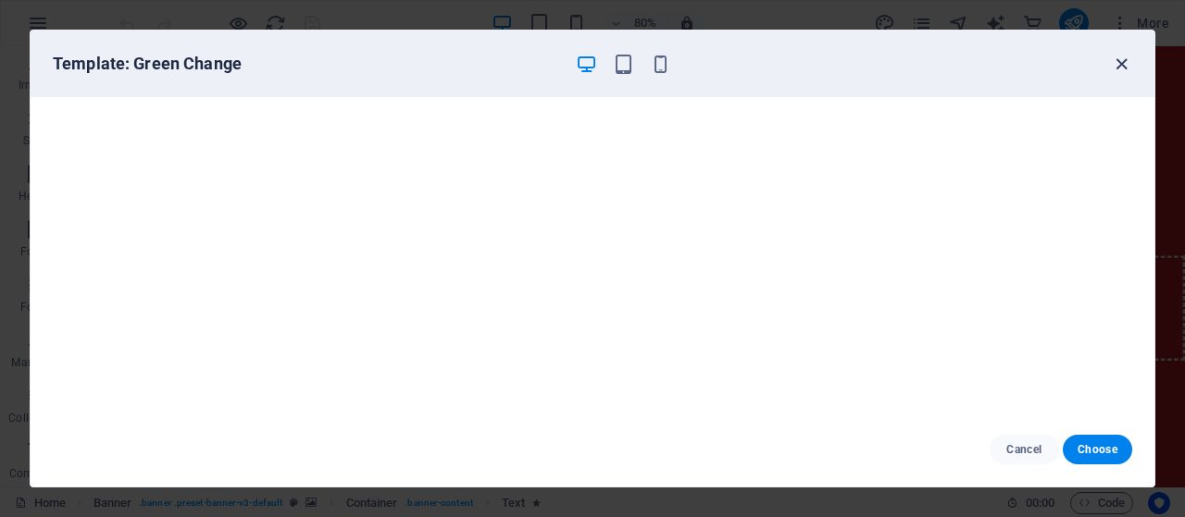
click at [1117, 66] on icon "button" at bounding box center [1121, 64] width 21 height 21
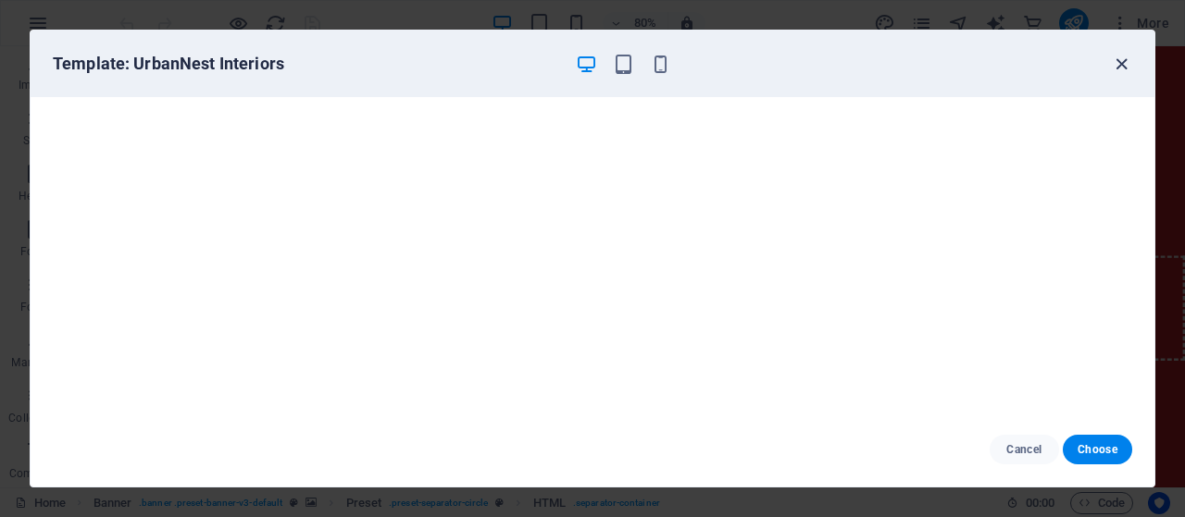
click at [1120, 56] on icon "button" at bounding box center [1121, 64] width 21 height 21
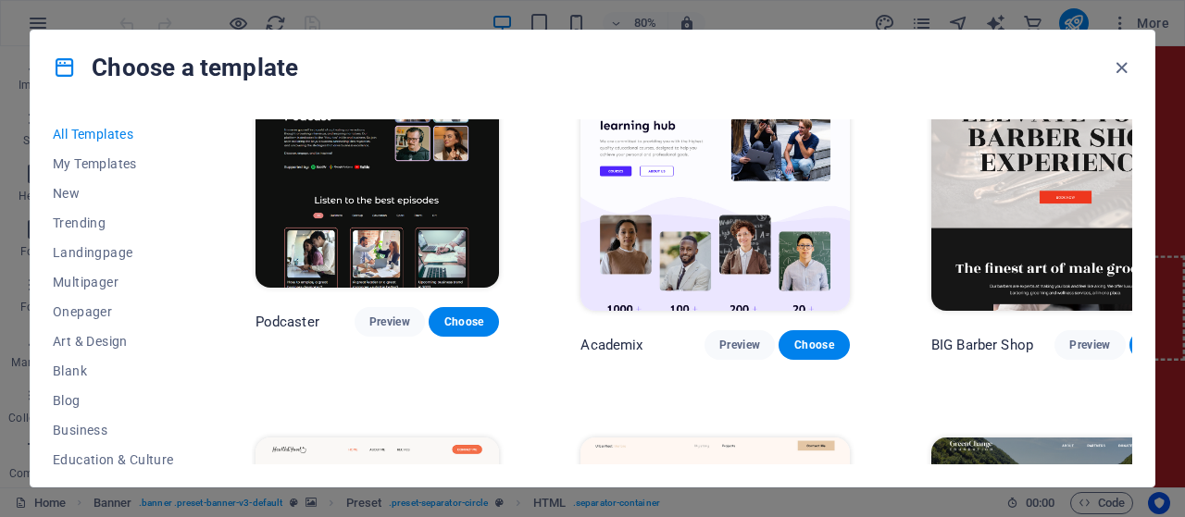
click at [1144, 134] on div "All Templates My Templates New Trending Landingpage Multipager Onepager Art & D…" at bounding box center [593, 296] width 1124 height 382
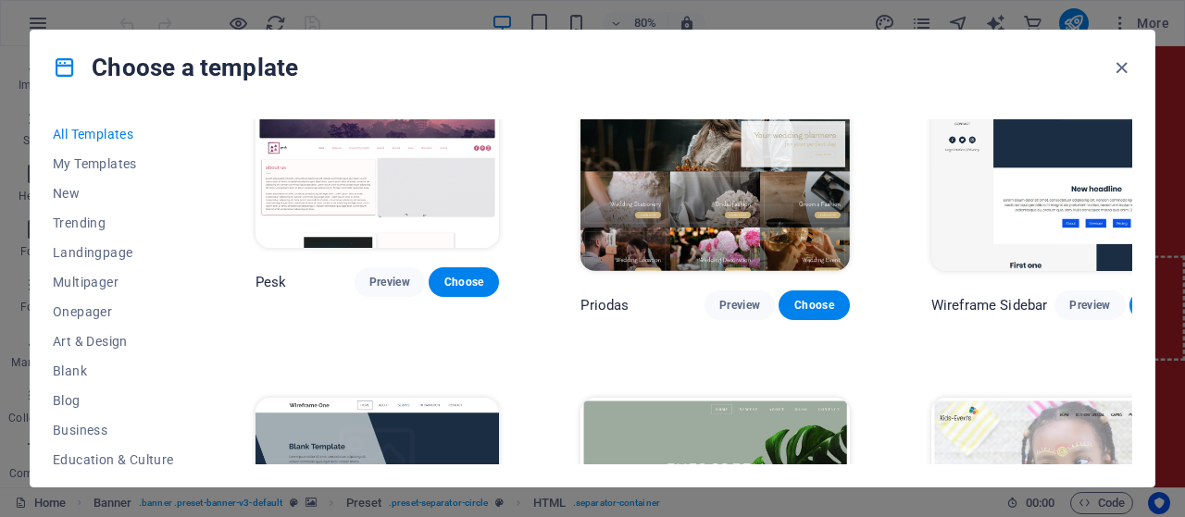
scroll to position [7109, 0]
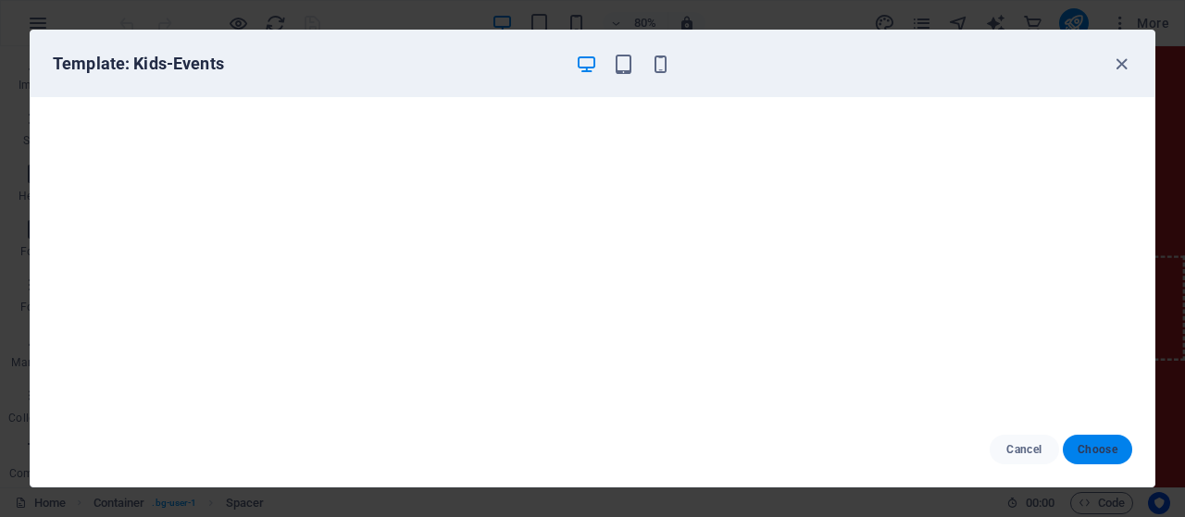
click at [1112, 440] on button "Choose" at bounding box center [1097, 450] width 69 height 30
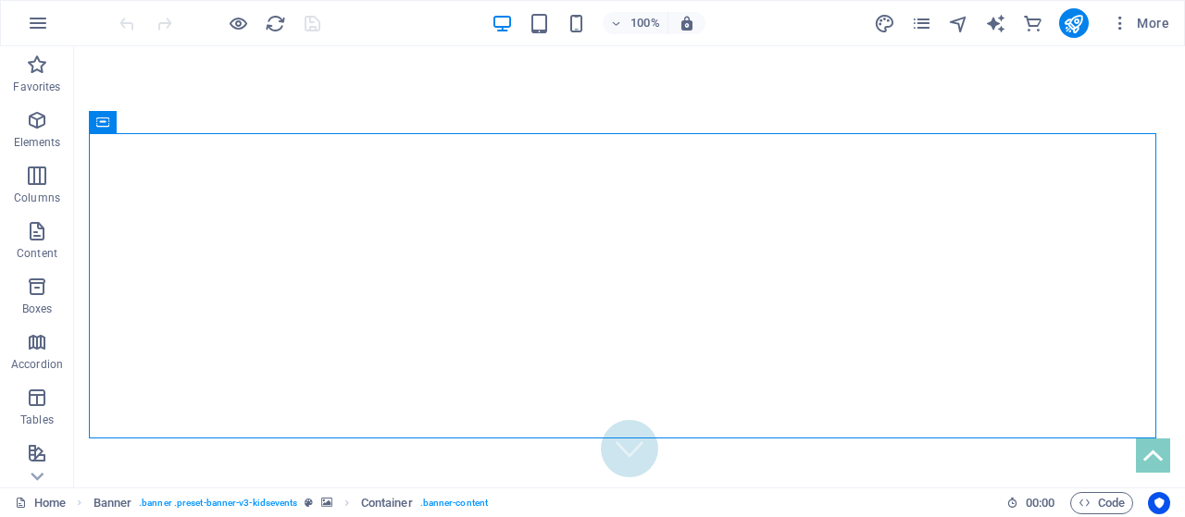
scroll to position [50, 0]
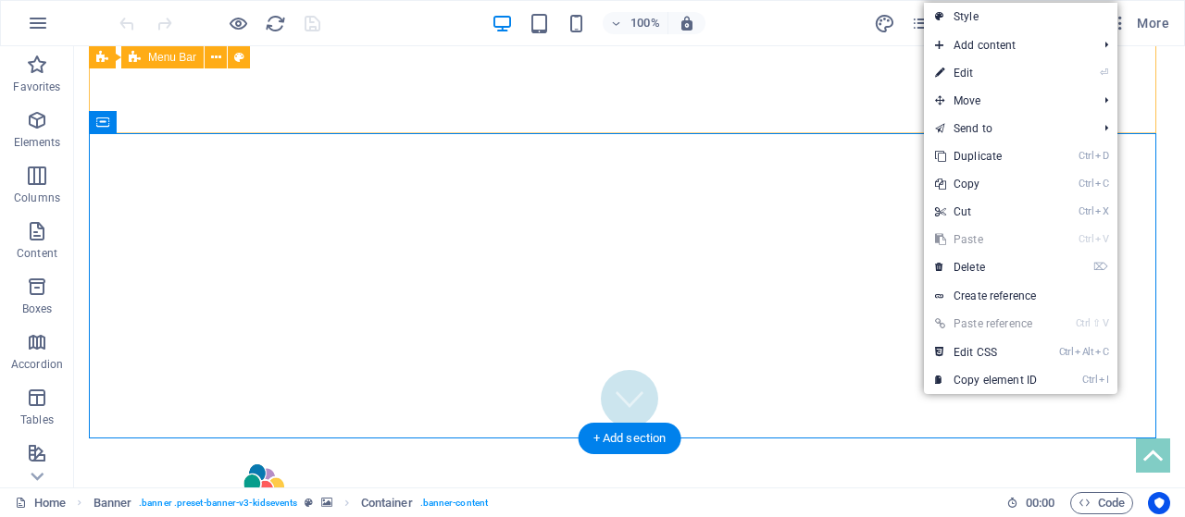
click at [765, 440] on div "Menu Home Birthday Special Games Motto Party Contact Book now" at bounding box center [629, 524] width 1081 height 168
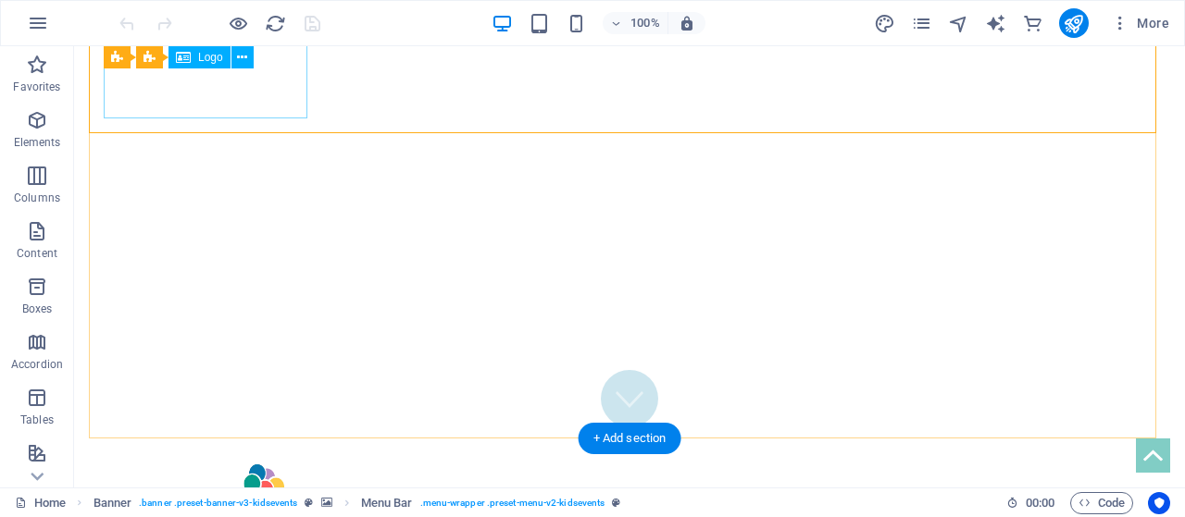
click at [227, 454] on div at bounding box center [630, 500] width 1052 height 93
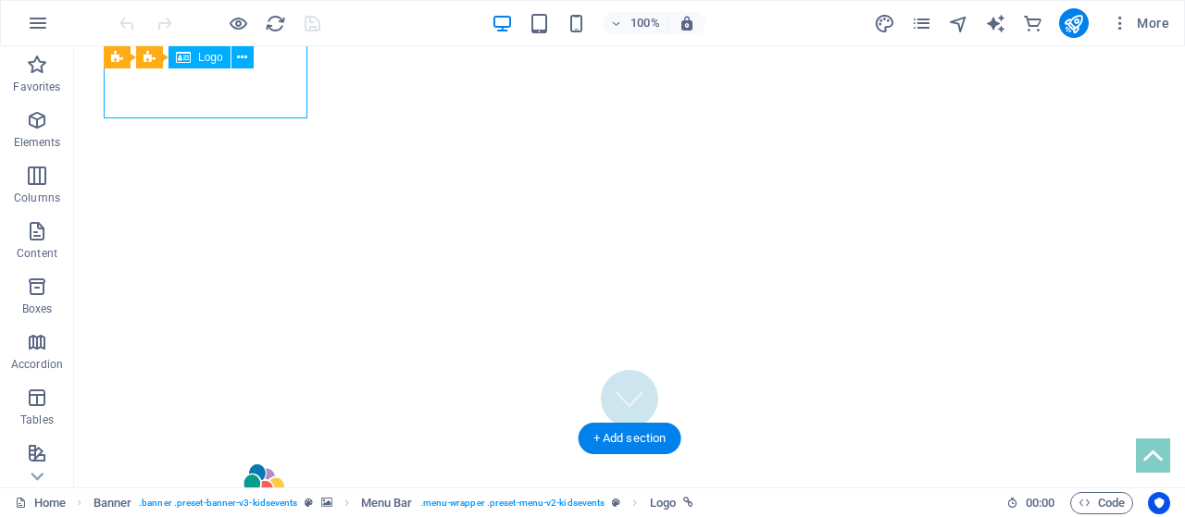
click at [255, 454] on div at bounding box center [630, 500] width 1052 height 93
select select "px"
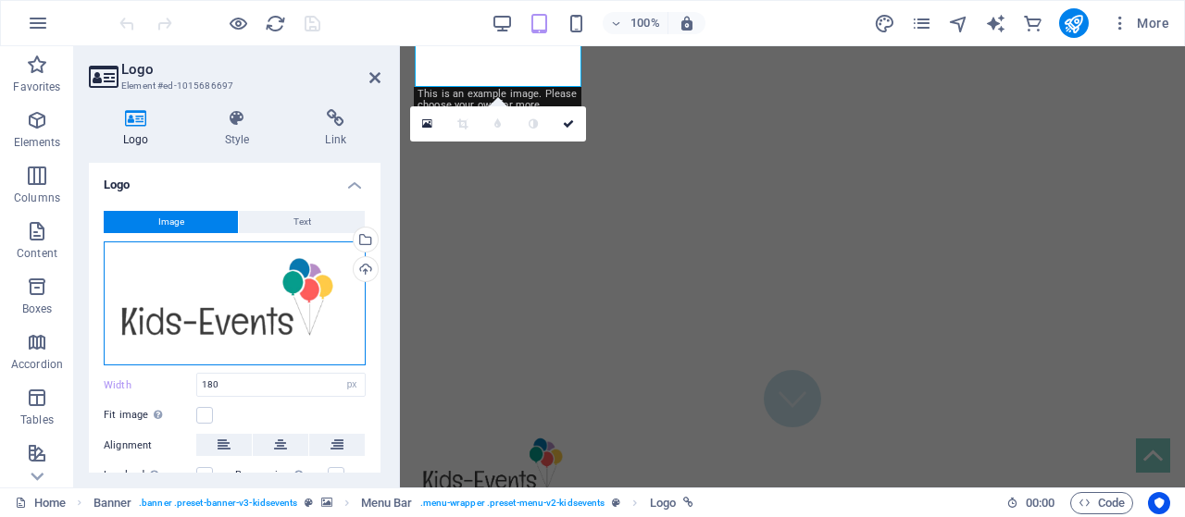
click at [294, 319] on div "Drag files here, click to choose files or select files from Files or our free s…" at bounding box center [235, 304] width 262 height 125
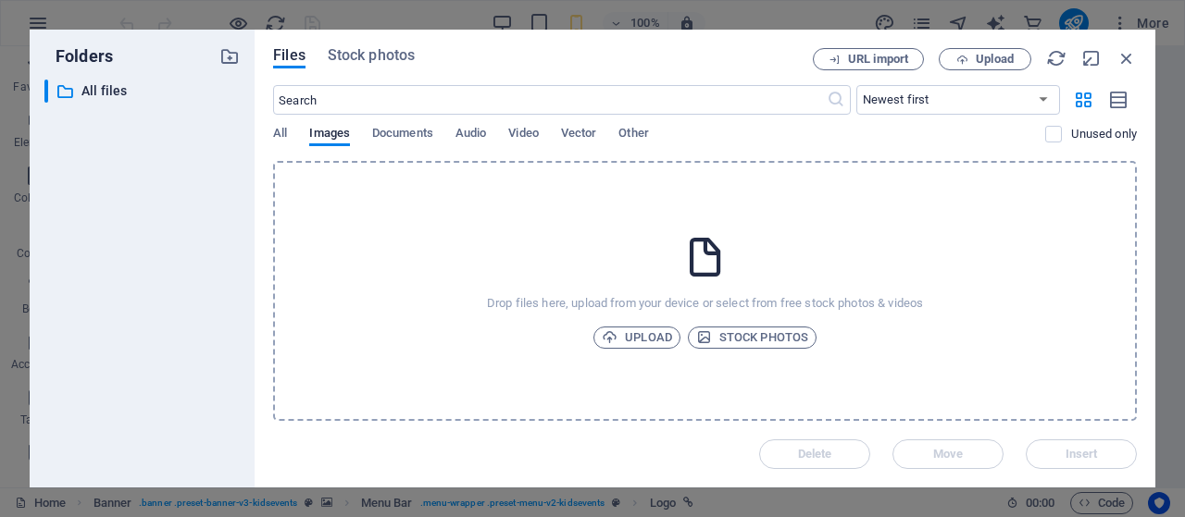
click at [987, 291] on div "Drop files here, upload from your device or select from free stock photos & vid…" at bounding box center [705, 291] width 864 height 260
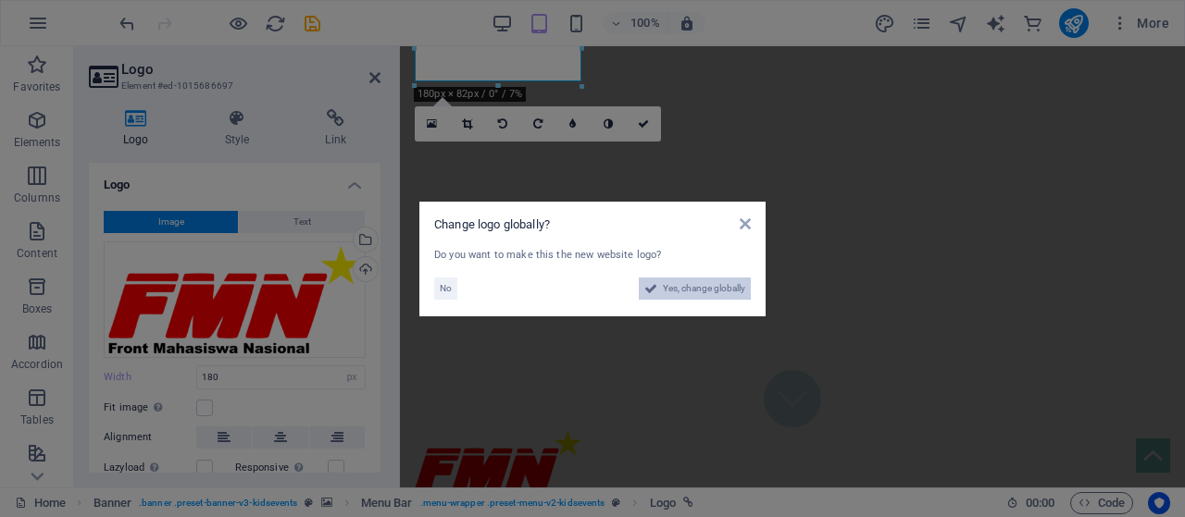
click at [683, 292] on span "Yes, change globally" at bounding box center [704, 289] width 82 height 22
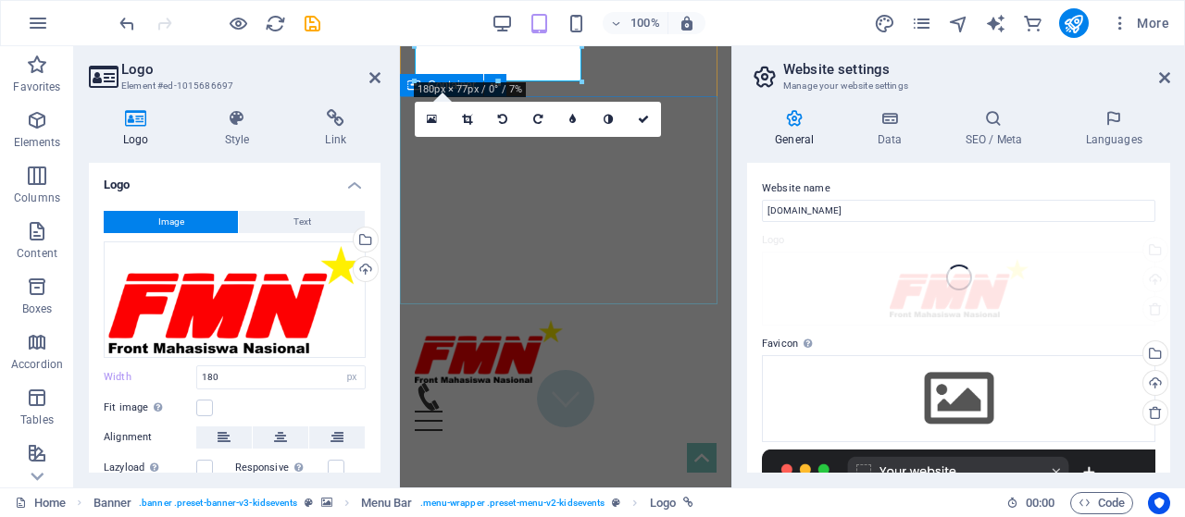
type input "160"
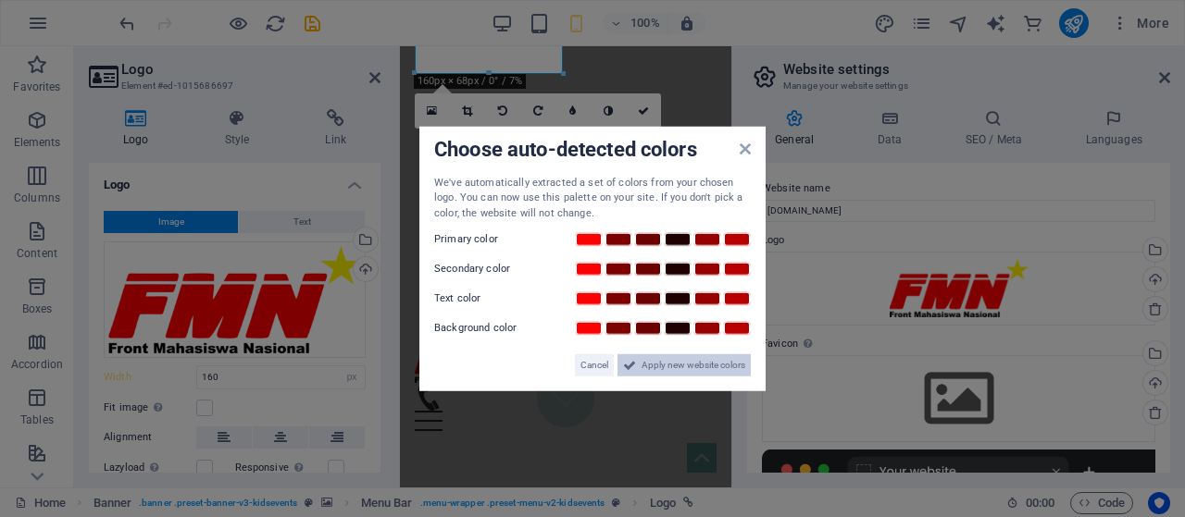
click at [695, 366] on span "Apply new website colors" at bounding box center [693, 366] width 104 height 22
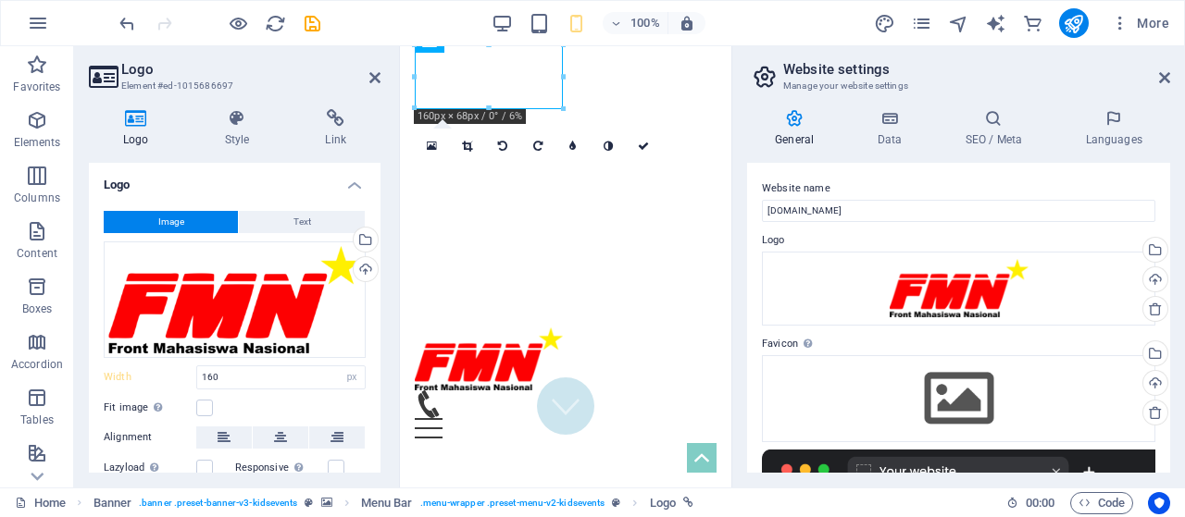
scroll to position [0, 0]
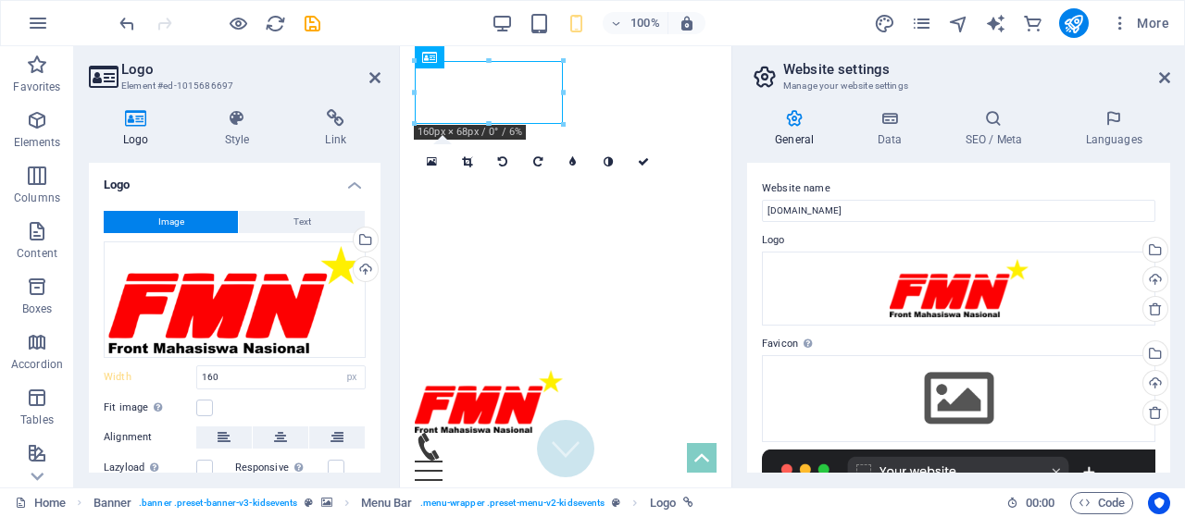
drag, startPoint x: 927, startPoint y: 98, endPoint x: 529, endPoint y: 112, distance: 397.3
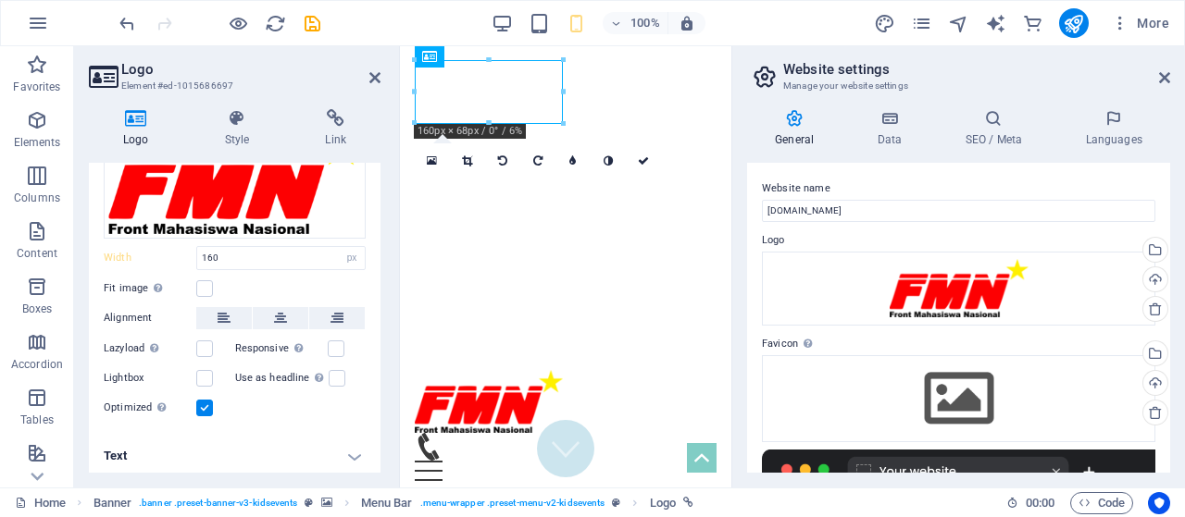
scroll to position [122, 0]
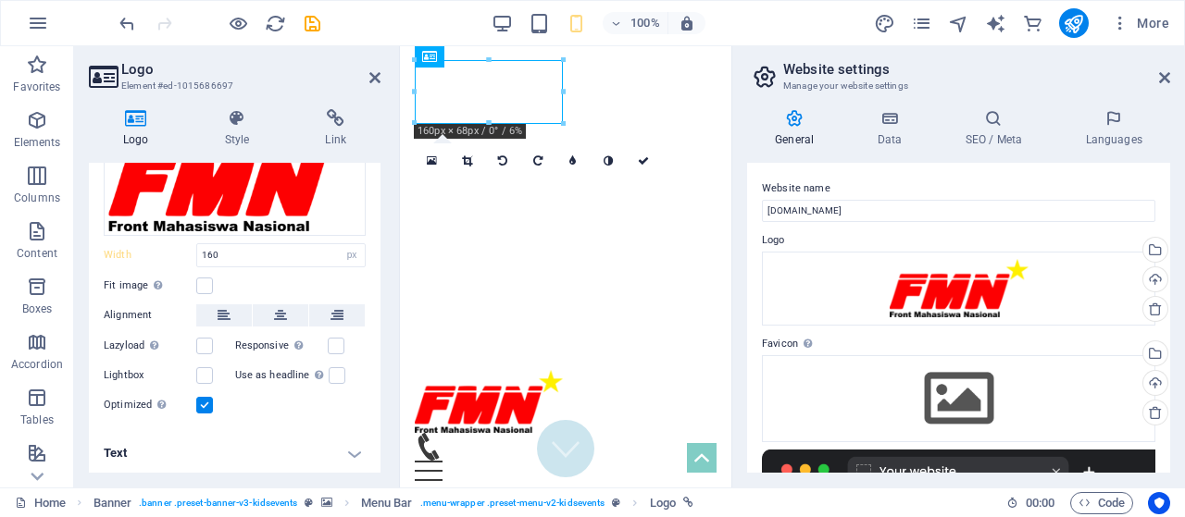
click at [208, 399] on label at bounding box center [204, 405] width 17 height 17
click at [0, 0] on input "Optimized Images are compressed to improve page speed." at bounding box center [0, 0] width 0 height 0
click at [208, 399] on label at bounding box center [204, 405] width 17 height 17
click at [0, 0] on input "Optimized Images are compressed to improve page speed." at bounding box center [0, 0] width 0 height 0
click at [208, 399] on label at bounding box center [204, 405] width 17 height 17
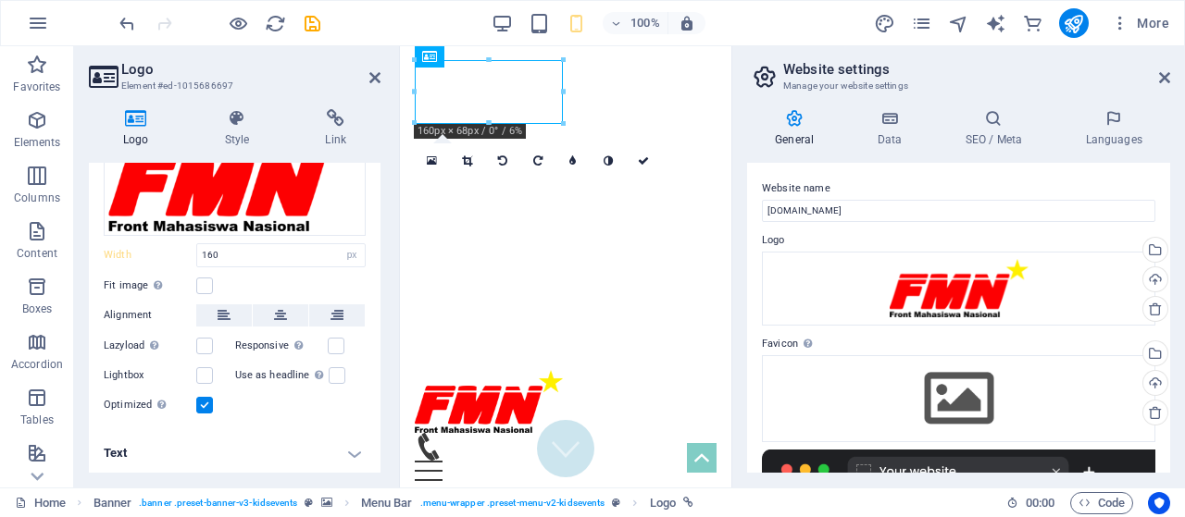
click at [0, 0] on input "Optimized Images are compressed to improve page speed." at bounding box center [0, 0] width 0 height 0
click at [208, 399] on label at bounding box center [204, 405] width 17 height 17
click at [0, 0] on input "Optimized Images are compressed to improve page speed." at bounding box center [0, 0] width 0 height 0
click at [208, 399] on label at bounding box center [204, 405] width 17 height 17
click at [0, 0] on input "Optimized Images are compressed to improve page speed." at bounding box center [0, 0] width 0 height 0
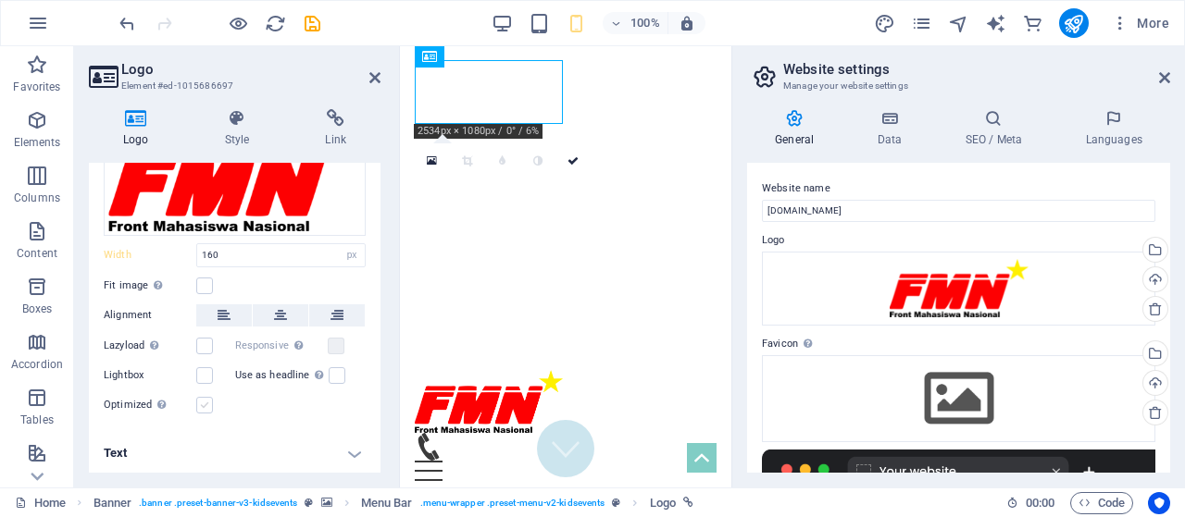
click at [208, 399] on label at bounding box center [204, 405] width 17 height 17
click at [0, 0] on input "Optimized Images are compressed to improve page speed." at bounding box center [0, 0] width 0 height 0
click at [208, 399] on label at bounding box center [204, 405] width 17 height 17
click at [0, 0] on input "Optimized Images are compressed to improve page speed." at bounding box center [0, 0] width 0 height 0
click at [571, 158] on icon at bounding box center [572, 161] width 11 height 11
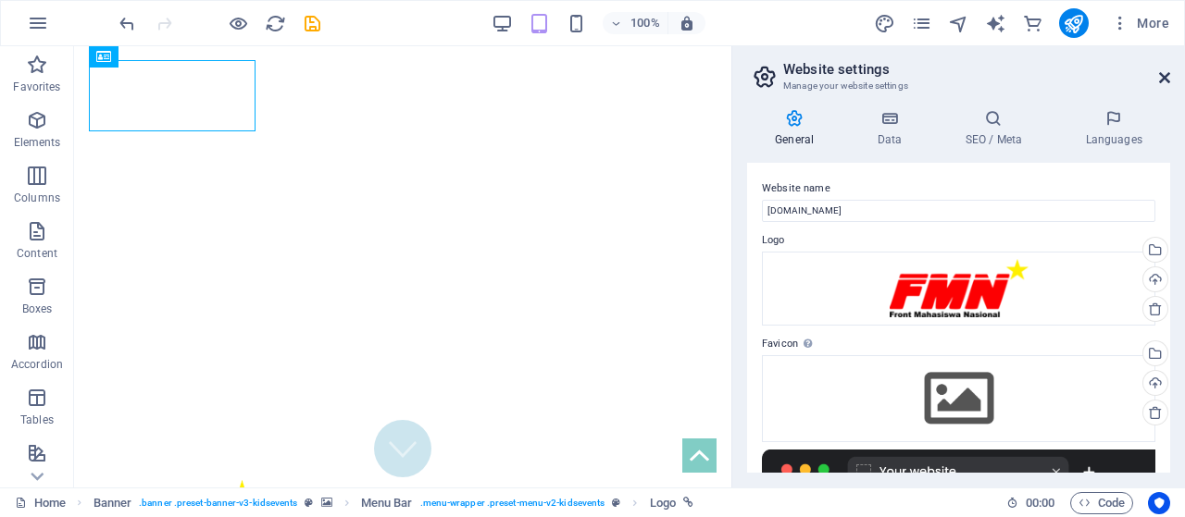
click at [1165, 77] on icon at bounding box center [1164, 77] width 11 height 15
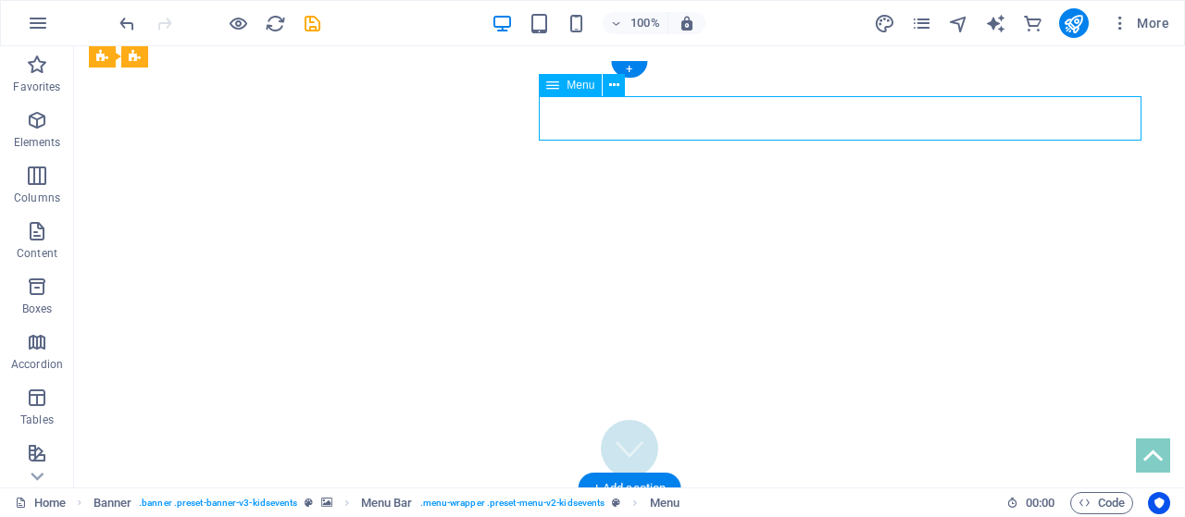
select select
select select "1"
select select
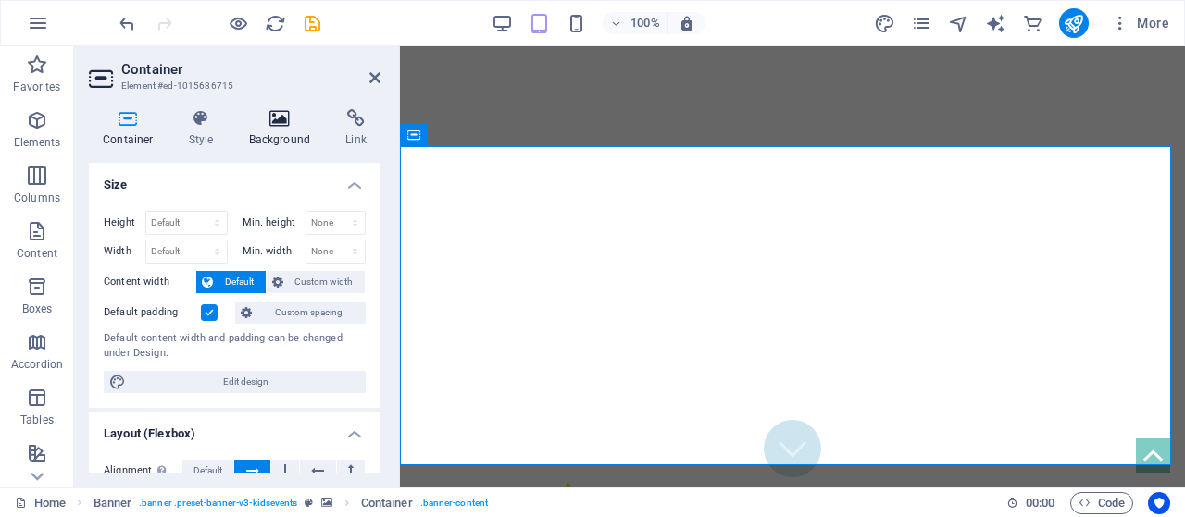
click at [282, 133] on h4 "Background" at bounding box center [283, 128] width 97 height 39
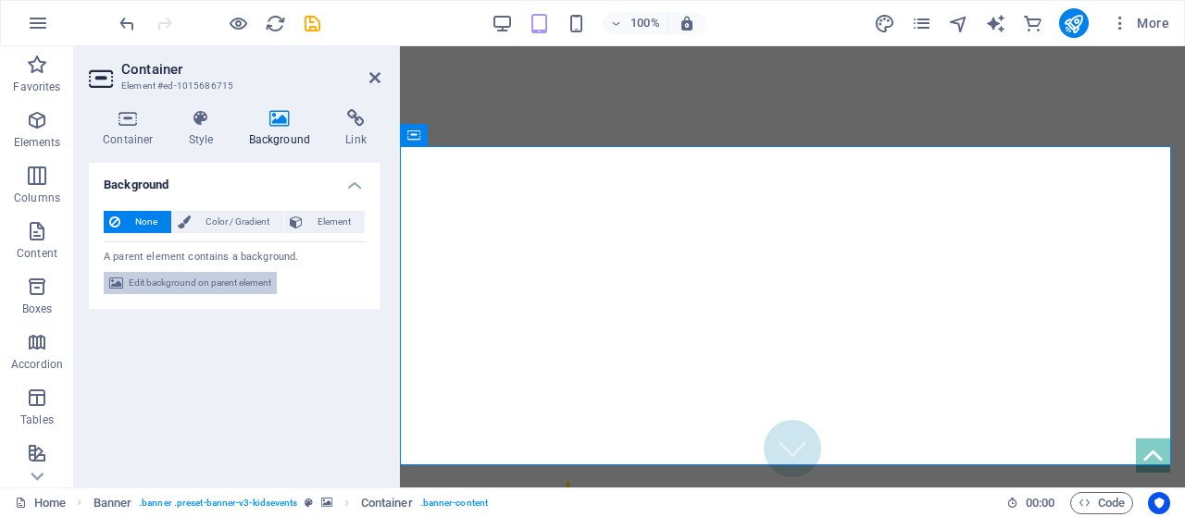
click at [218, 277] on span "Edit background on parent element" at bounding box center [200, 283] width 143 height 22
select select "fade"
select select "ms"
select select "s"
select select "progressive"
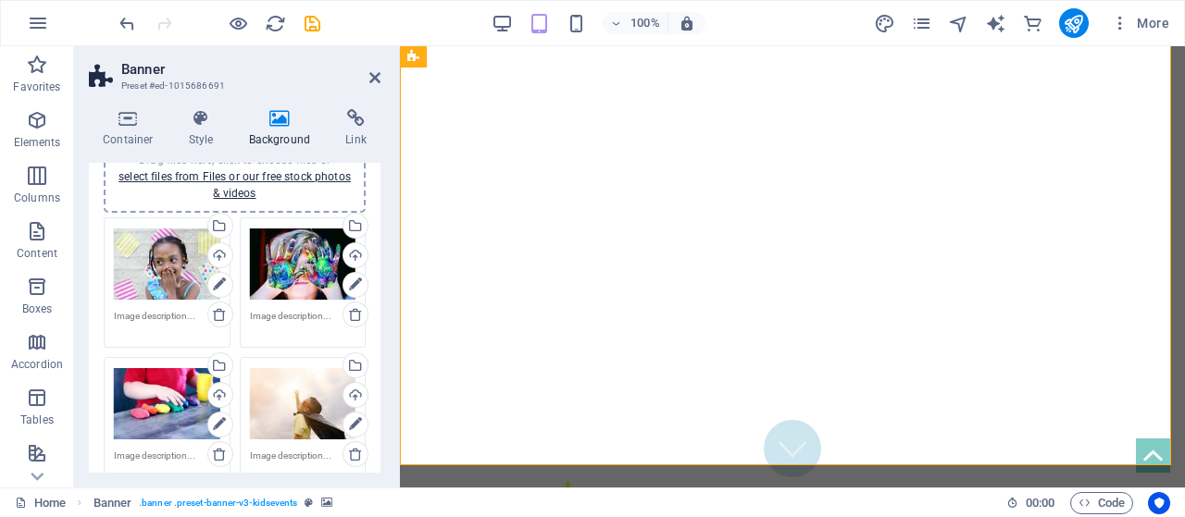
scroll to position [164, 0]
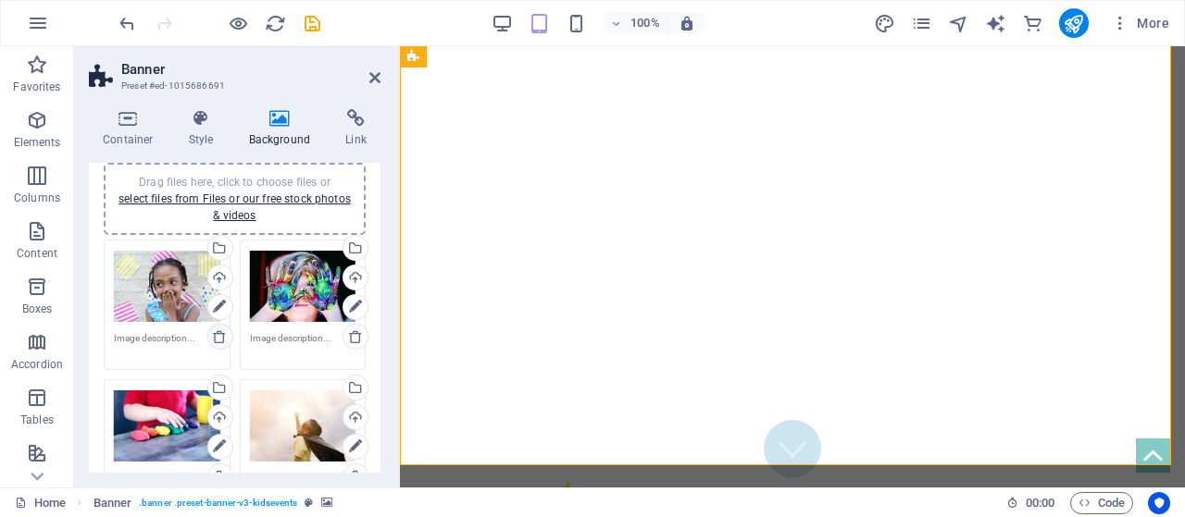
click at [218, 327] on link at bounding box center [220, 337] width 26 height 26
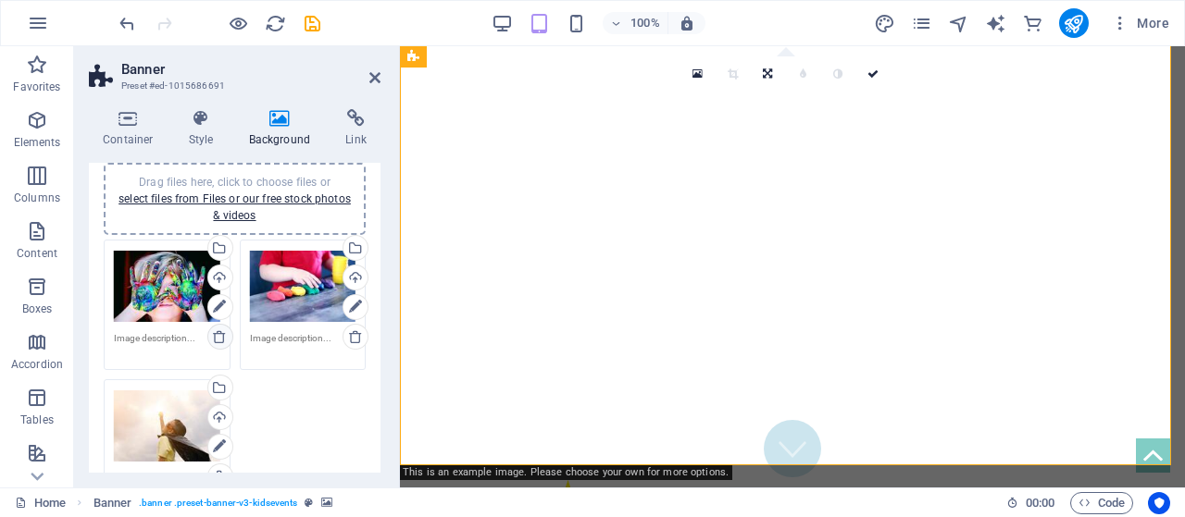
click at [218, 327] on link at bounding box center [220, 337] width 26 height 26
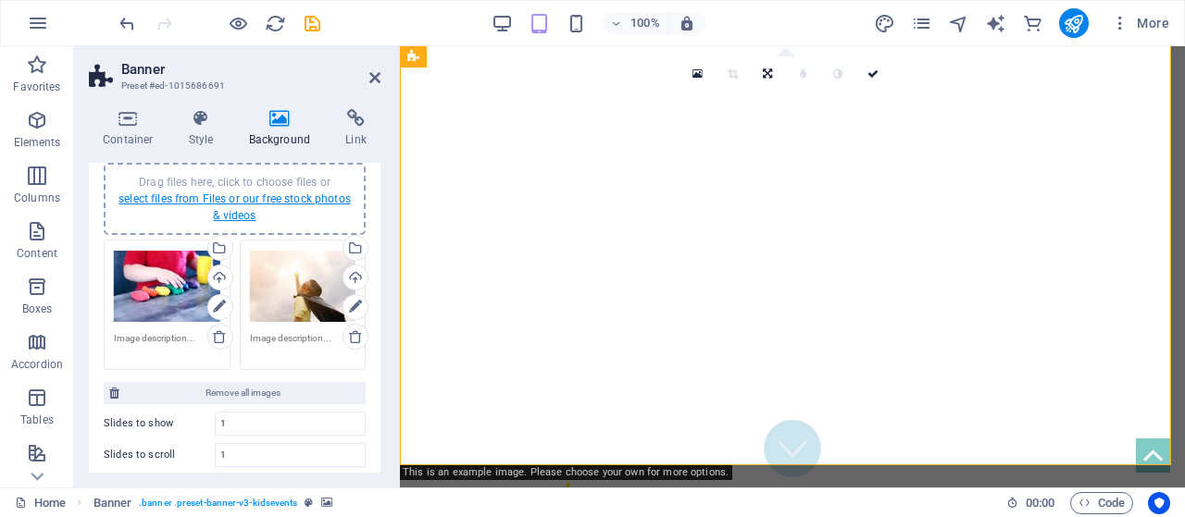
click at [263, 196] on link "select files from Files or our free stock photos & videos" at bounding box center [234, 208] width 232 height 30
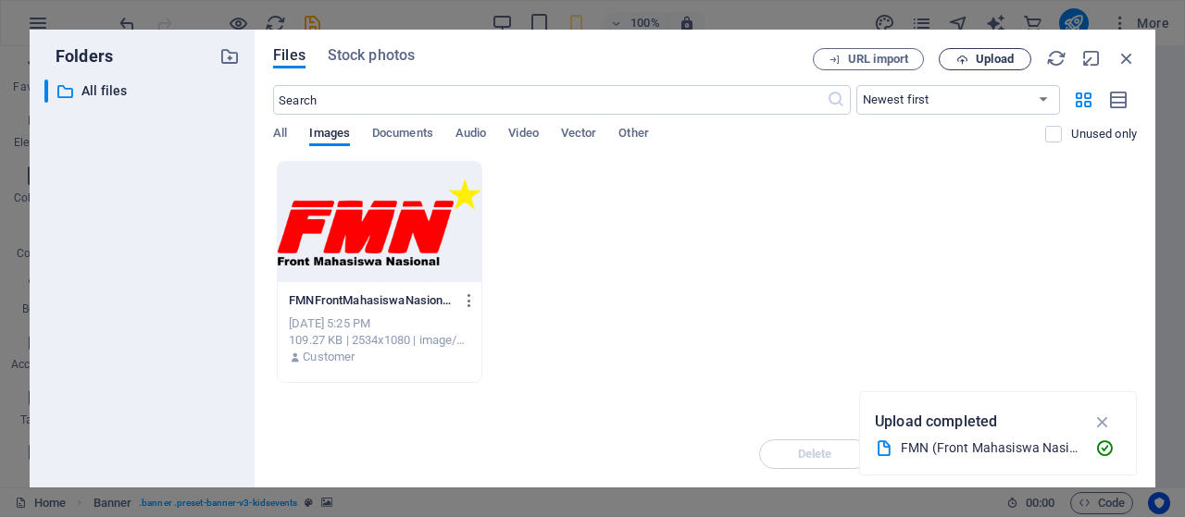
click at [966, 55] on icon "button" at bounding box center [962, 60] width 12 height 12
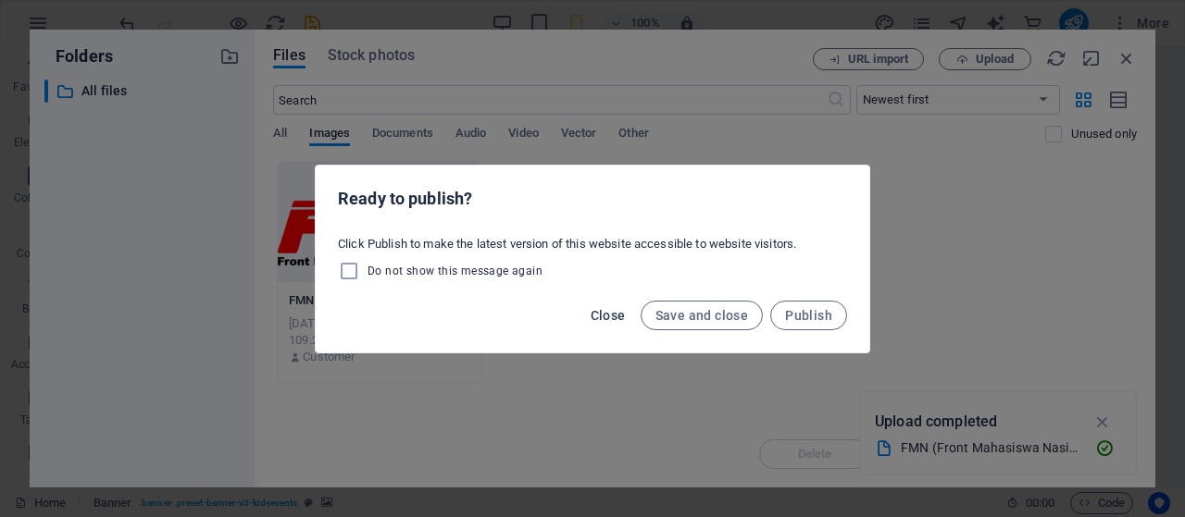
click at [613, 312] on span "Close" at bounding box center [608, 315] width 35 height 15
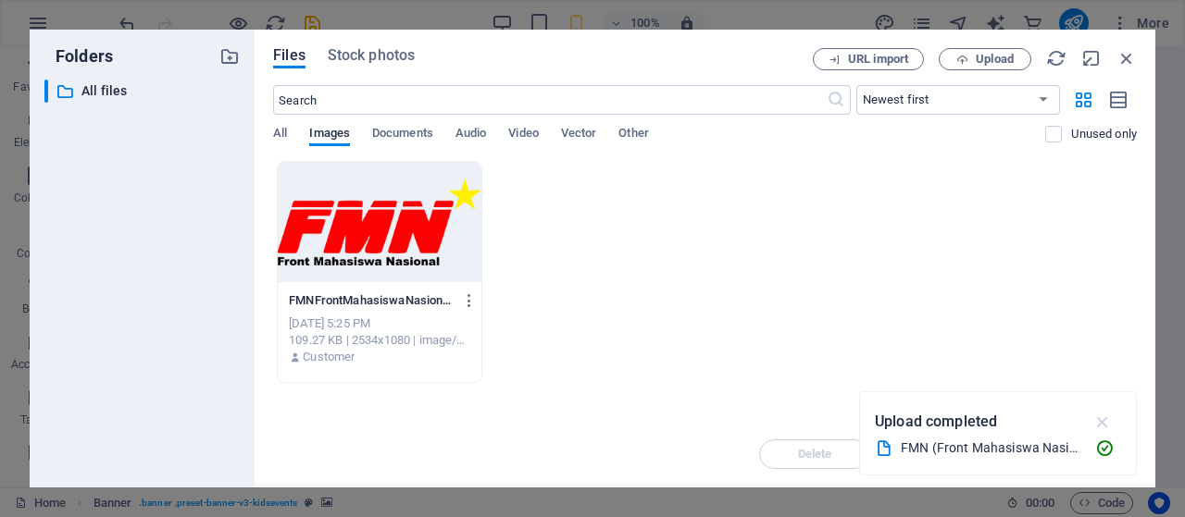
click at [1101, 416] on icon "button" at bounding box center [1102, 422] width 21 height 20
click at [348, 50] on span "Stock photos" at bounding box center [371, 55] width 87 height 22
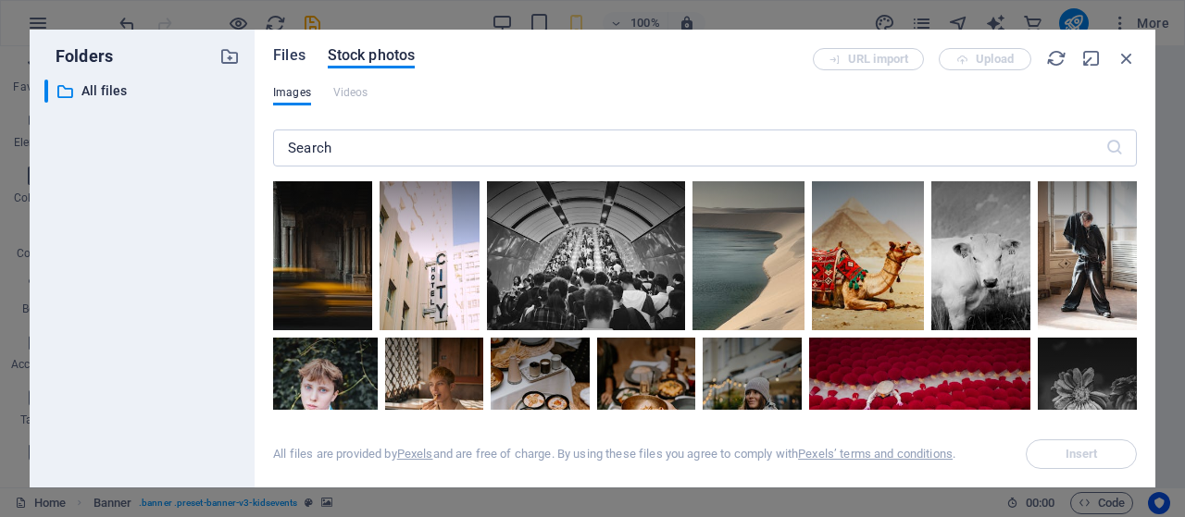
click at [302, 52] on span "Files" at bounding box center [289, 55] width 32 height 22
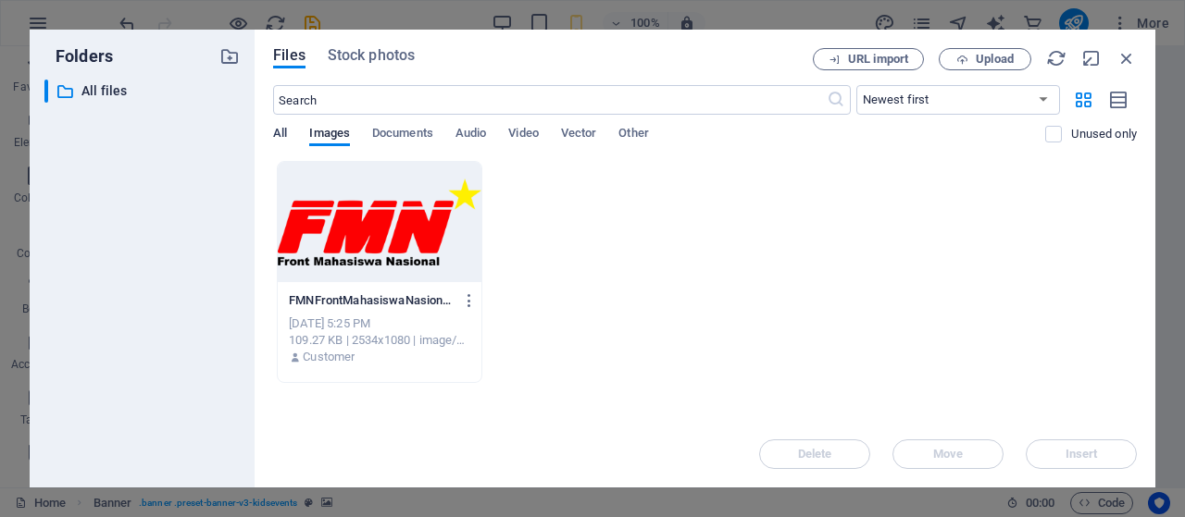
click at [285, 137] on span "All" at bounding box center [280, 135] width 14 height 26
click at [1133, 60] on icon "button" at bounding box center [1126, 58] width 20 height 20
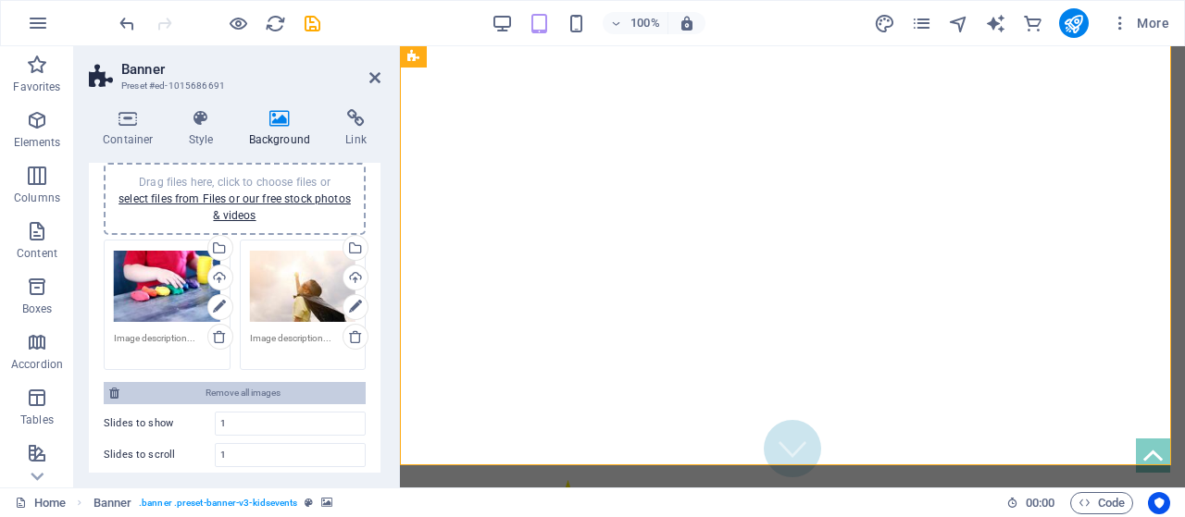
click at [284, 383] on span "Remove all images" at bounding box center [242, 393] width 235 height 22
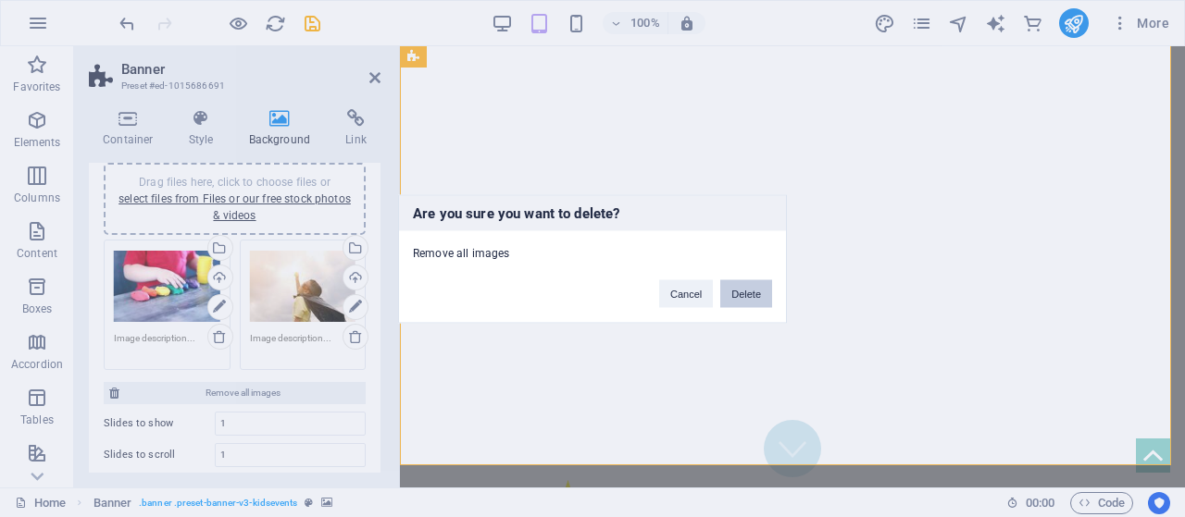
click at [741, 289] on button "Delete" at bounding box center [746, 294] width 52 height 28
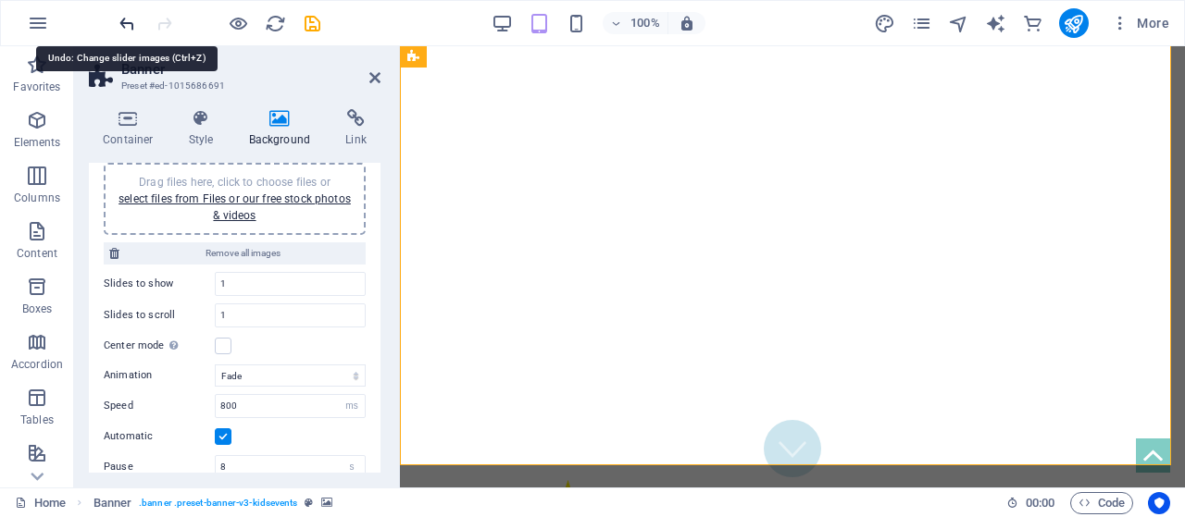
click at [126, 29] on icon "undo" at bounding box center [127, 23] width 21 height 21
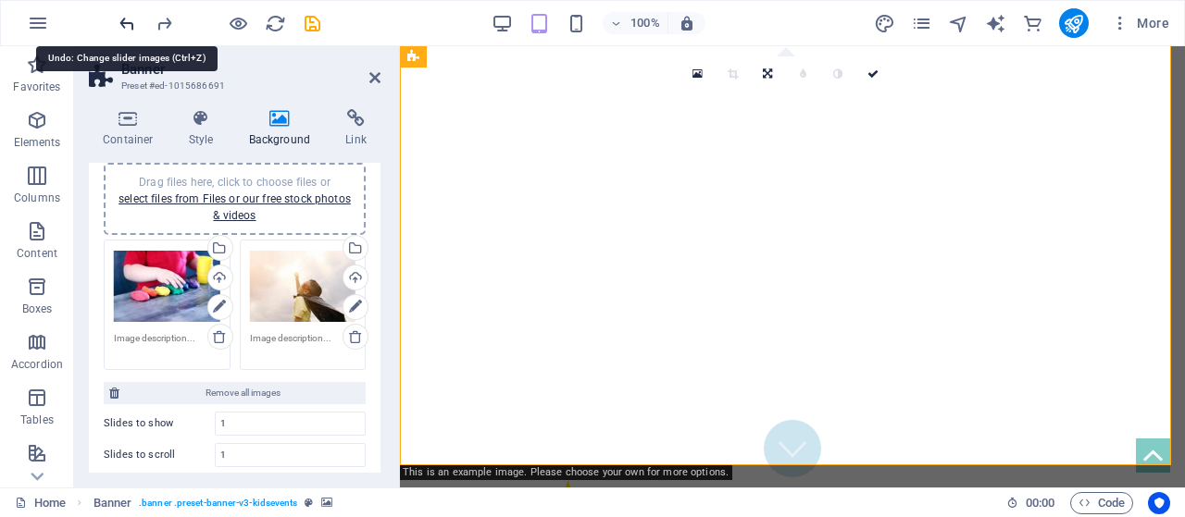
click at [126, 29] on icon "undo" at bounding box center [127, 23] width 21 height 21
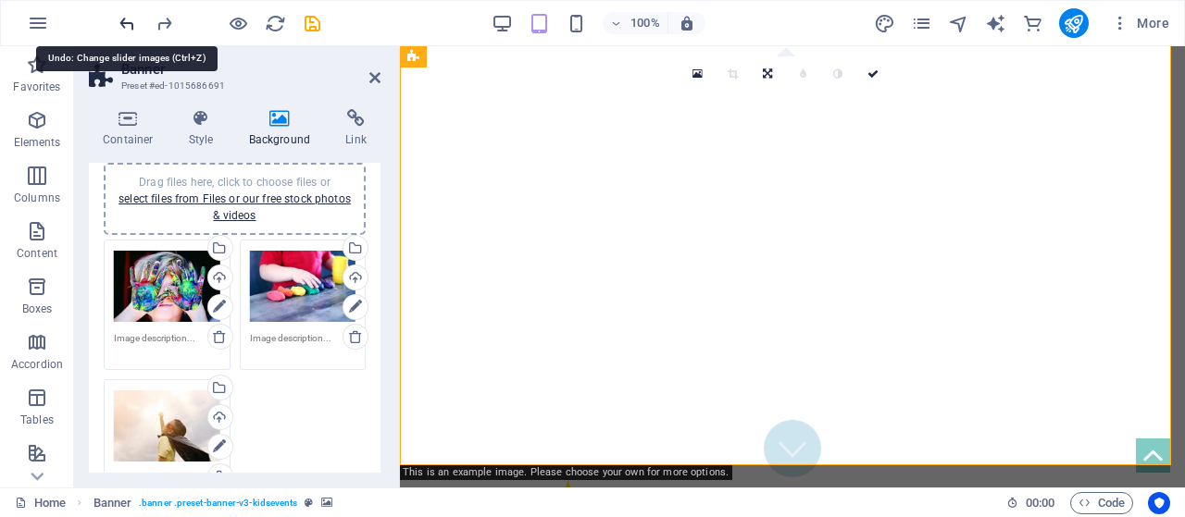
click at [126, 29] on icon "undo" at bounding box center [127, 23] width 21 height 21
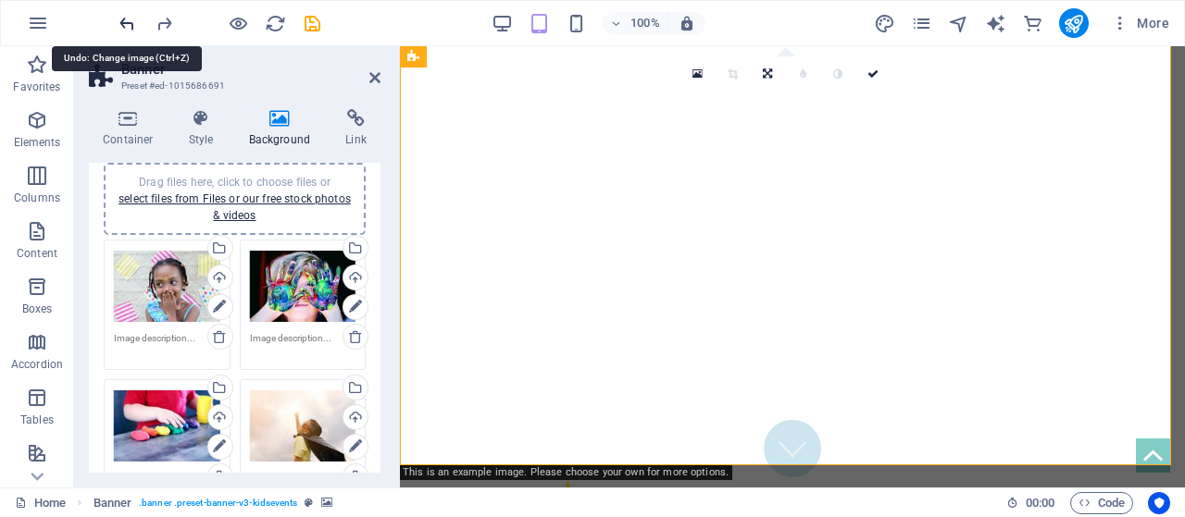
click at [126, 29] on icon "undo" at bounding box center [127, 23] width 21 height 21
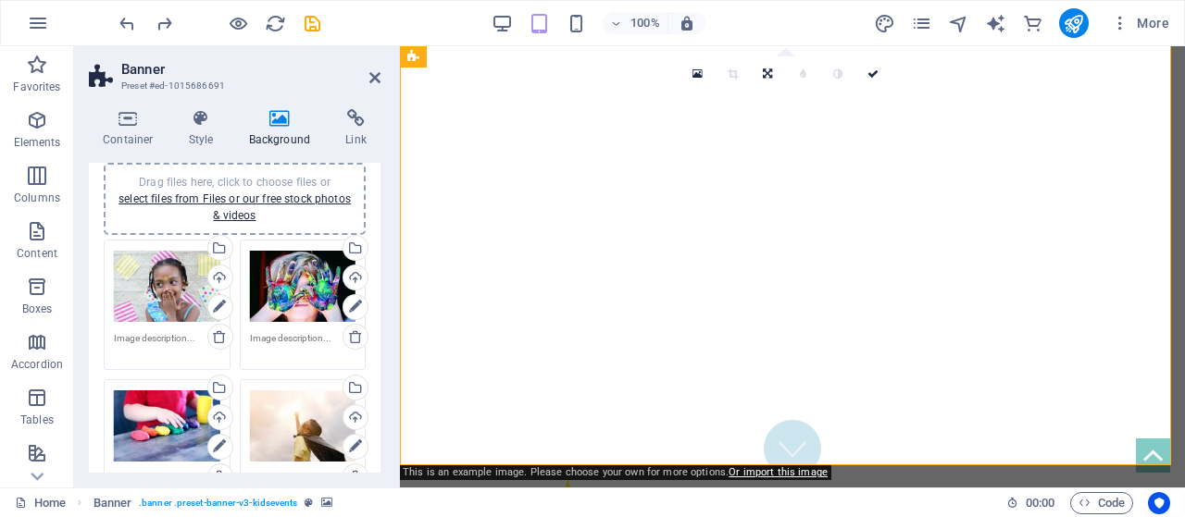
drag, startPoint x: 375, startPoint y: 258, endPoint x: 383, endPoint y: 326, distance: 68.1
click at [383, 326] on div "Container Style Background Link Size Height Default px rem % vh vw Min. height …" at bounding box center [234, 290] width 321 height 393
drag, startPoint x: 383, startPoint y: 321, endPoint x: 380, endPoint y: 367, distance: 45.4
click at [380, 367] on div "Container Style Background Link Size Height Default px rem % vh vw Min. height …" at bounding box center [234, 290] width 321 height 393
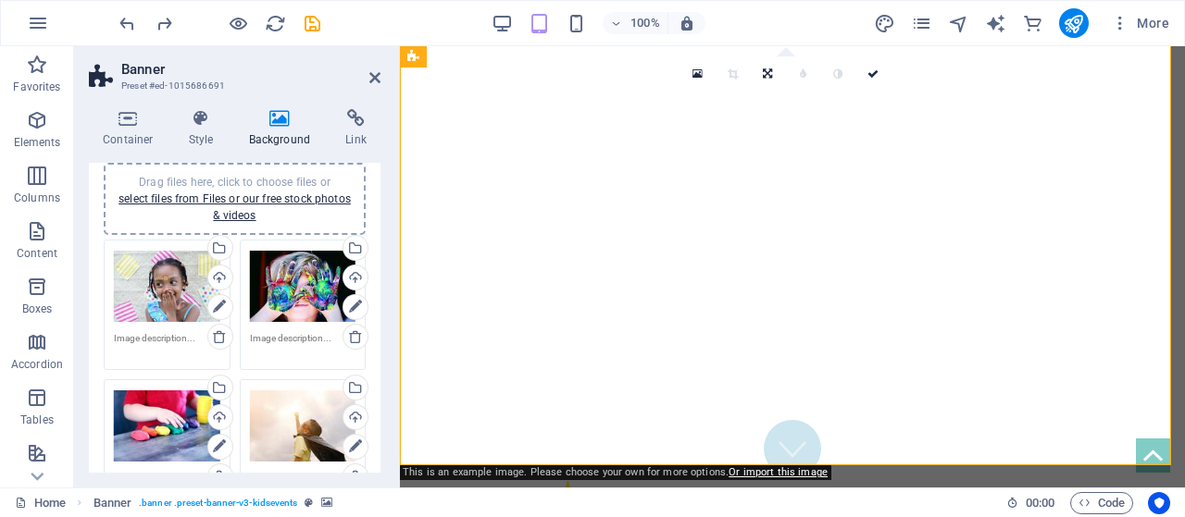
drag, startPoint x: 374, startPoint y: 294, endPoint x: 381, endPoint y: 377, distance: 82.7
click at [381, 377] on div "Container Style Background Link Size Height Default px rem % vh vw Min. height …" at bounding box center [234, 290] width 321 height 393
click at [376, 427] on div "None Color / Gradient Element Stretch background to full-width Color overlay Pl…" at bounding box center [235, 477] width 292 height 890
drag, startPoint x: 376, startPoint y: 293, endPoint x: 380, endPoint y: 405, distance: 113.0
click at [380, 405] on div "Container Style Background Link Size Height Default px rem % vh vw Min. height …" at bounding box center [234, 290] width 321 height 393
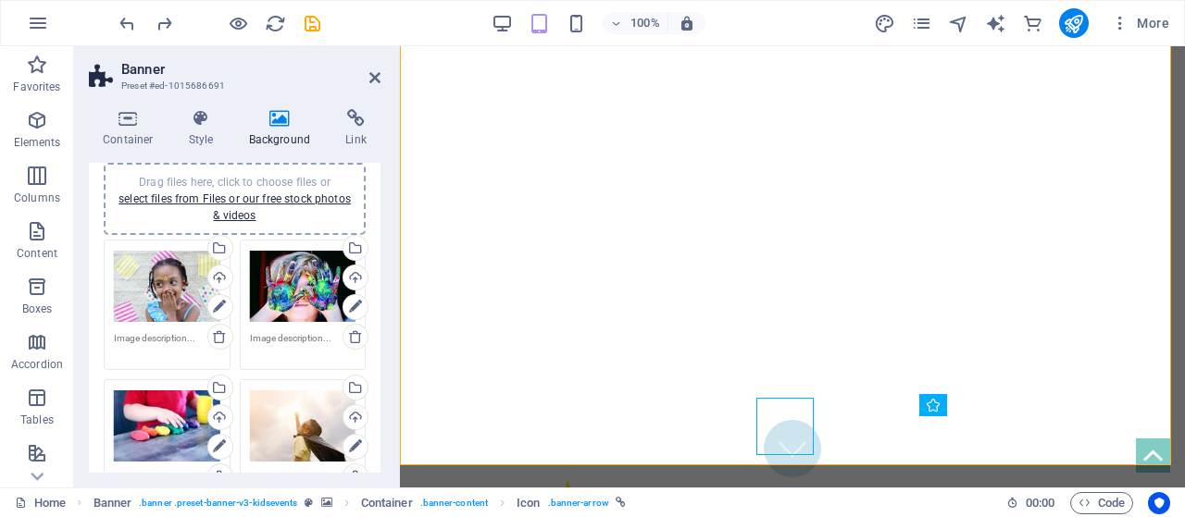
drag, startPoint x: 383, startPoint y: 271, endPoint x: 382, endPoint y: 355, distance: 83.3
click at [382, 355] on div "Container Style Background Link Size Height Default px rem % vh vw Min. height …" at bounding box center [234, 290] width 321 height 393
click at [190, 119] on icon at bounding box center [201, 118] width 53 height 19
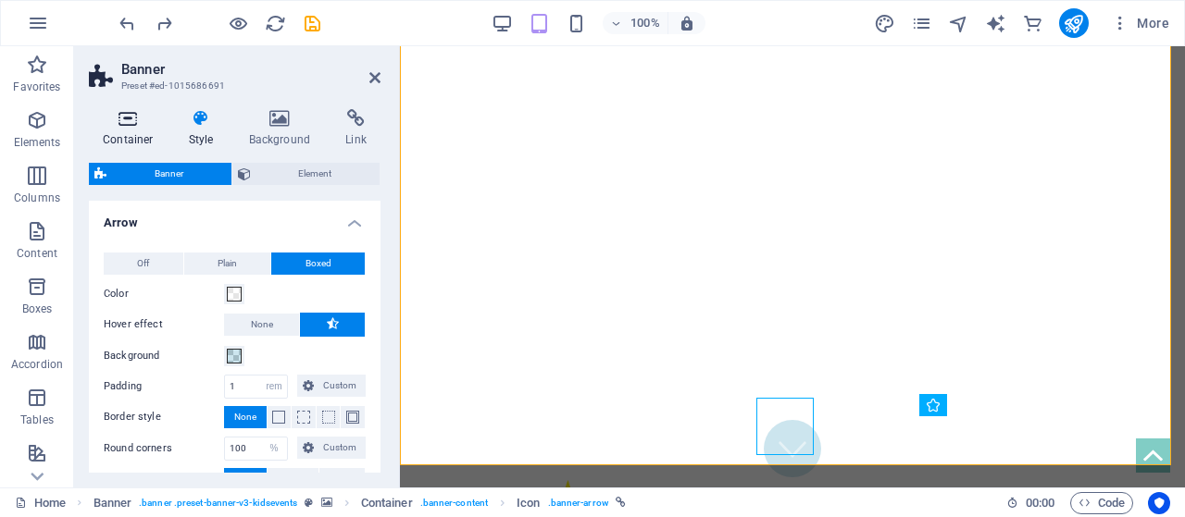
click at [131, 126] on icon at bounding box center [128, 118] width 79 height 19
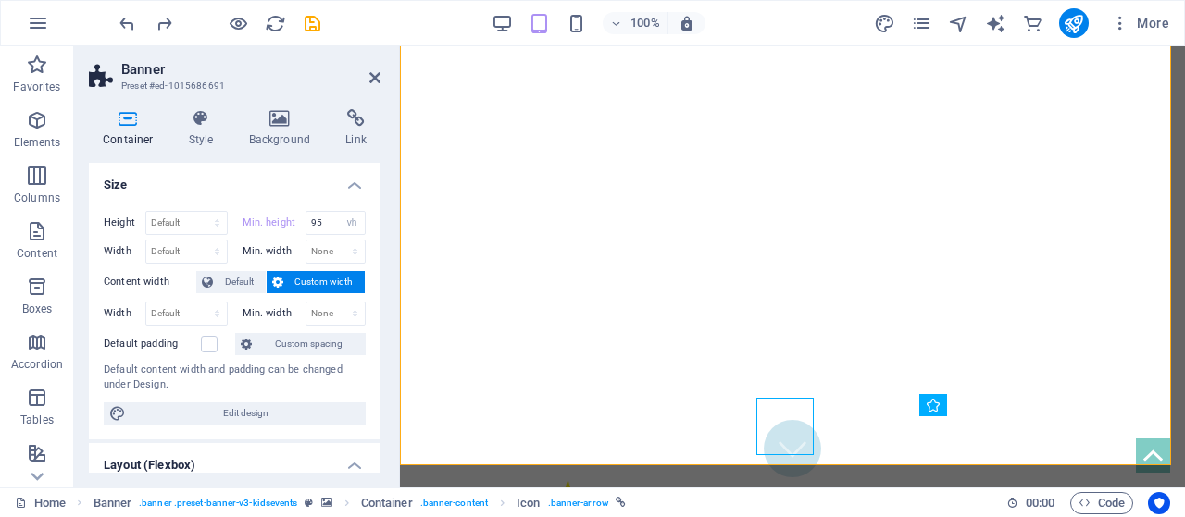
drag, startPoint x: 381, startPoint y: 269, endPoint x: 381, endPoint y: 305, distance: 36.1
click at [381, 305] on div "Container Style Background Link Size Height Default px rem % vh vw Min. height …" at bounding box center [234, 290] width 321 height 393
click at [216, 242] on select "Default px rem % em vh vw" at bounding box center [186, 252] width 81 height 22
click at [342, 253] on select "None px rem % vh vw" at bounding box center [335, 252] width 59 height 22
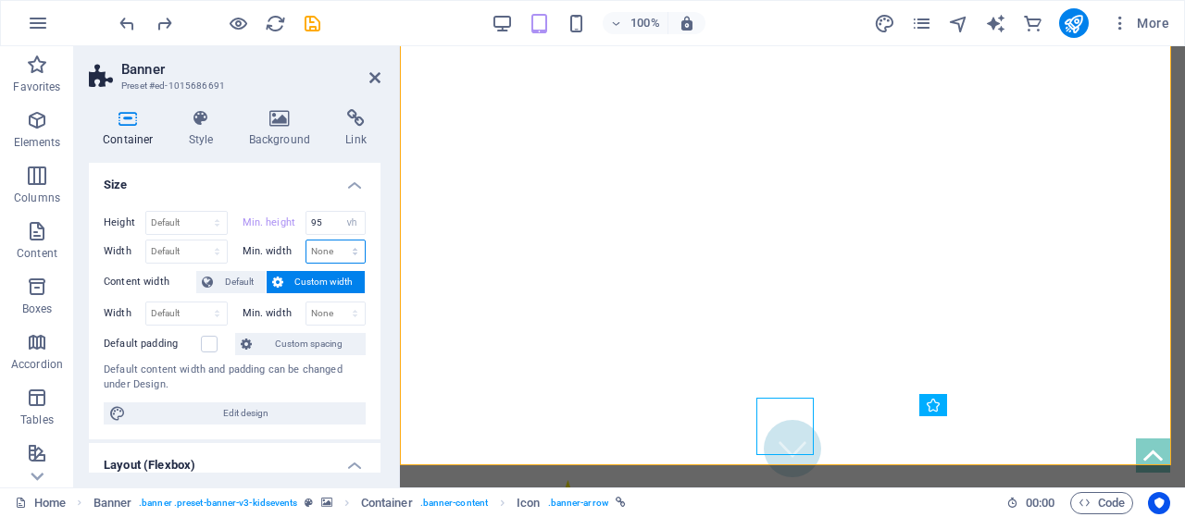
click at [342, 253] on select "None px rem % vh vw" at bounding box center [335, 252] width 59 height 22
drag, startPoint x: 374, startPoint y: 230, endPoint x: 361, endPoint y: 293, distance: 64.3
click at [361, 293] on div "Height Default px rem % vh vw Min. height 95 None px rem % vh vw Width Default …" at bounding box center [235, 317] width 292 height 243
click at [274, 115] on icon at bounding box center [280, 118] width 90 height 19
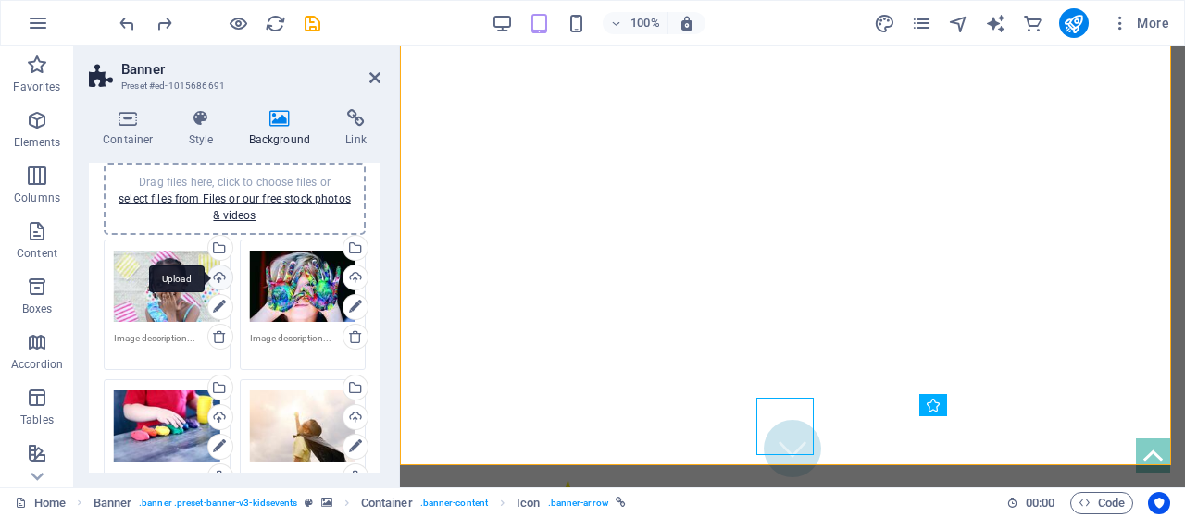
click at [220, 280] on div "Upload" at bounding box center [219, 280] width 28 height 28
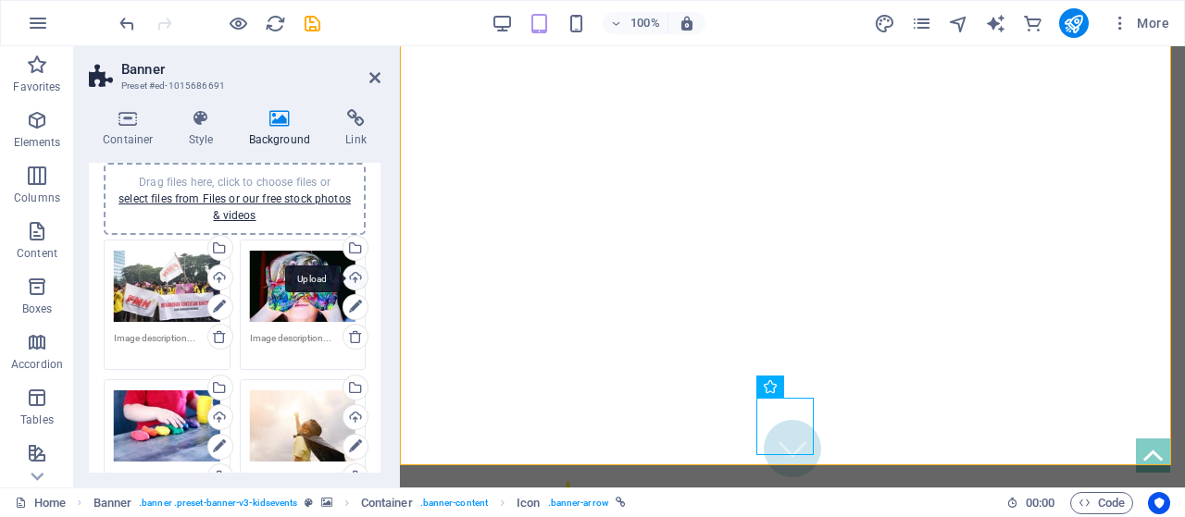
click at [355, 275] on div "Upload" at bounding box center [354, 280] width 28 height 28
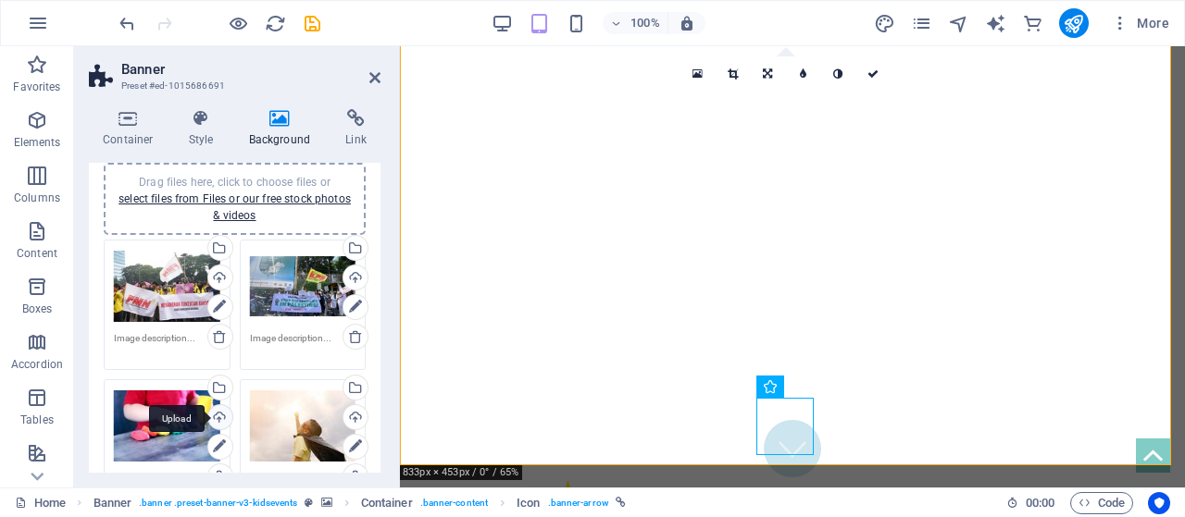
click at [221, 413] on div "Upload" at bounding box center [219, 419] width 28 height 28
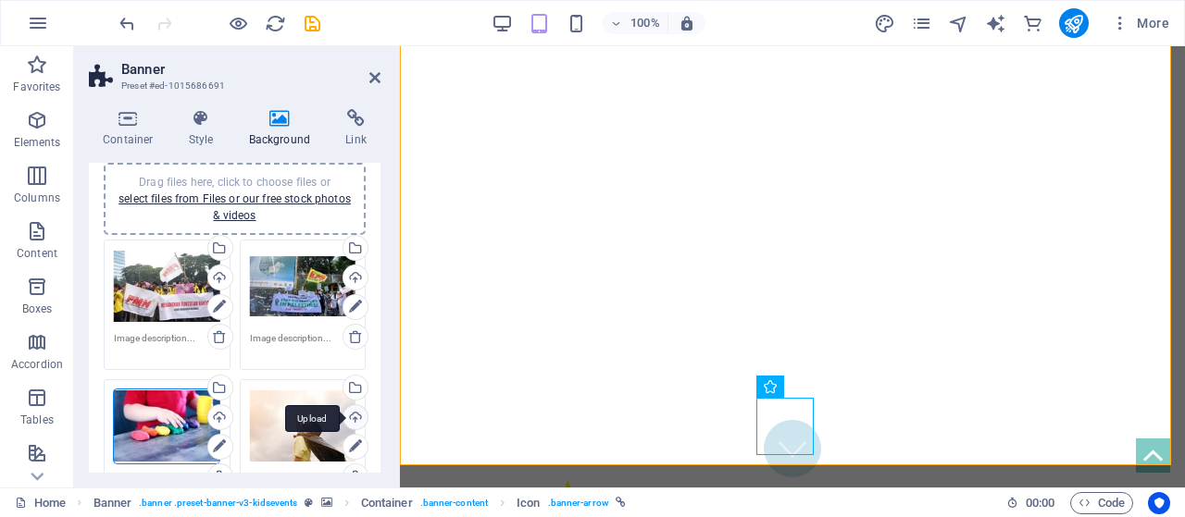
click at [355, 409] on div "Upload" at bounding box center [354, 419] width 28 height 28
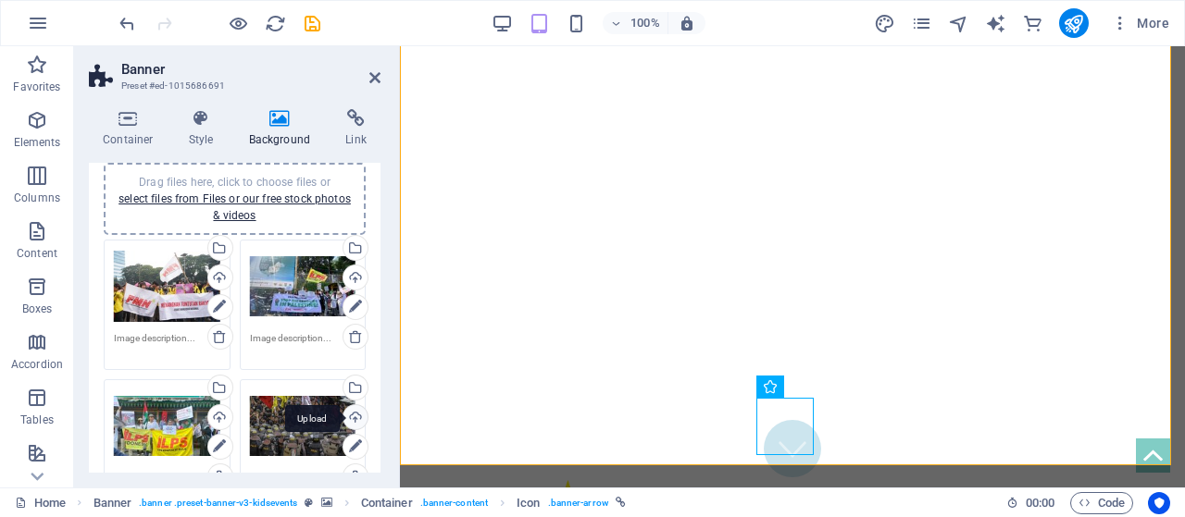
click at [348, 415] on div "Upload" at bounding box center [354, 419] width 28 height 28
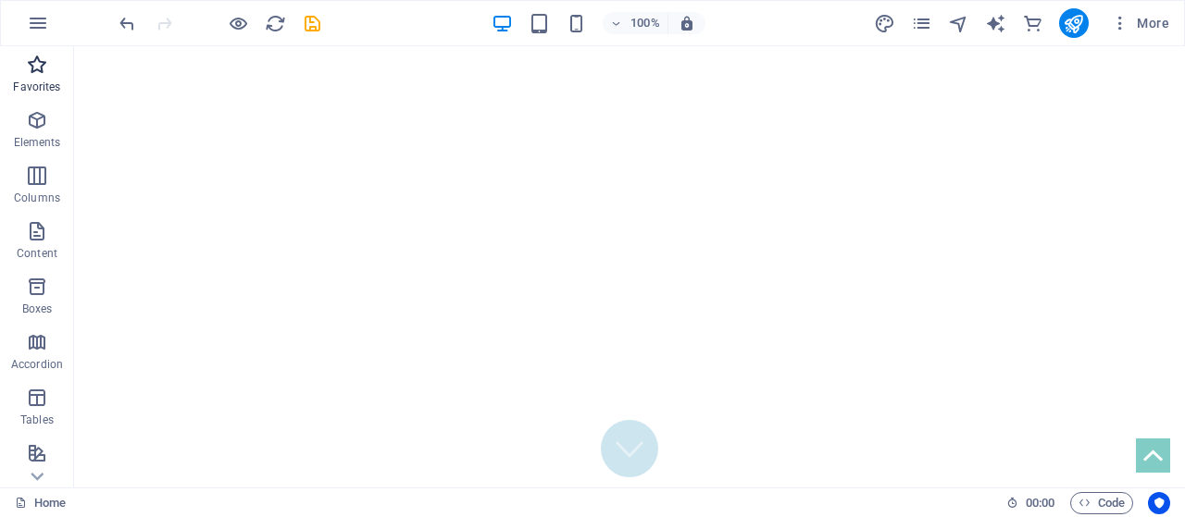
click at [39, 73] on icon "button" at bounding box center [37, 65] width 22 height 22
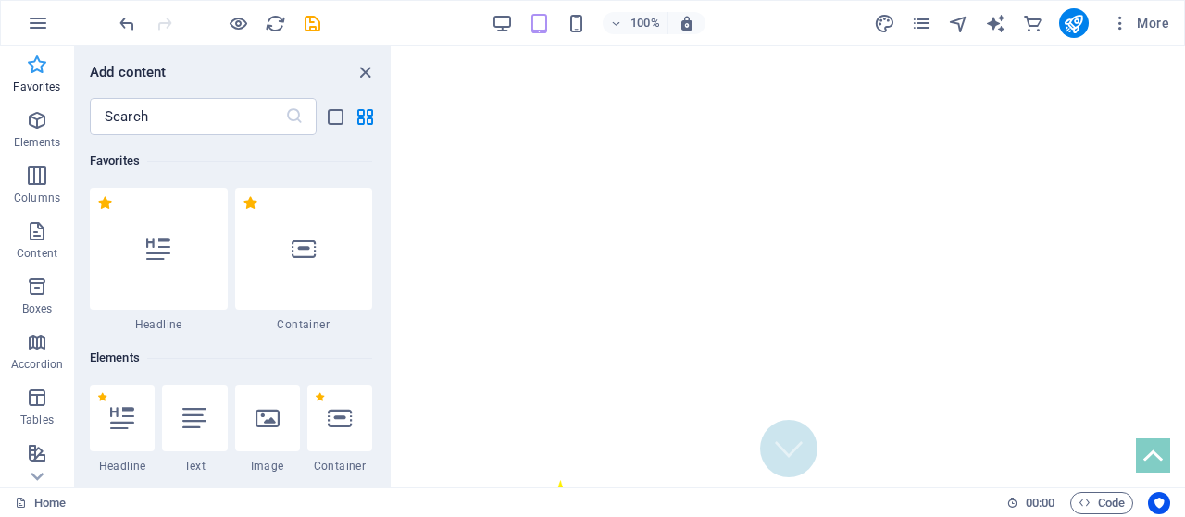
click at [39, 73] on icon "button" at bounding box center [37, 65] width 22 height 22
click at [37, 132] on span "Elements" at bounding box center [37, 131] width 74 height 44
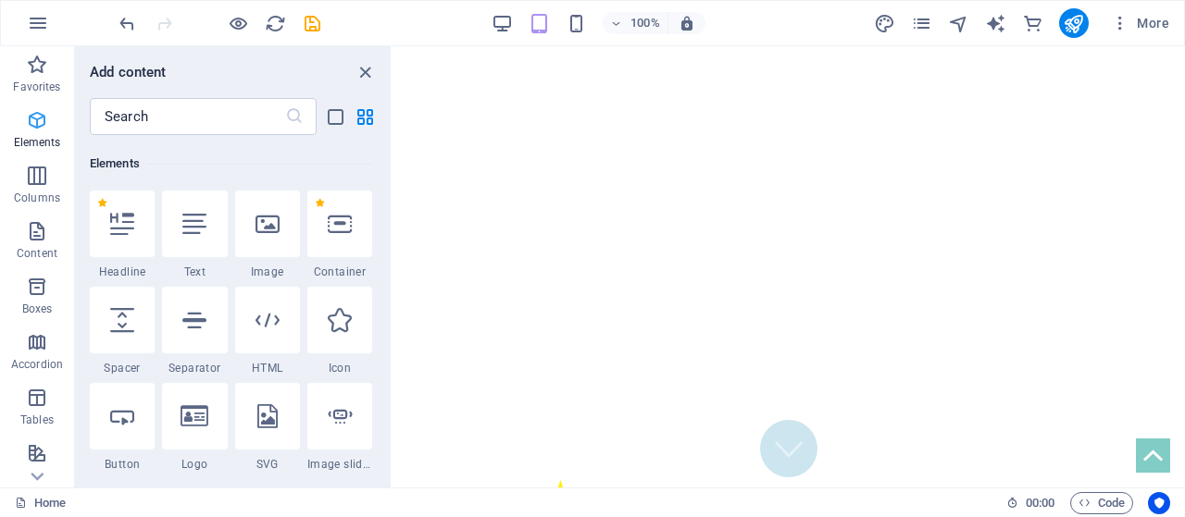
scroll to position [197, 0]
click at [366, 77] on icon "close panel" at bounding box center [365, 72] width 21 height 21
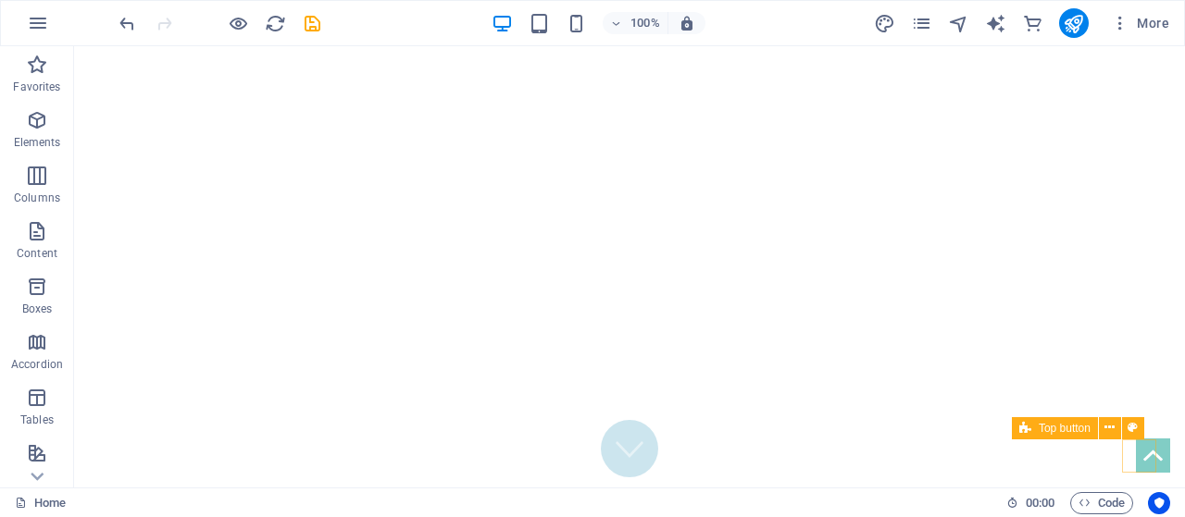
click at [1136, 462] on figure at bounding box center [1153, 456] width 34 height 34
select select "xMidYMid"
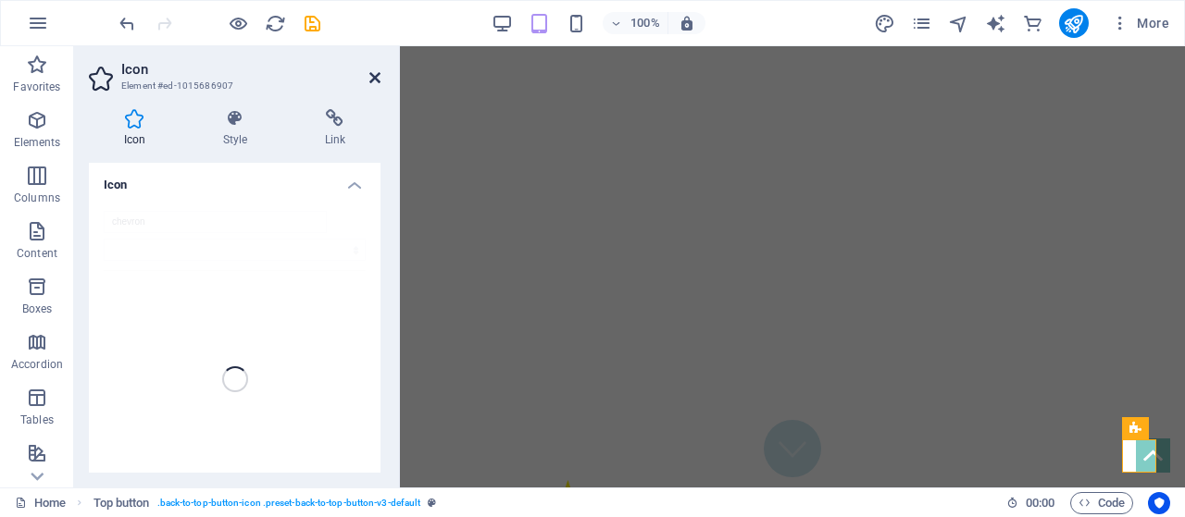
click at [376, 78] on icon at bounding box center [374, 77] width 11 height 15
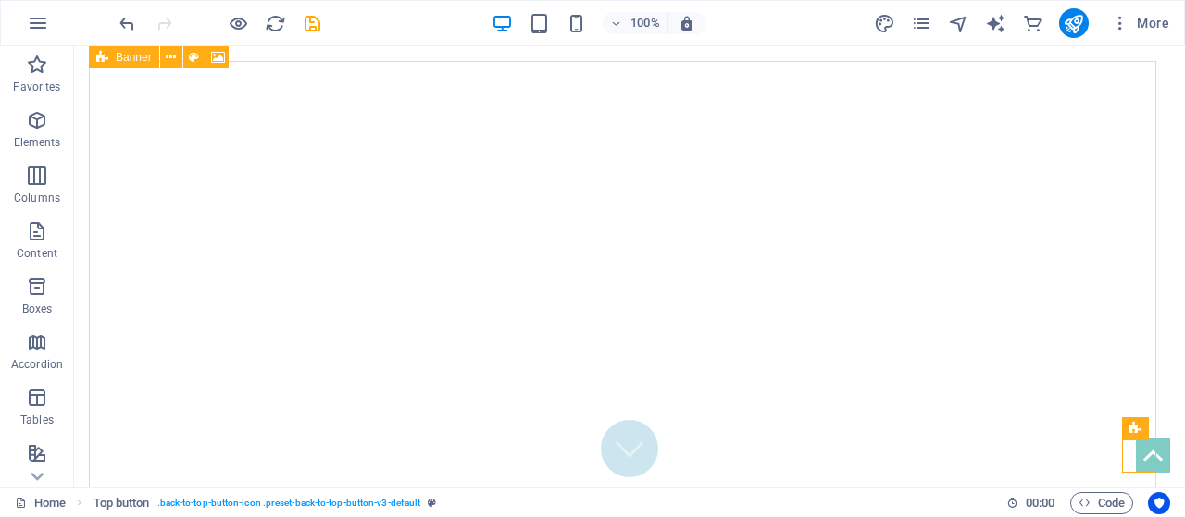
click at [106, 56] on icon at bounding box center [102, 57] width 12 height 22
click at [176, 56] on icon at bounding box center [171, 57] width 10 height 19
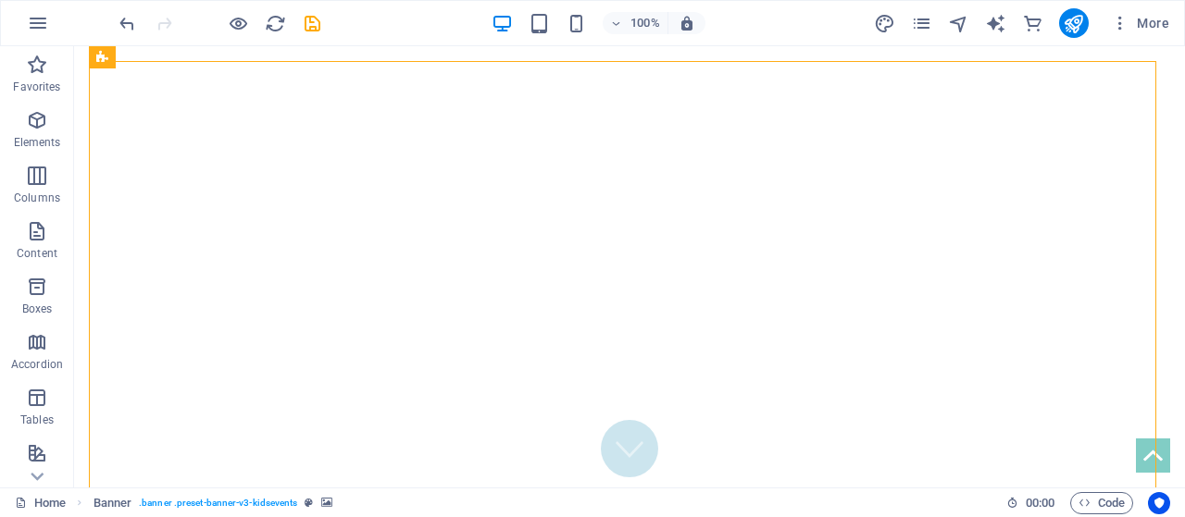
click at [204, 20] on div at bounding box center [201, 23] width 22 height 22
click at [243, 62] on icon at bounding box center [242, 65] width 10 height 19
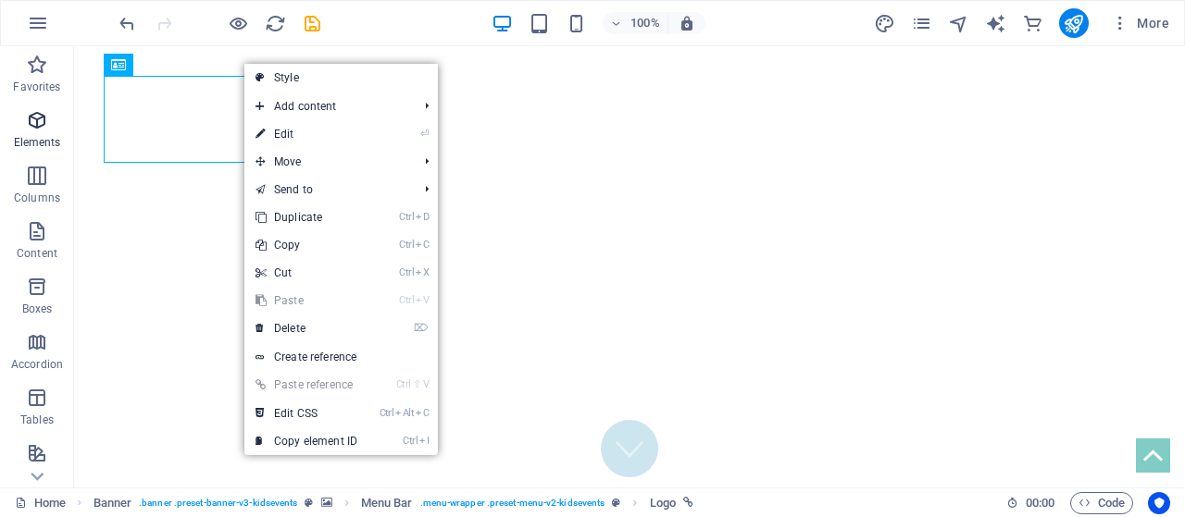
click at [44, 134] on span "Elements" at bounding box center [37, 131] width 74 height 44
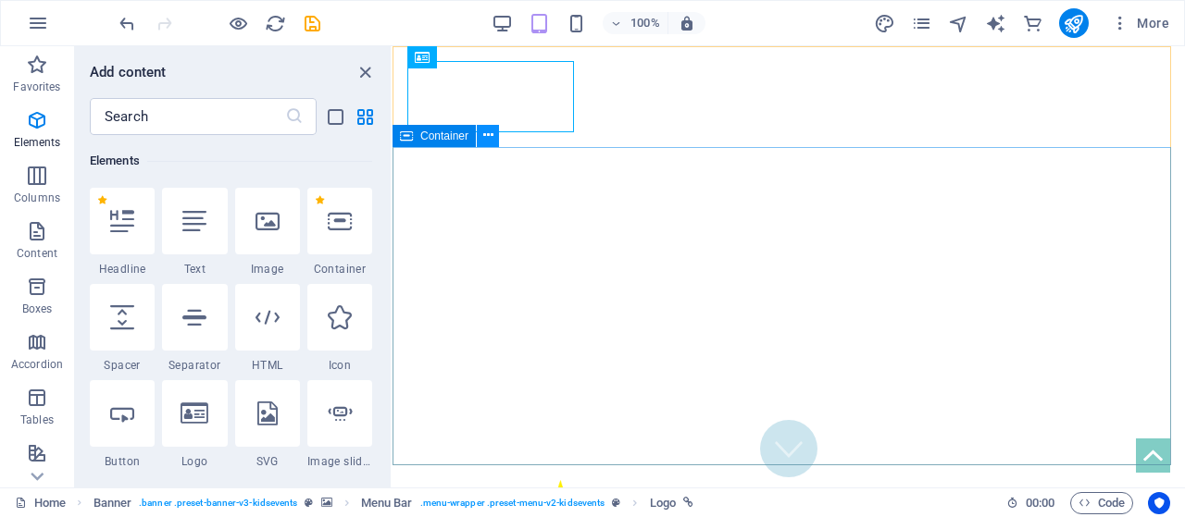
click at [490, 128] on icon at bounding box center [488, 135] width 10 height 19
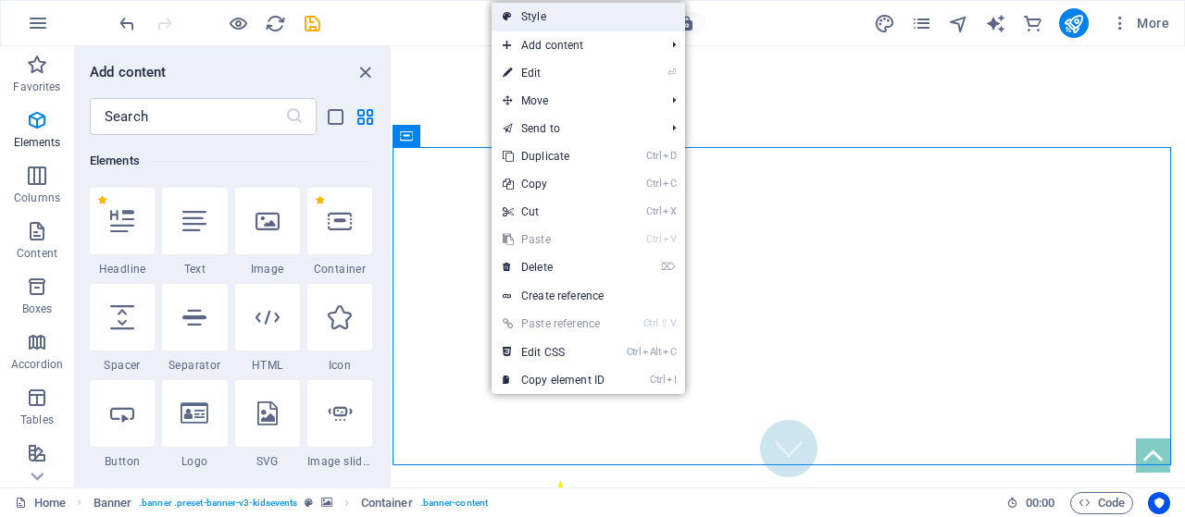
click at [596, 19] on link "Style" at bounding box center [588, 17] width 193 height 28
select select "rem"
select select "%"
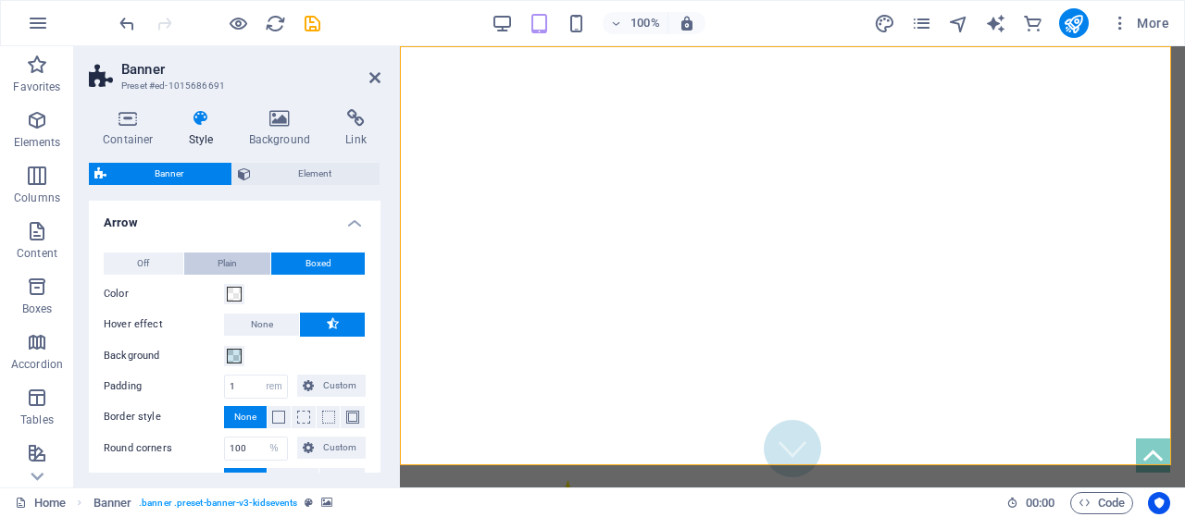
click at [250, 269] on button "Plain" at bounding box center [227, 264] width 87 height 22
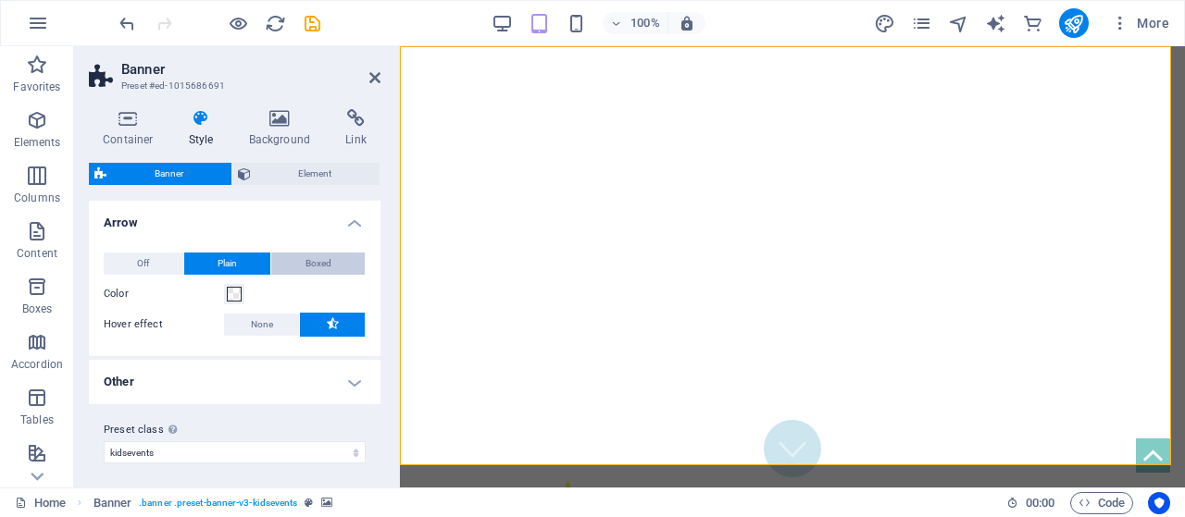
click at [298, 267] on button "Boxed" at bounding box center [317, 264] width 93 height 22
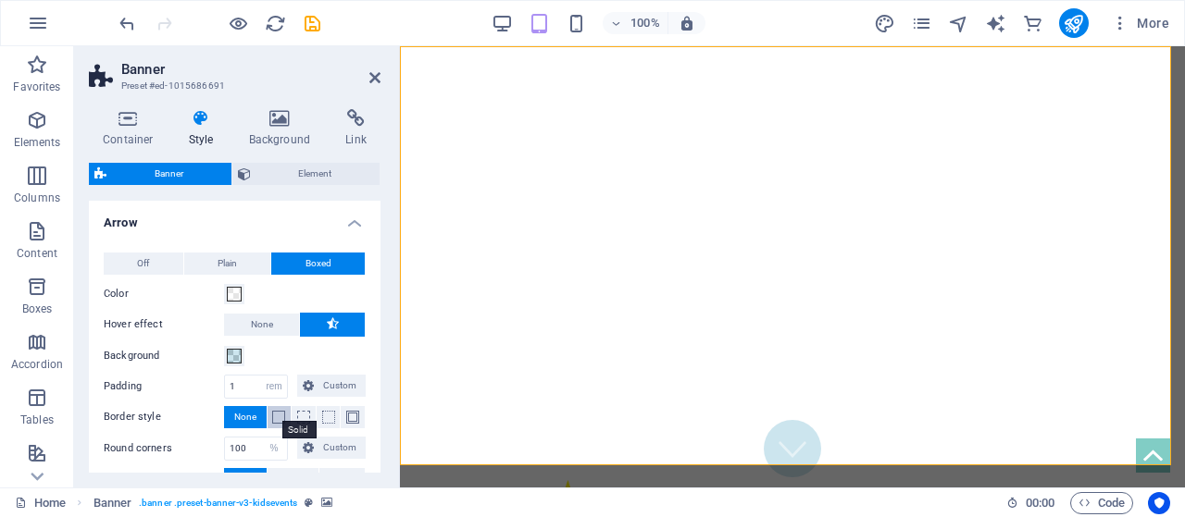
click at [276, 420] on span at bounding box center [278, 417] width 13 height 13
click at [346, 416] on span at bounding box center [352, 417] width 13 height 13
click at [272, 450] on select "px rem vh vw Custom" at bounding box center [274, 449] width 26 height 22
click at [261, 438] on select "px rem vh vw Custom" at bounding box center [274, 449] width 26 height 22
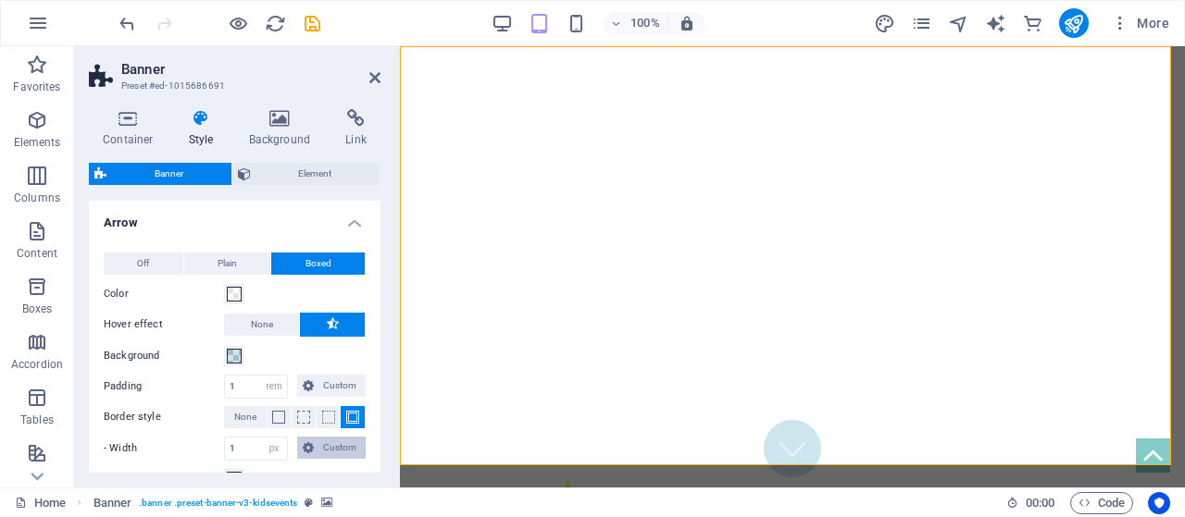
click at [311, 438] on icon at bounding box center [308, 448] width 11 height 22
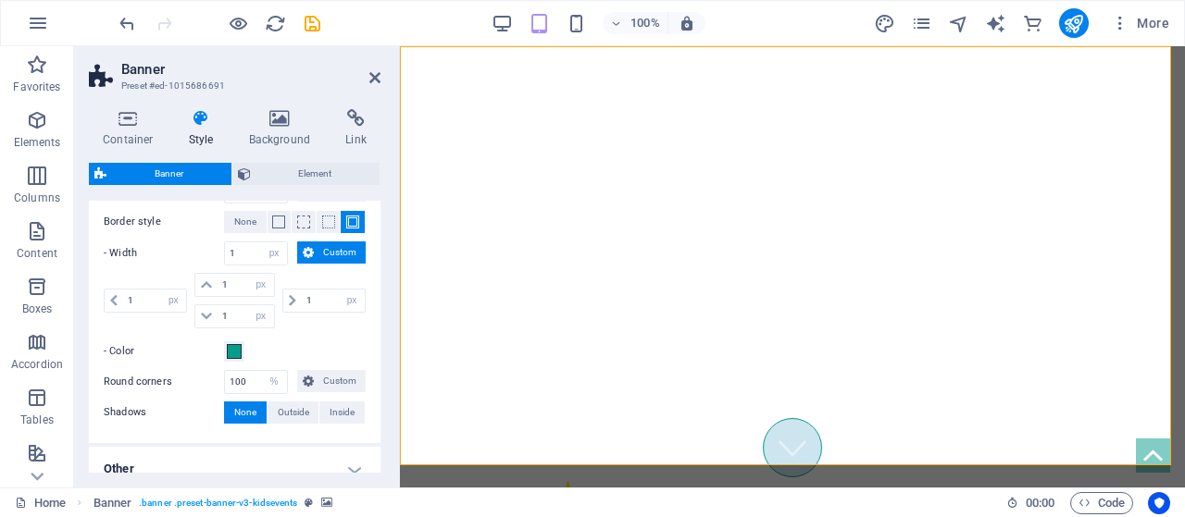
scroll to position [204, 0]
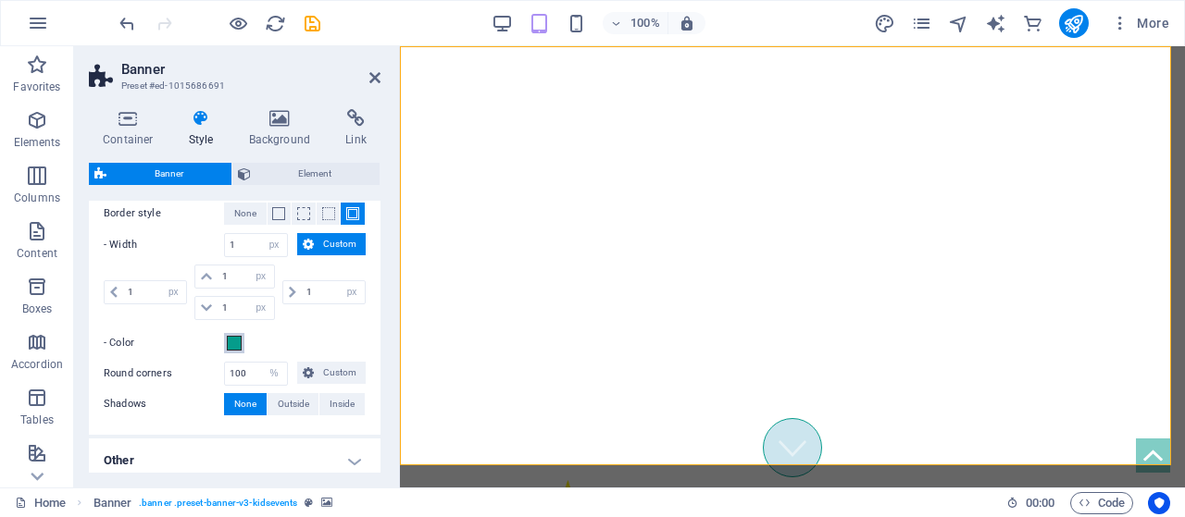
click at [235, 336] on span at bounding box center [234, 343] width 15 height 15
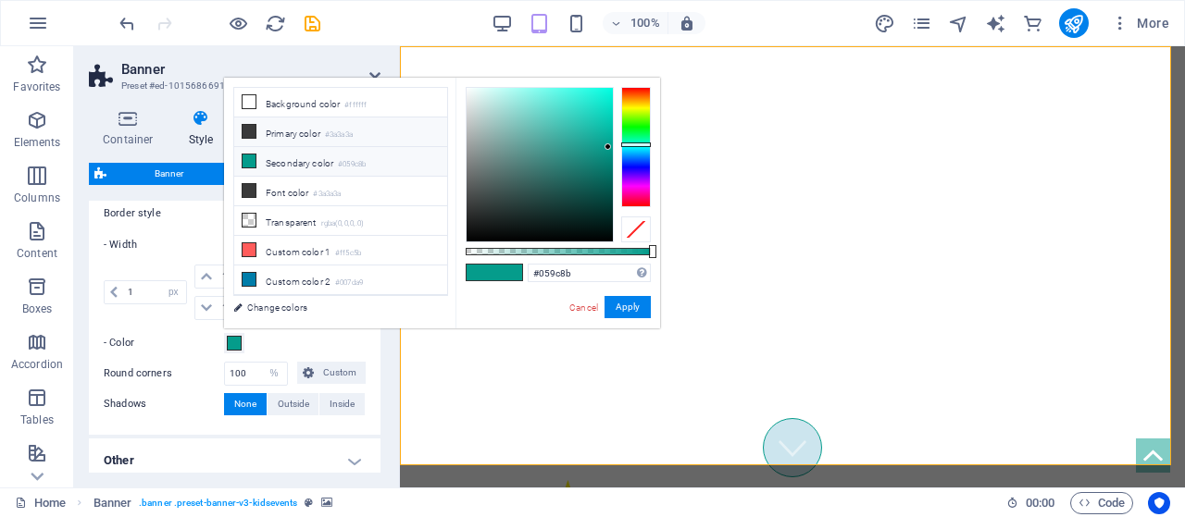
click at [335, 129] on small "#3a3a3a" at bounding box center [339, 135] width 28 height 13
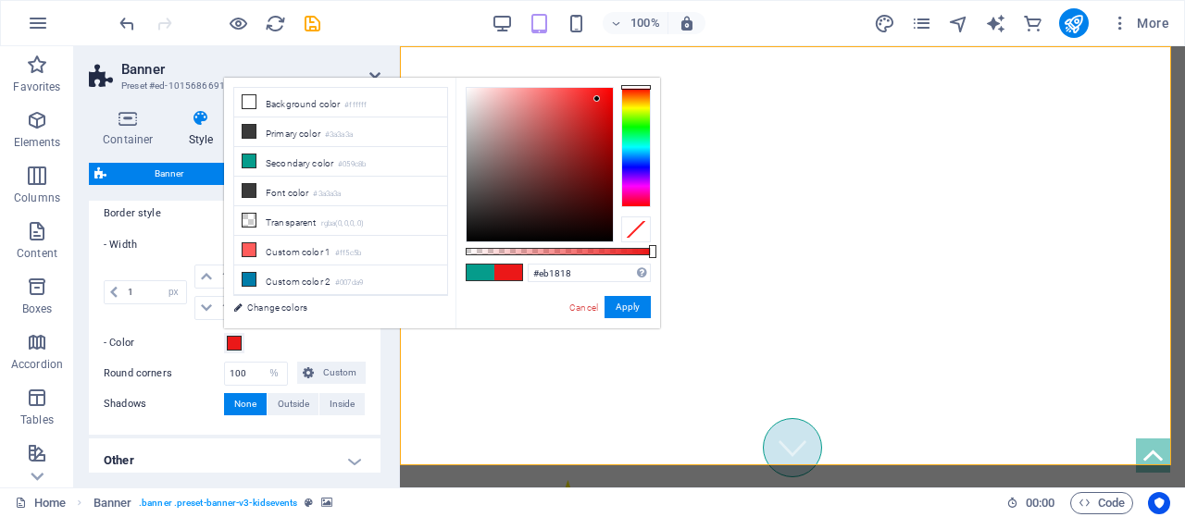
click at [597, 99] on div at bounding box center [540, 165] width 146 height 154
click at [350, 150] on li "Secondary color #059c8b" at bounding box center [340, 162] width 213 height 30
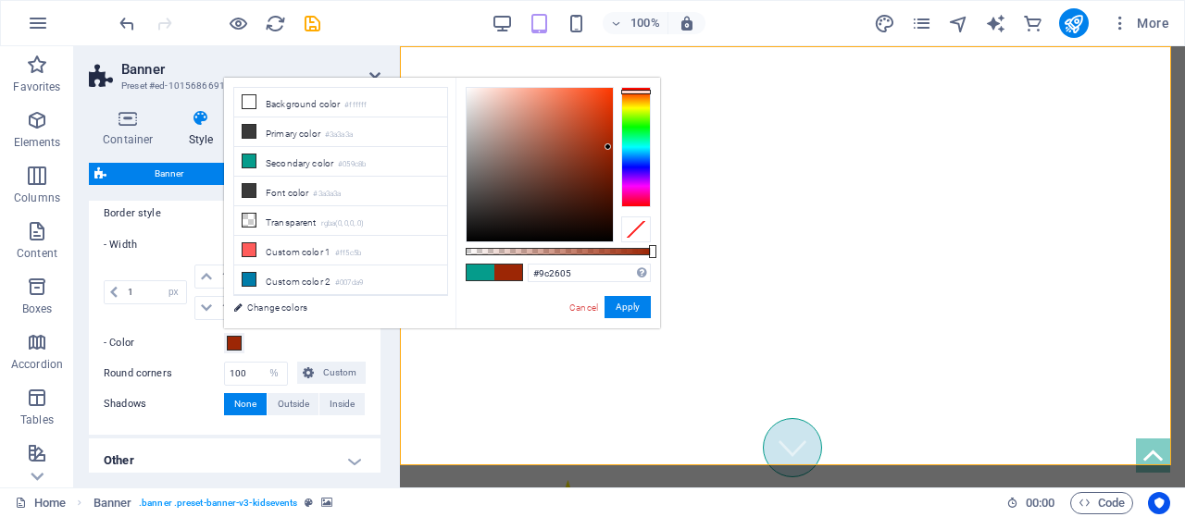
click at [631, 92] on div at bounding box center [636, 147] width 30 height 120
click at [480, 230] on div at bounding box center [540, 165] width 146 height 154
click at [330, 136] on small "#3a3a3a" at bounding box center [339, 135] width 28 height 13
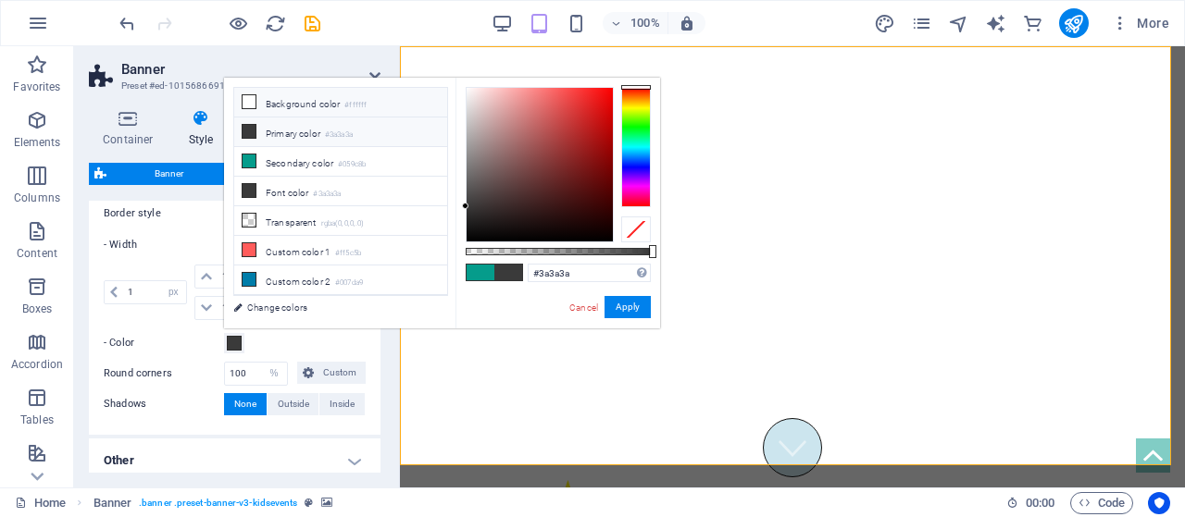
click at [317, 107] on li "Background color #ffffff" at bounding box center [340, 103] width 213 height 30
click at [628, 106] on div at bounding box center [636, 147] width 30 height 120
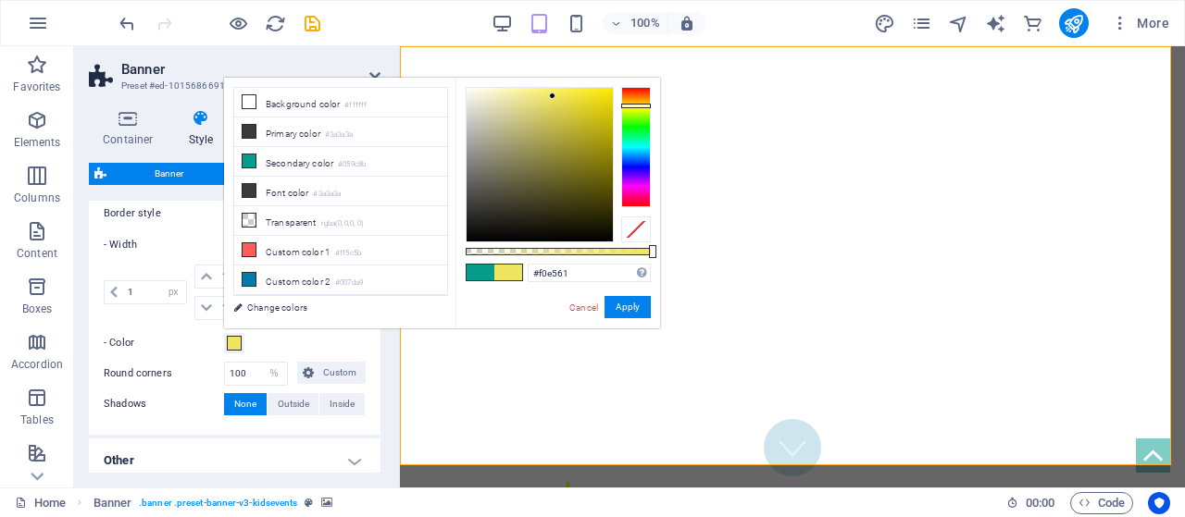
click at [553, 96] on div at bounding box center [540, 165] width 146 height 154
click at [474, 269] on span at bounding box center [481, 273] width 28 height 16
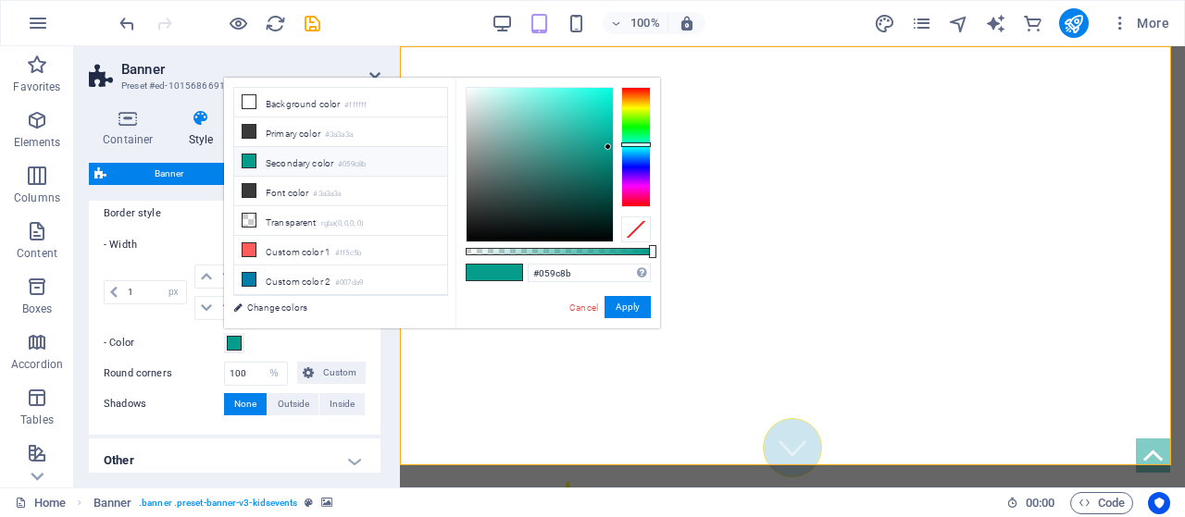
click at [474, 269] on span at bounding box center [481, 273] width 28 height 16
click at [323, 101] on li "Background color #ffffff" at bounding box center [340, 103] width 213 height 30
type input "#ffffff"
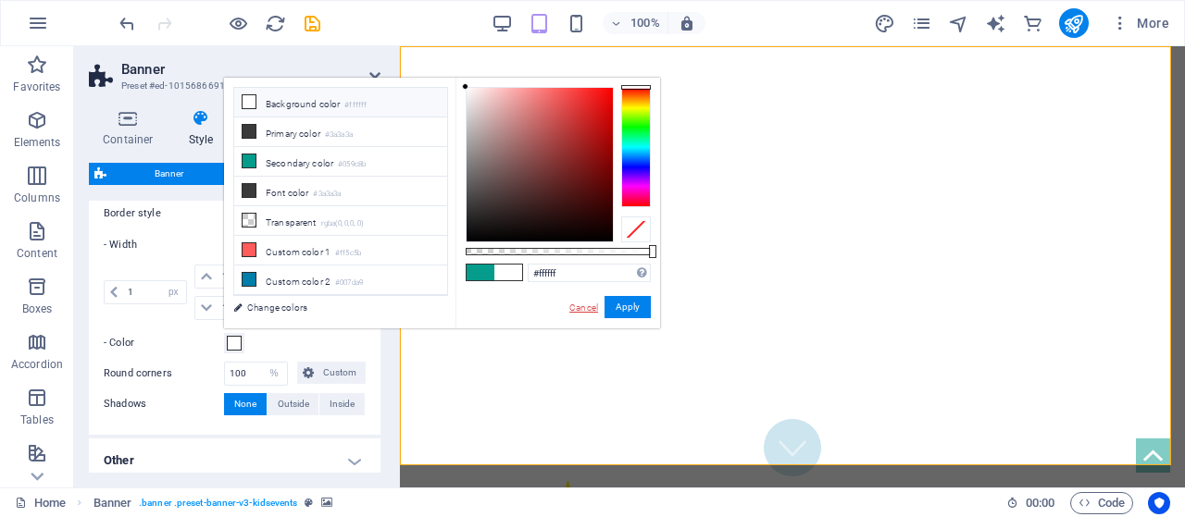
click at [592, 305] on link "Cancel" at bounding box center [583, 308] width 32 height 14
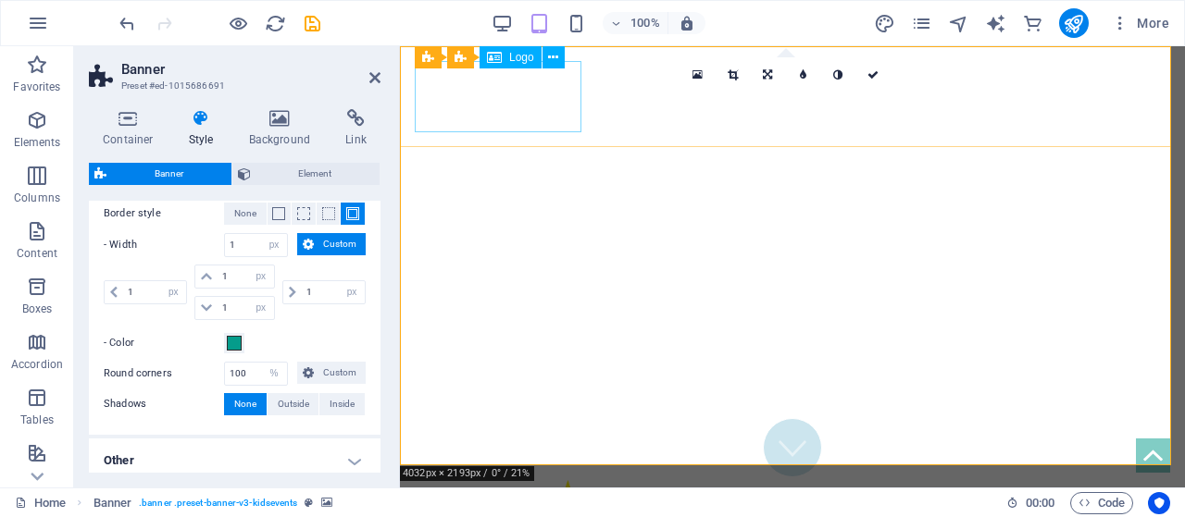
click at [514, 480] on div at bounding box center [792, 515] width 755 height 71
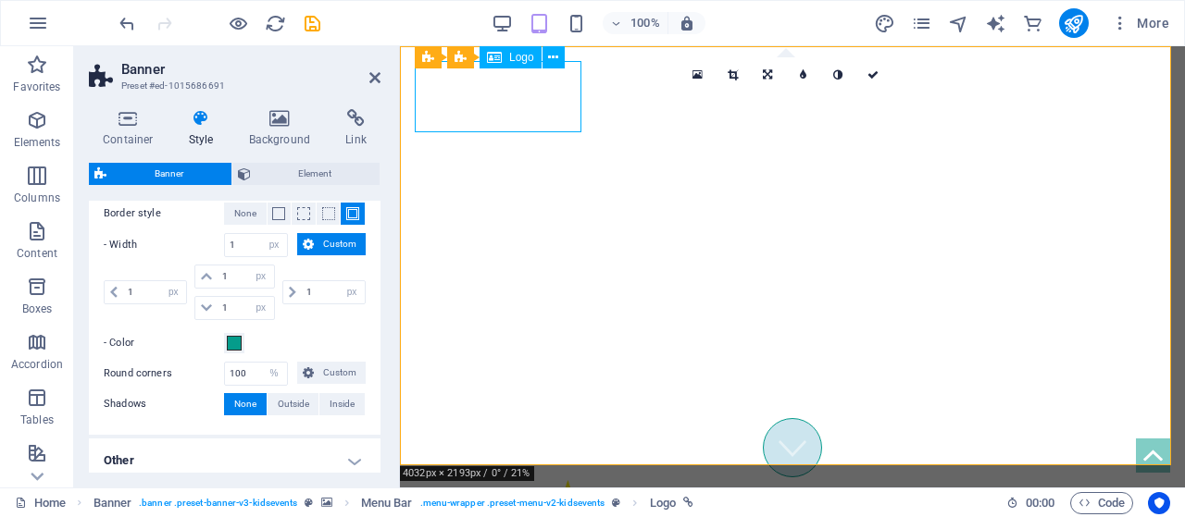
click at [486, 480] on div at bounding box center [792, 515] width 755 height 71
select select "px"
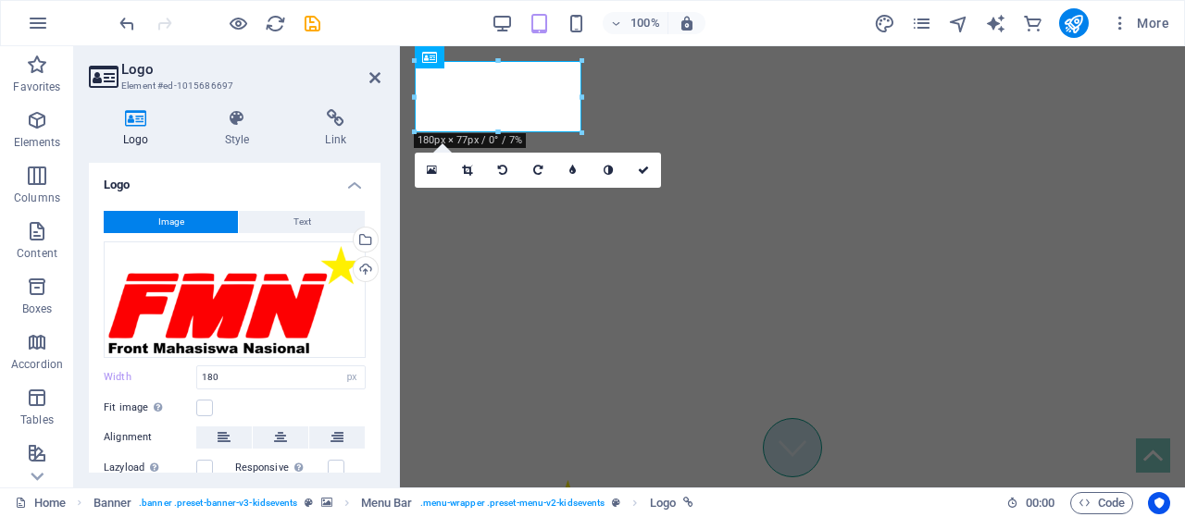
drag, startPoint x: 381, startPoint y: 345, endPoint x: 380, endPoint y: 409, distance: 63.9
click at [380, 409] on div "Logo Style Link Logo Image Text Drag files here, click to choose files or selec…" at bounding box center [234, 290] width 321 height 393
click at [376, 414] on div "Image Text Drag files here, click to choose files or select files from Files or…" at bounding box center [235, 374] width 292 height 357
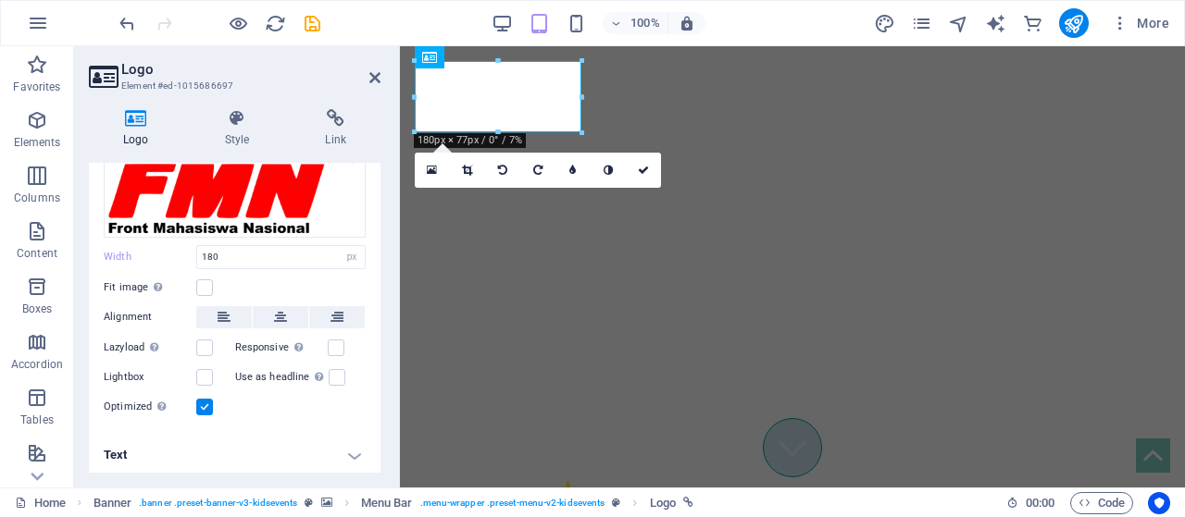
scroll to position [122, 0]
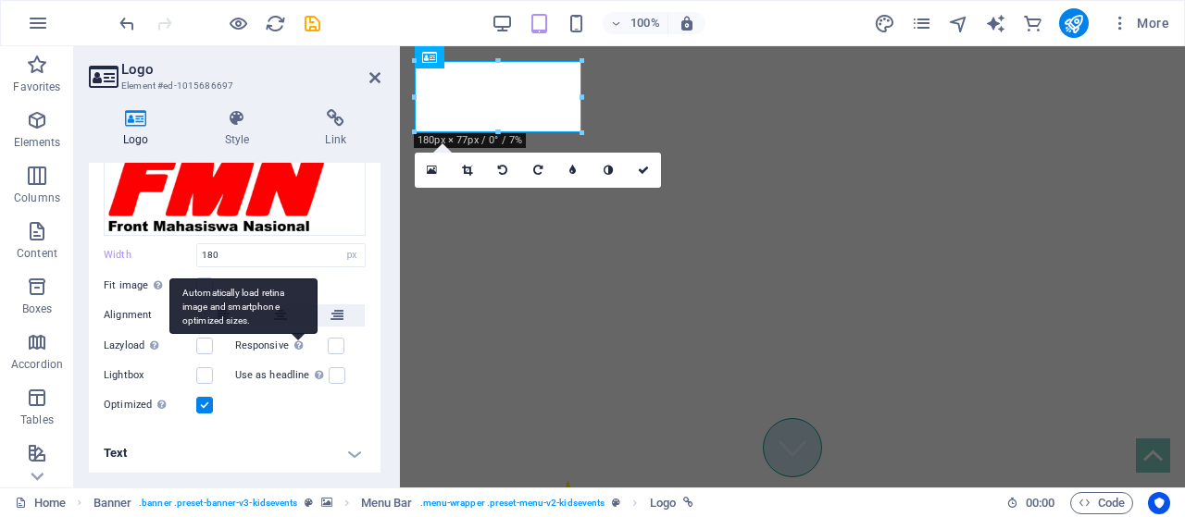
click at [298, 334] on div "Automatically load retina image and smartphone optimized sizes." at bounding box center [243, 307] width 148 height 56
click at [0, 0] on input "Responsive Automatically load retina image and smartphone optimized sizes." at bounding box center [0, 0] width 0 height 0
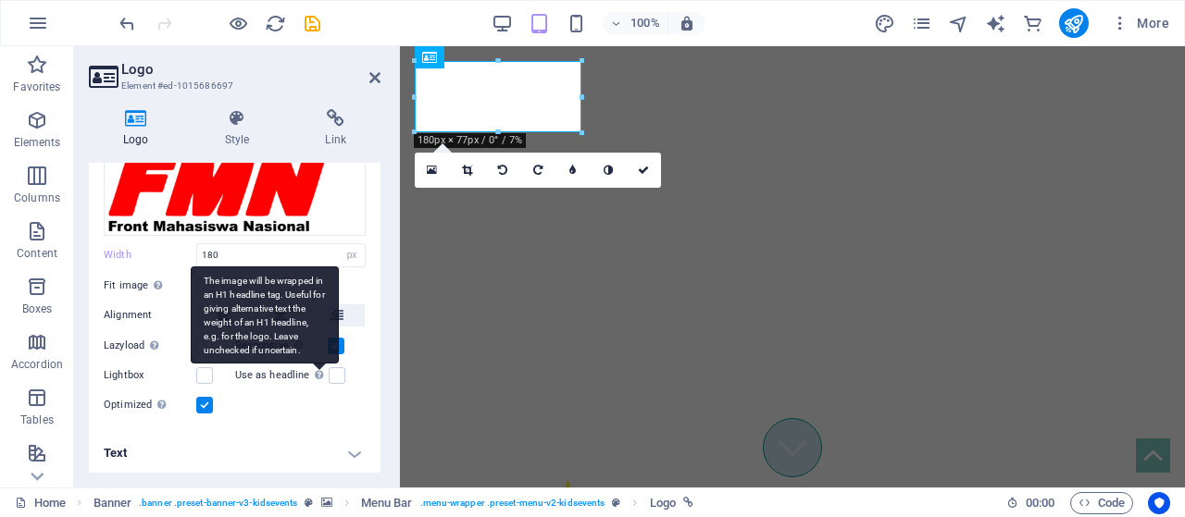
click at [324, 371] on div "The image will be wrapped in an H1 headline tag. Useful for giving alternative …" at bounding box center [319, 375] width 19 height 22
click at [0, 0] on input "Use as headline The image will be wrapped in an H1 headline tag. Useful for giv…" at bounding box center [0, 0] width 0 height 0
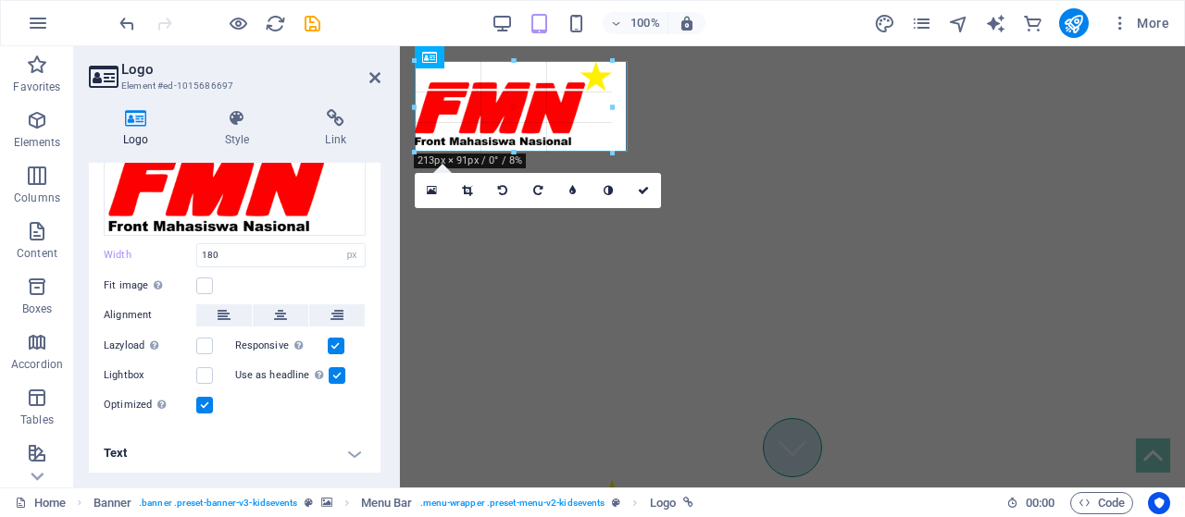
drag, startPoint x: 581, startPoint y: 101, endPoint x: 629, endPoint y: 102, distance: 48.1
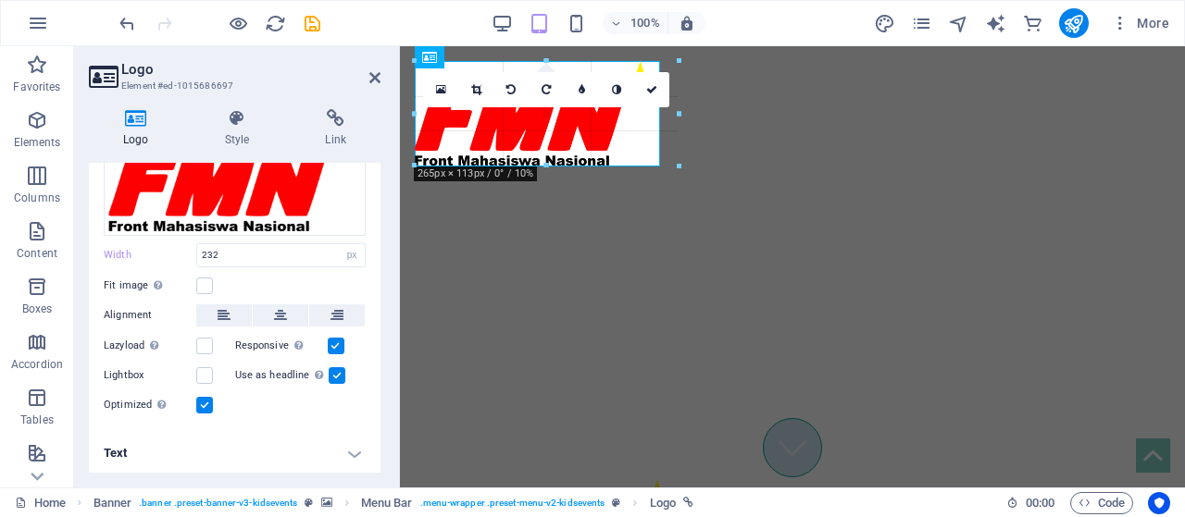
drag, startPoint x: 517, startPoint y: 151, endPoint x: 517, endPoint y: 172, distance: 21.3
type input "285"
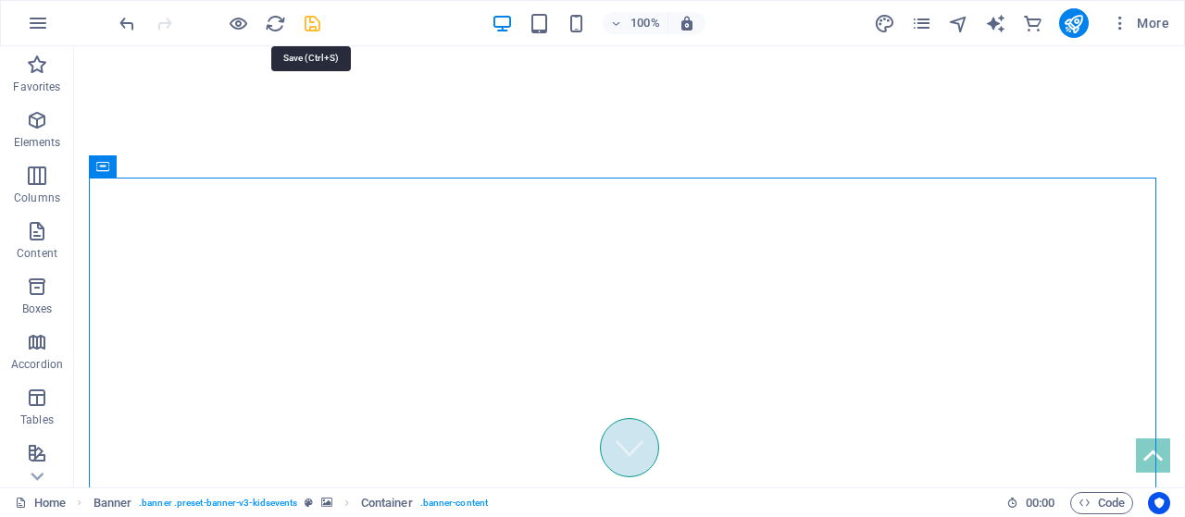
click at [313, 28] on icon "save" at bounding box center [312, 23] width 21 height 21
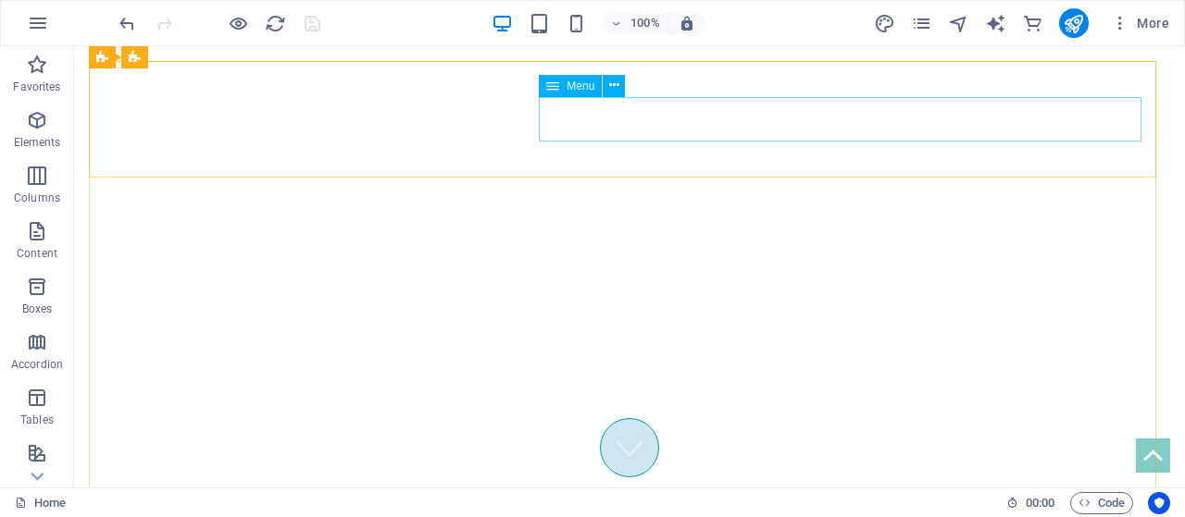
click at [585, 88] on span "Menu" at bounding box center [580, 86] width 28 height 11
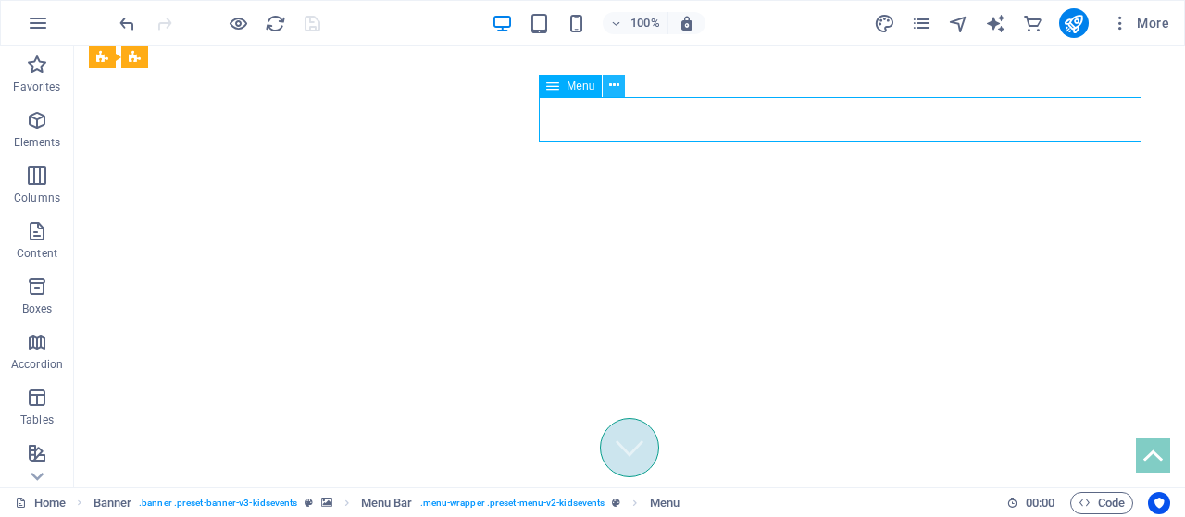
click at [616, 87] on icon at bounding box center [614, 85] width 10 height 19
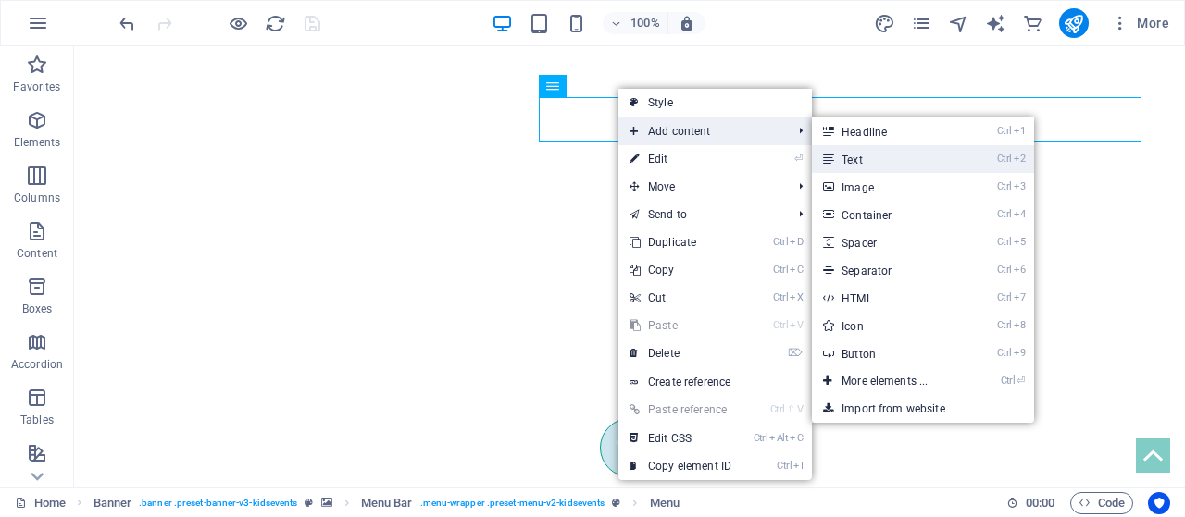
click at [848, 153] on link "Ctrl 2 Text" at bounding box center [888, 159] width 153 height 28
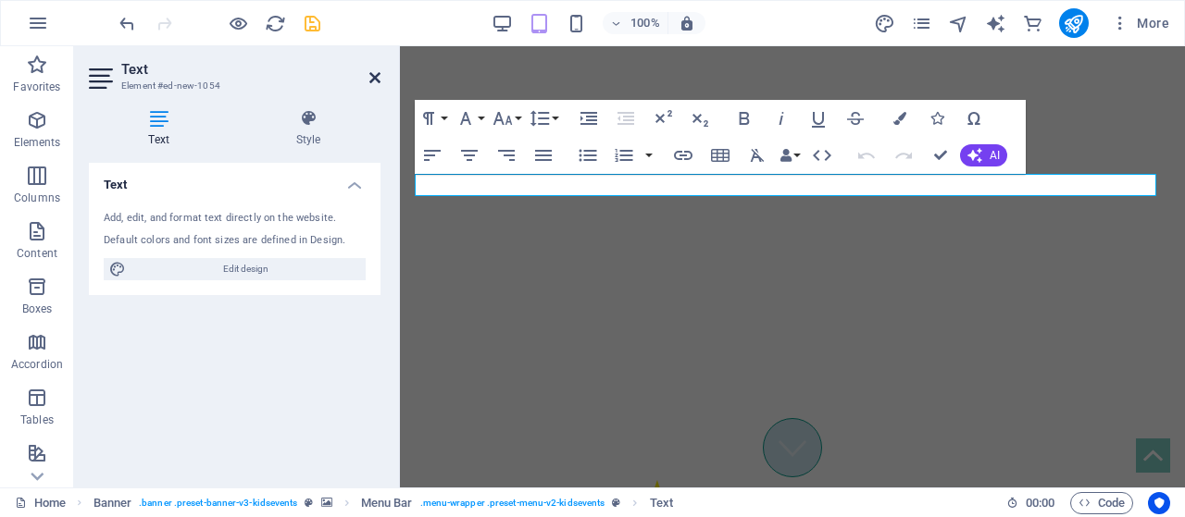
click at [376, 76] on icon at bounding box center [374, 77] width 11 height 15
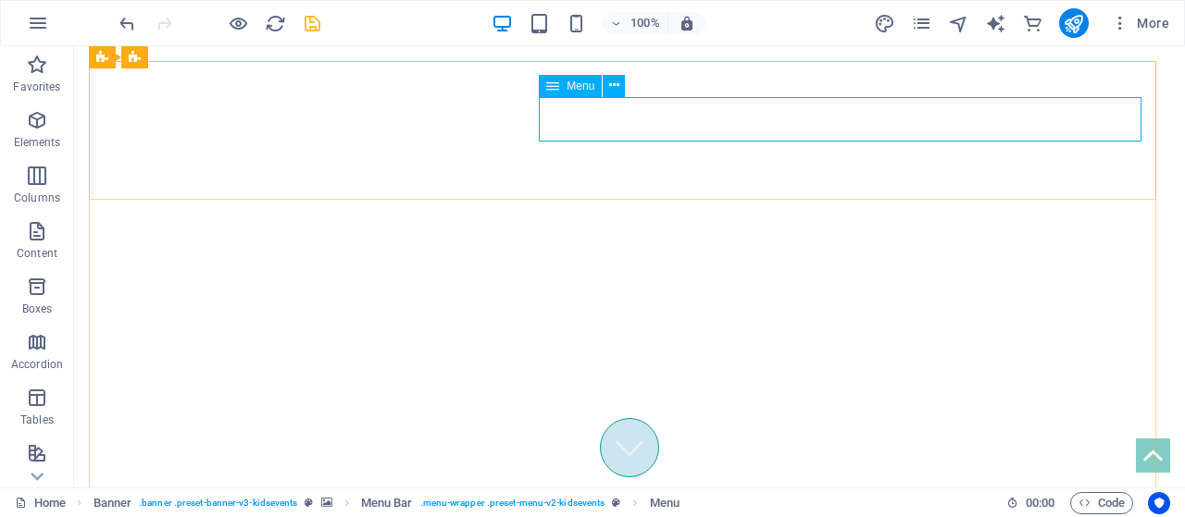
click at [551, 84] on icon at bounding box center [552, 86] width 13 height 22
click at [582, 84] on span "Menu" at bounding box center [580, 86] width 28 height 11
click at [619, 83] on button at bounding box center [614, 86] width 22 height 22
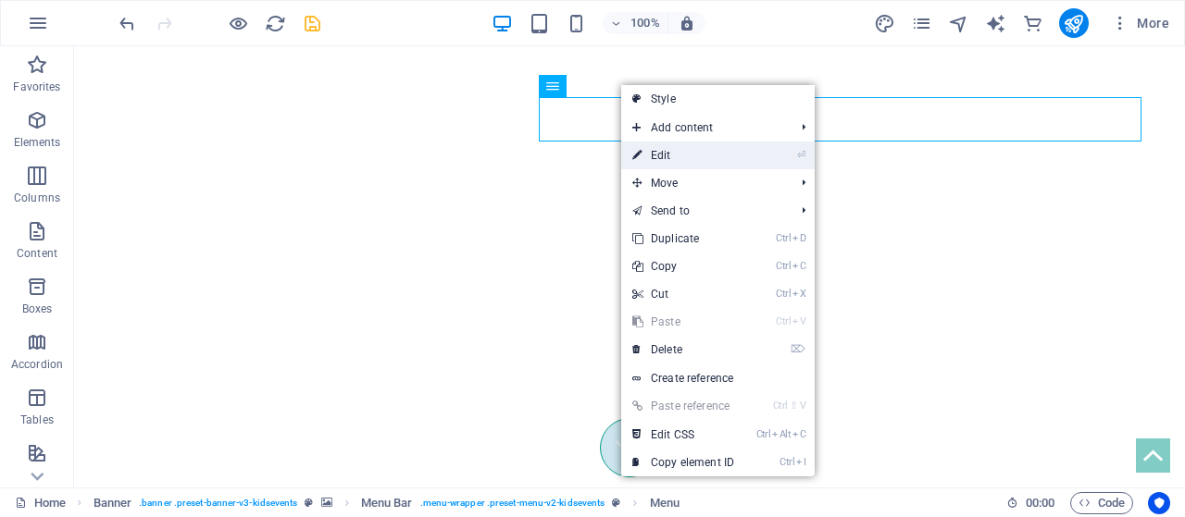
click at [737, 160] on link "⏎ Edit" at bounding box center [683, 156] width 124 height 28
select select
select select "1"
select select
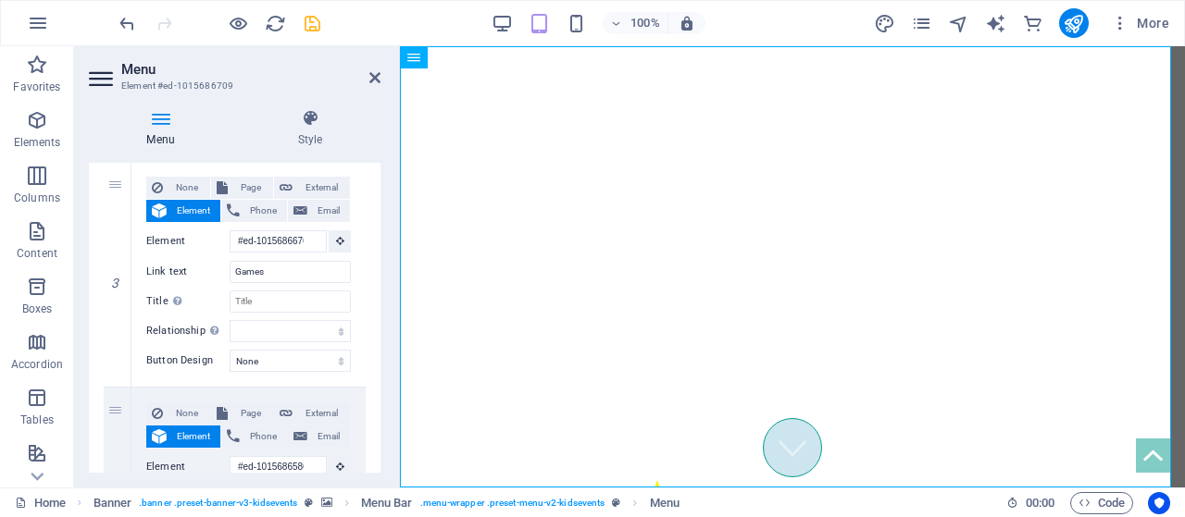
scroll to position [0, 0]
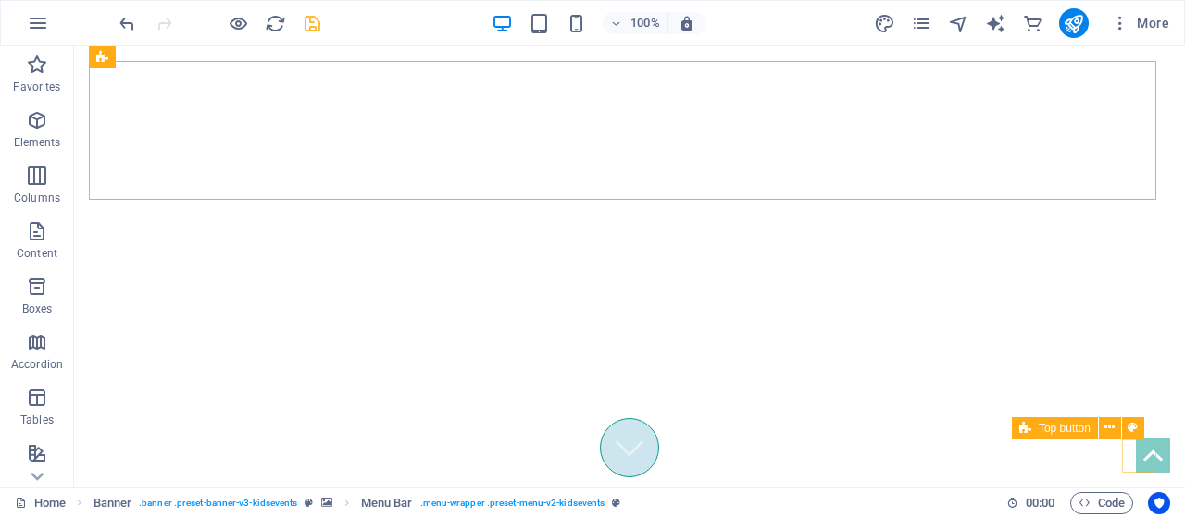
click at [1141, 447] on figure at bounding box center [1153, 456] width 34 height 34
drag, startPoint x: 1141, startPoint y: 447, endPoint x: 815, endPoint y: 447, distance: 325.8
click at [1141, 447] on figure at bounding box center [1153, 456] width 34 height 34
select select "xMidYMid"
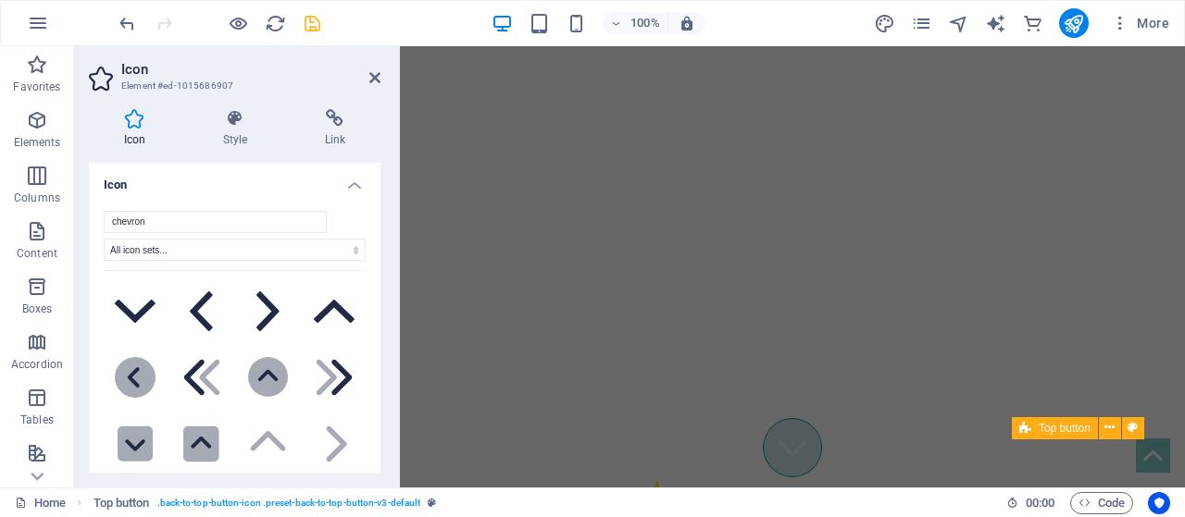
click at [1141, 447] on figure at bounding box center [1153, 456] width 34 height 34
click at [372, 75] on icon at bounding box center [374, 77] width 11 height 15
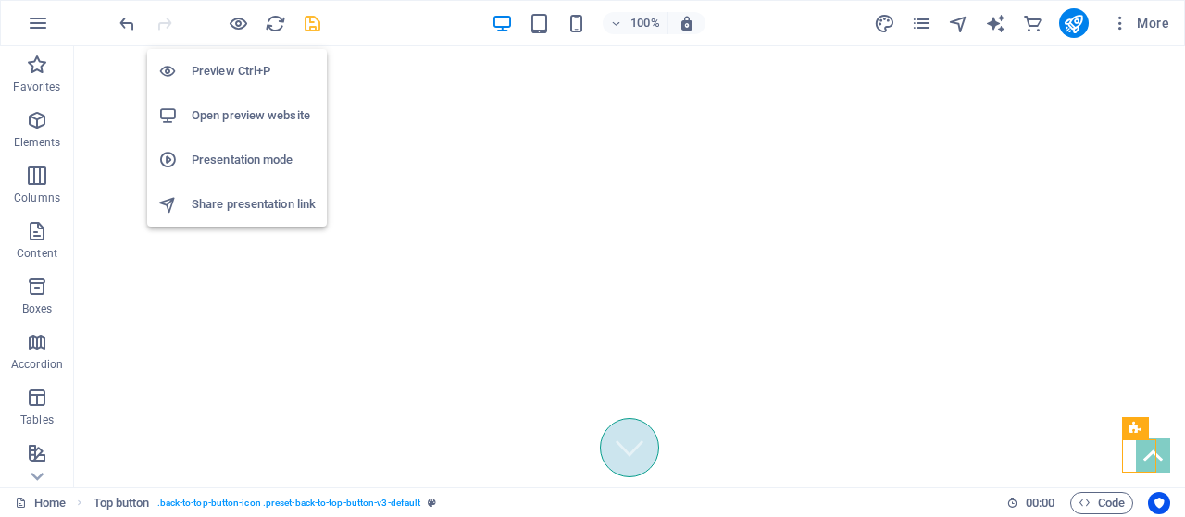
click at [252, 73] on h6 "Preview Ctrl+P" at bounding box center [254, 71] width 124 height 22
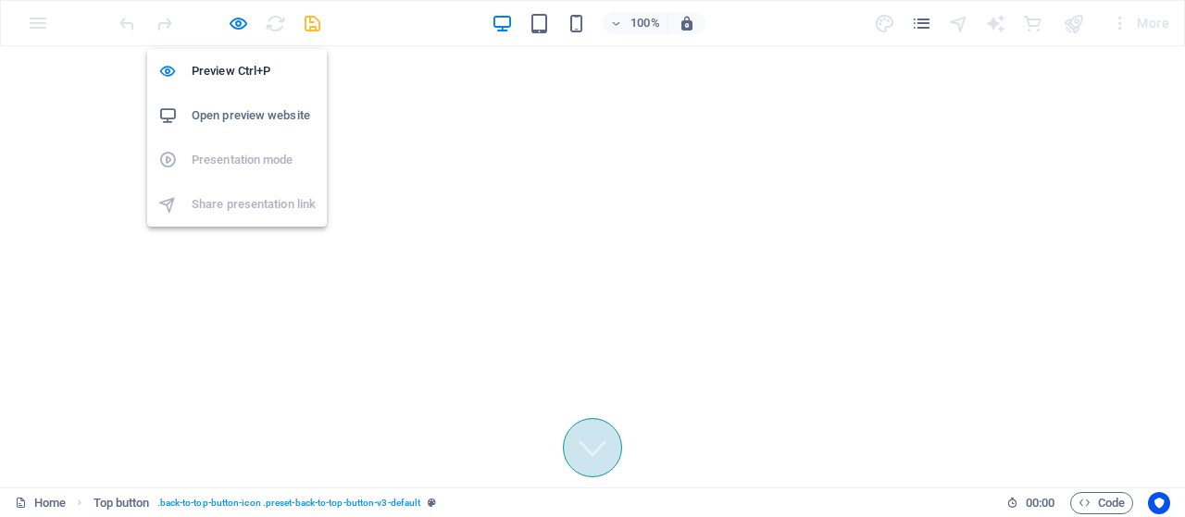
click at [231, 120] on h6 "Open preview website" at bounding box center [254, 116] width 124 height 22
click at [243, 19] on icon "button" at bounding box center [238, 23] width 21 height 21
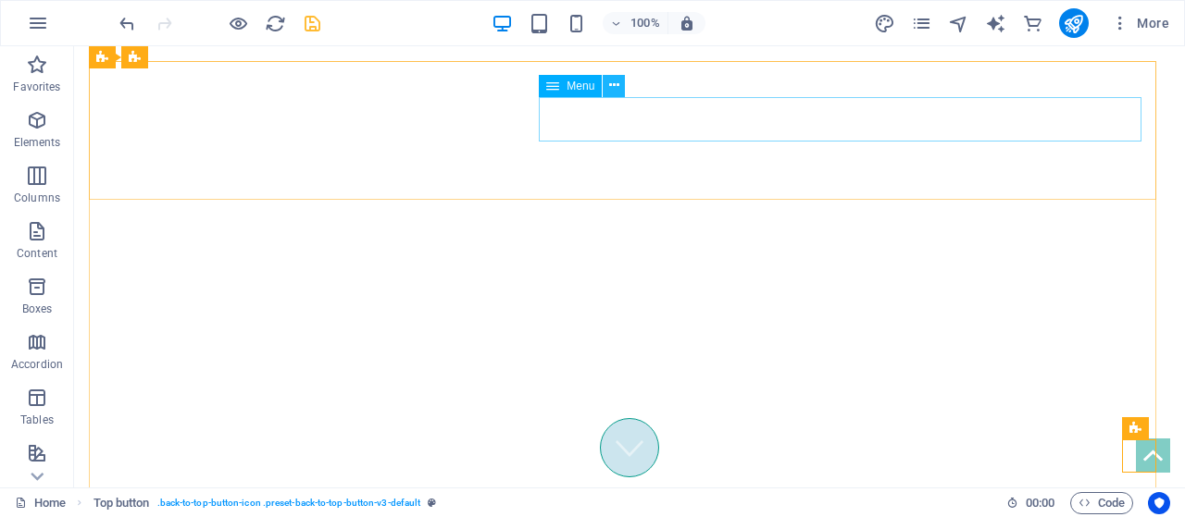
click at [607, 91] on button at bounding box center [614, 86] width 22 height 22
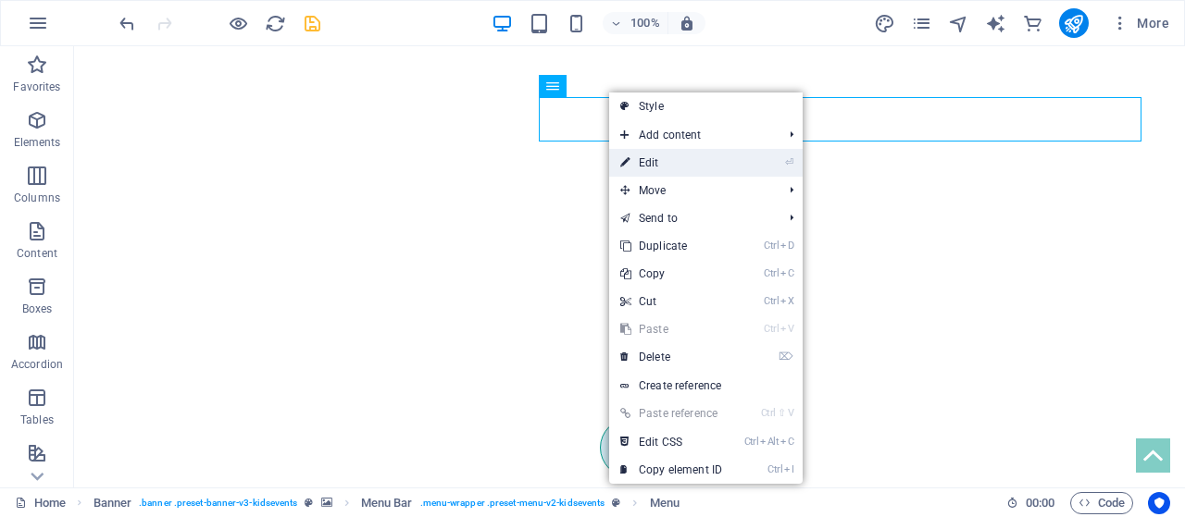
click at [657, 156] on link "⏎ Edit" at bounding box center [671, 163] width 124 height 28
select select
select select "1"
select select
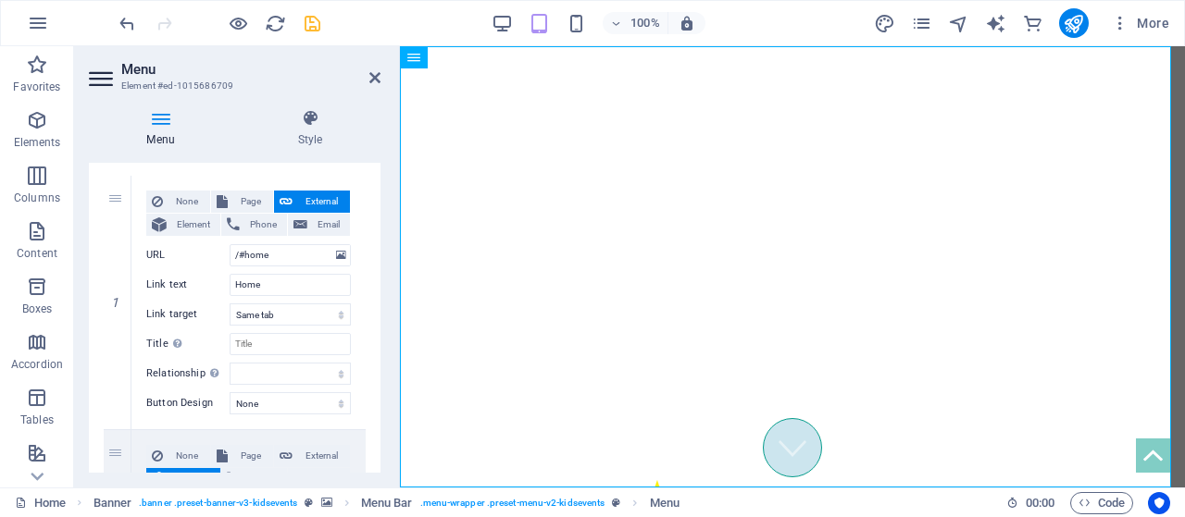
scroll to position [166, 0]
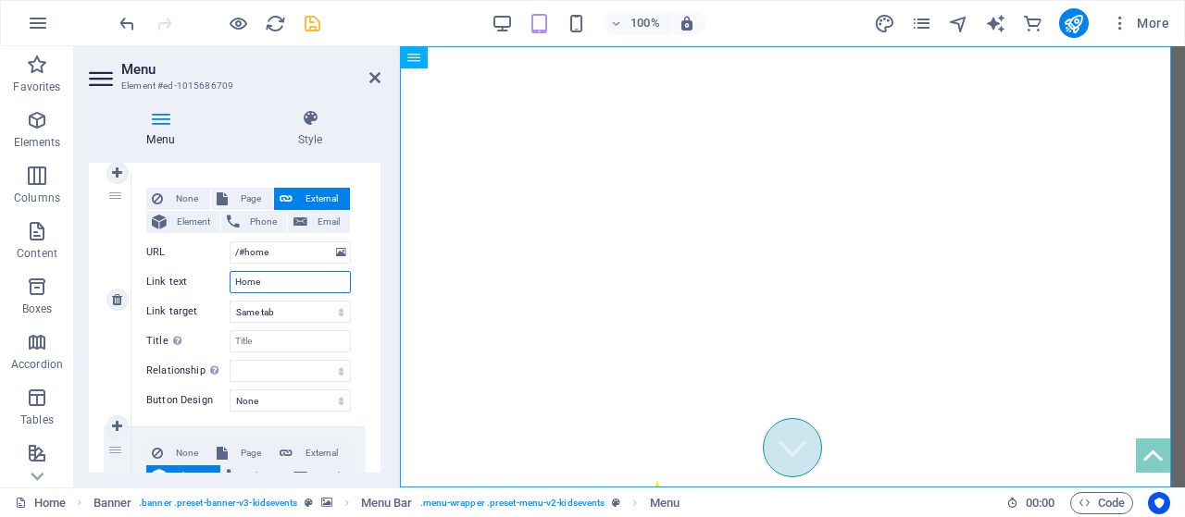
click at [276, 276] on input "Home" at bounding box center [290, 282] width 121 height 22
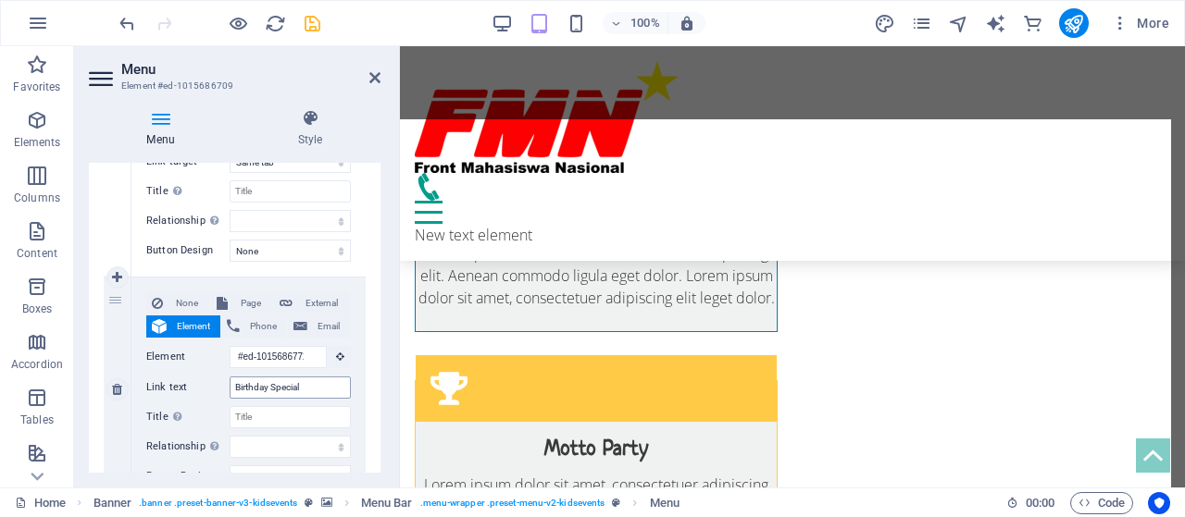
scroll to position [0, 0]
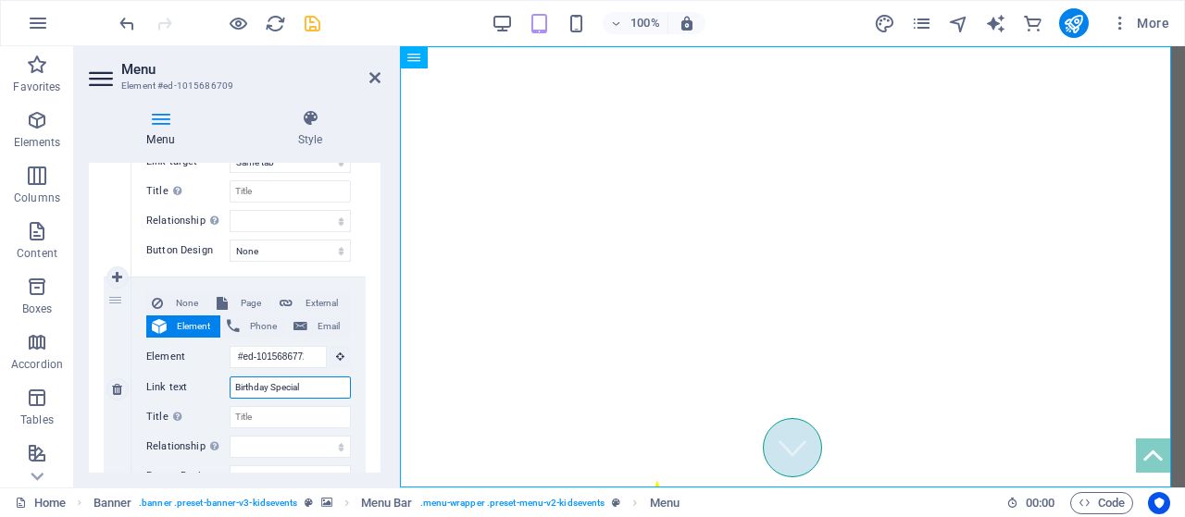
click at [309, 384] on input "Birthday Special" at bounding box center [290, 388] width 121 height 22
type input "B"
select select
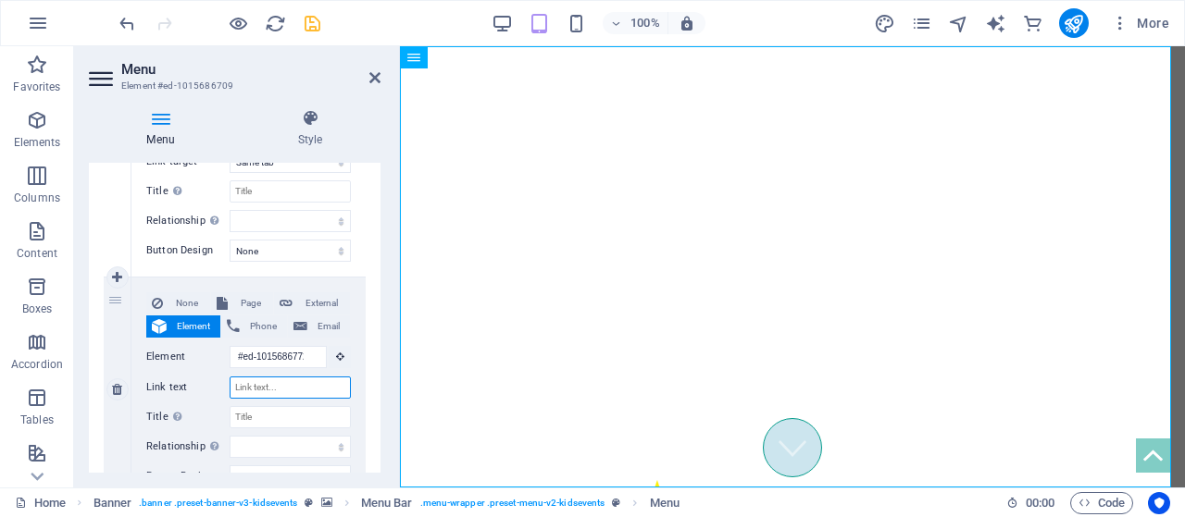
select select
type input "Ber"
select select
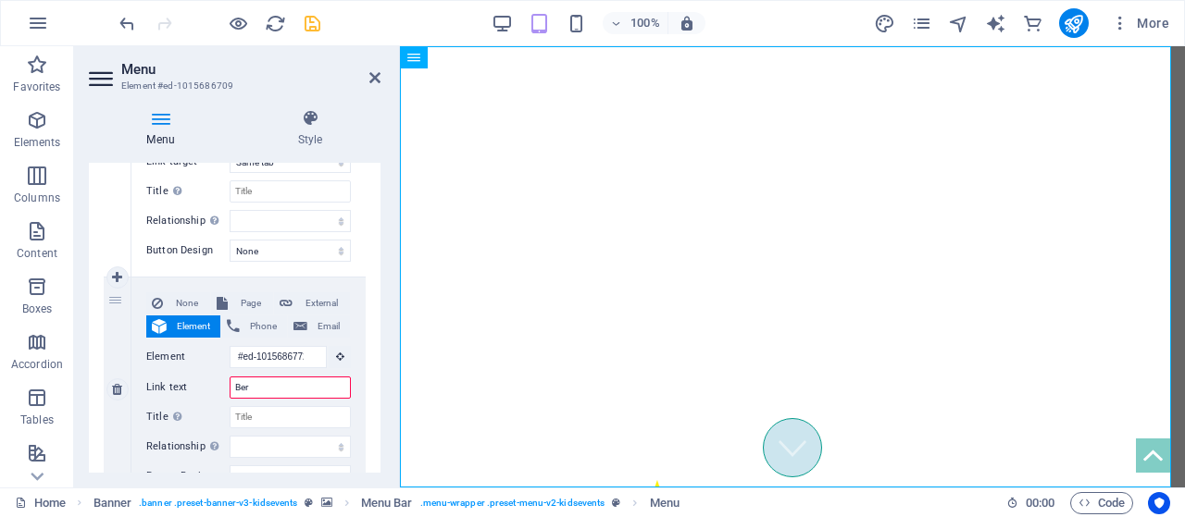
type input "Bero"
select select
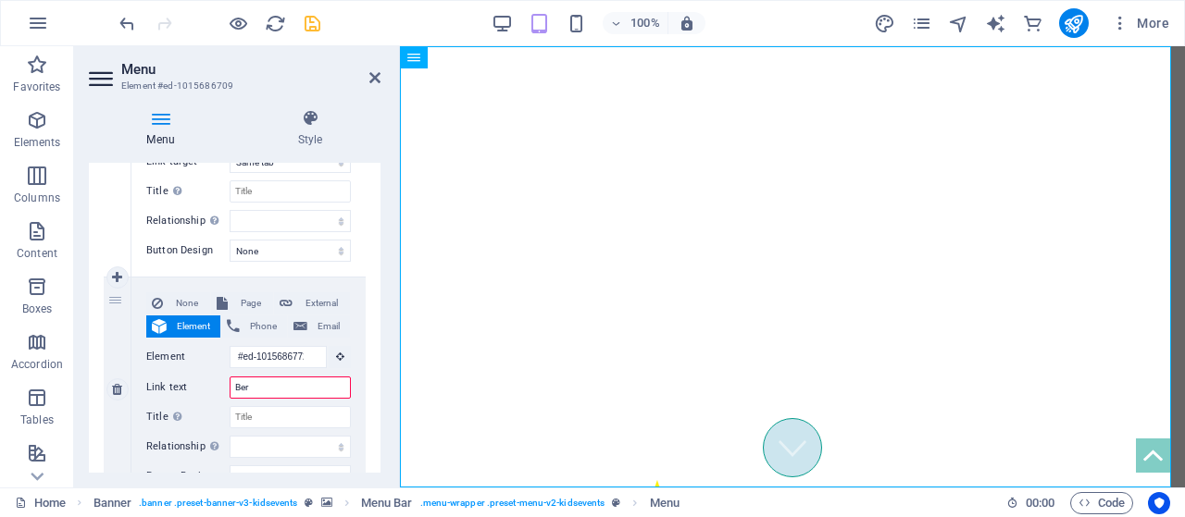
select select
type input "Berota"
select select
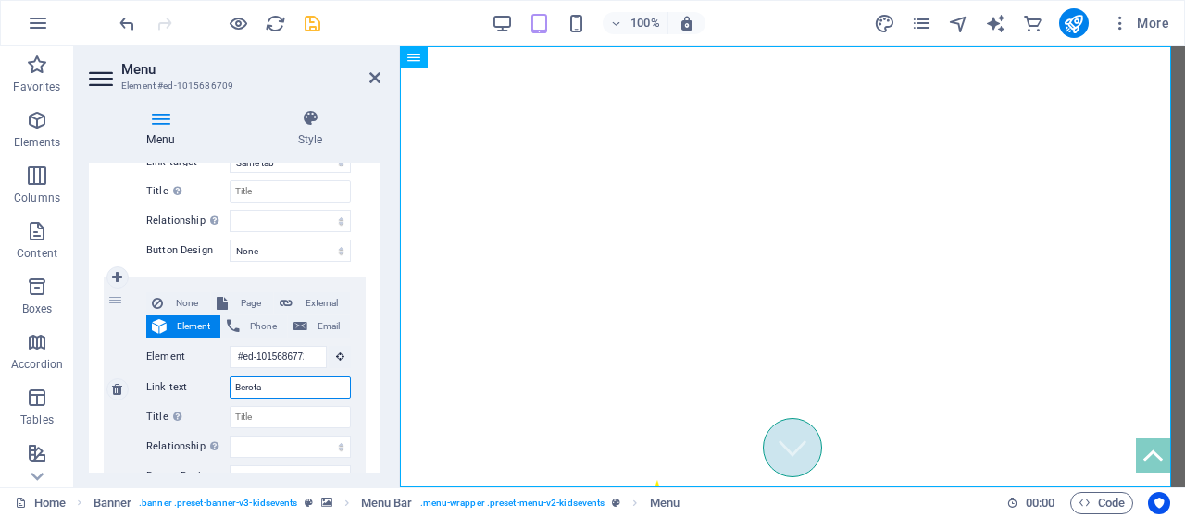
select select
type input "Berota \\\"
select select
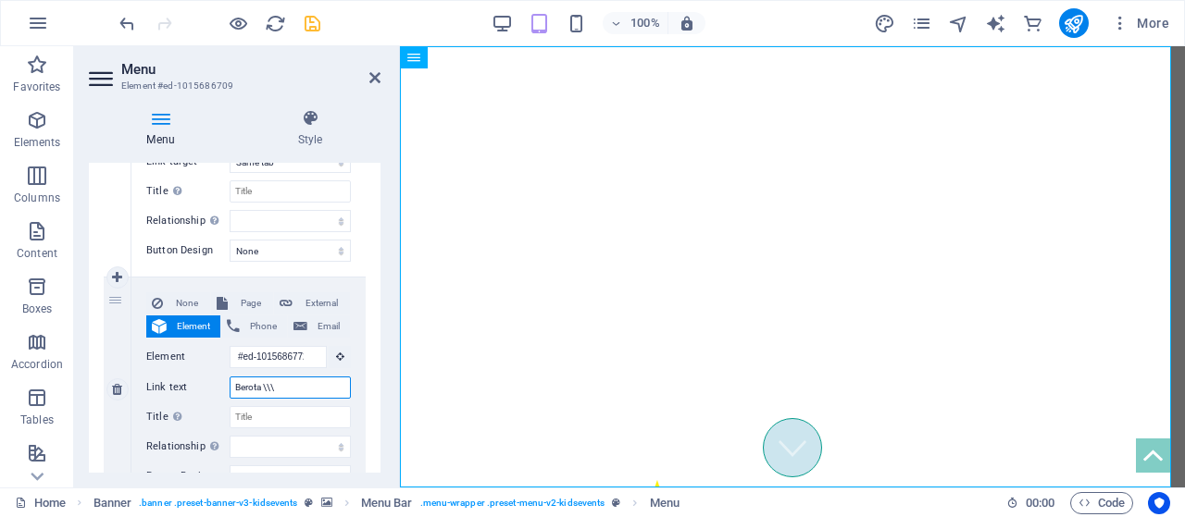
select select
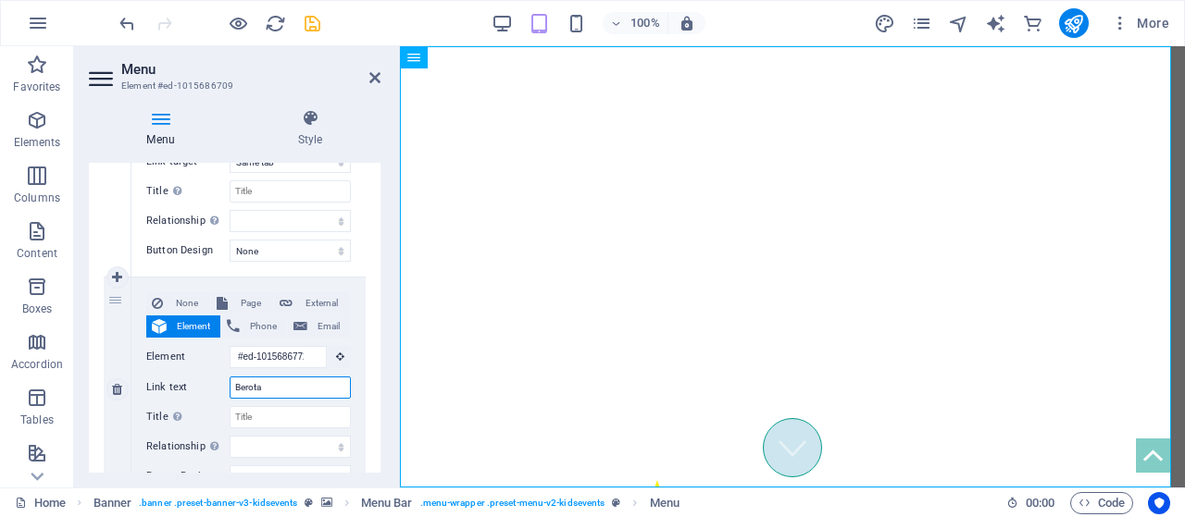
type input "Berota"
select select
type input "Berot"
select select
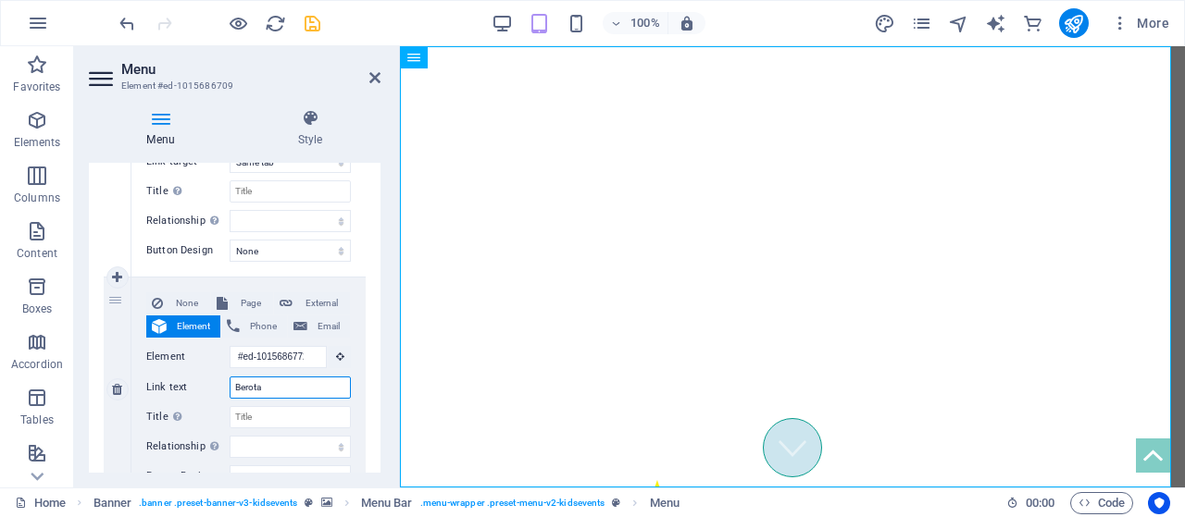
select select
type input "Ber"
select select
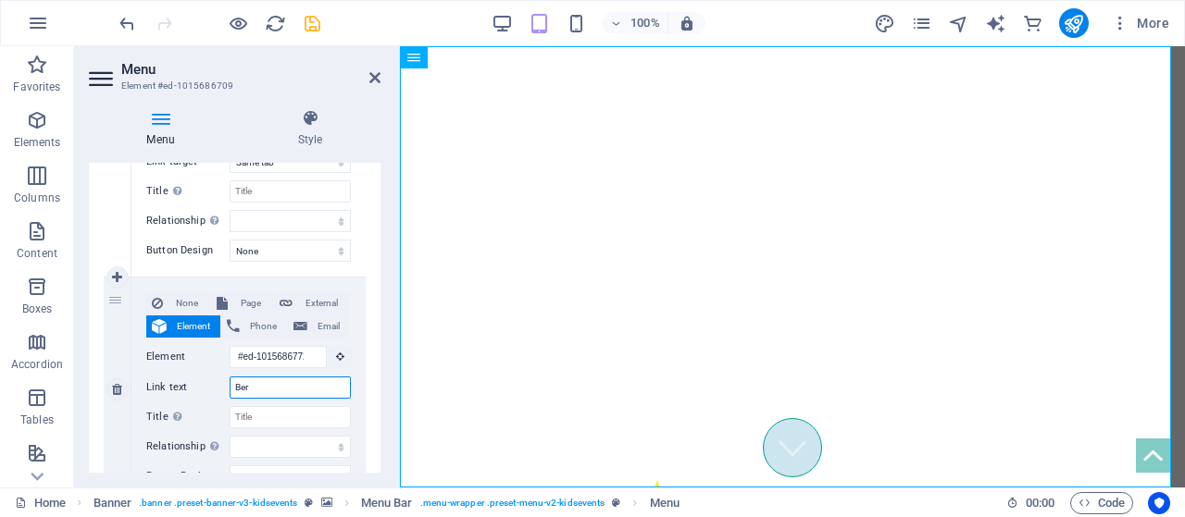
select select
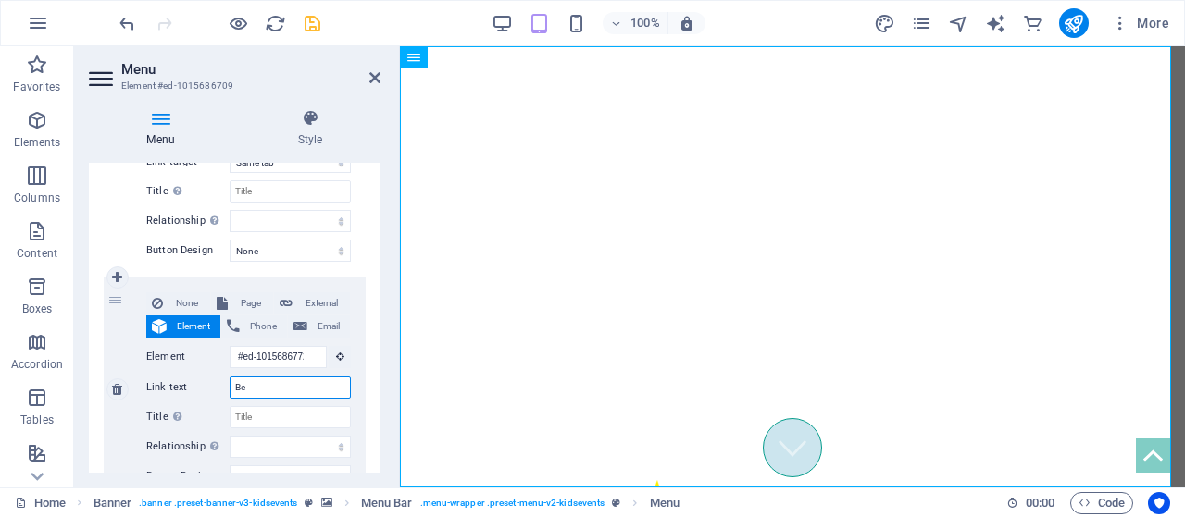
type input "B"
select select
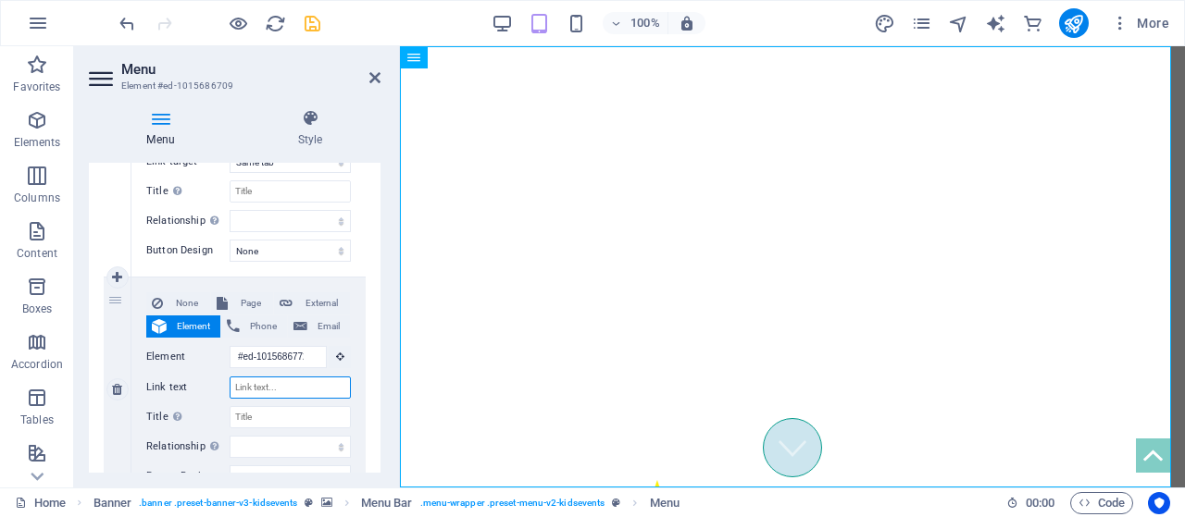
select select
type input "Kabar"
select select
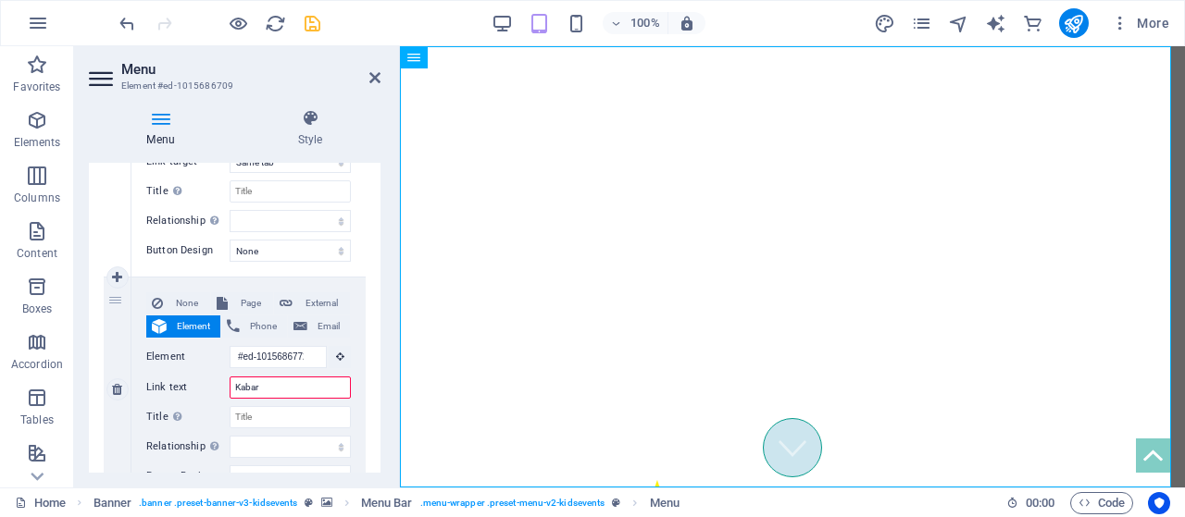
select select
type input "Kabar Ma"
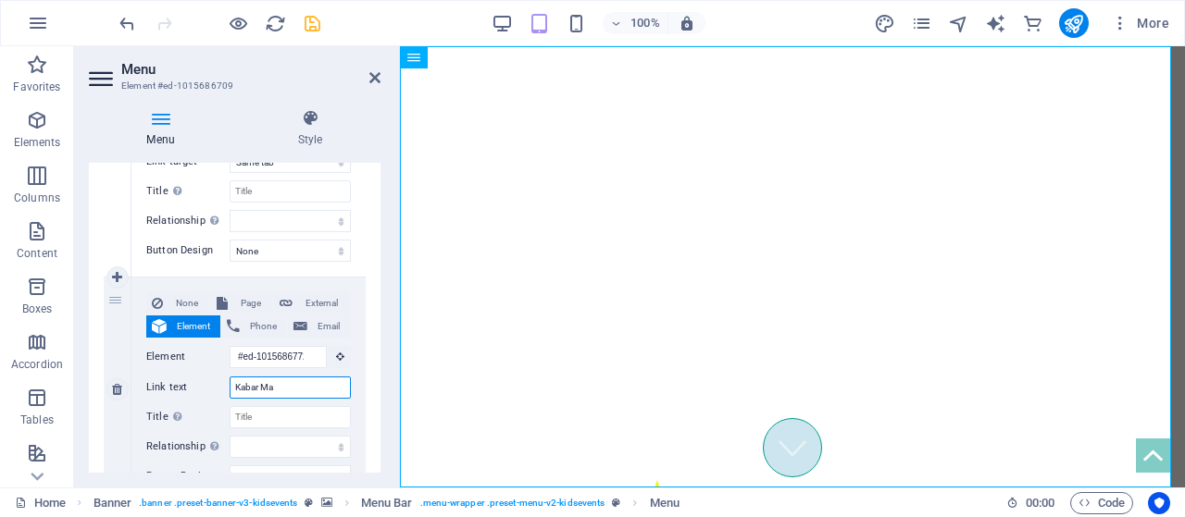
select select
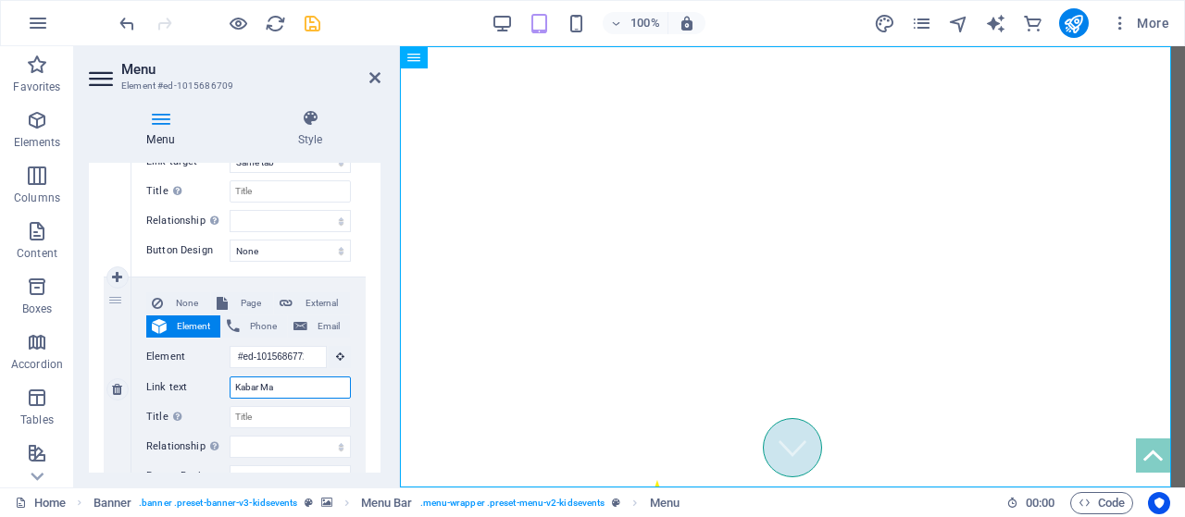
select select
type input "Kabar Mahasiswa"
select select
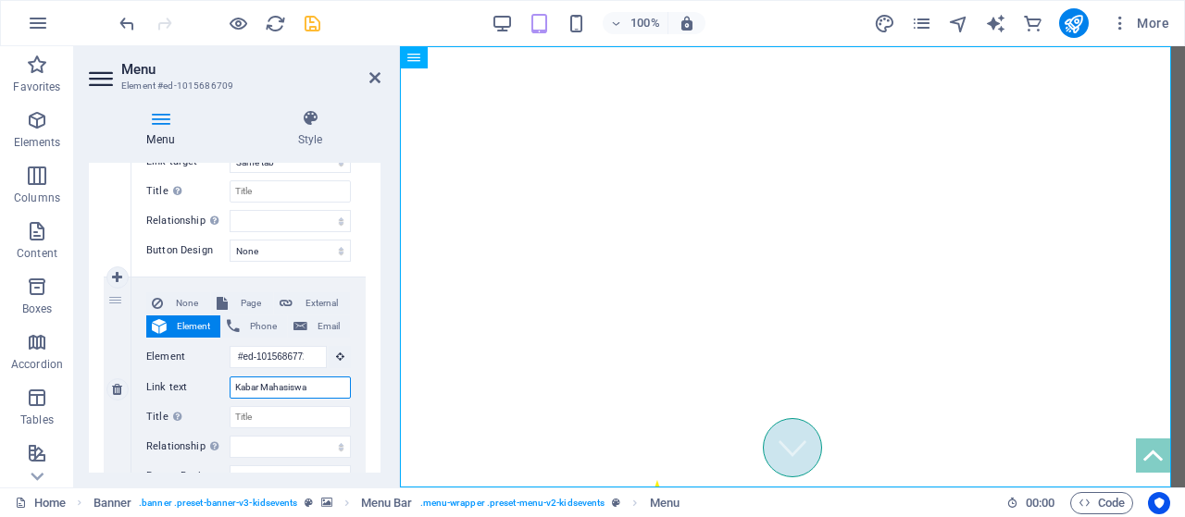
select select
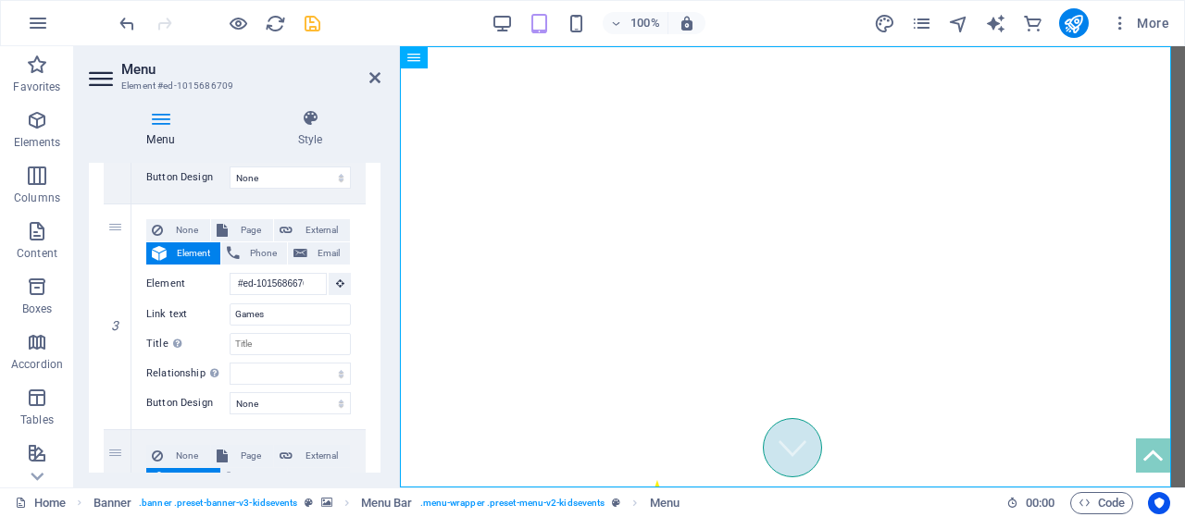
scroll to position [617, 0]
type input "Kabar Mahasiswa"
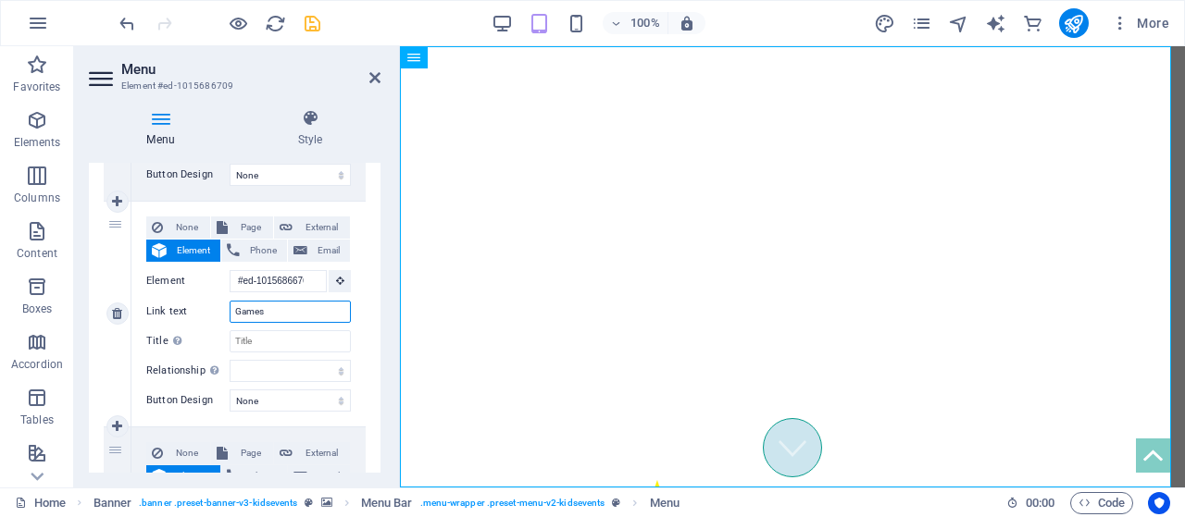
click at [299, 308] on input "Games" at bounding box center [290, 312] width 121 height 22
type input "G"
select select
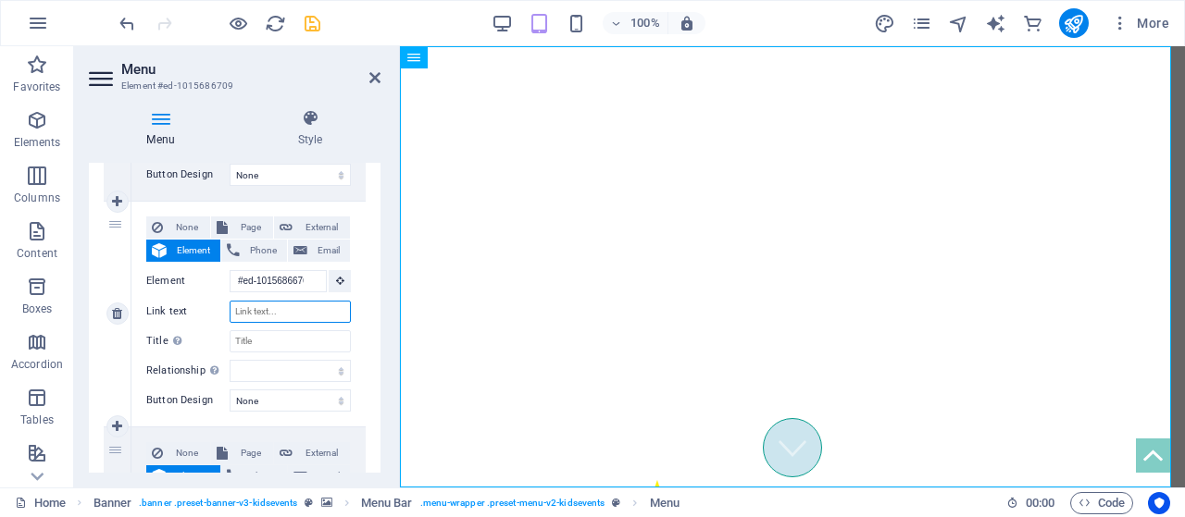
select select
type input "Kampanye"
select select
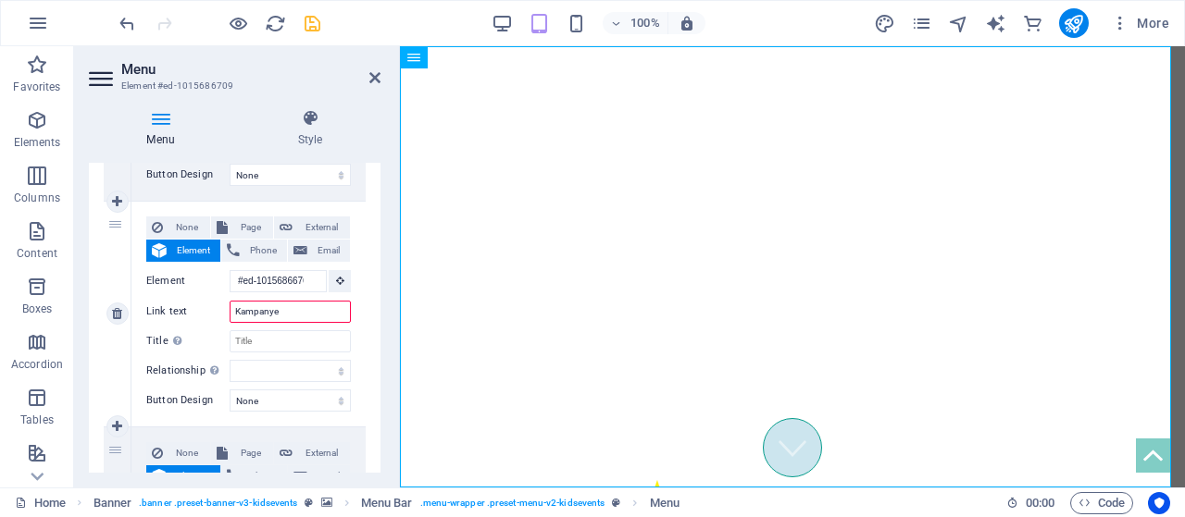
select select
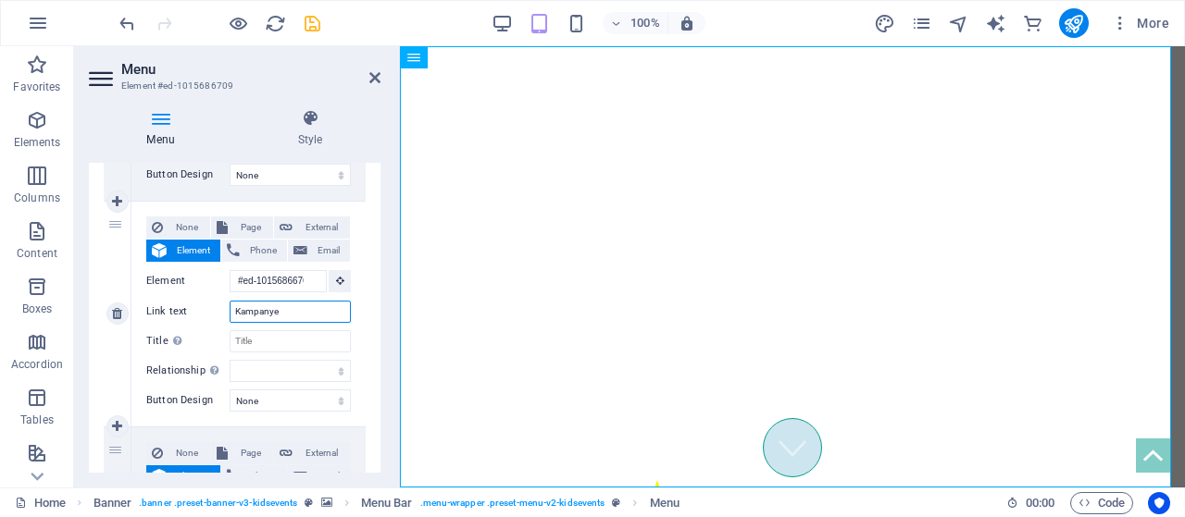
click at [238, 312] on input "Kampanye" at bounding box center [290, 312] width 121 height 22
type input "Aksi Kampanye"
select select
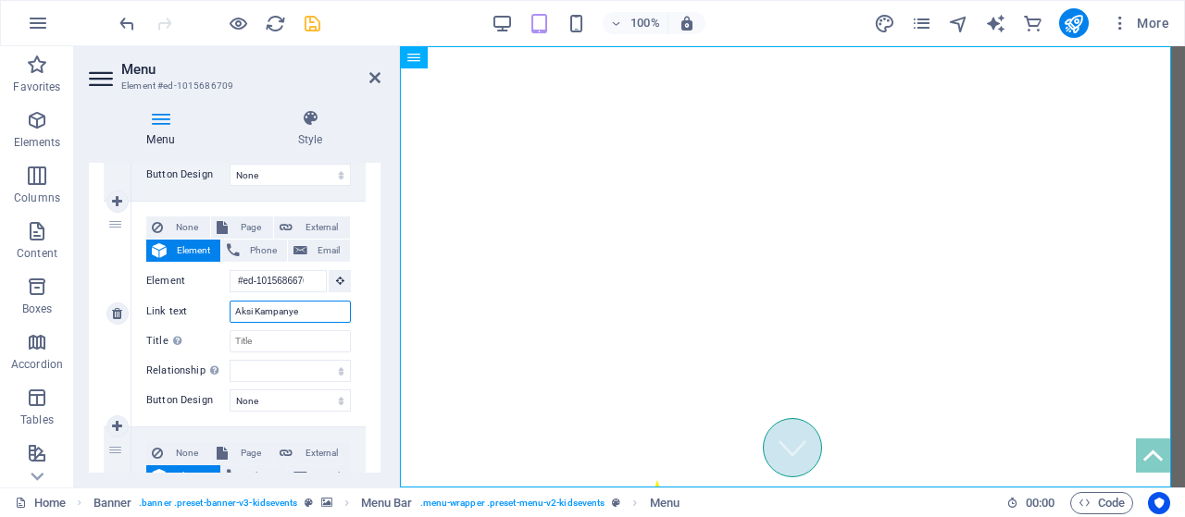
select select
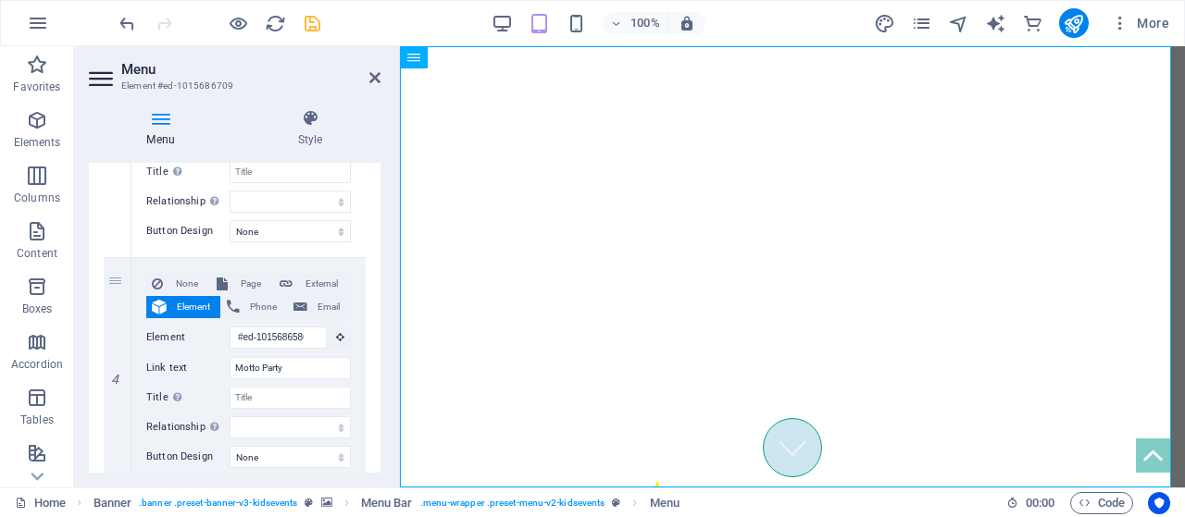
scroll to position [790, 0]
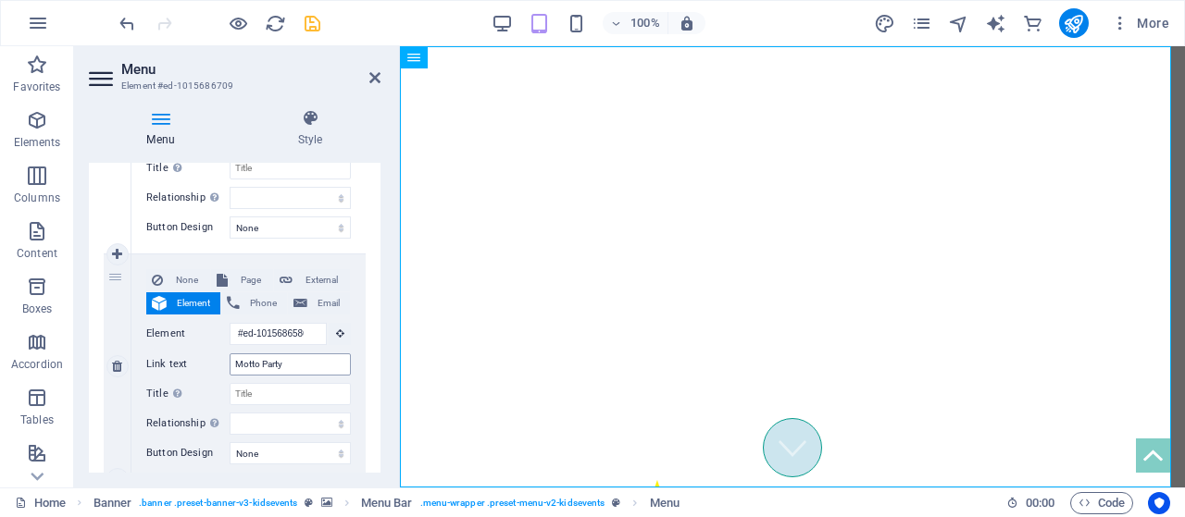
type input "Aksi Kampanye"
click at [331, 362] on input "Motto Party" at bounding box center [290, 365] width 121 height 22
type input "M"
select select
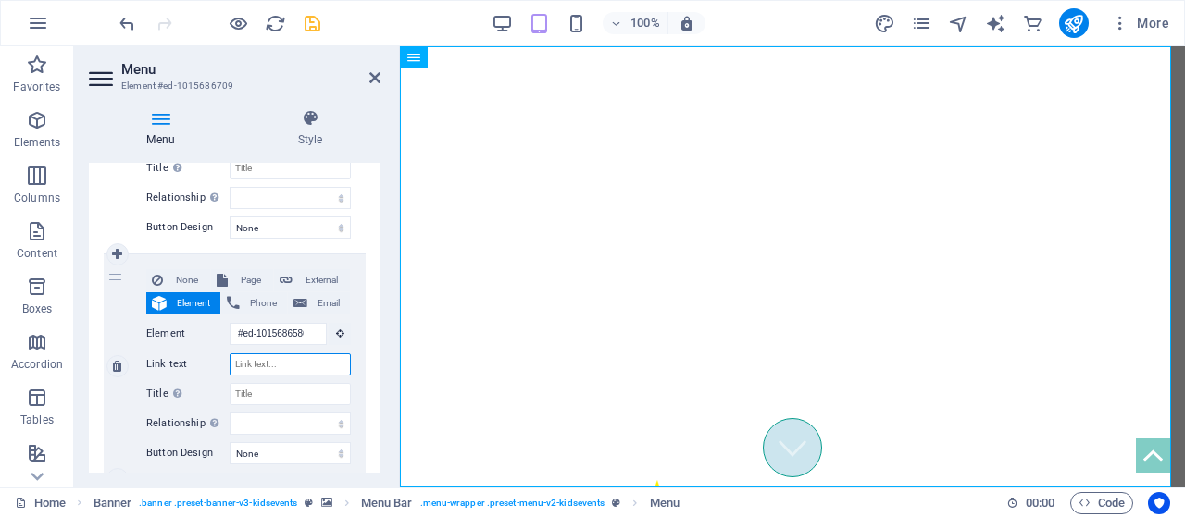
select select
type input "Berita"
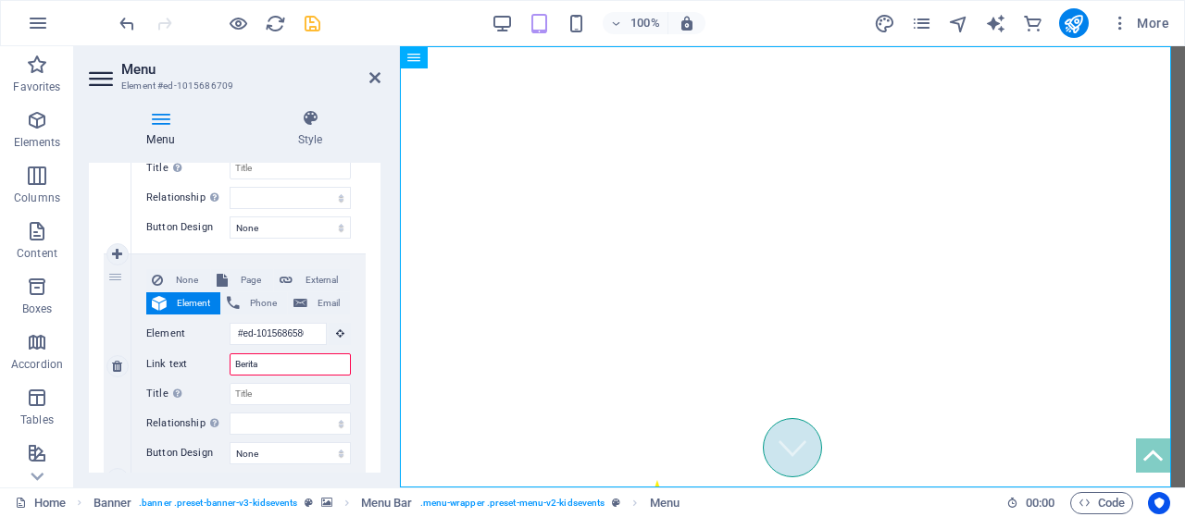
select select
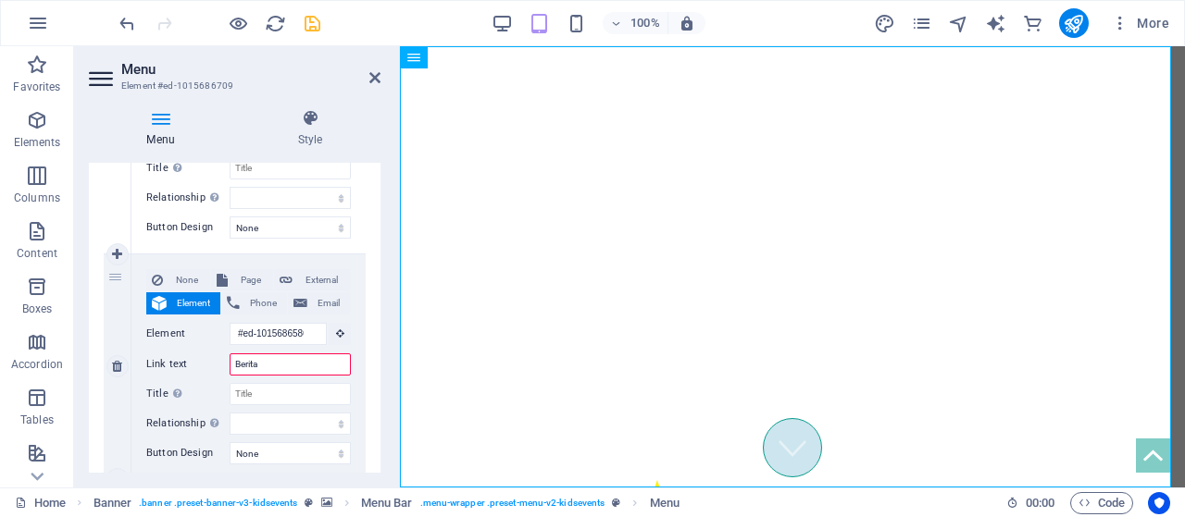
select select
type input "Berita Kampus"
select select
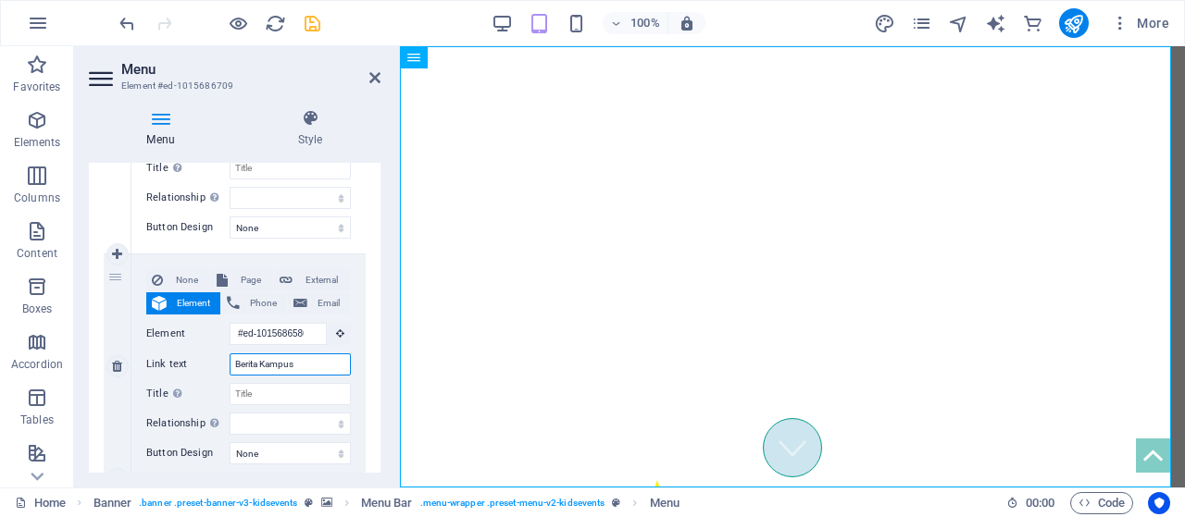
select select
type input "Berita Kampus"
drag, startPoint x: 380, startPoint y: 347, endPoint x: 377, endPoint y: 376, distance: 28.9
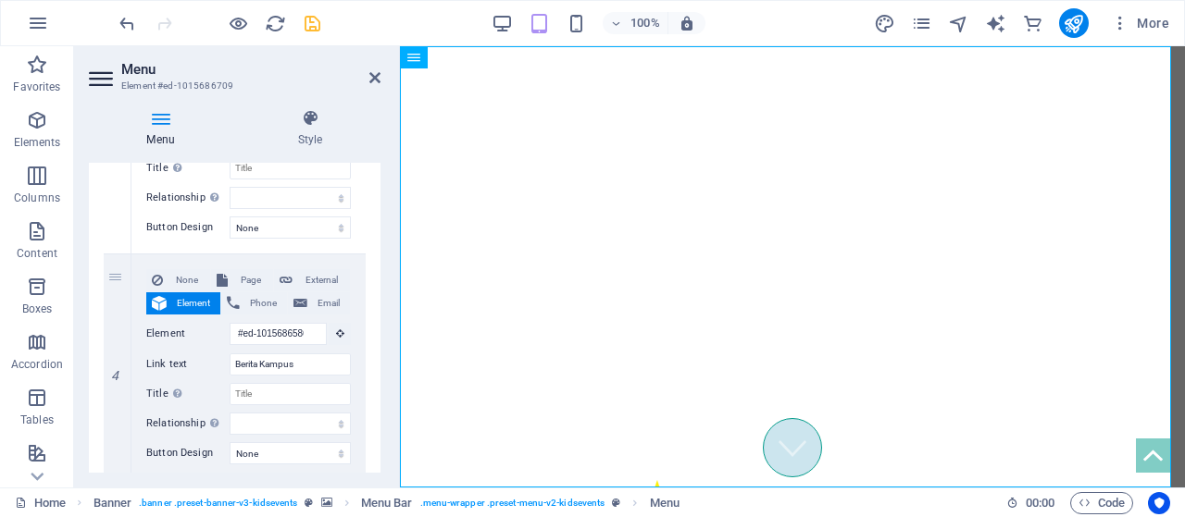
click at [377, 376] on div "Menu Style Menu Auto Custom Create custom menu items for this menu. Recommended…" at bounding box center [234, 290] width 321 height 393
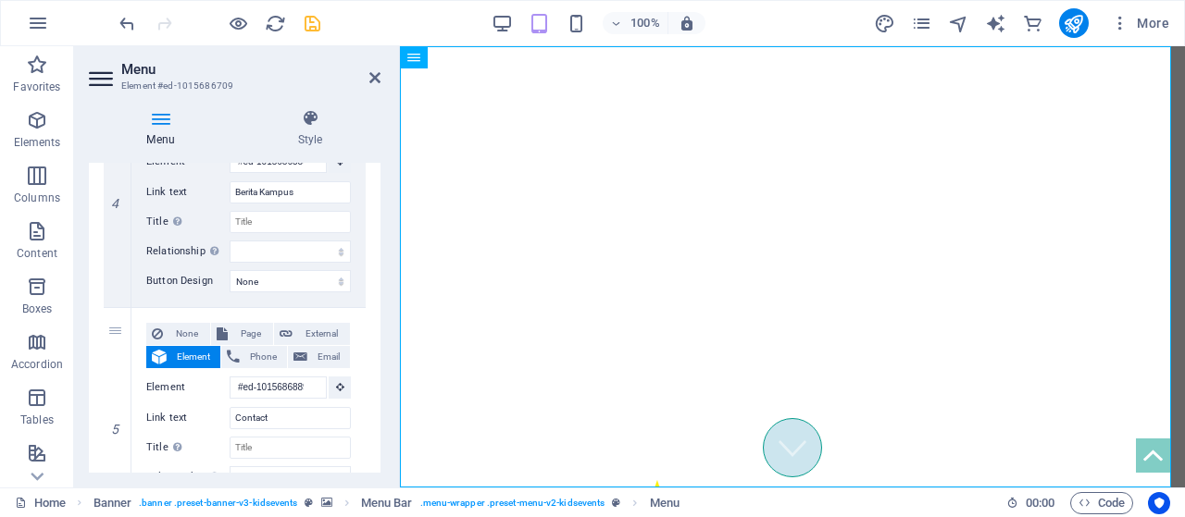
scroll to position [979, 0]
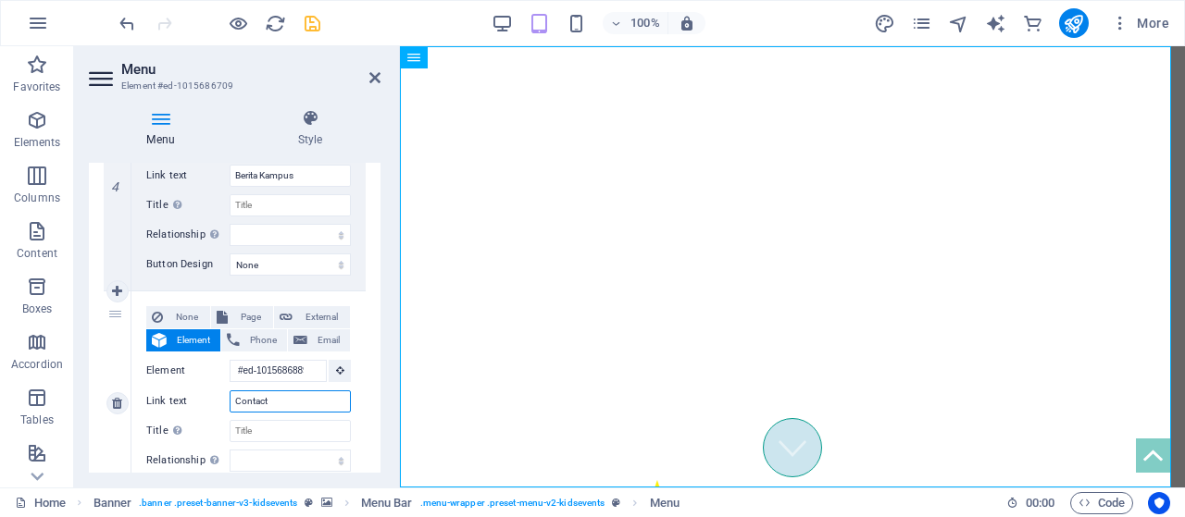
click at [317, 395] on input "Contact" at bounding box center [290, 402] width 121 height 22
type input "C"
select select
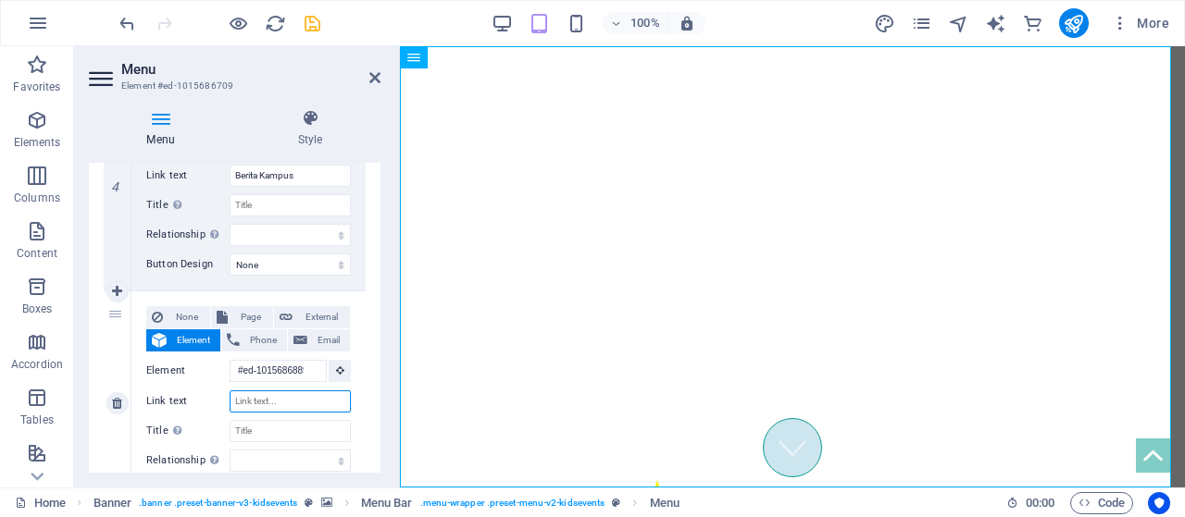
select select
type input "Pendidikan"
select select
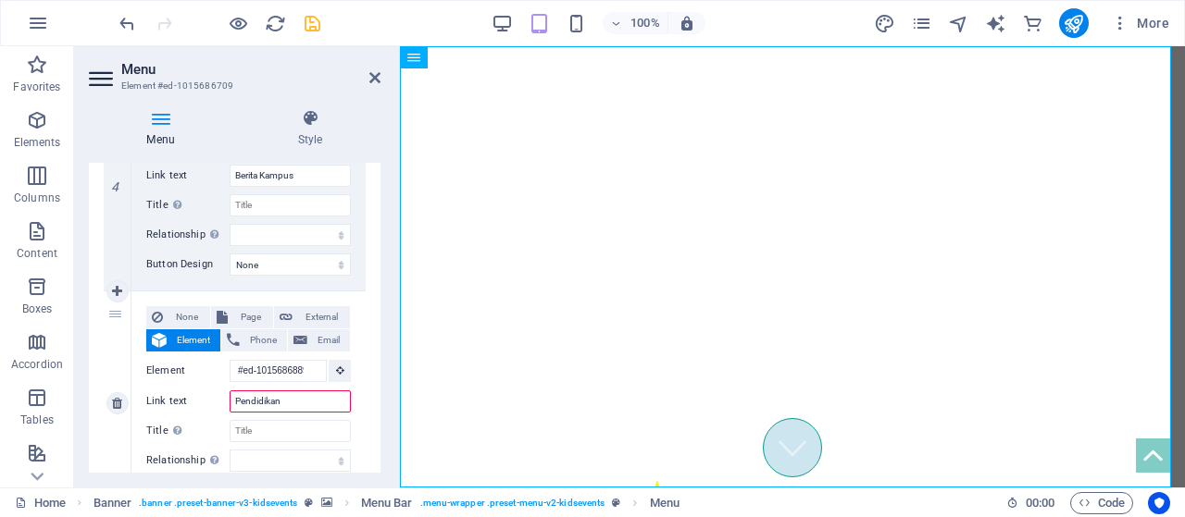
select select
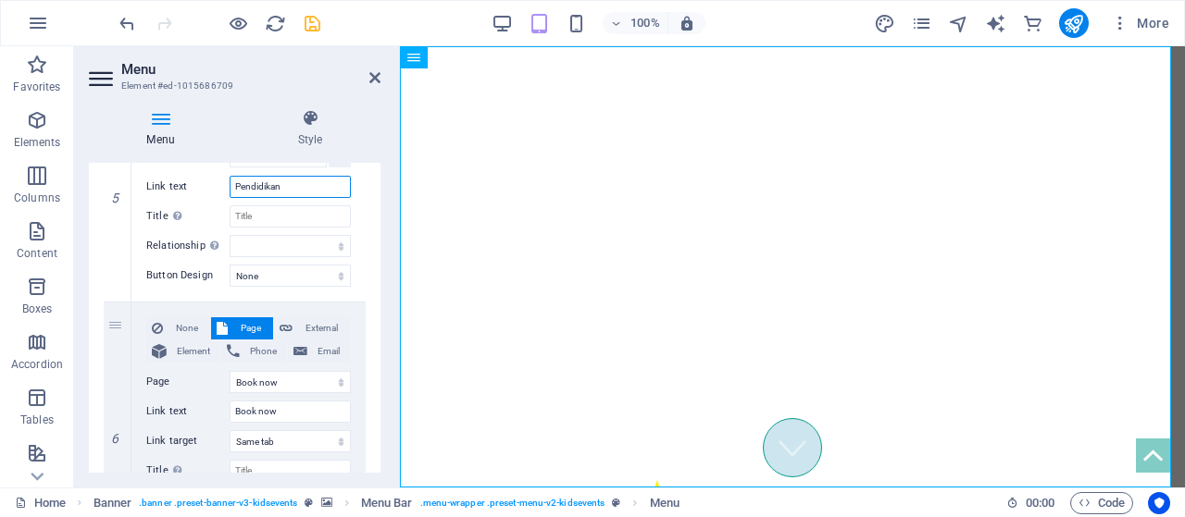
scroll to position [1207, 0]
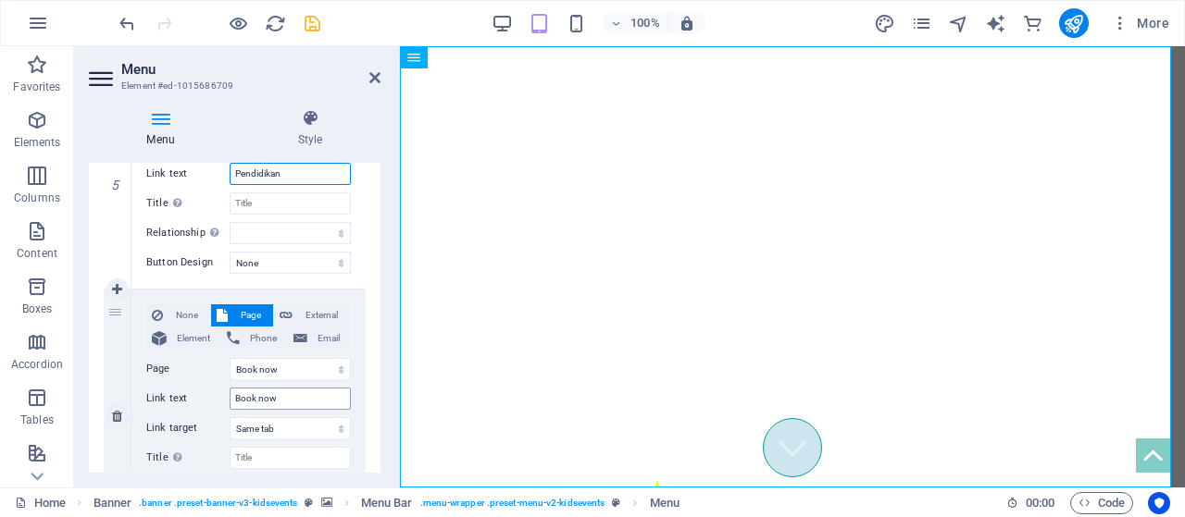
type input "Pendidikan"
click at [298, 403] on input "Book now" at bounding box center [290, 399] width 121 height 22
type input "B"
select select
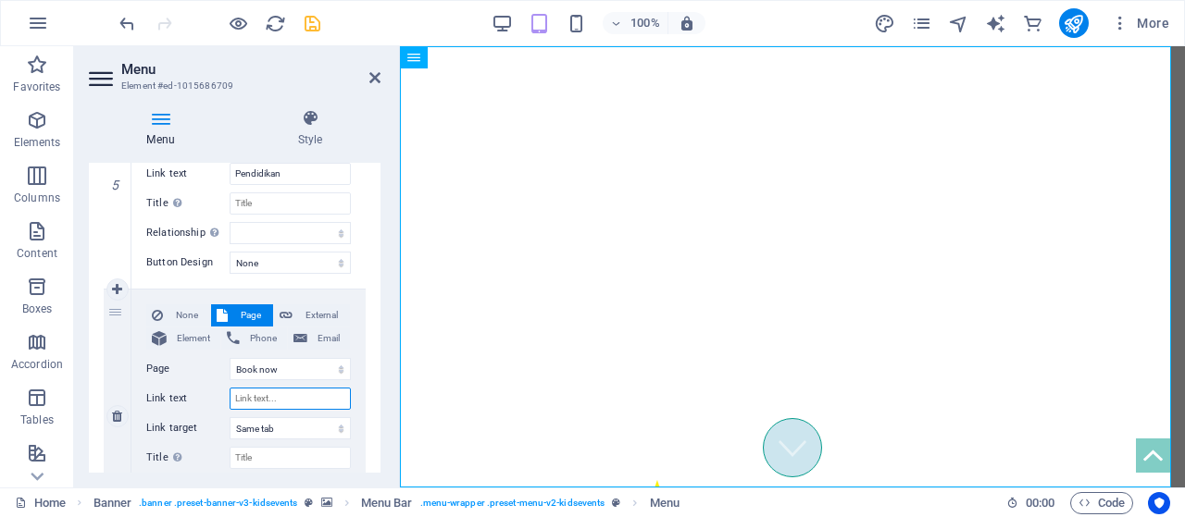
select select
type input "Ak"
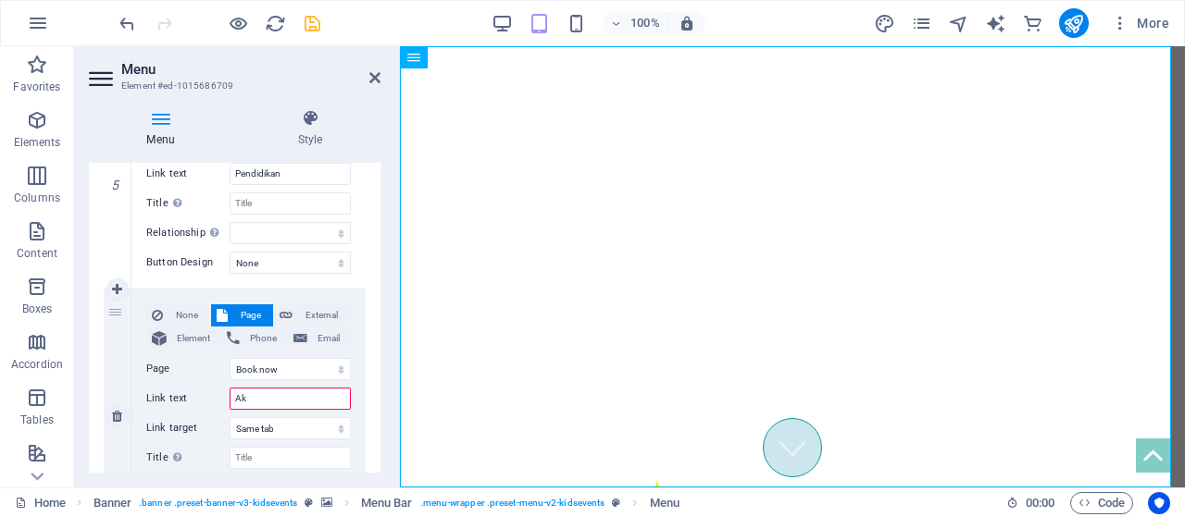
select select
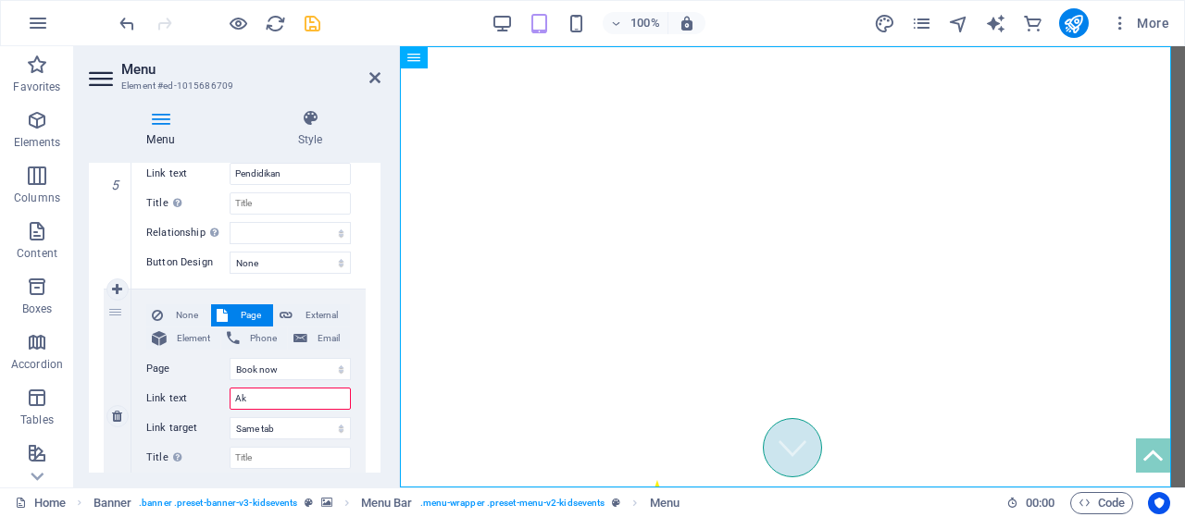
select select
type input "A"
select select
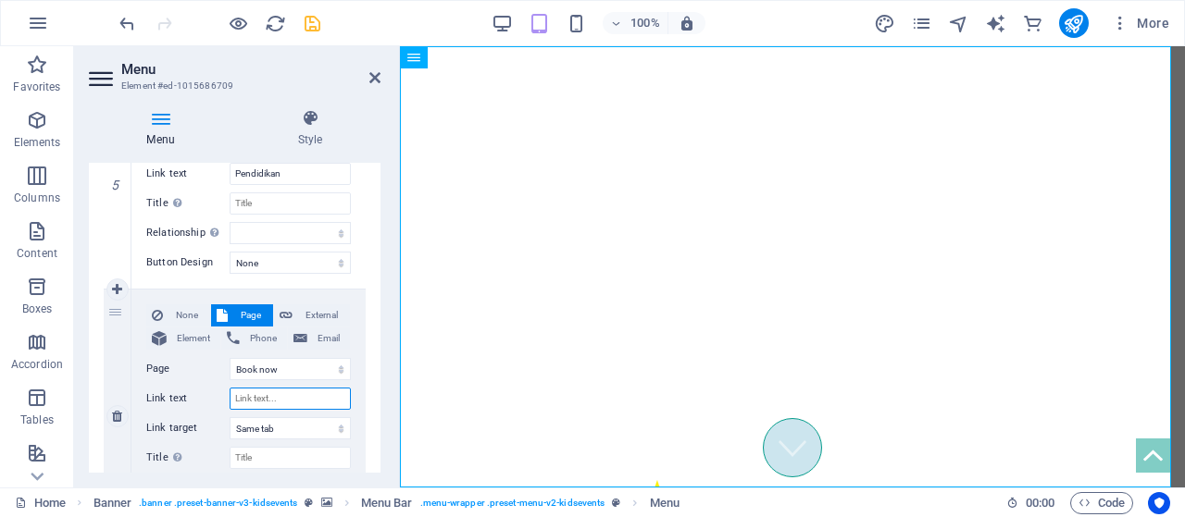
select select
type input "A"
type input "Budaya"
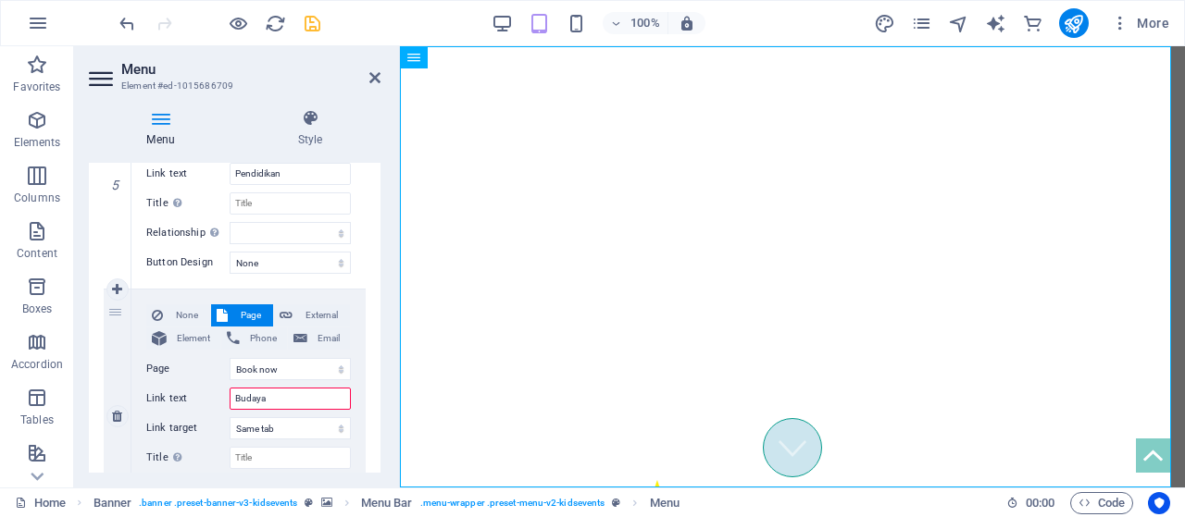
select select
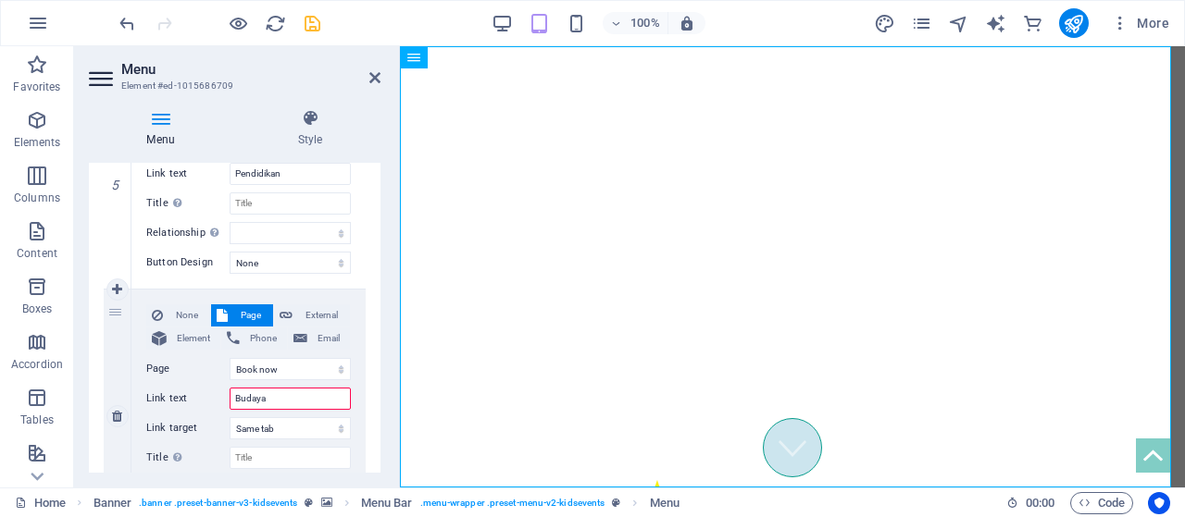
select select
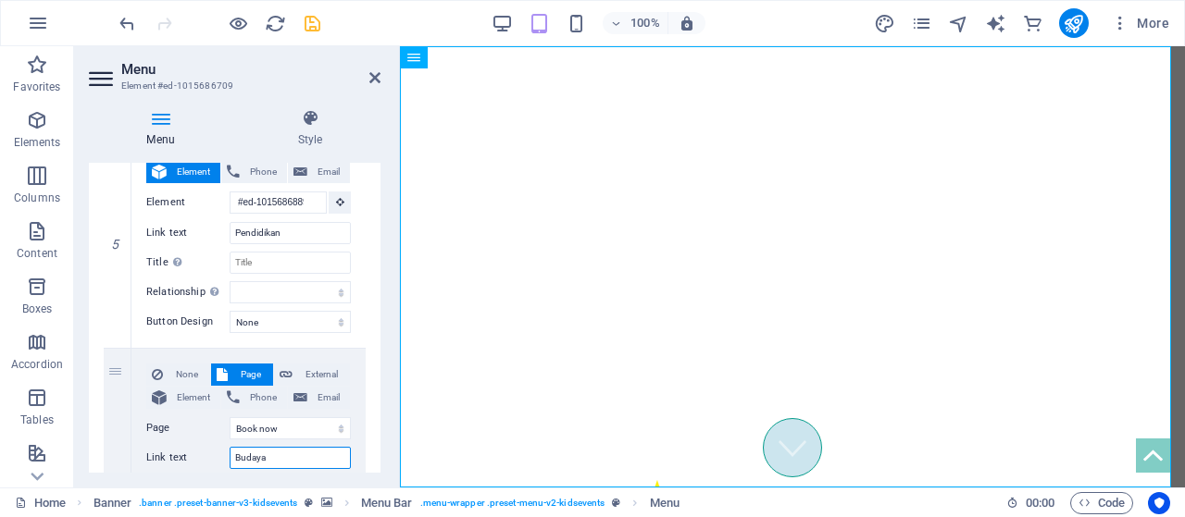
scroll to position [1128, 0]
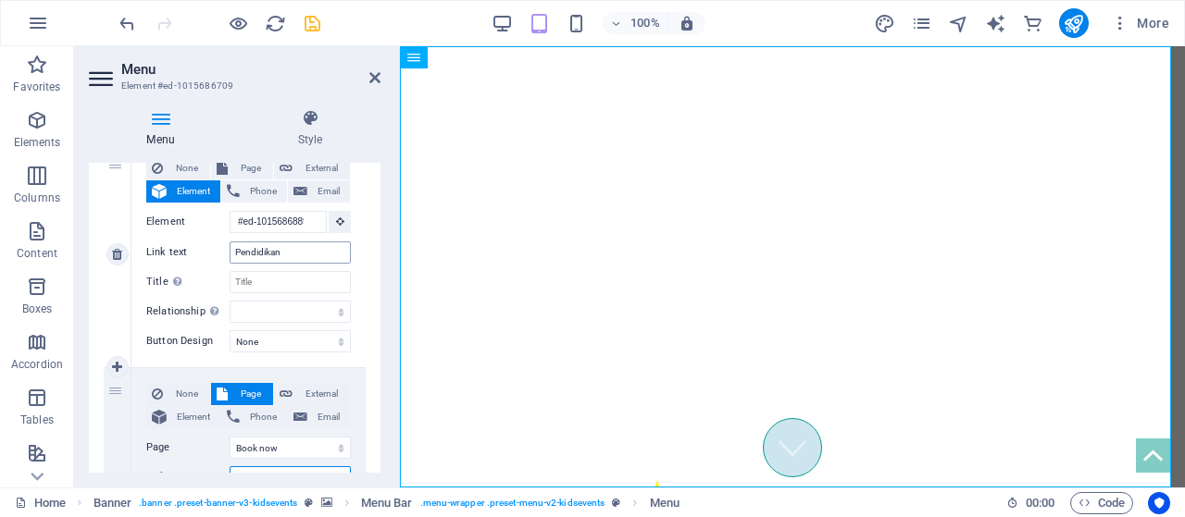
type input "Budaya"
click at [311, 255] on input "Pendidikan" at bounding box center [290, 253] width 121 height 22
type input "Pendidikan da"
select select
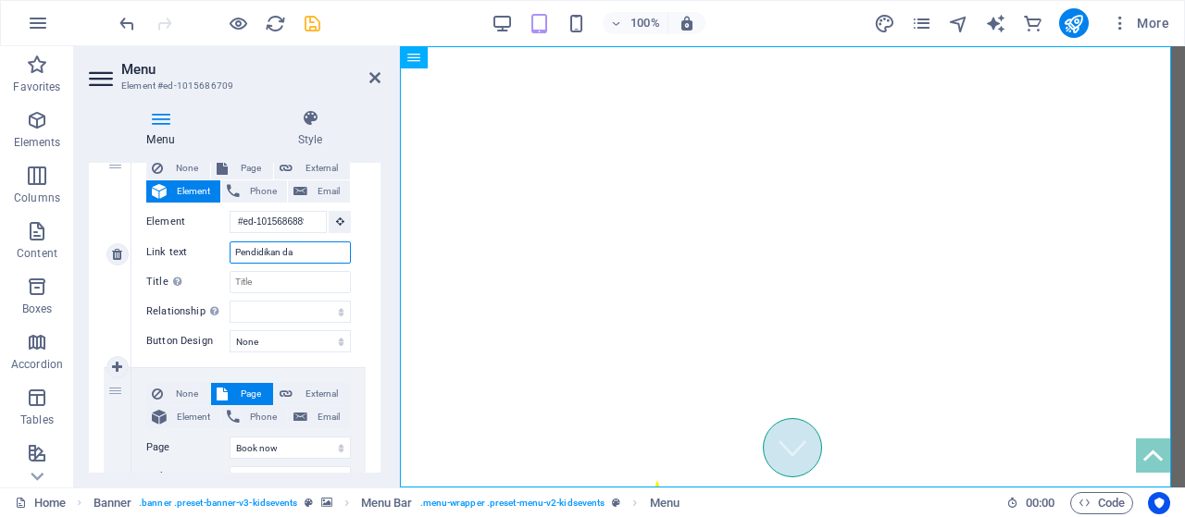
select select
type input "Pendidikan da"
select select
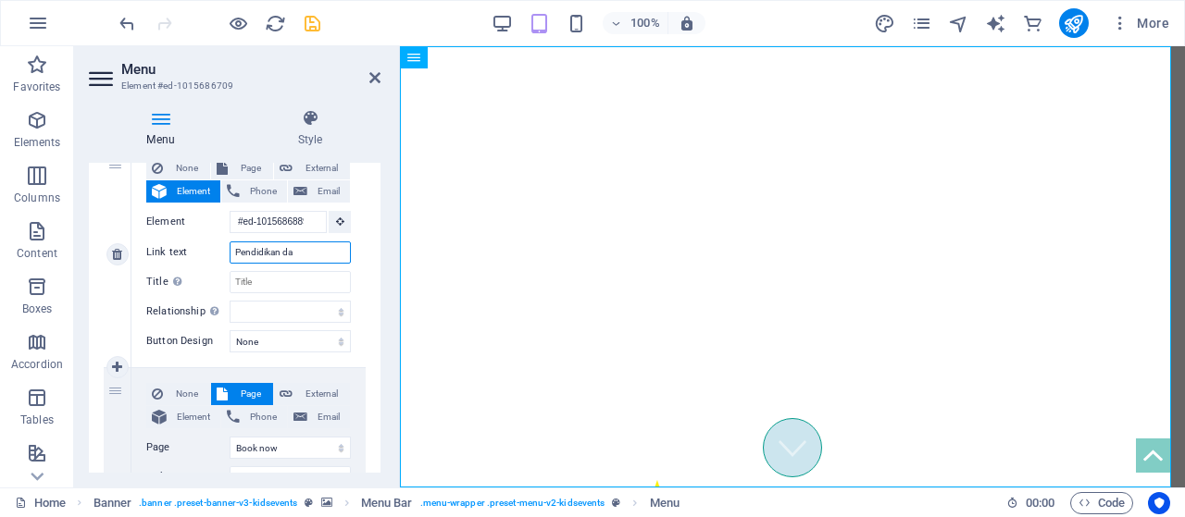
select select
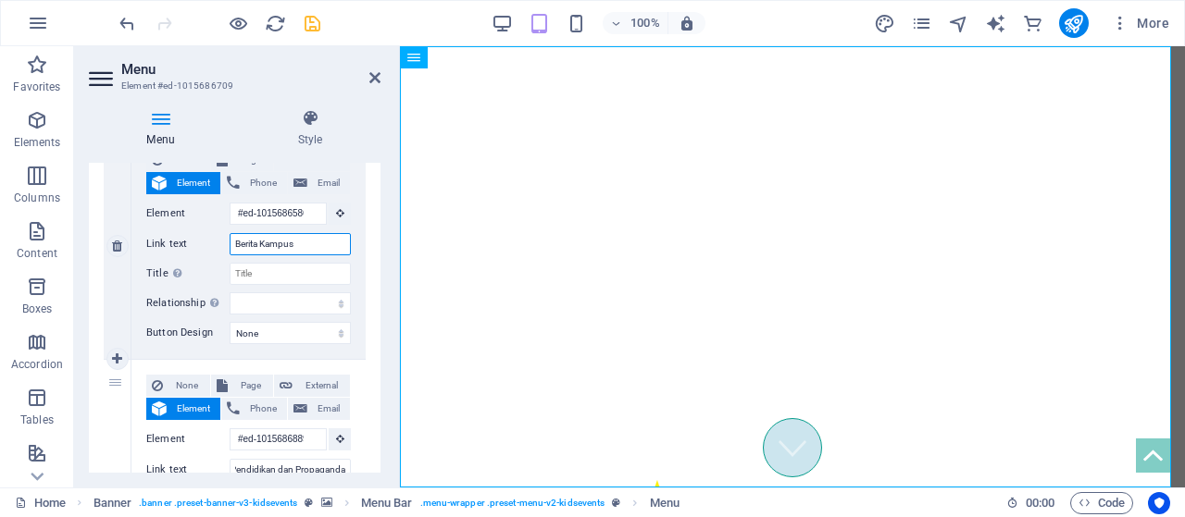
scroll to position [0, 0]
click at [305, 246] on input "Berita Kampus" at bounding box center [290, 244] width 121 height 22
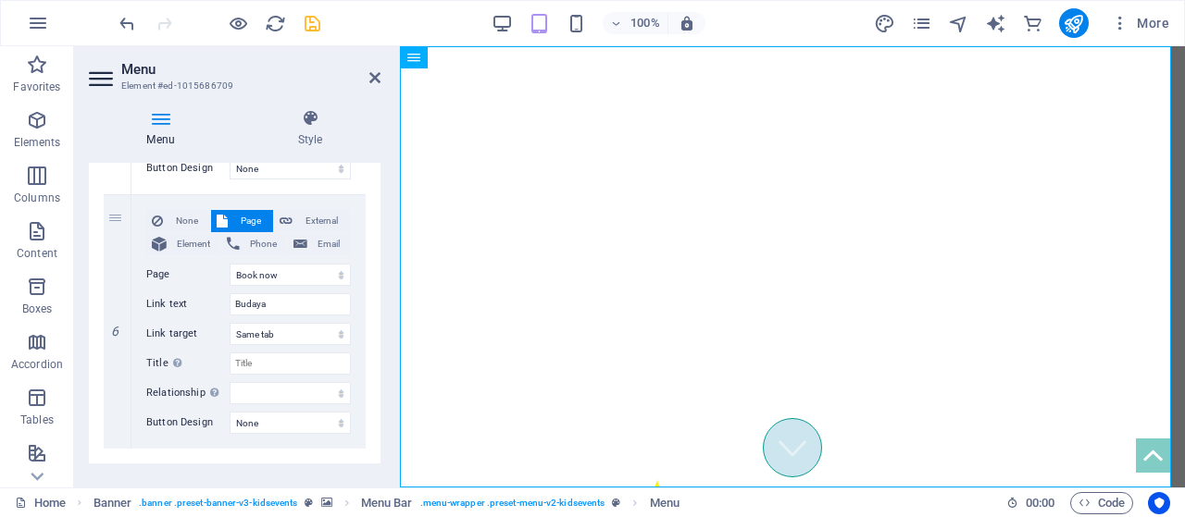
scroll to position [1327, 0]
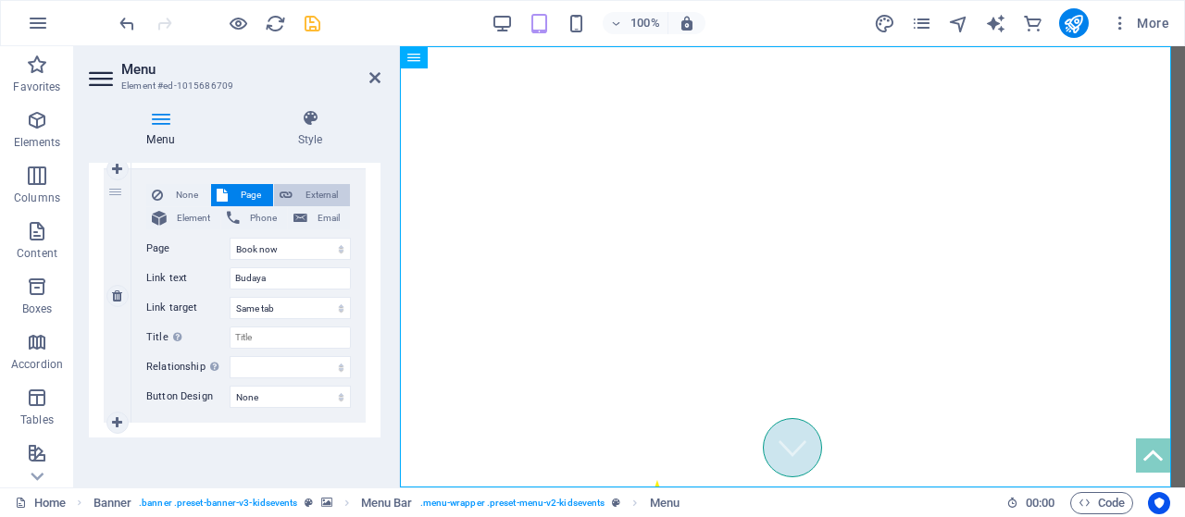
click at [342, 184] on button "External" at bounding box center [312, 195] width 76 height 22
click at [256, 185] on span "Page" at bounding box center [250, 195] width 34 height 22
click at [286, 193] on icon at bounding box center [286, 195] width 13 height 22
click at [262, 211] on span "Phone" at bounding box center [263, 218] width 36 height 22
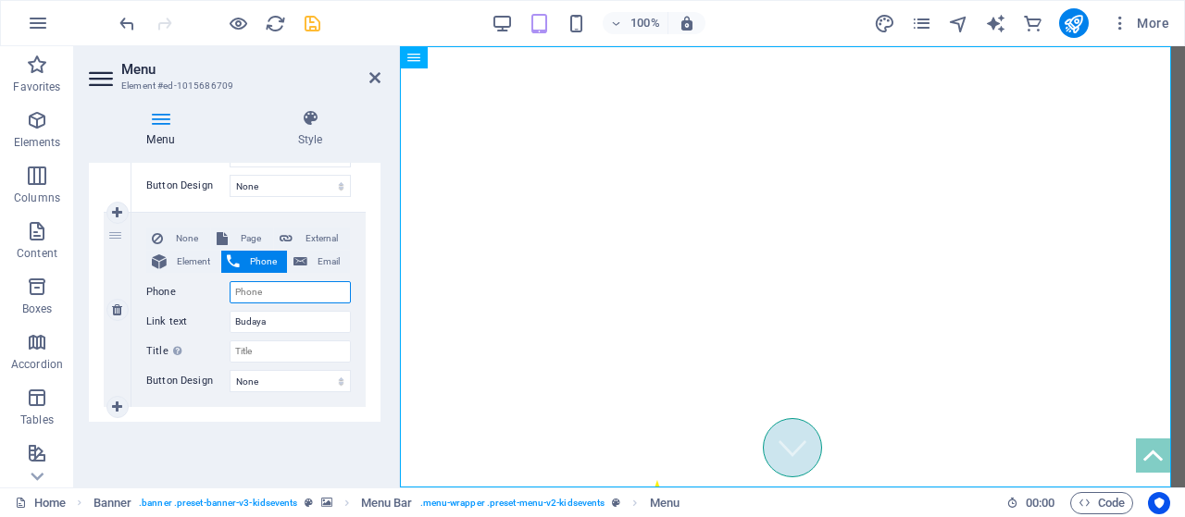
scroll to position [1281, 0]
click at [322, 259] on span "Email" at bounding box center [328, 265] width 31 height 22
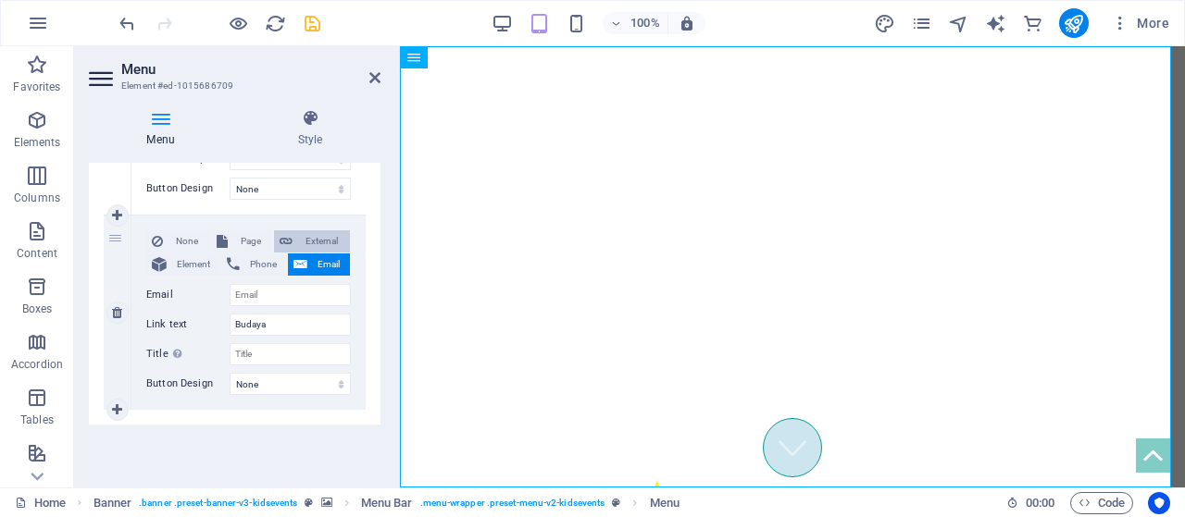
click at [313, 234] on span "External" at bounding box center [321, 241] width 46 height 22
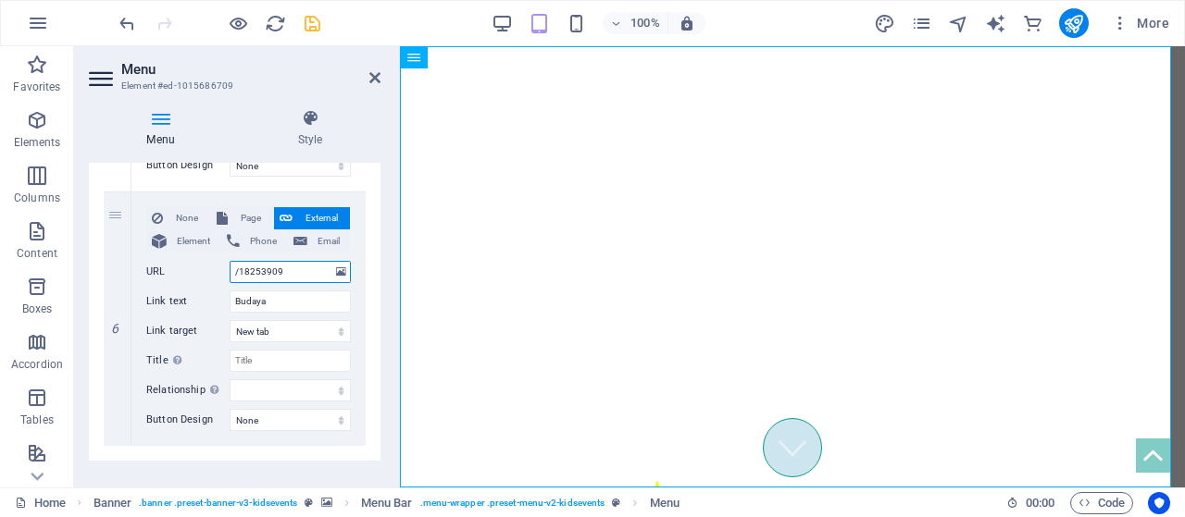
scroll to position [1327, 0]
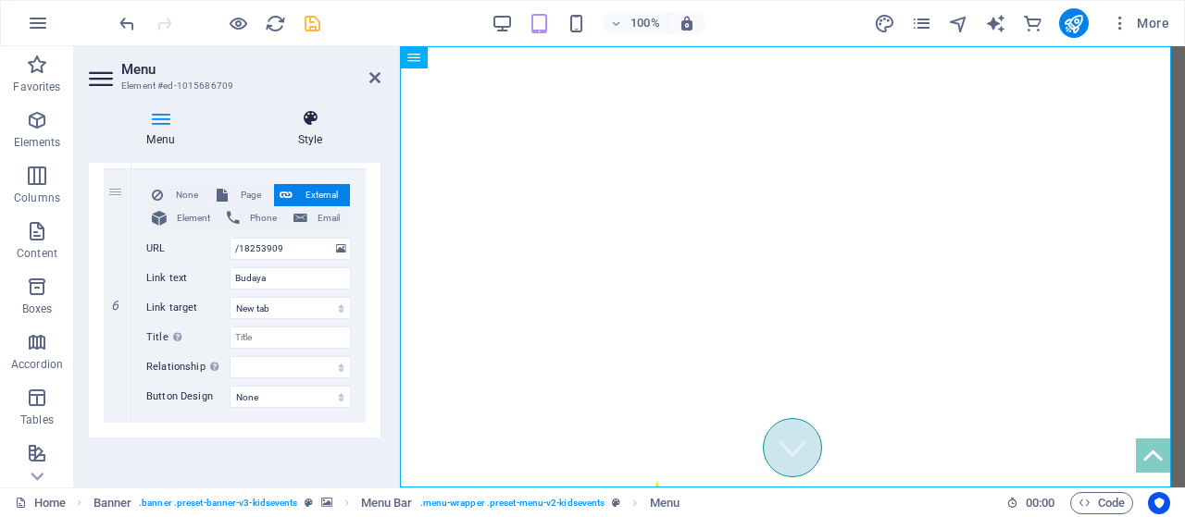
click at [302, 122] on icon at bounding box center [310, 118] width 141 height 19
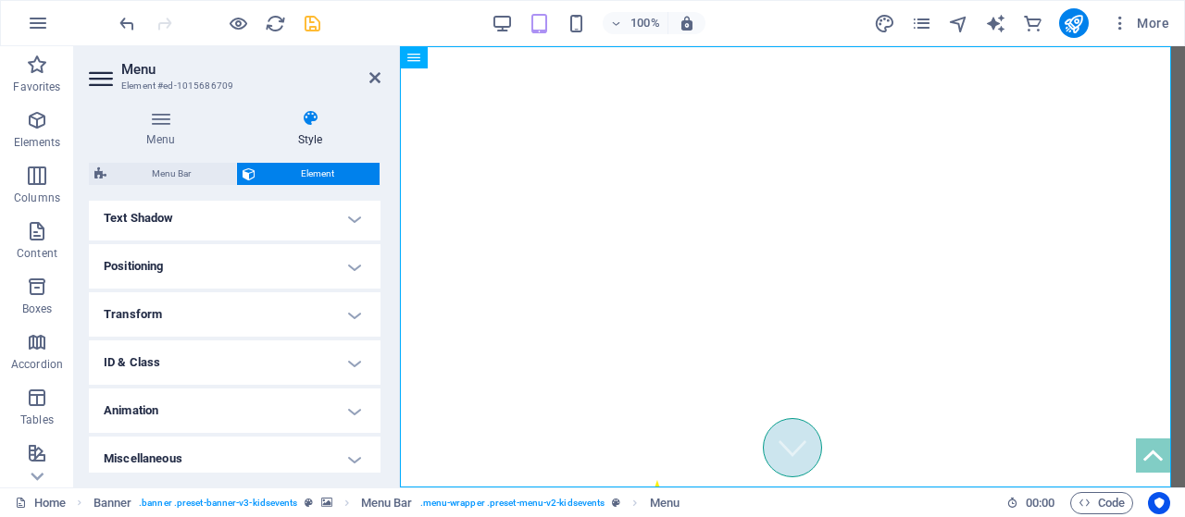
scroll to position [509, 0]
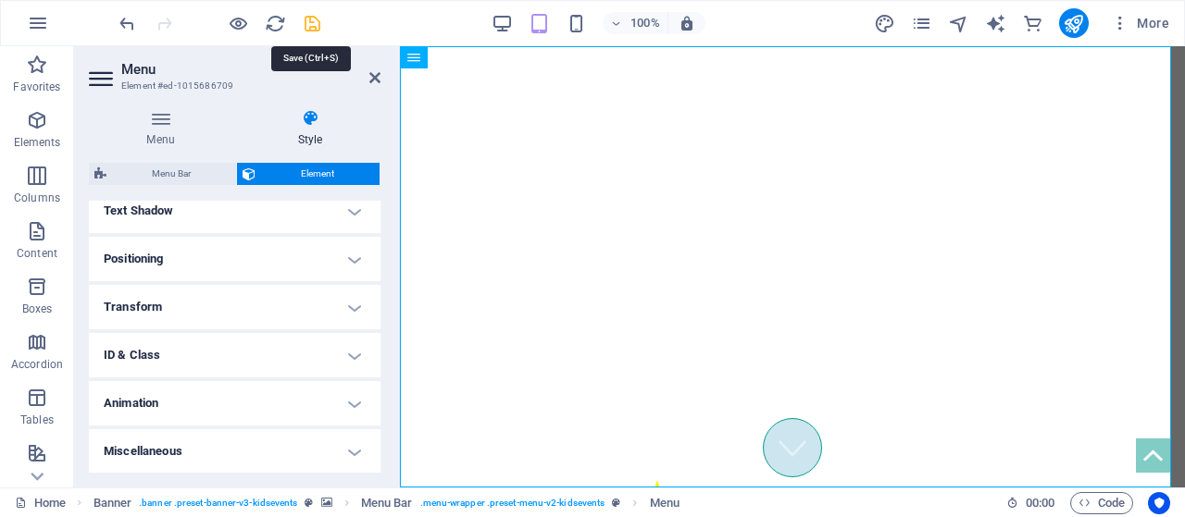
click at [315, 19] on icon "save" at bounding box center [312, 23] width 21 height 21
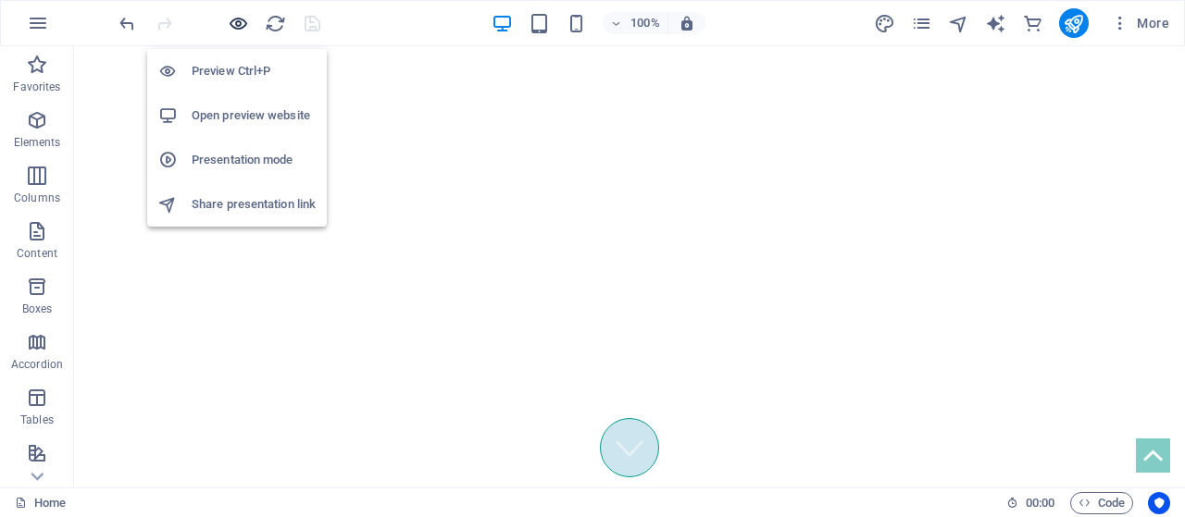
click at [237, 23] on icon "button" at bounding box center [238, 23] width 21 height 21
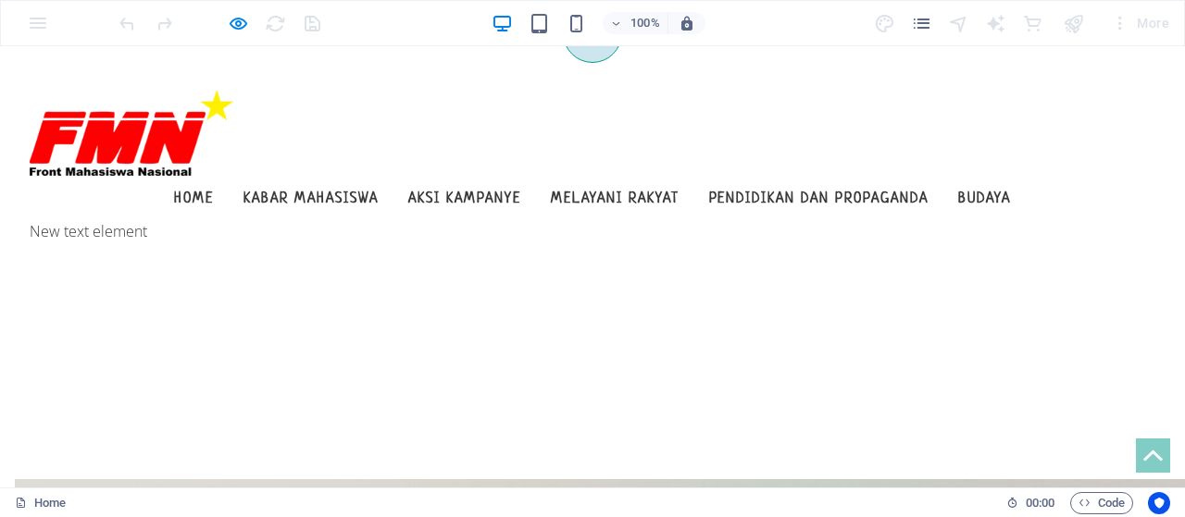
scroll to position [409, 0]
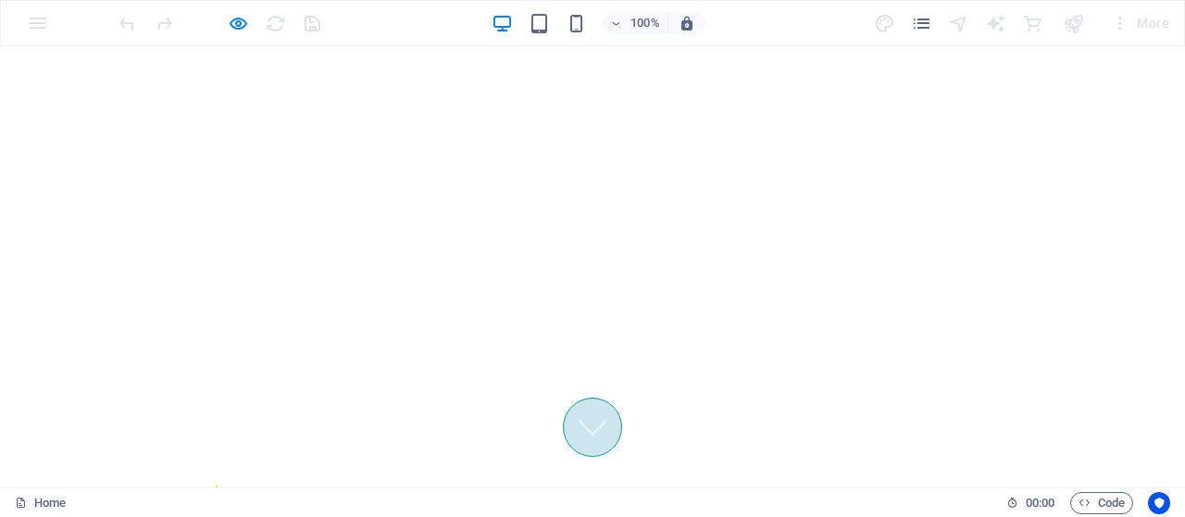
scroll to position [18, 0]
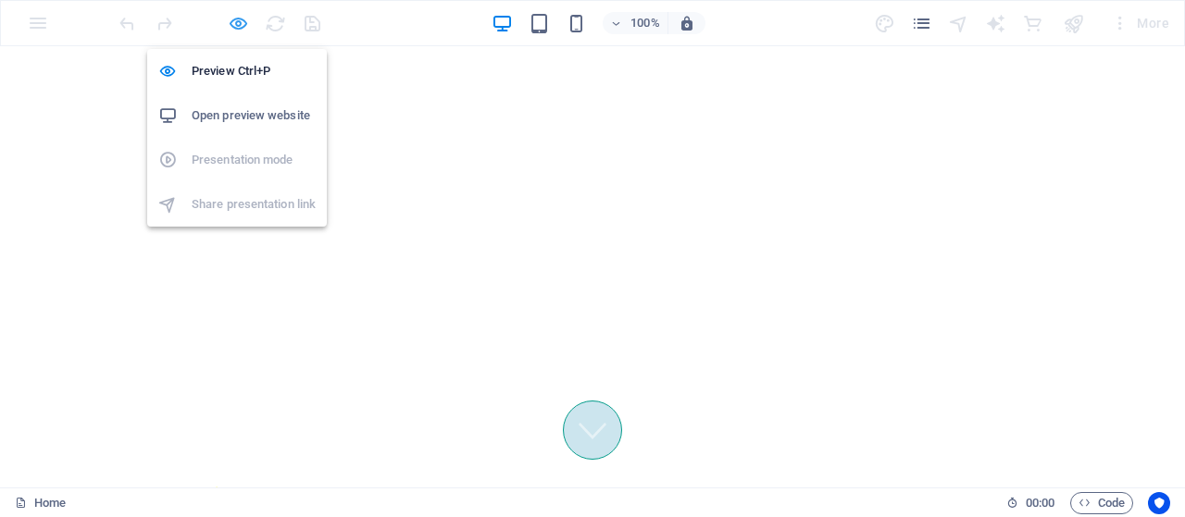
click at [244, 21] on icon "button" at bounding box center [238, 23] width 21 height 21
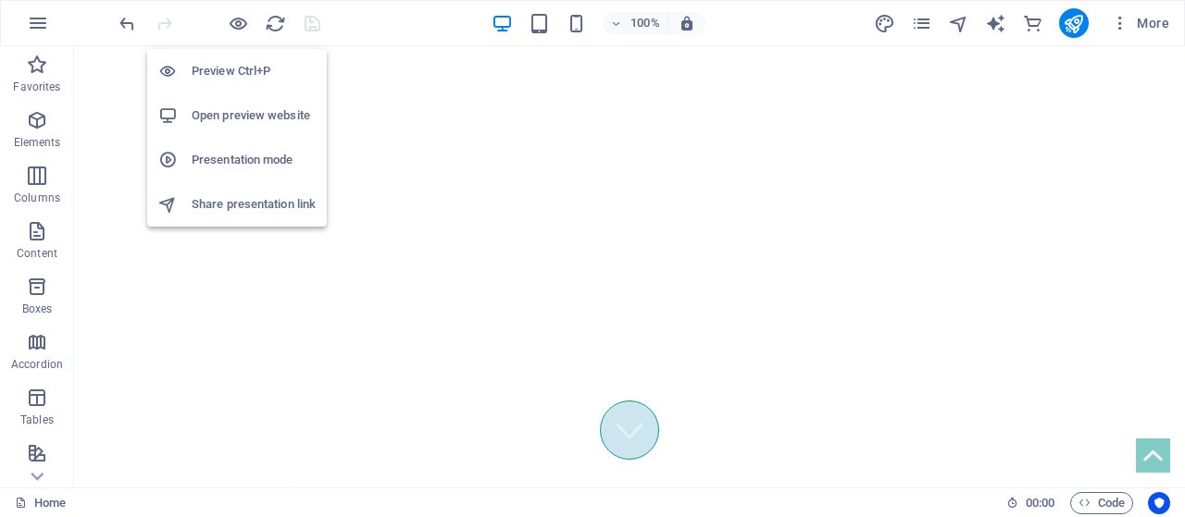
click at [252, 119] on h6 "Open preview website" at bounding box center [254, 116] width 124 height 22
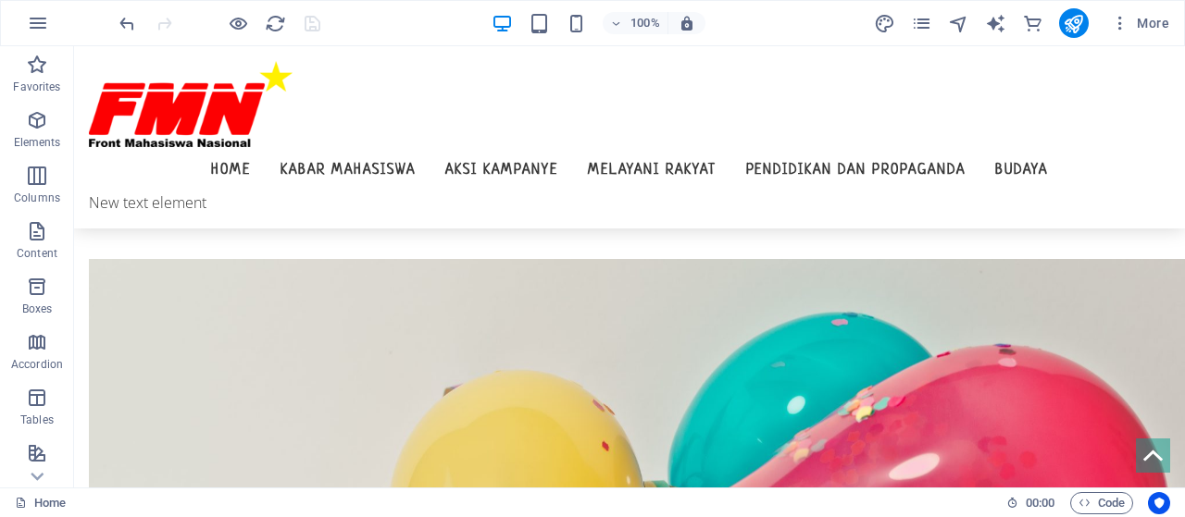
scroll to position [600, 0]
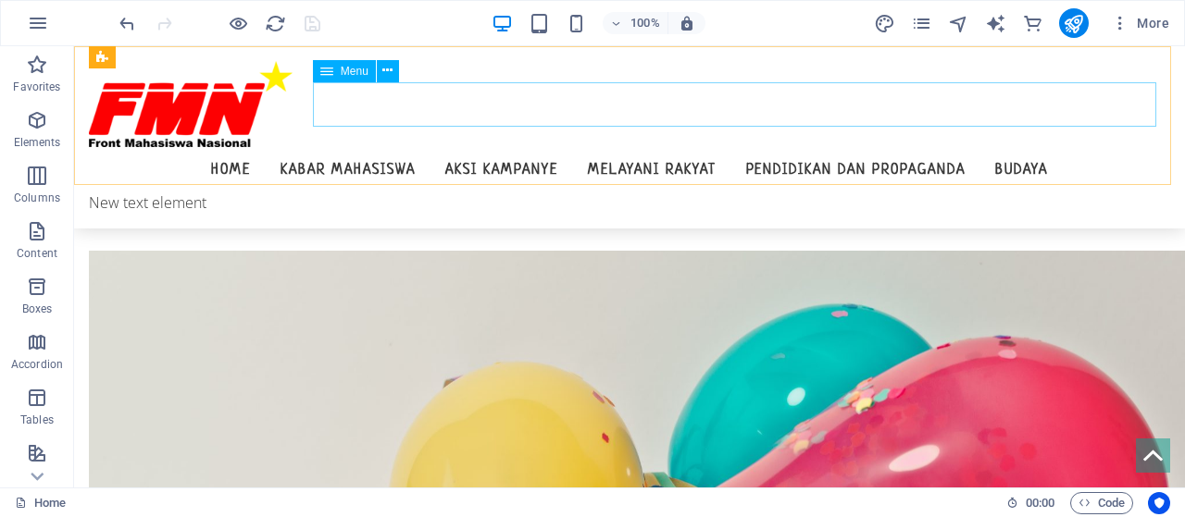
click at [643, 147] on nav "Home Kabar Mahasiswa Aksi Kampanye Melayani Rakyat Pendidikan dan Propaganda Bu…" at bounding box center [629, 169] width 1081 height 44
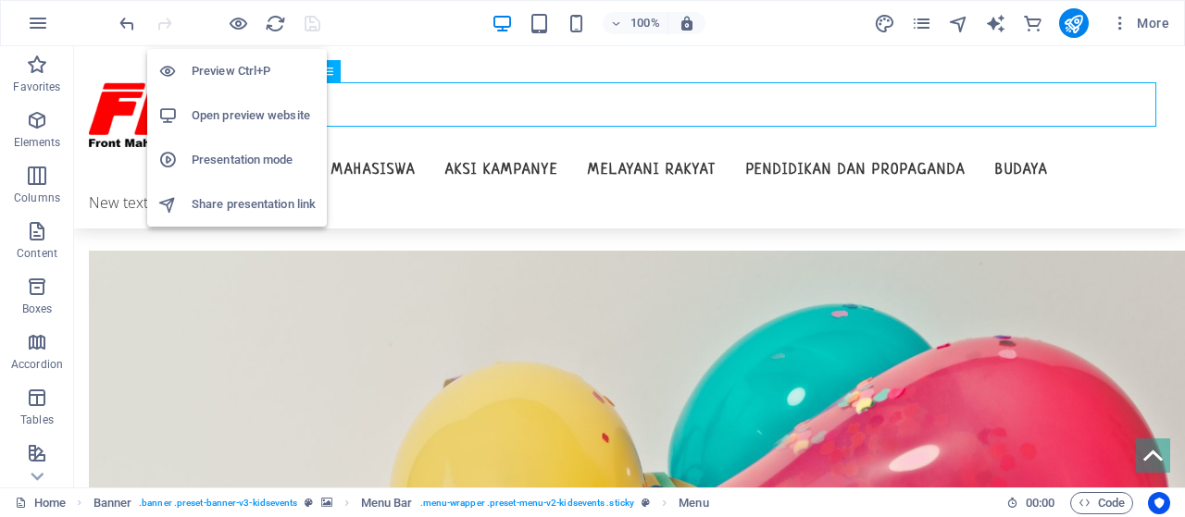
click at [233, 158] on h6 "Presentation mode" at bounding box center [254, 160] width 124 height 22
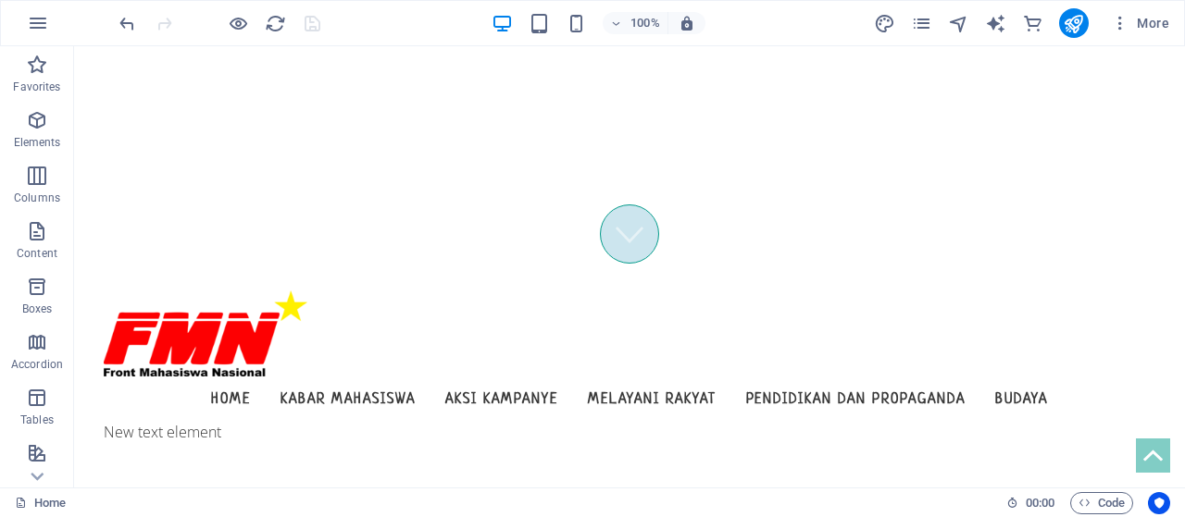
scroll to position [0, 0]
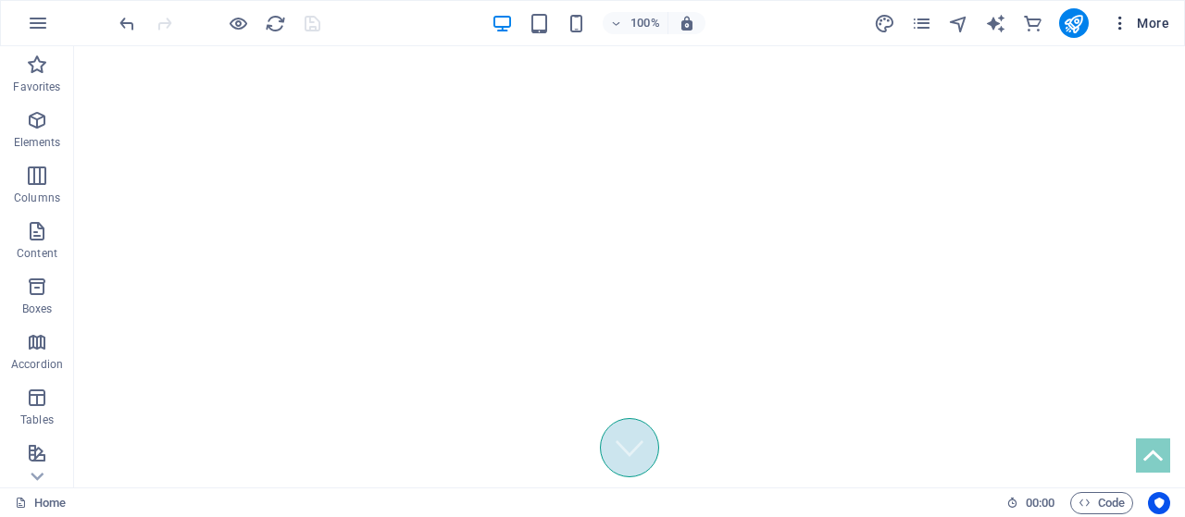
click at [1140, 20] on span "More" at bounding box center [1140, 23] width 58 height 19
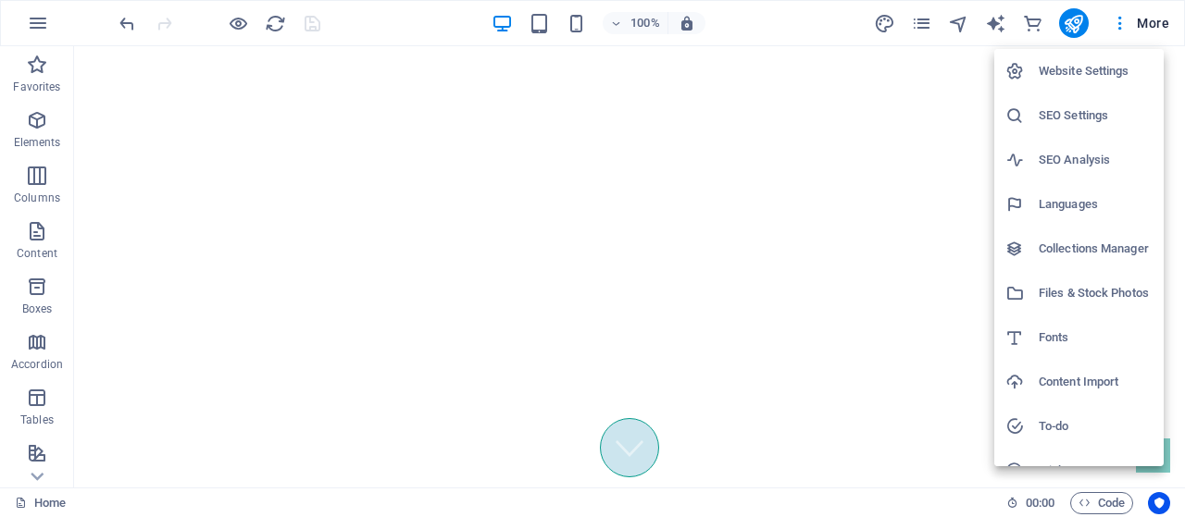
click at [39, 18] on div at bounding box center [592, 258] width 1185 height 517
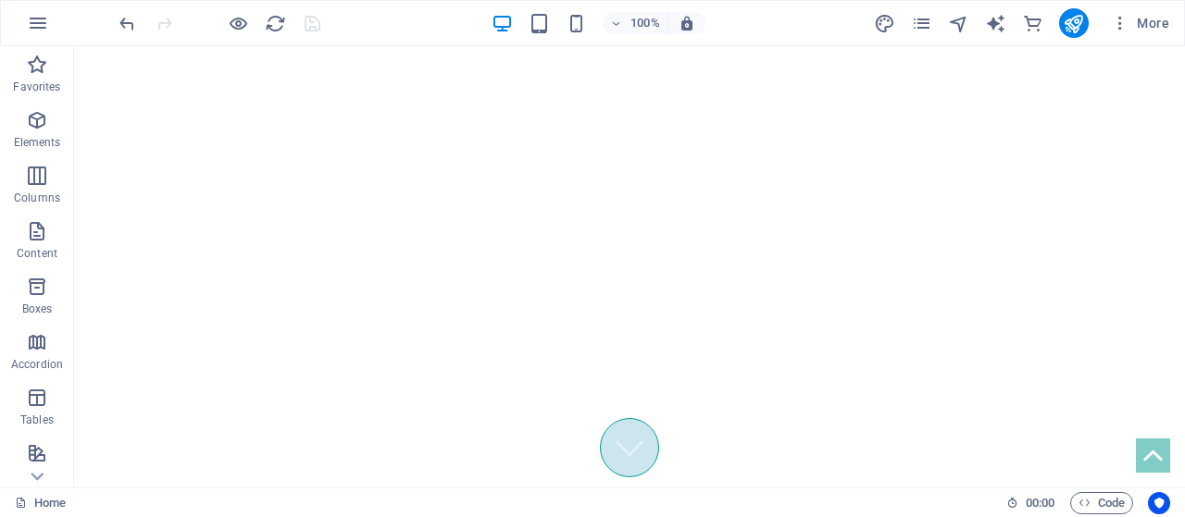
click at [39, 18] on icon "button" at bounding box center [38, 23] width 22 height 22
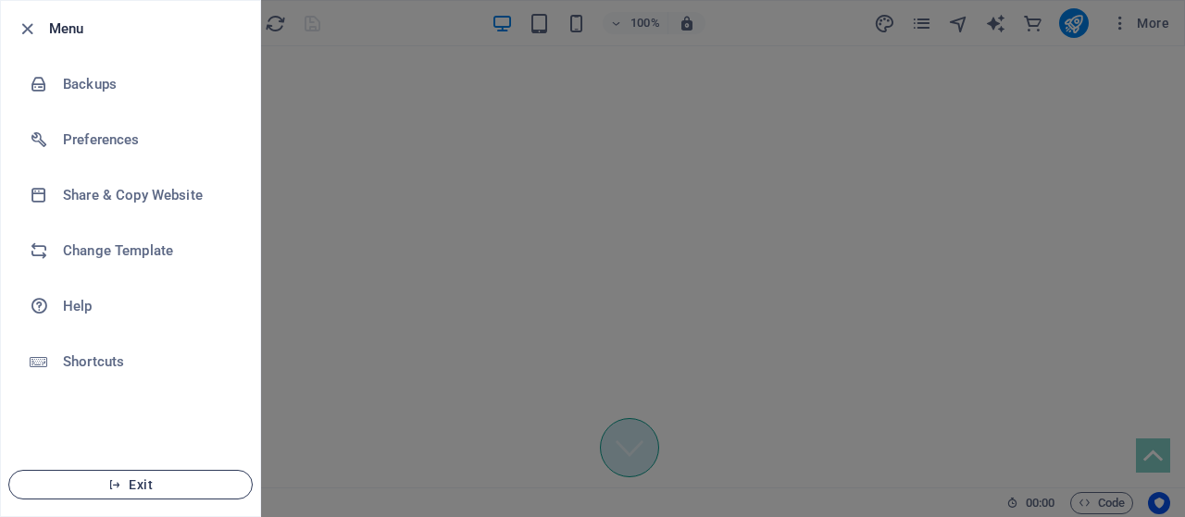
click at [162, 477] on button "Exit" at bounding box center [130, 485] width 244 height 30
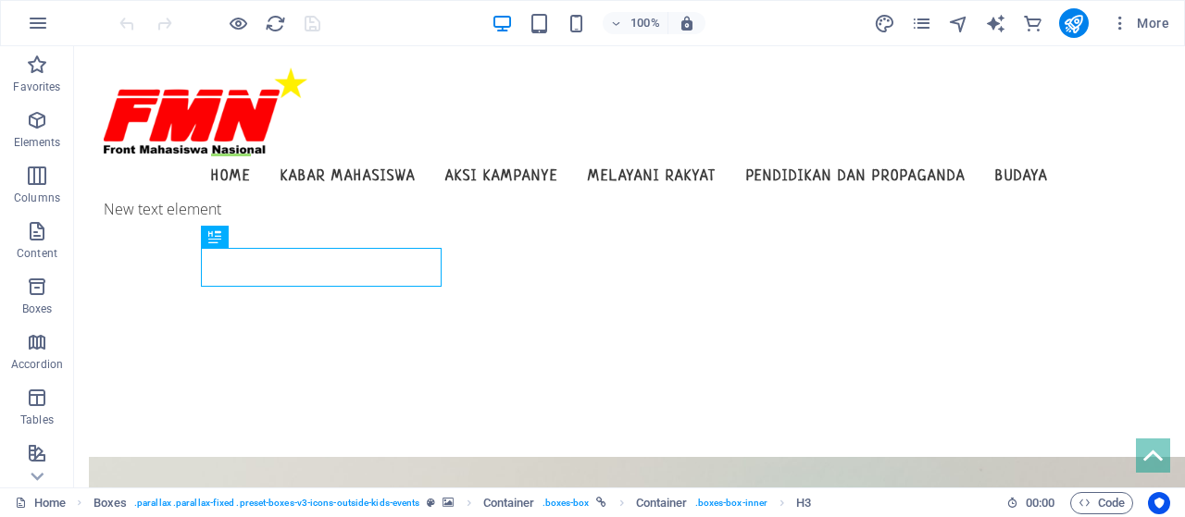
scroll to position [50, 0]
